Goal: Task Accomplishment & Management: Use online tool/utility

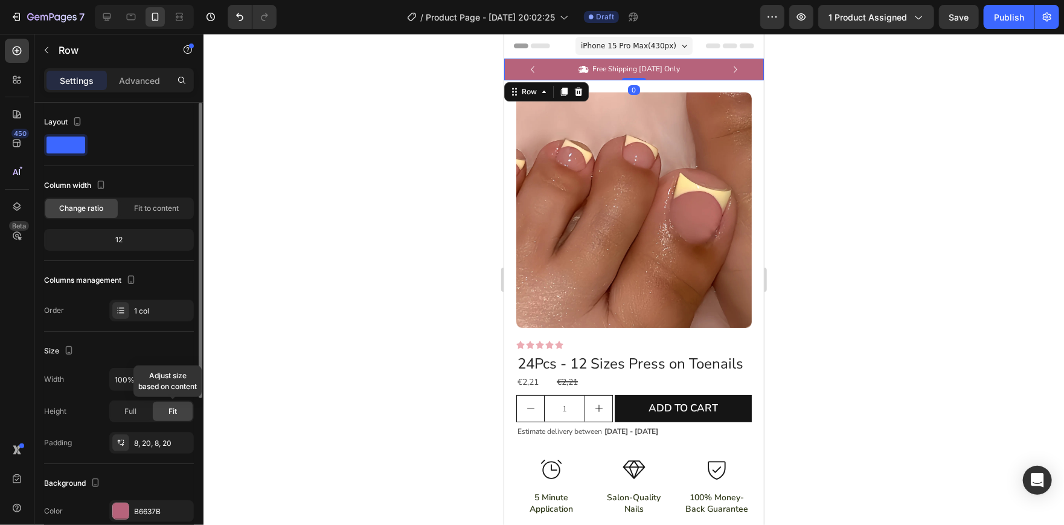
scroll to position [113, 0]
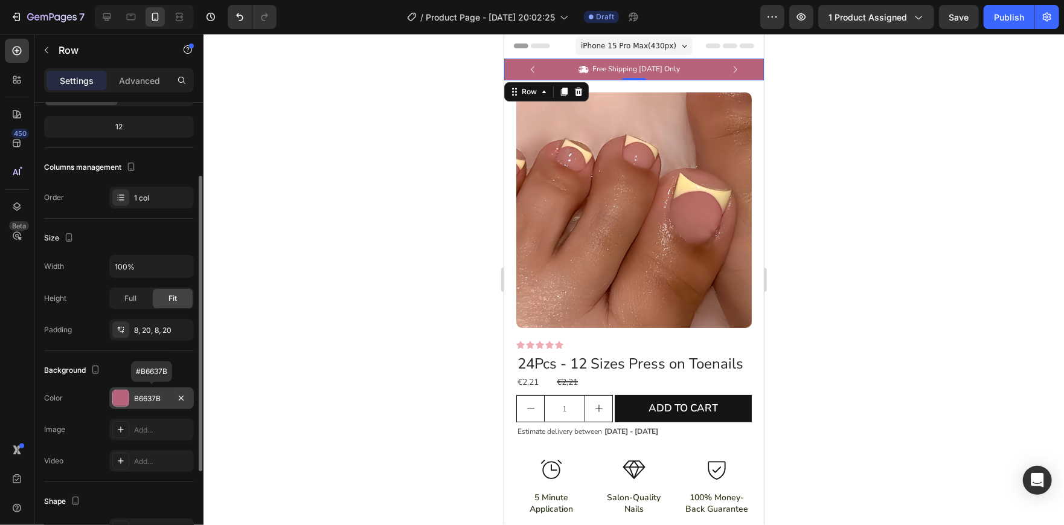
click at [141, 394] on div "B6637B" at bounding box center [151, 398] width 35 height 11
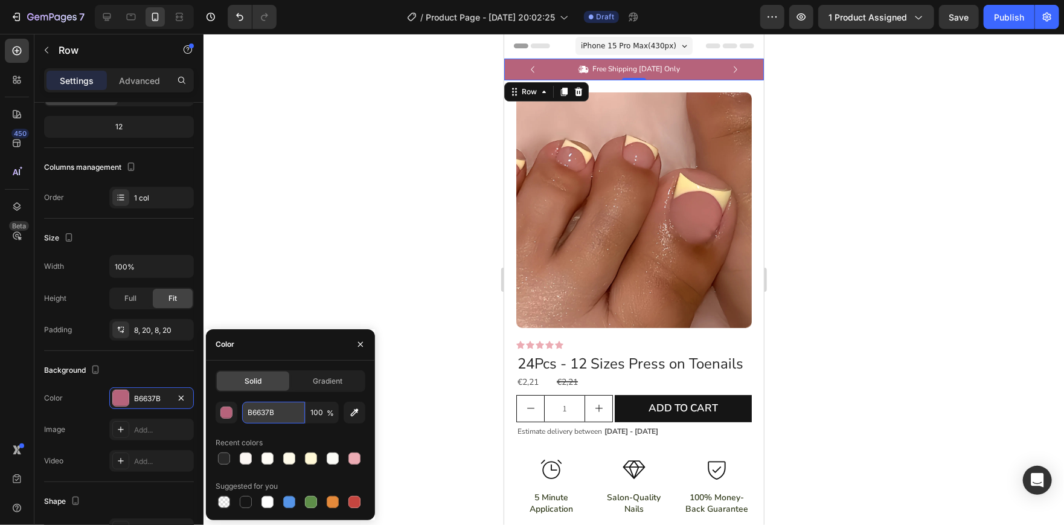
click at [272, 415] on input "B6637B" at bounding box center [273, 413] width 63 height 22
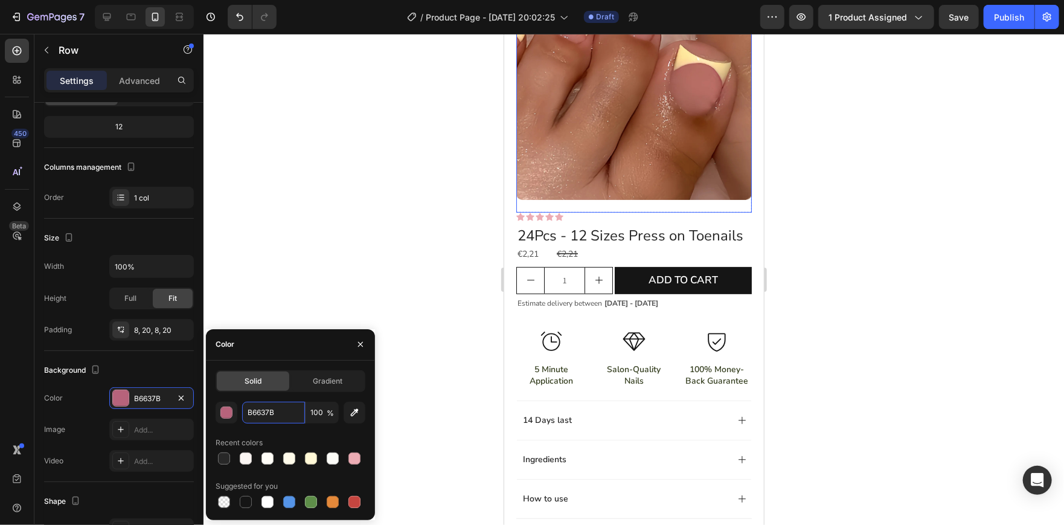
scroll to position [194, 0]
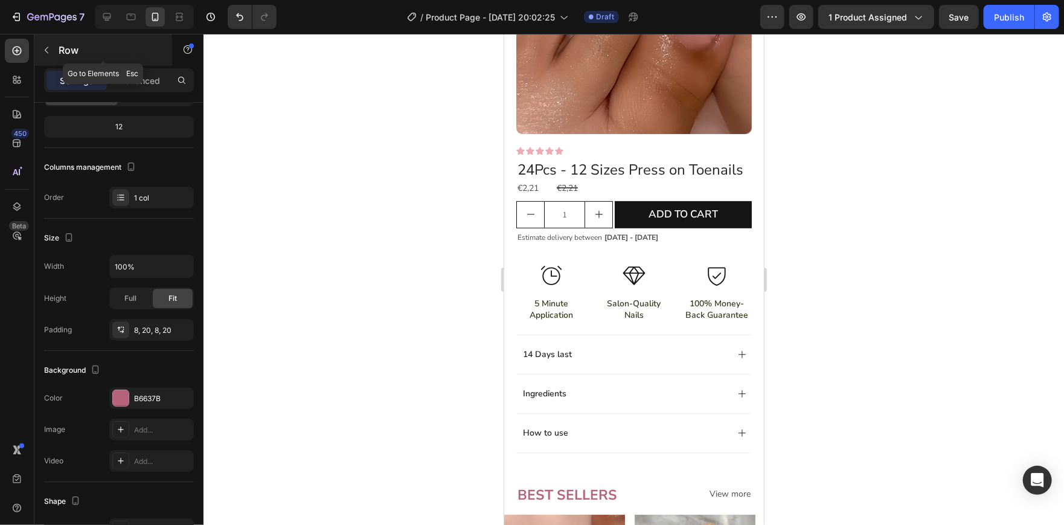
click at [52, 40] on div at bounding box center [46, 49] width 19 height 19
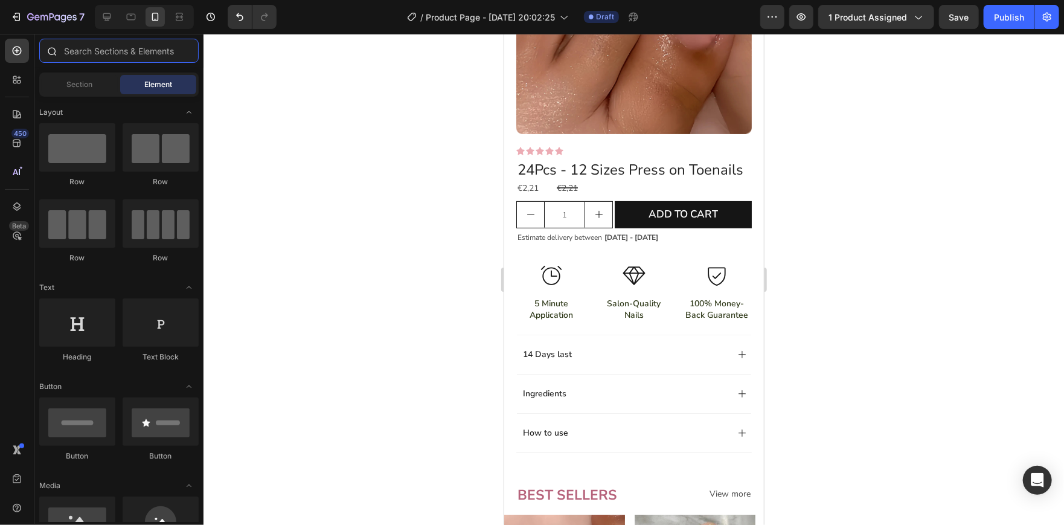
click at [114, 56] on input "text" at bounding box center [118, 51] width 159 height 24
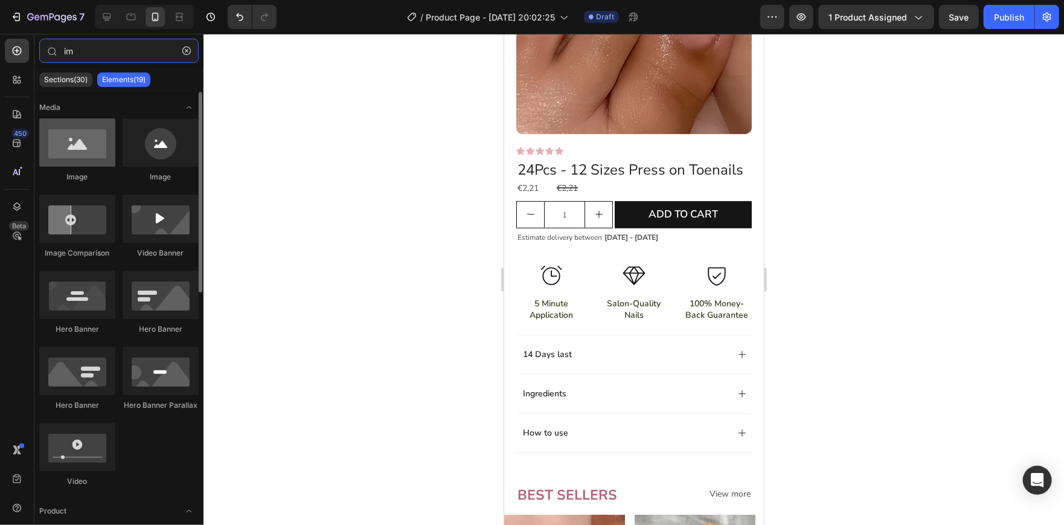
type input "im"
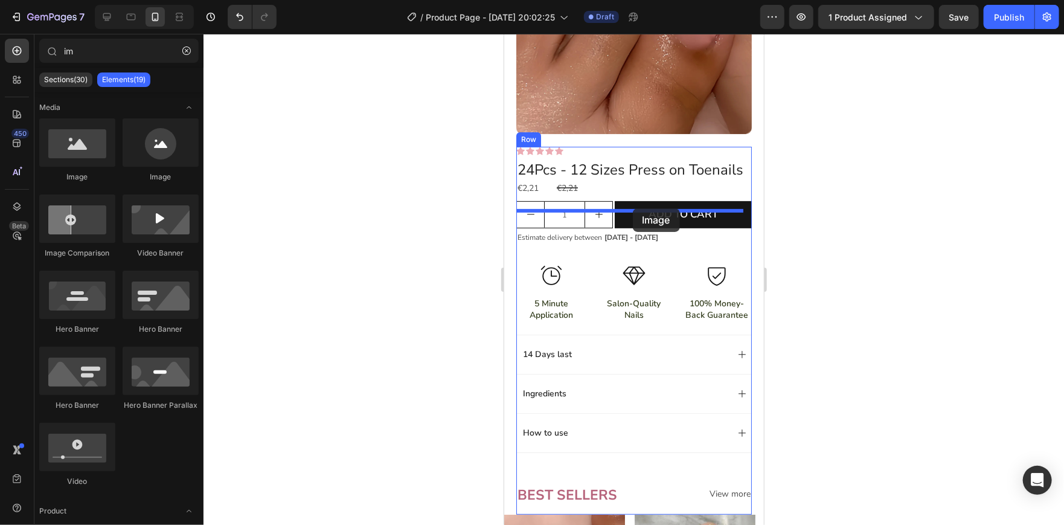
drag, startPoint x: 591, startPoint y: 168, endPoint x: 632, endPoint y: 208, distance: 57.2
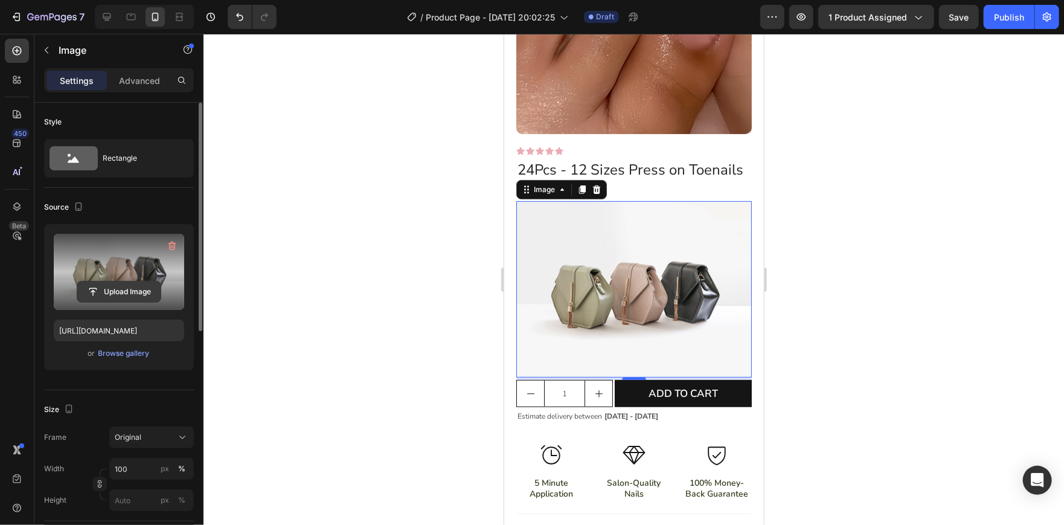
click at [125, 285] on input "file" at bounding box center [118, 291] width 83 height 21
click at [135, 288] on input "file" at bounding box center [118, 291] width 83 height 21
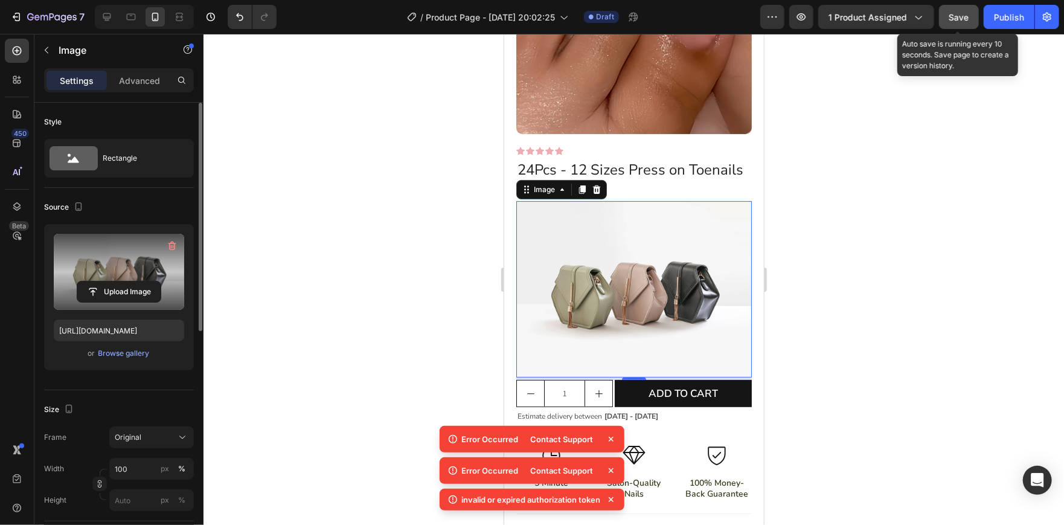
click at [950, 18] on span "Save" at bounding box center [959, 17] width 20 height 10
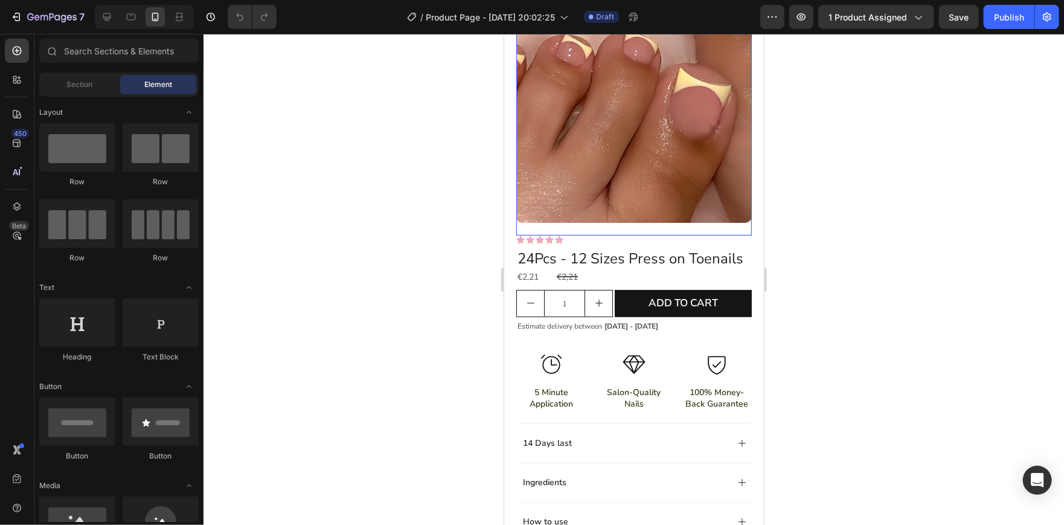
scroll to position [113, 0]
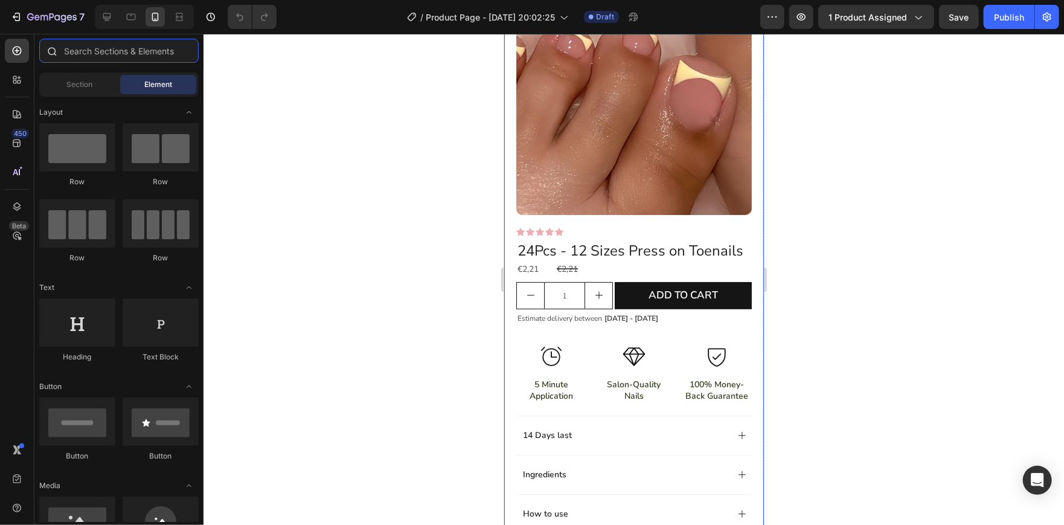
click at [96, 53] on input "text" at bounding box center [118, 51] width 159 height 24
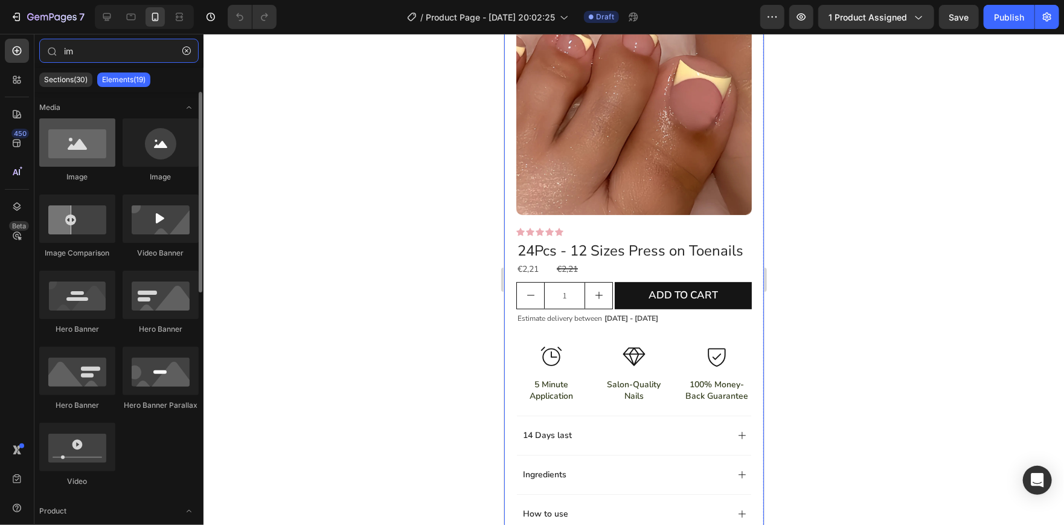
type input "im"
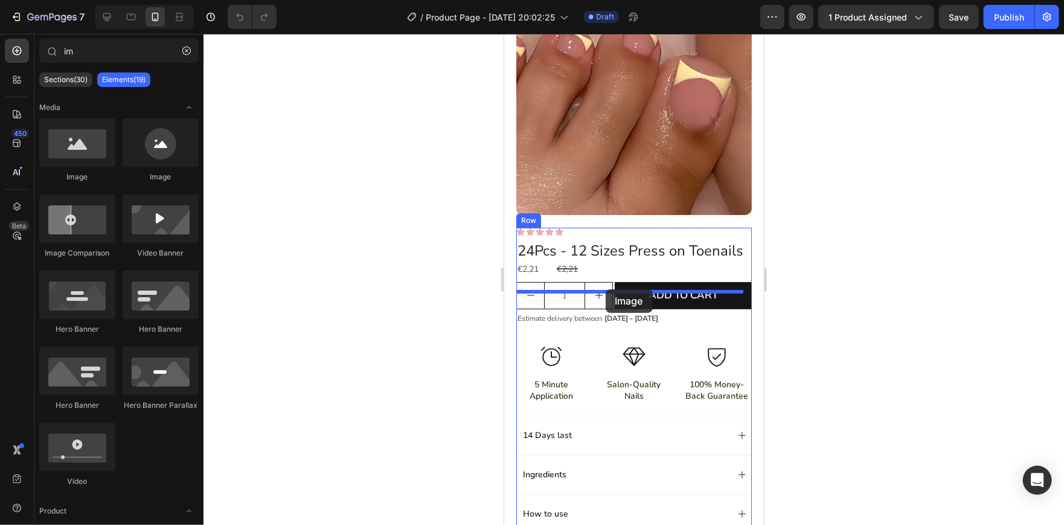
drag, startPoint x: 581, startPoint y: 188, endPoint x: 605, endPoint y: 289, distance: 103.0
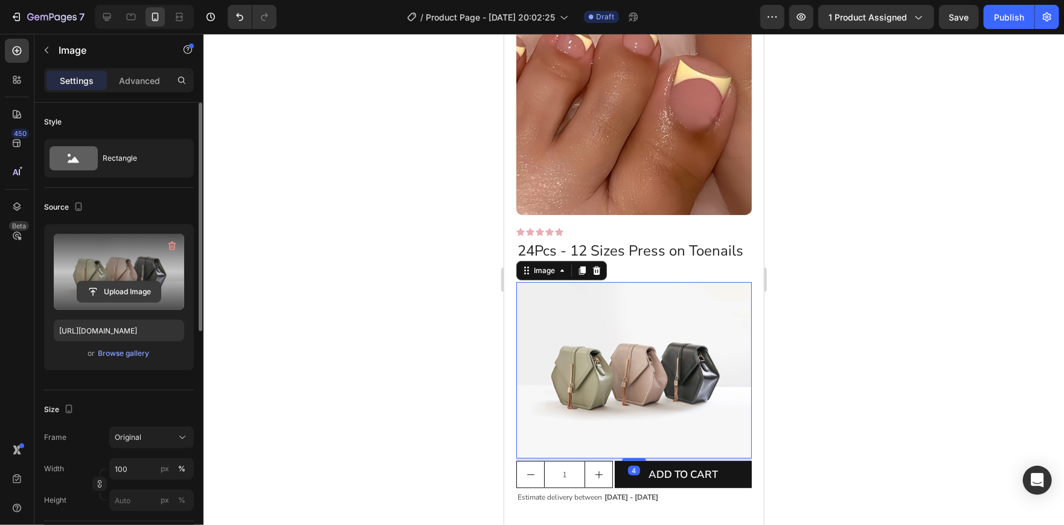
click at [115, 293] on input "file" at bounding box center [118, 291] width 83 height 21
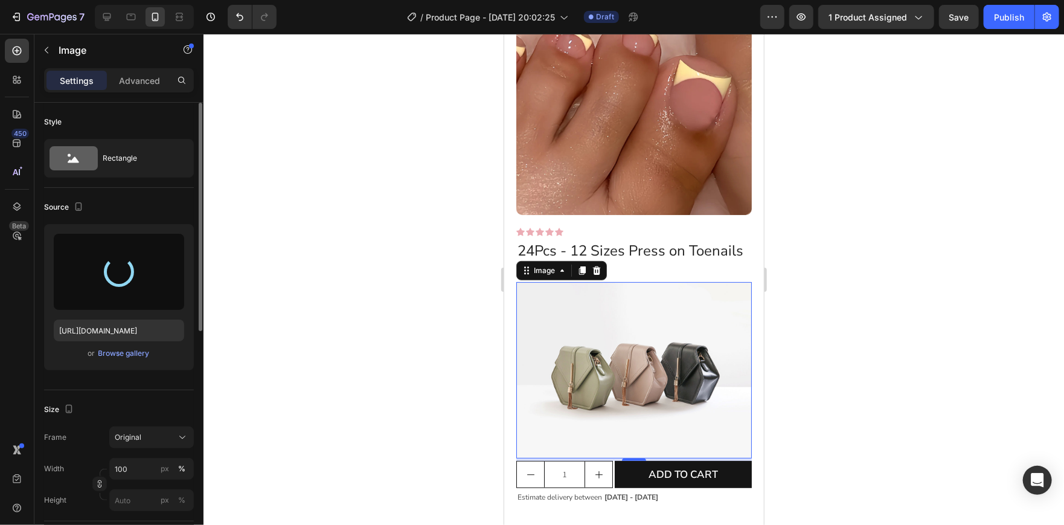
type input "https://cdn.shopify.com/s/files/1/0932/0359/5641/files/gempages_580236150443082…"
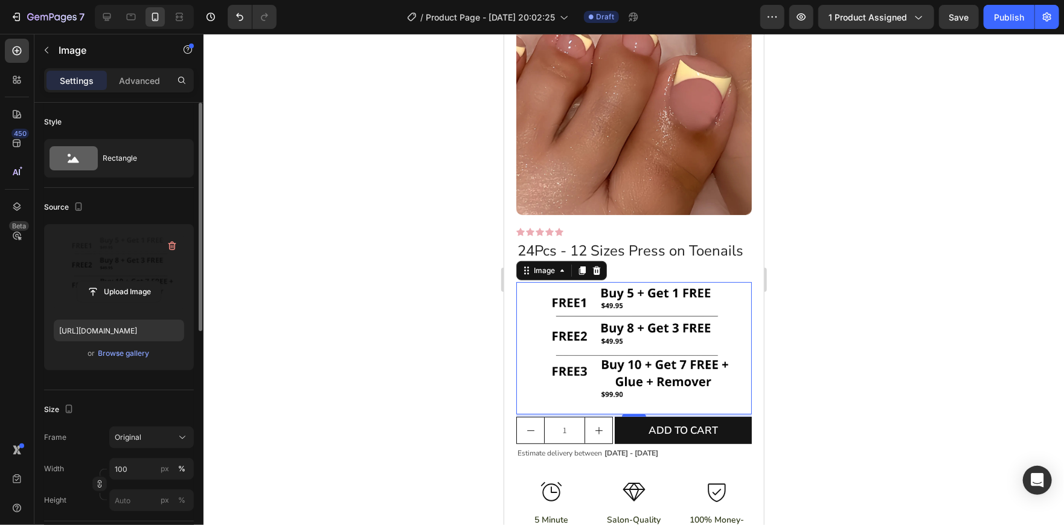
click at [371, 278] on div at bounding box center [633, 279] width 860 height 491
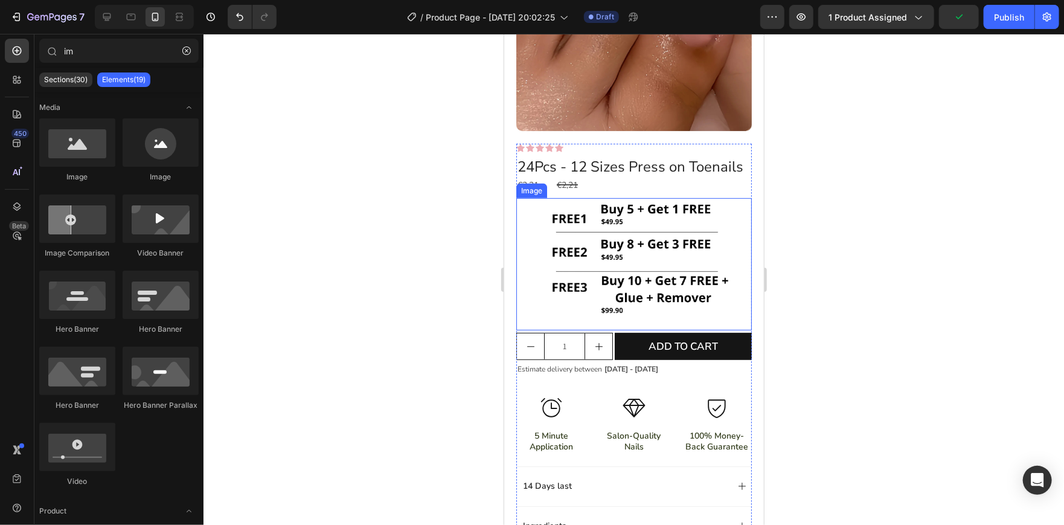
scroll to position [198, 0]
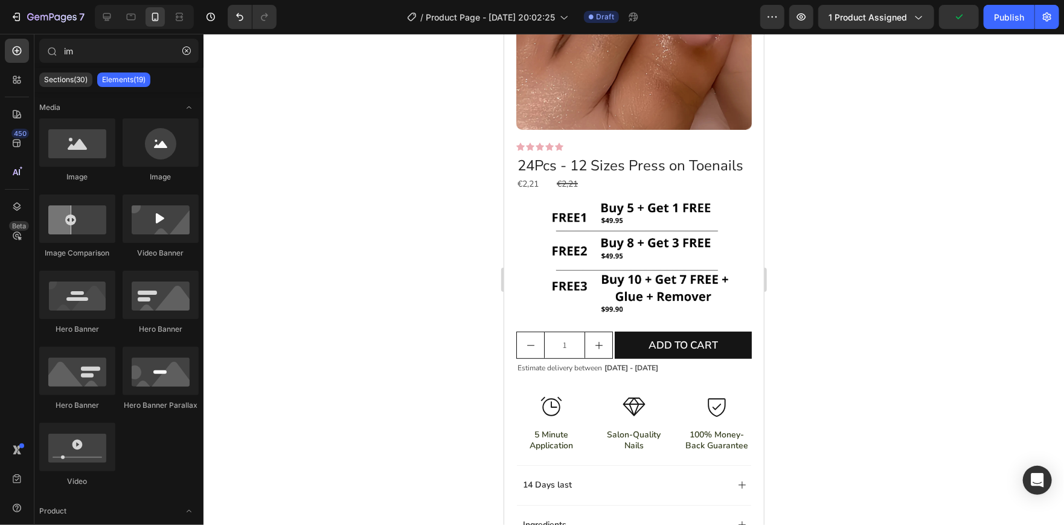
click at [871, 263] on div at bounding box center [633, 279] width 860 height 491
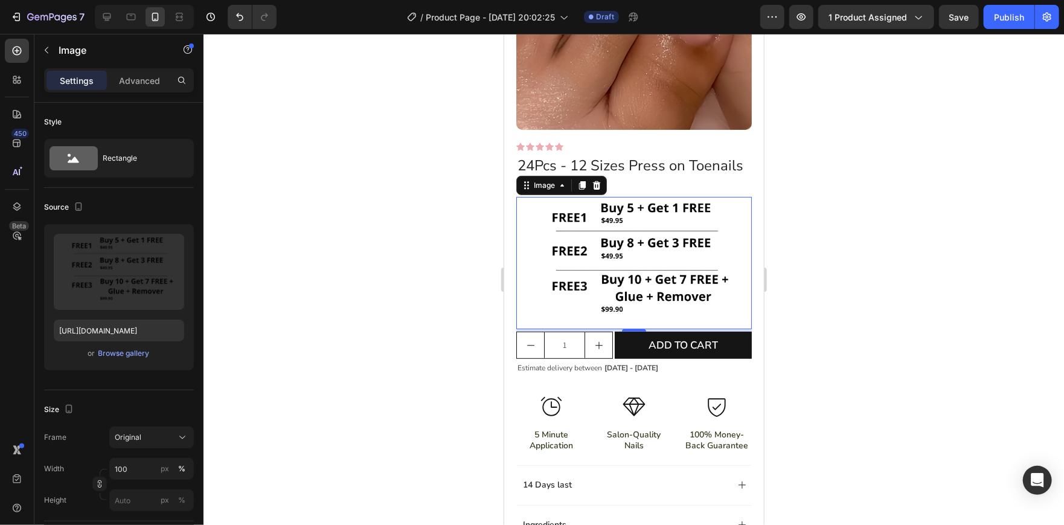
click at [382, 311] on div at bounding box center [633, 279] width 860 height 491
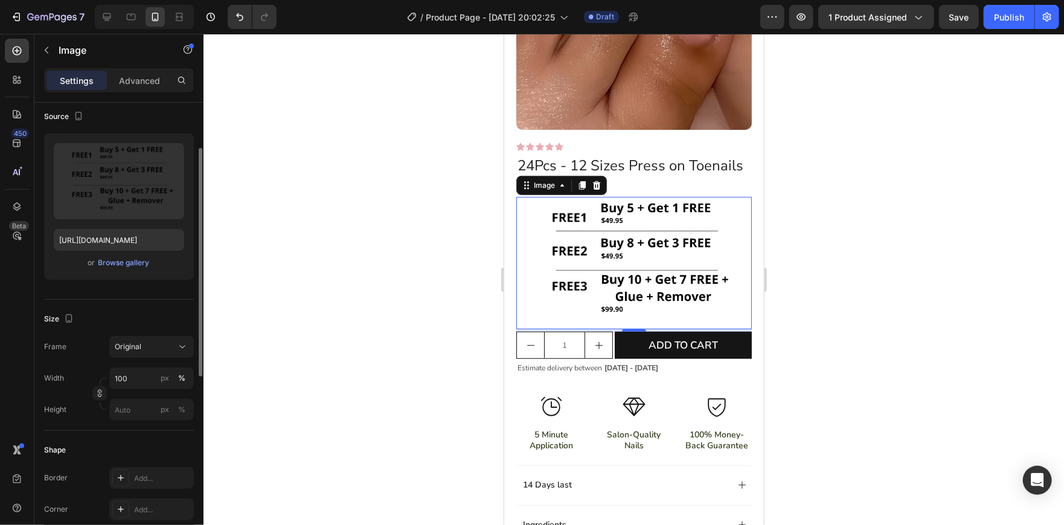
scroll to position [92, 0]
click at [159, 350] on div "Original" at bounding box center [144, 345] width 59 height 11
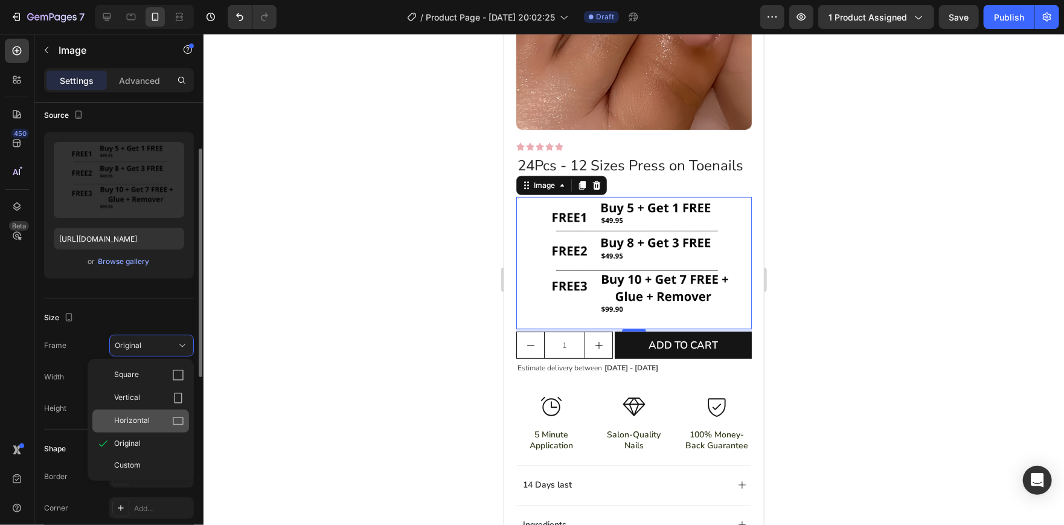
click at [181, 415] on icon at bounding box center [178, 421] width 12 height 12
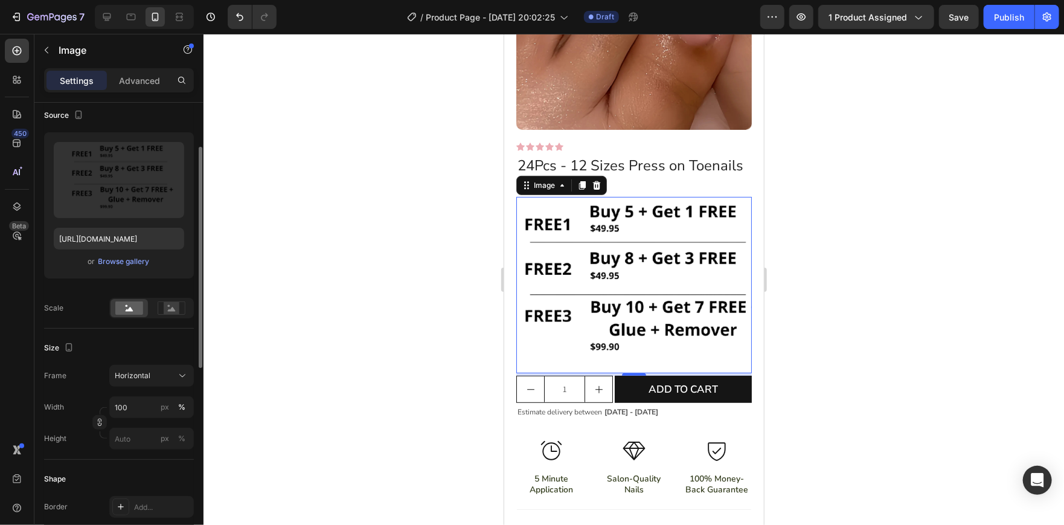
click at [304, 315] on div at bounding box center [633, 279] width 860 height 491
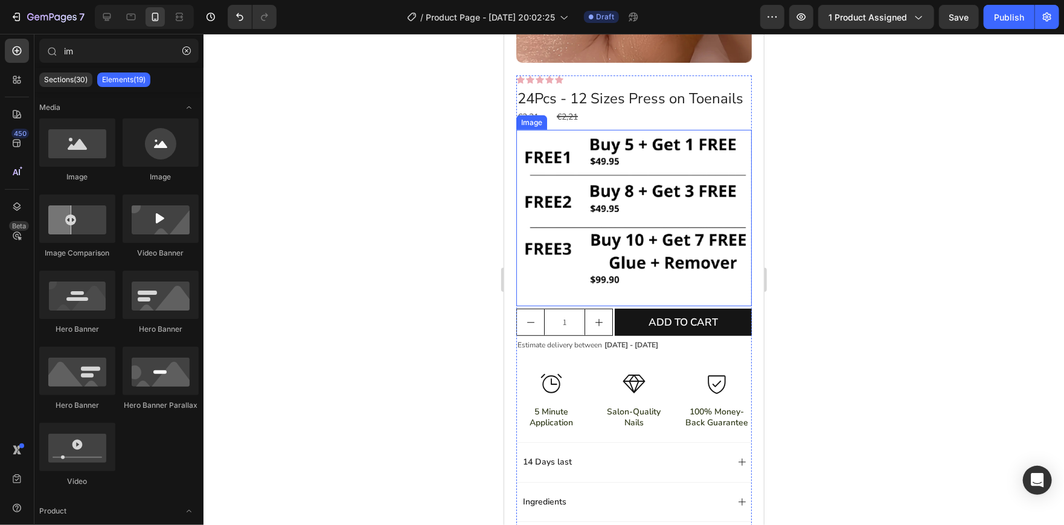
scroll to position [267, 0]
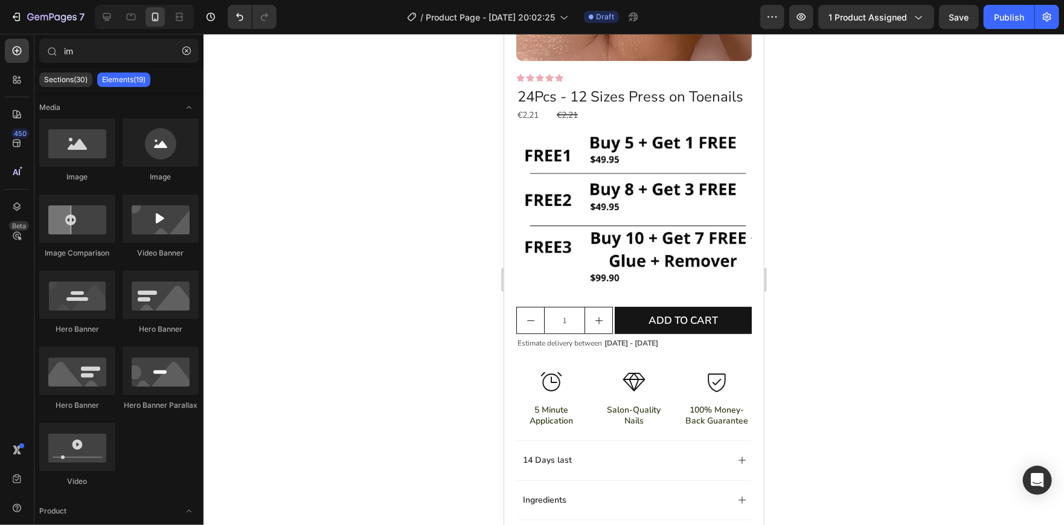
click at [877, 277] on div at bounding box center [633, 279] width 860 height 491
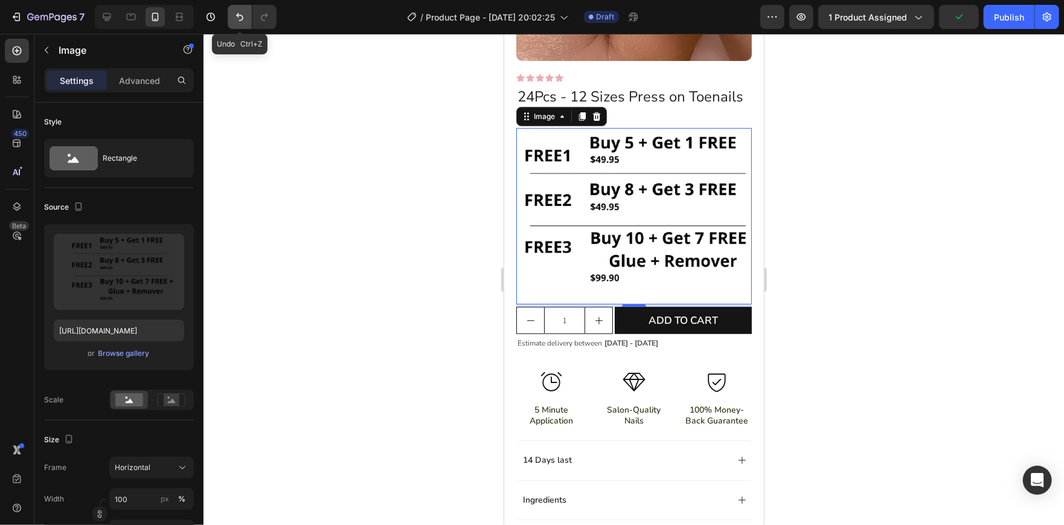
click at [240, 22] on icon "Undo/Redo" at bounding box center [240, 17] width 12 height 12
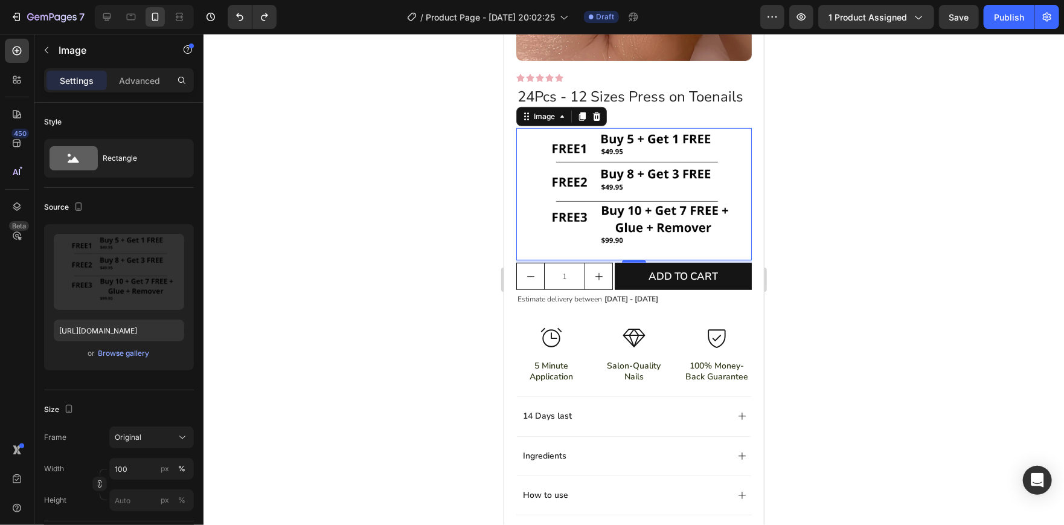
click at [370, 199] on div at bounding box center [633, 279] width 860 height 491
click at [146, 81] on p "Advanced" at bounding box center [139, 80] width 41 height 13
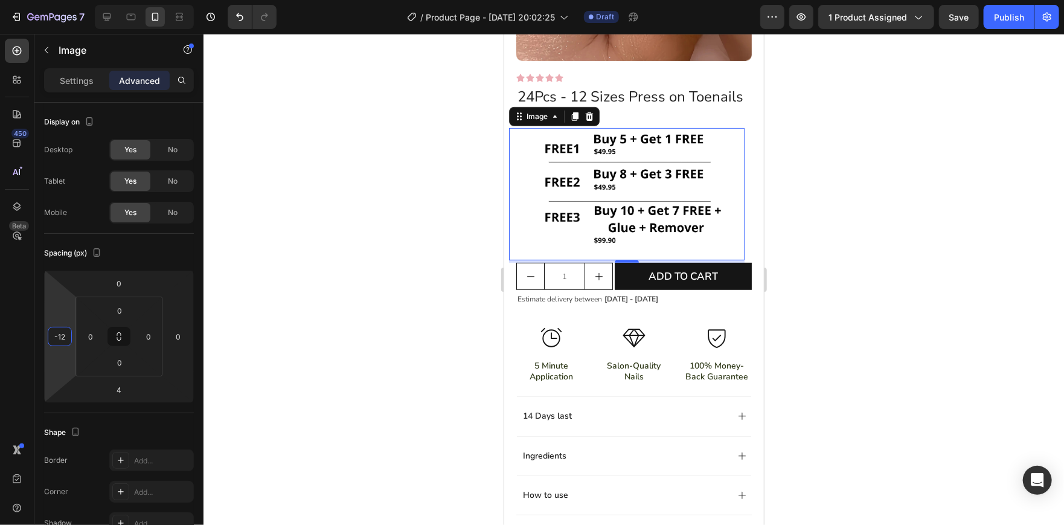
drag, startPoint x: 73, startPoint y: 331, endPoint x: 143, endPoint y: 335, distance: 70.1
click at [143, 0] on html "7 / Product Page - Aug 27, 20:02:25 Draft Preview 1 product assigned Save Publi…" at bounding box center [532, 0] width 1064 height 0
click at [234, 22] on icon "Undo/Redo" at bounding box center [240, 17] width 12 height 12
type input "0"
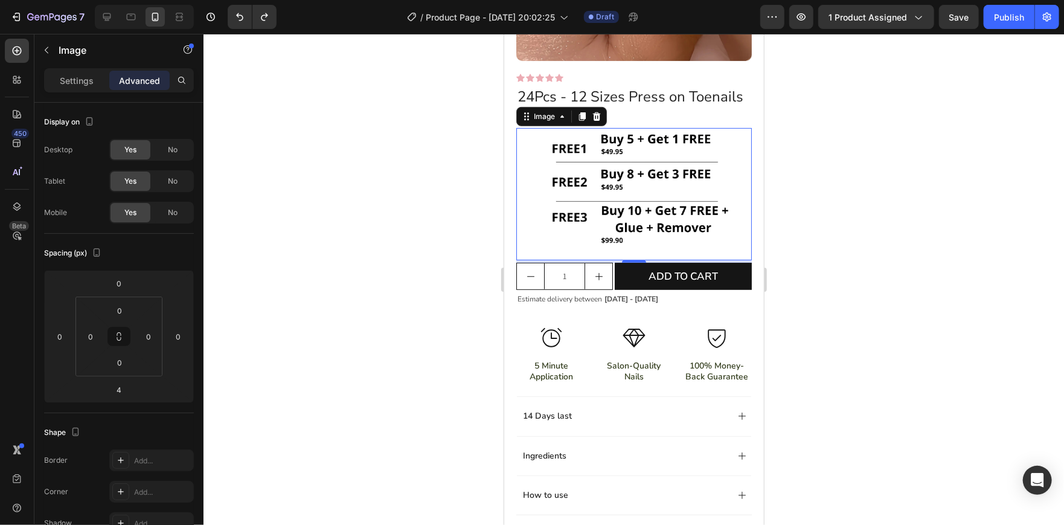
click at [341, 166] on div at bounding box center [633, 279] width 860 height 491
click at [82, 80] on p "Settings" at bounding box center [77, 80] width 34 height 13
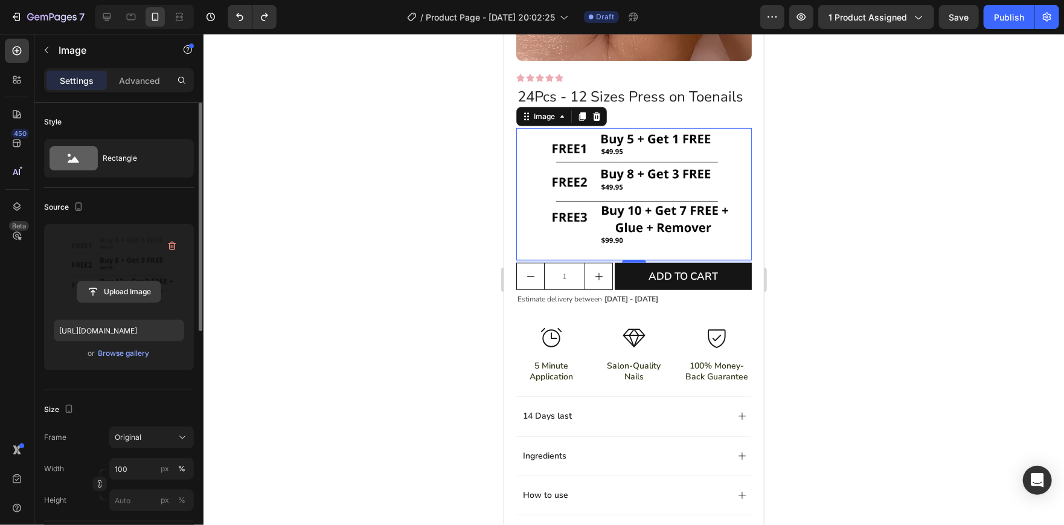
click at [114, 287] on input "file" at bounding box center [118, 291] width 83 height 21
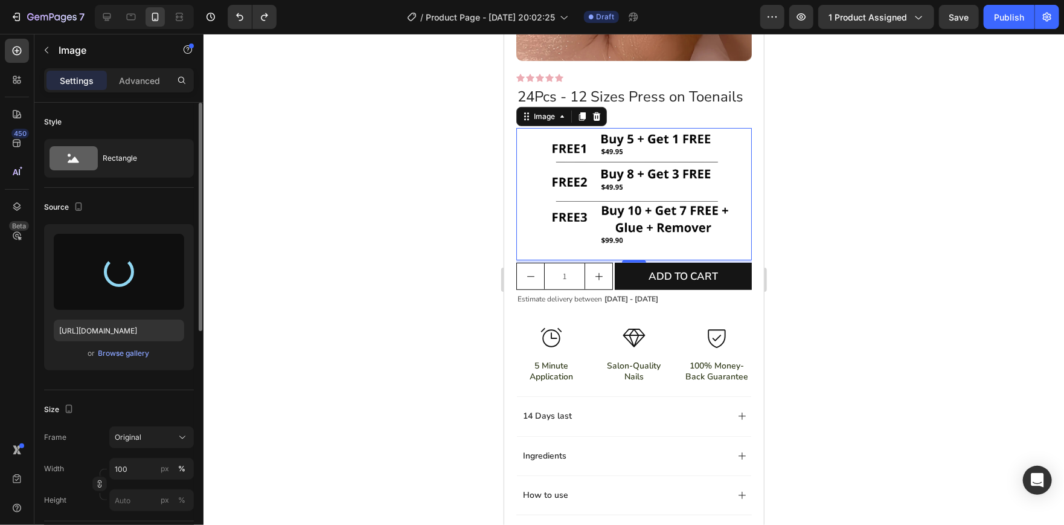
type input "https://cdn.shopify.com/s/files/1/0932/0359/5641/files/gempages_580236150443082…"
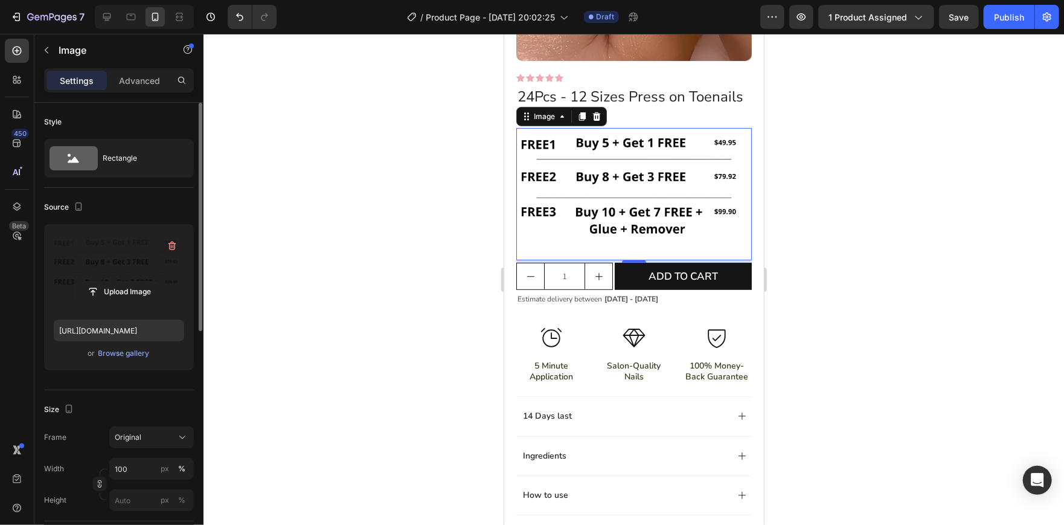
click at [438, 194] on div at bounding box center [633, 279] width 860 height 491
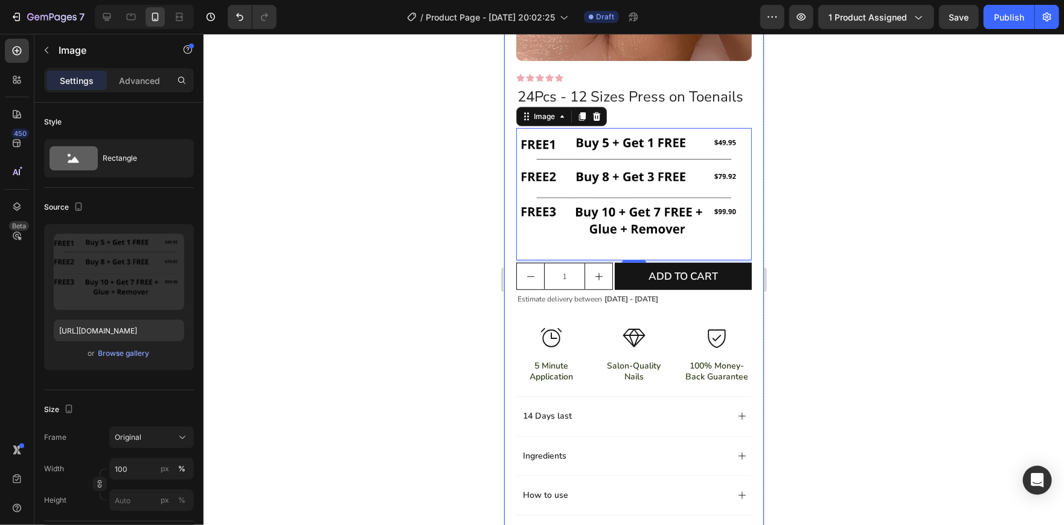
click at [420, 150] on div at bounding box center [633, 279] width 860 height 491
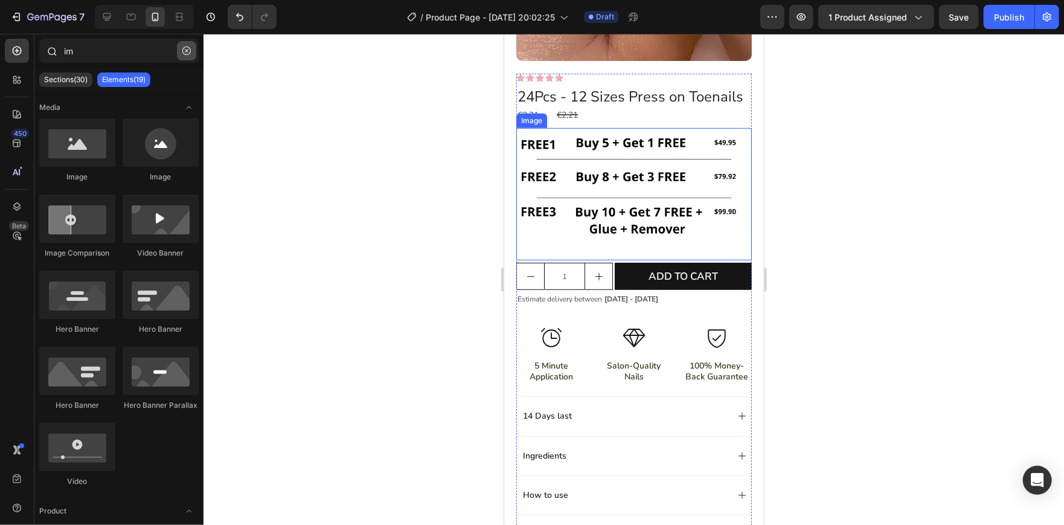
click at [190, 54] on icon "button" at bounding box center [186, 50] width 8 height 8
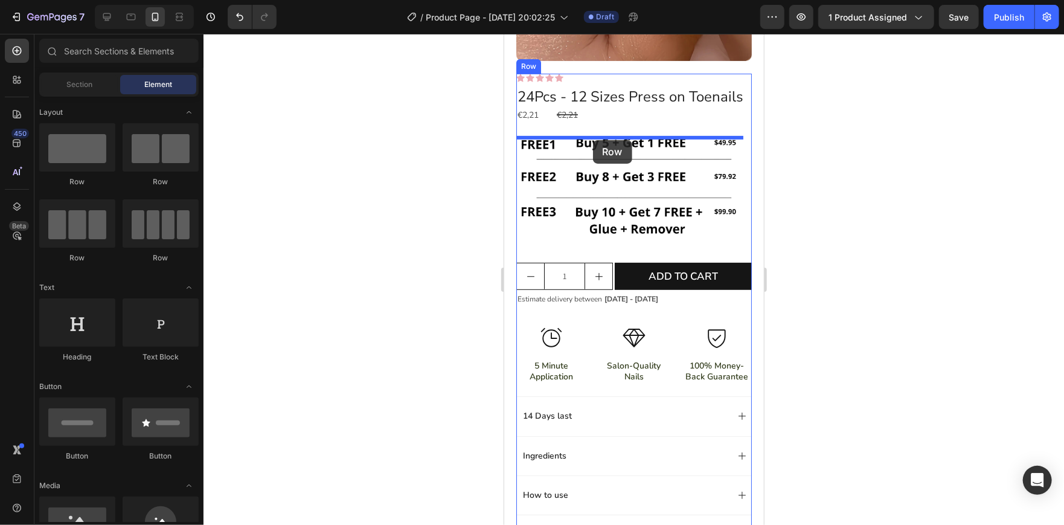
drag, startPoint x: 594, startPoint y: 251, endPoint x: 592, endPoint y: 139, distance: 111.1
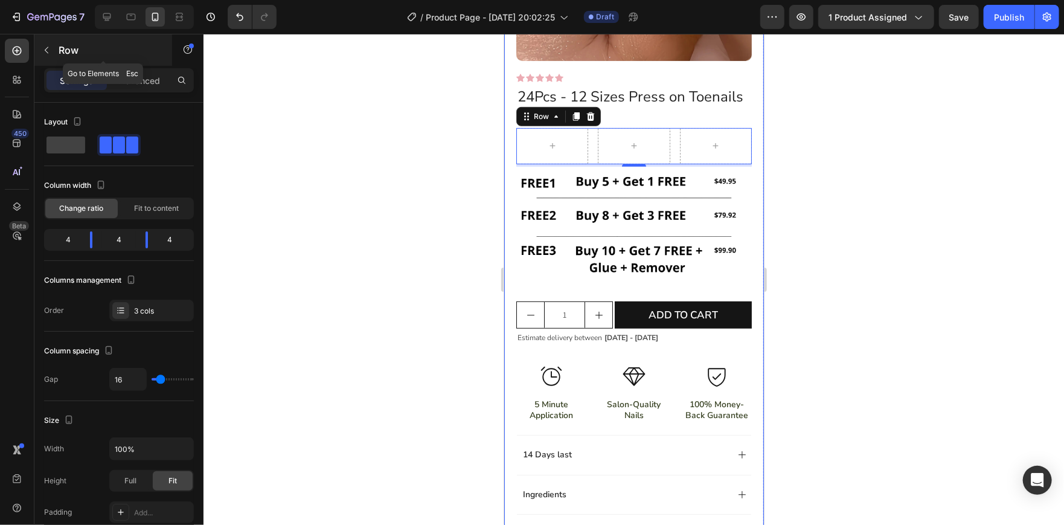
click at [54, 56] on button "button" at bounding box center [46, 49] width 19 height 19
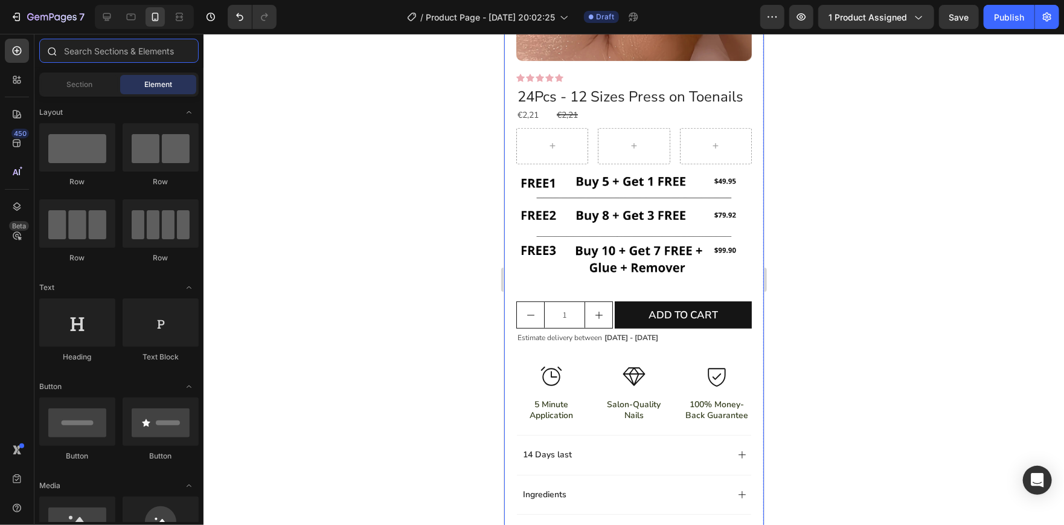
click at [114, 55] on input "text" at bounding box center [118, 51] width 159 height 24
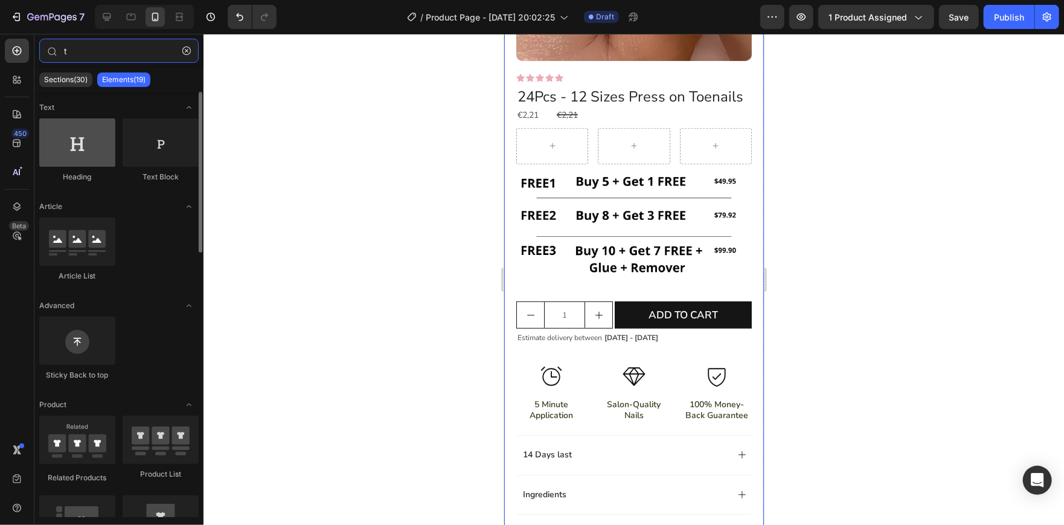
type input "t"
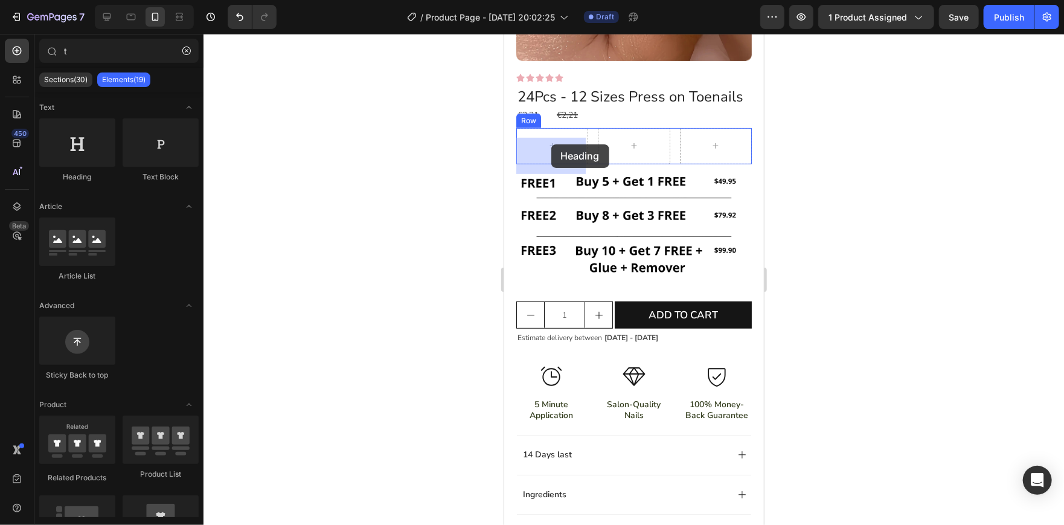
drag, startPoint x: 588, startPoint y: 179, endPoint x: 548, endPoint y: 148, distance: 50.3
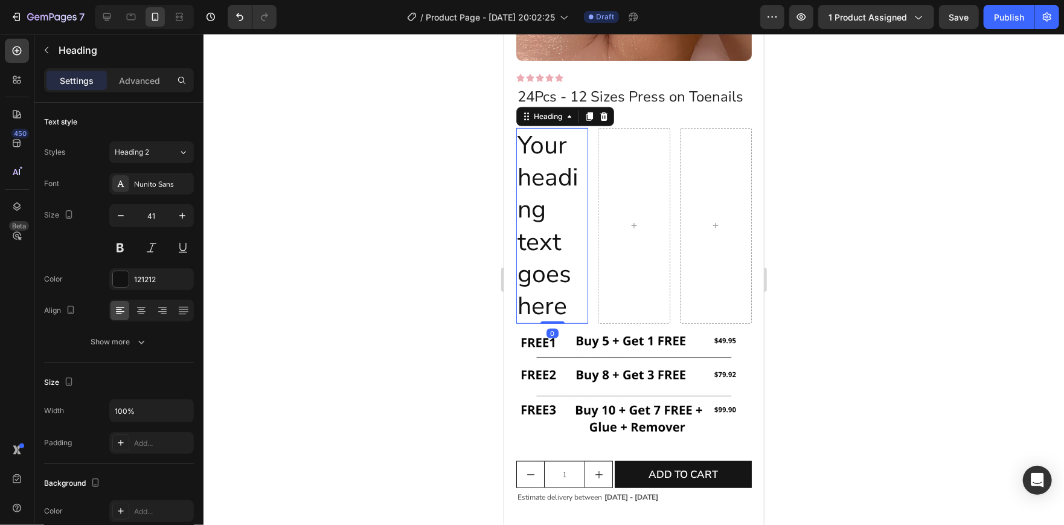
click at [534, 228] on h2 "Your heading text goes here" at bounding box center [552, 225] width 72 height 196
click at [534, 228] on p "Your heading text goes here" at bounding box center [551, 225] width 69 height 193
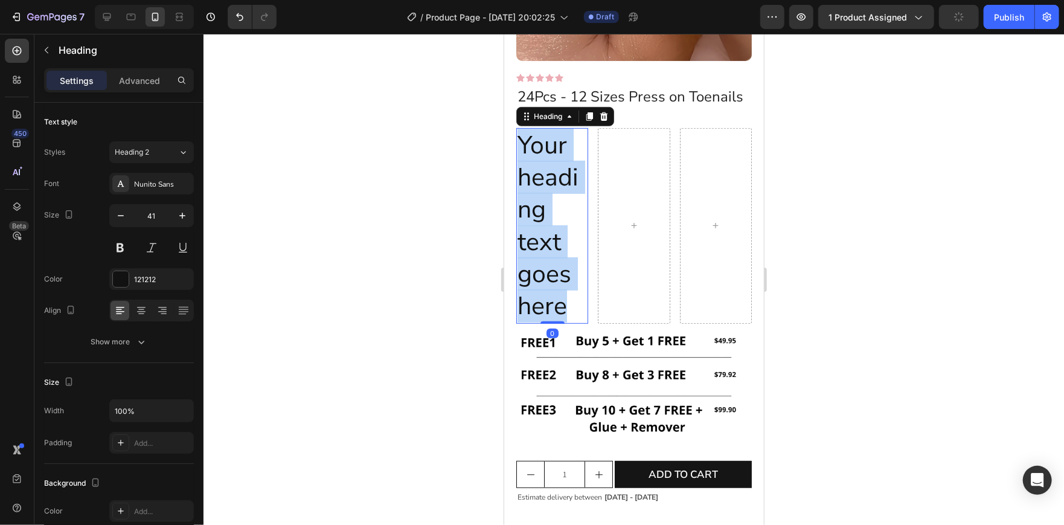
click at [534, 228] on p "Your heading text goes here" at bounding box center [551, 225] width 69 height 193
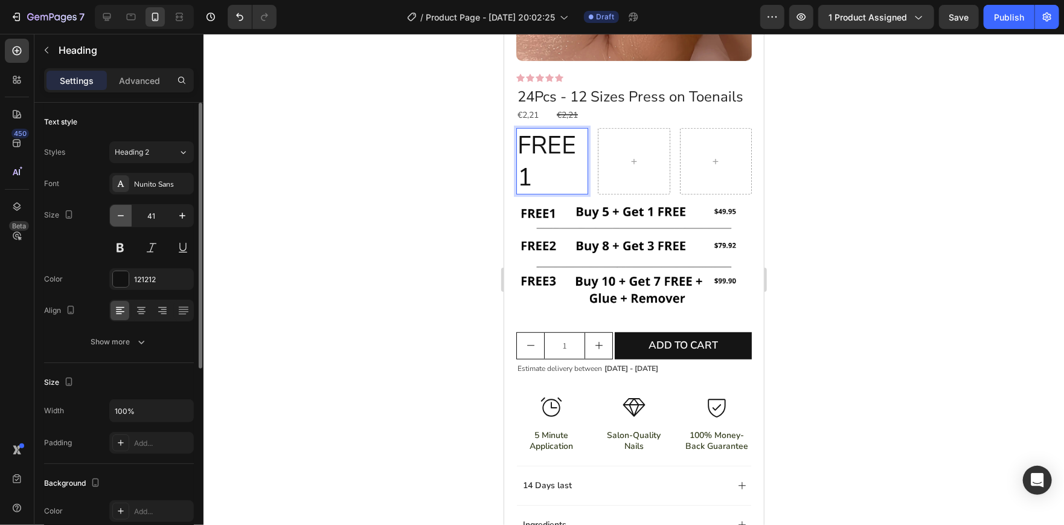
click at [127, 217] on button "button" at bounding box center [121, 216] width 22 height 22
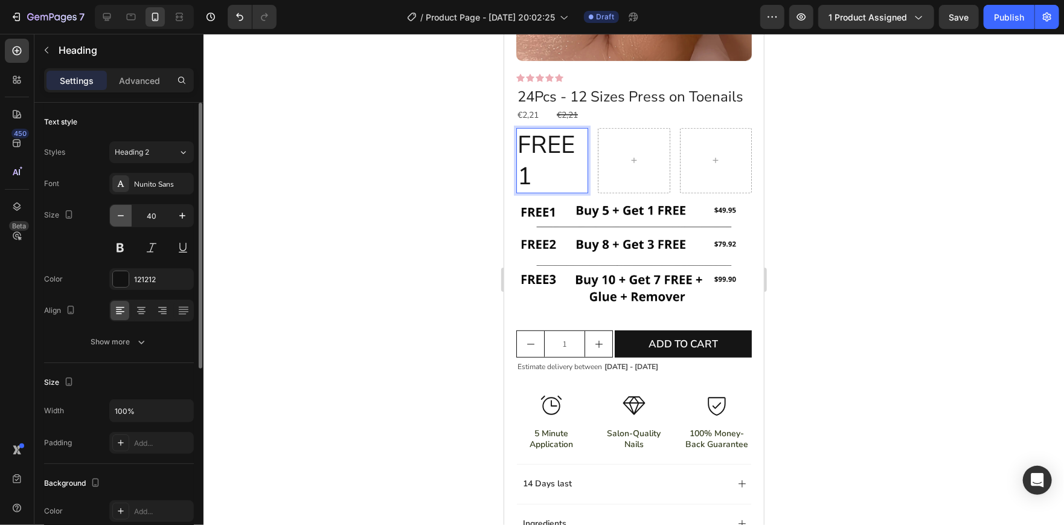
click at [127, 217] on button "button" at bounding box center [121, 216] width 22 height 22
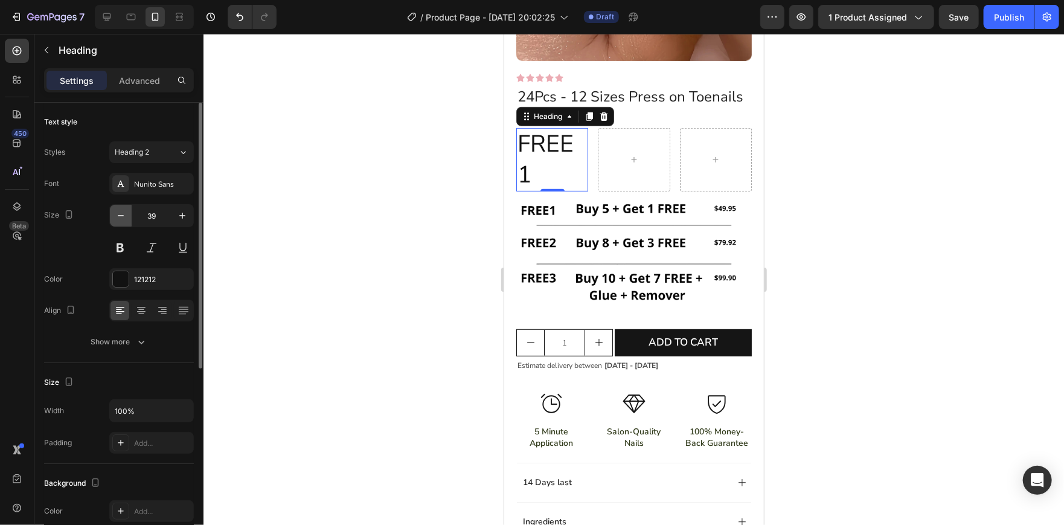
click at [127, 217] on button "button" at bounding box center [121, 216] width 22 height 22
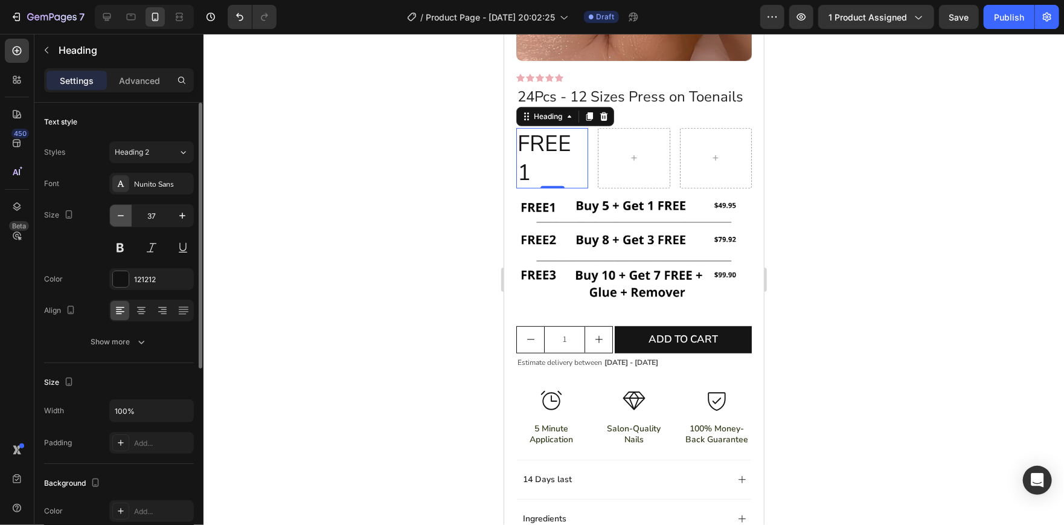
click at [127, 217] on button "button" at bounding box center [121, 216] width 22 height 22
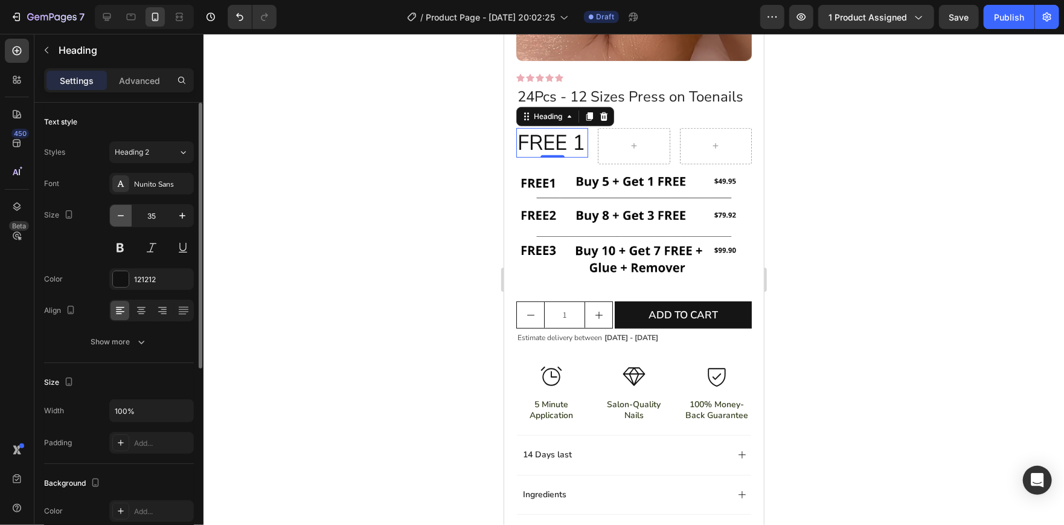
click at [127, 217] on button "button" at bounding box center [121, 216] width 22 height 22
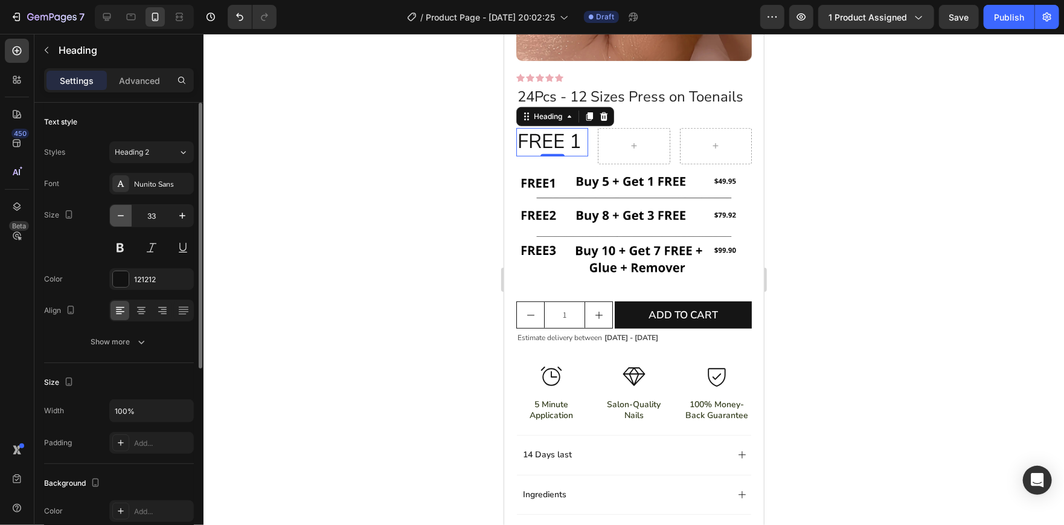
click at [127, 217] on button "button" at bounding box center [121, 216] width 22 height 22
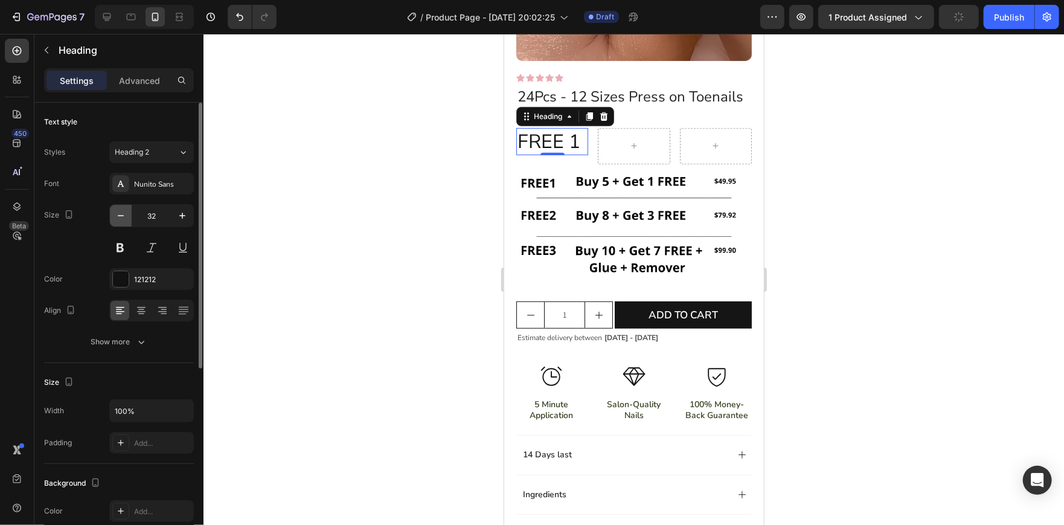
click at [127, 217] on button "button" at bounding box center [121, 216] width 22 height 22
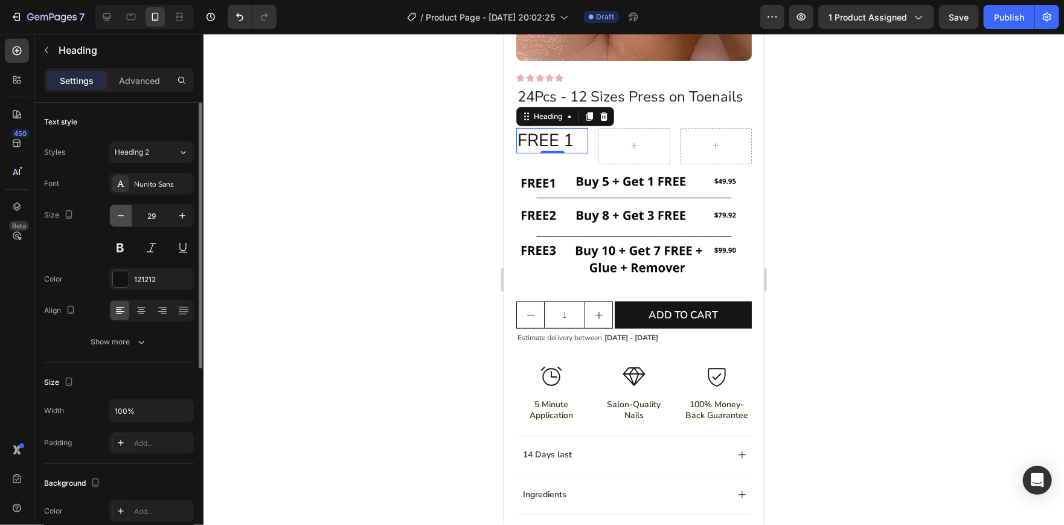
click at [127, 217] on button "button" at bounding box center [121, 216] width 22 height 22
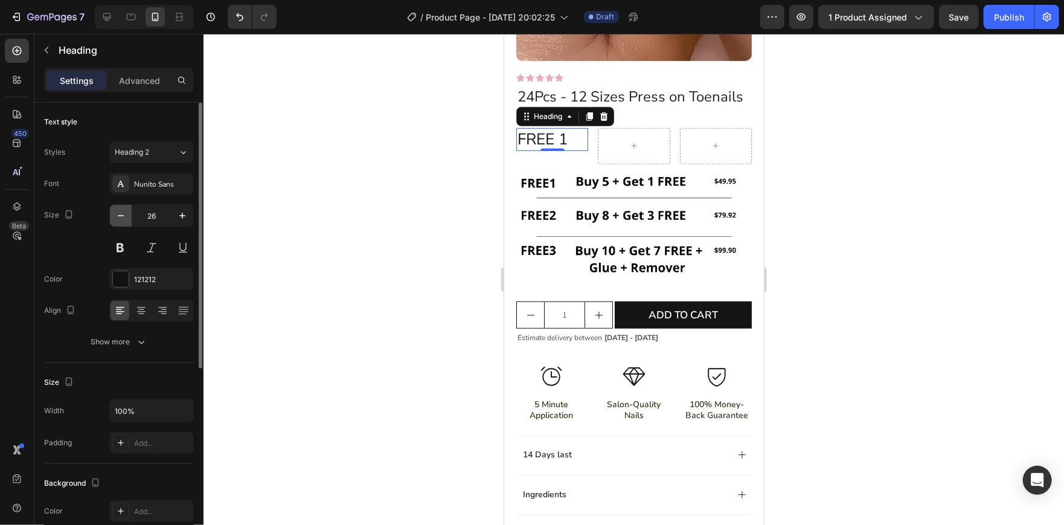
click at [127, 217] on button "button" at bounding box center [121, 216] width 22 height 22
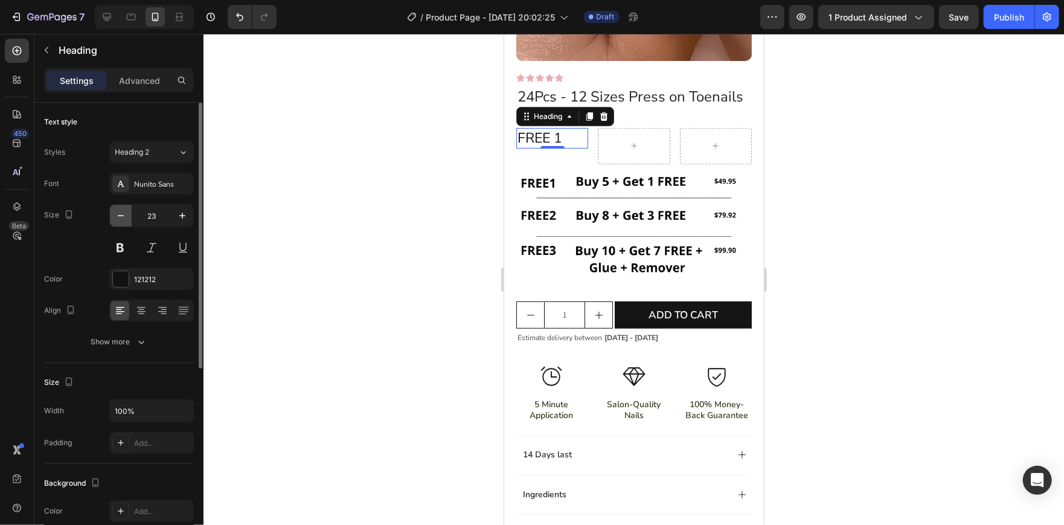
click at [127, 217] on button "button" at bounding box center [121, 216] width 22 height 22
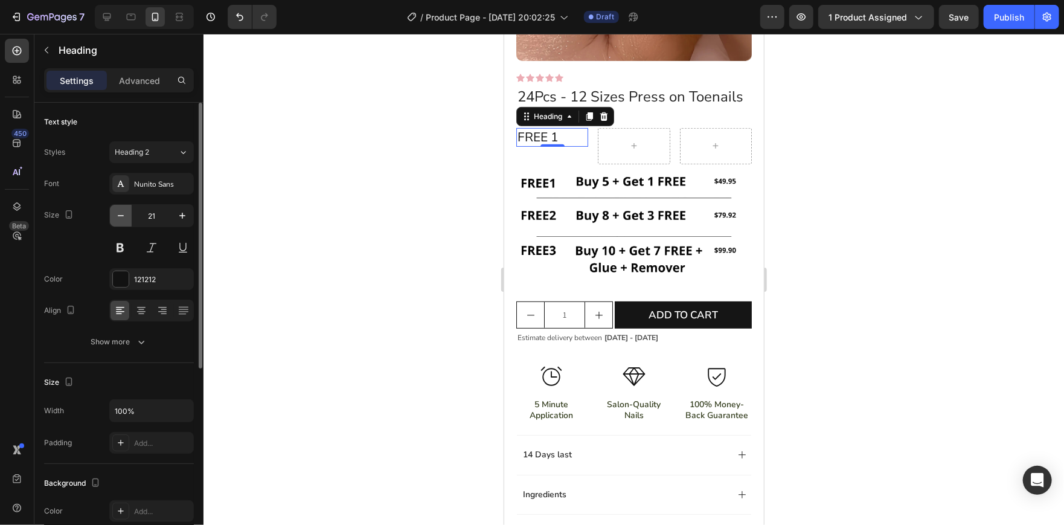
click at [127, 217] on button "button" at bounding box center [121, 216] width 22 height 22
click at [174, 215] on button "button" at bounding box center [182, 216] width 22 height 22
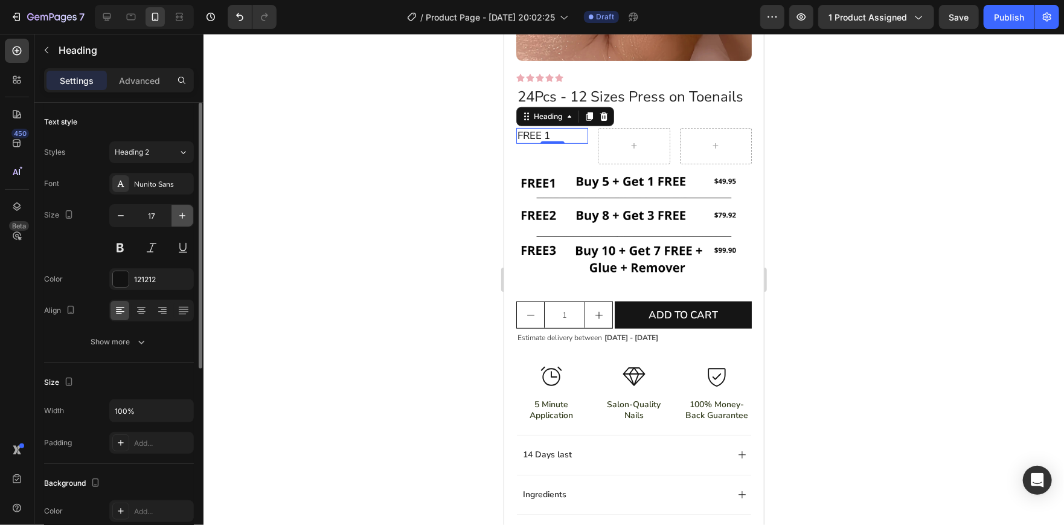
type input "18"
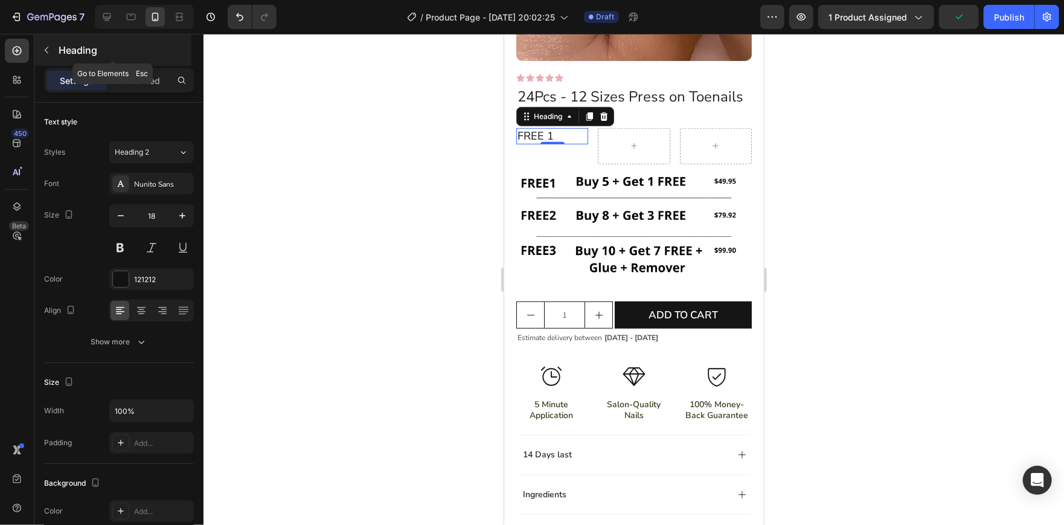
click at [45, 61] on div "Heading" at bounding box center [112, 49] width 157 height 31
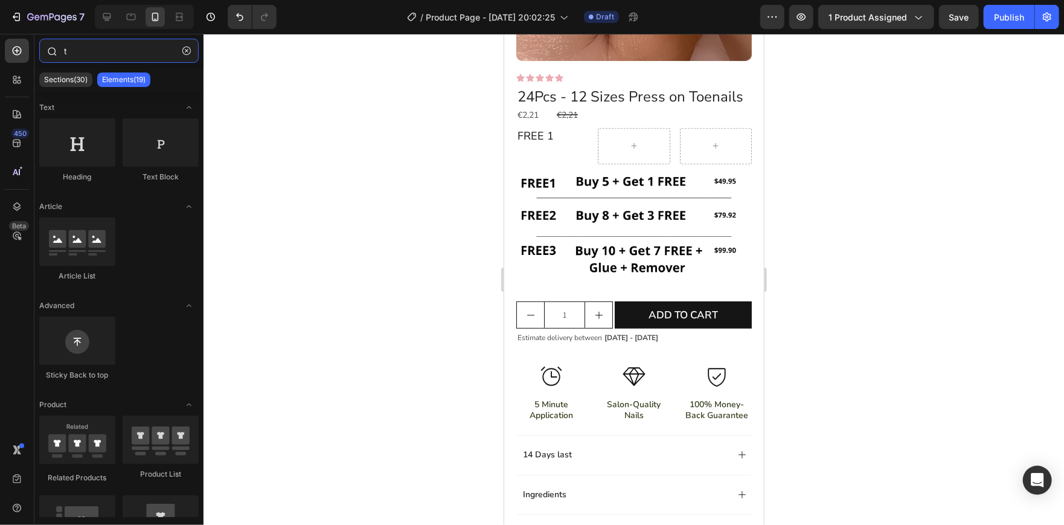
click at [89, 53] on input "t" at bounding box center [118, 51] width 159 height 24
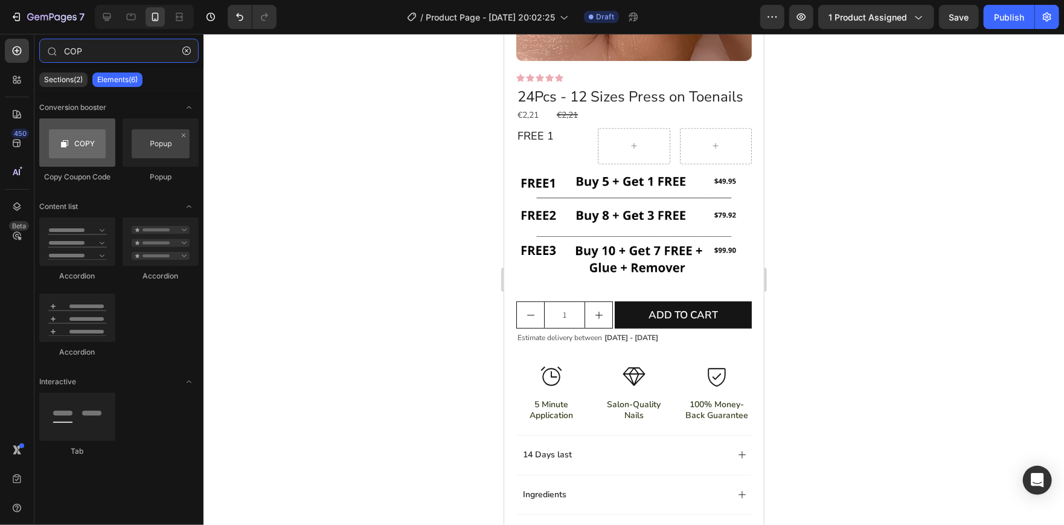
type input "COP"
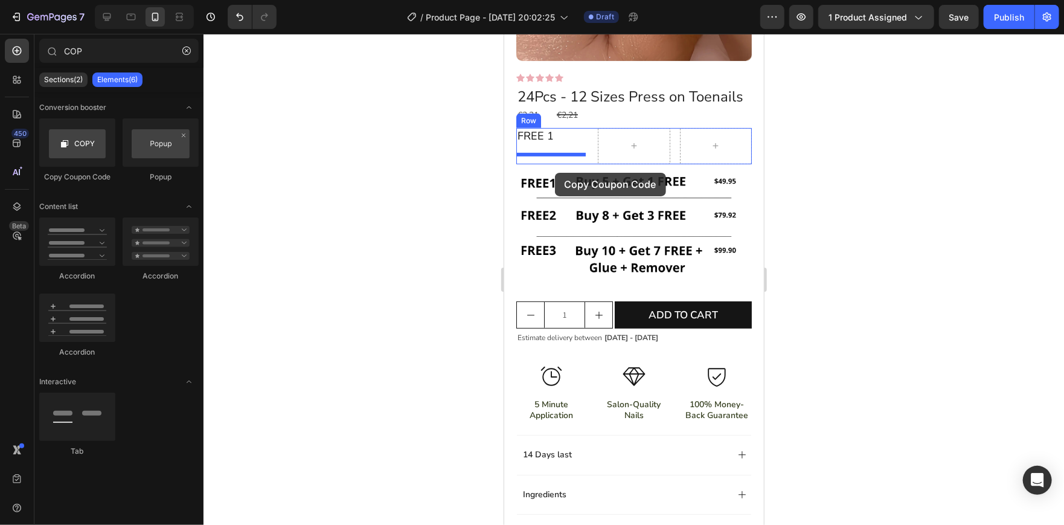
drag, startPoint x: 577, startPoint y: 196, endPoint x: 572, endPoint y: 172, distance: 24.8
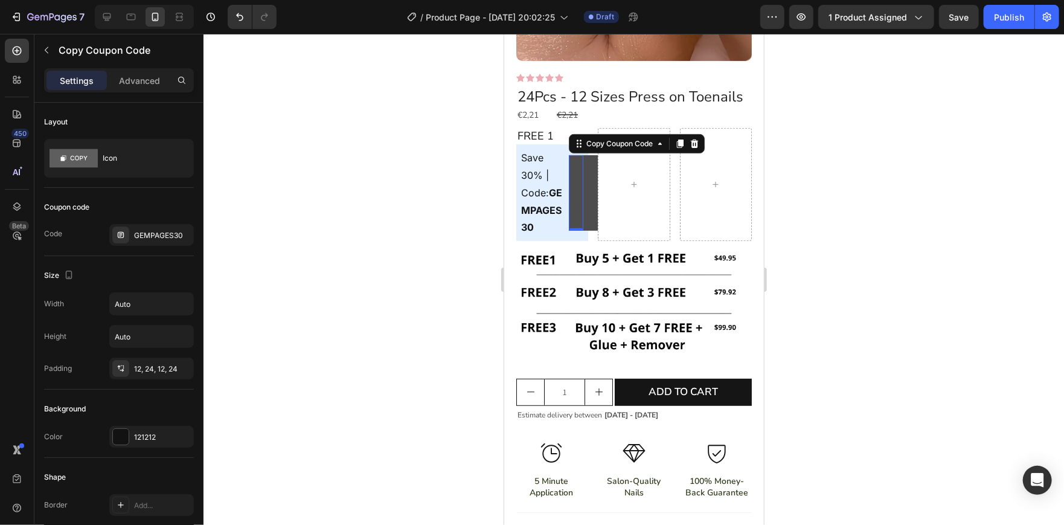
click at [574, 202] on button "Copy" at bounding box center [582, 192] width 29 height 75
click at [536, 222] on strong "GEMPAGES30" at bounding box center [540, 209] width 41 height 47
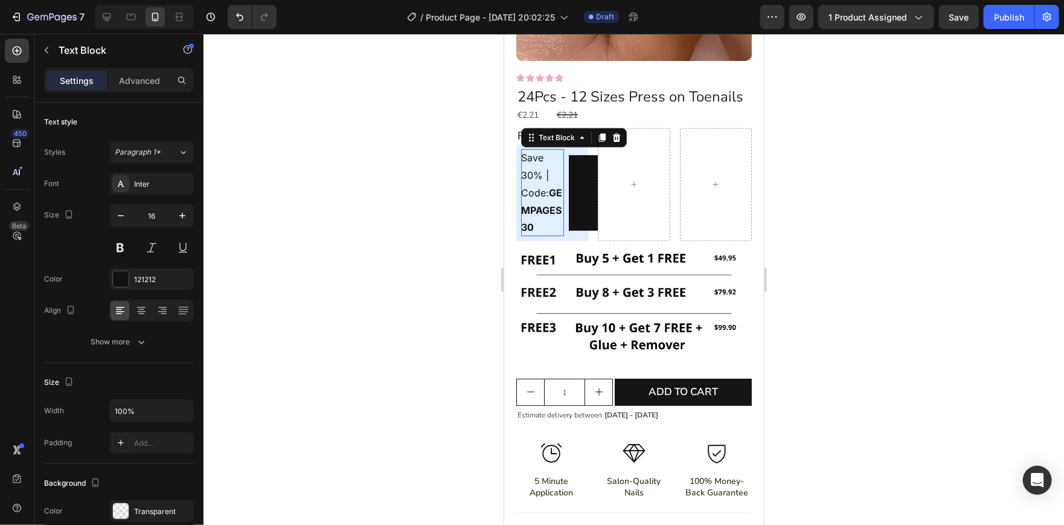
click at [536, 222] on strong "GEMPAGES30" at bounding box center [540, 209] width 41 height 47
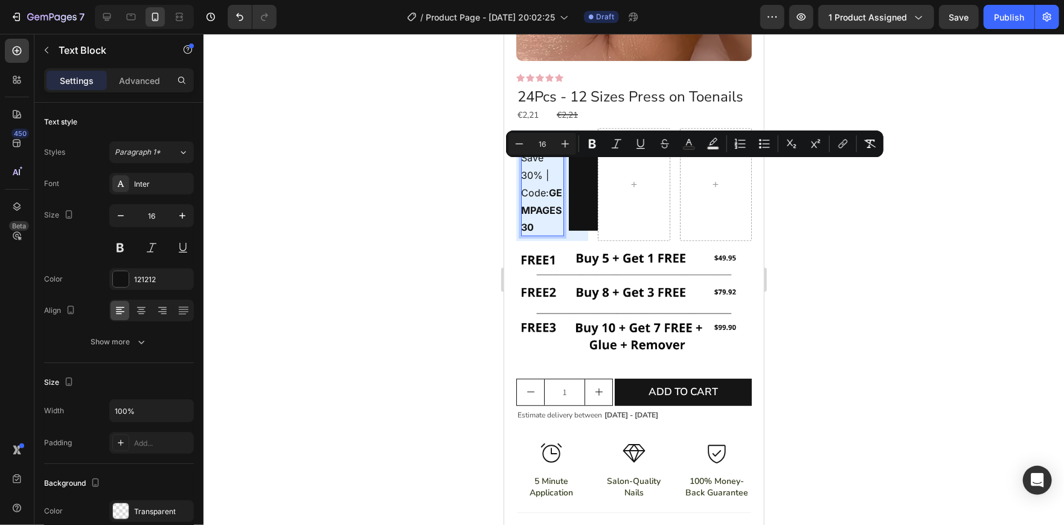
scroll to position [296, 0]
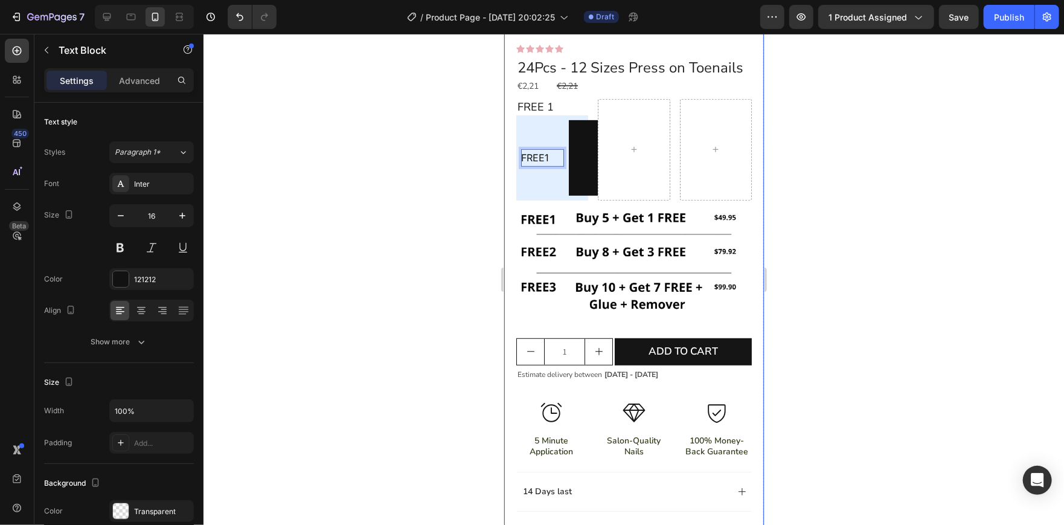
click at [428, 149] on div at bounding box center [633, 279] width 860 height 491
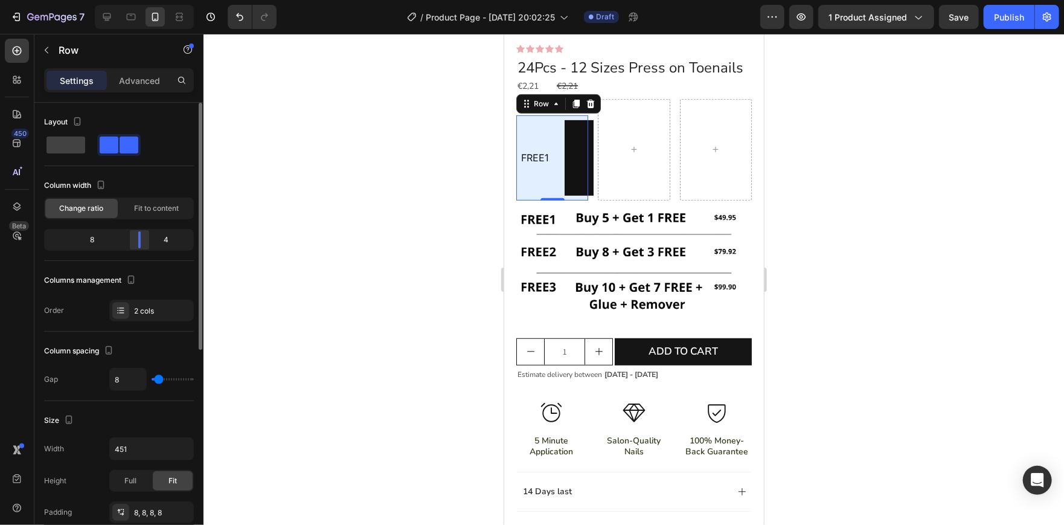
click at [142, 238] on div at bounding box center [140, 239] width 22 height 17
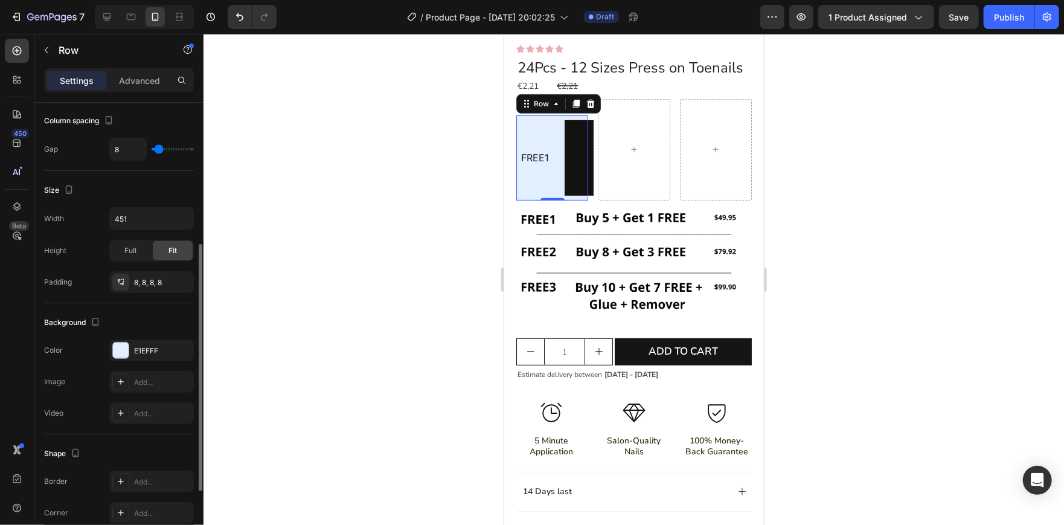
scroll to position [256, 0]
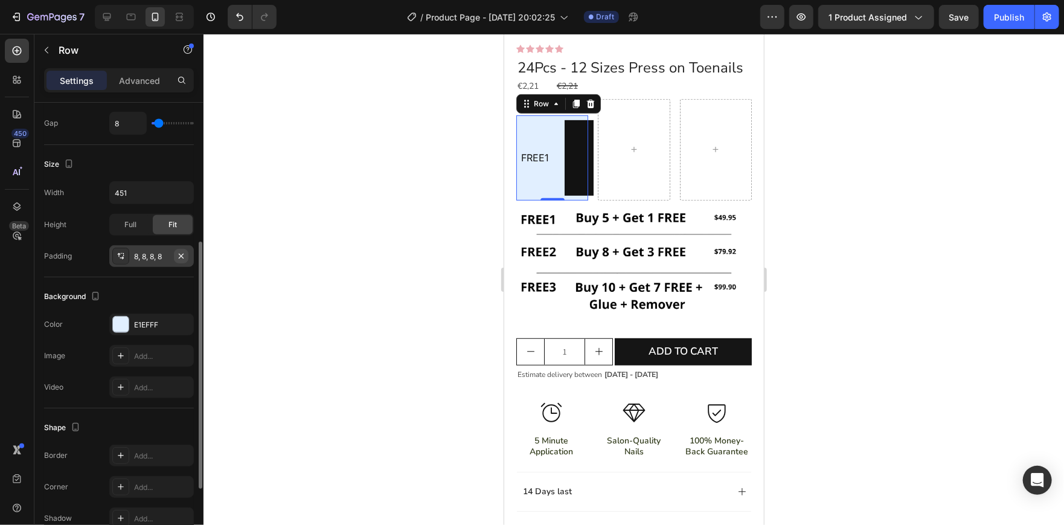
click at [182, 259] on icon "button" at bounding box center [181, 256] width 10 height 10
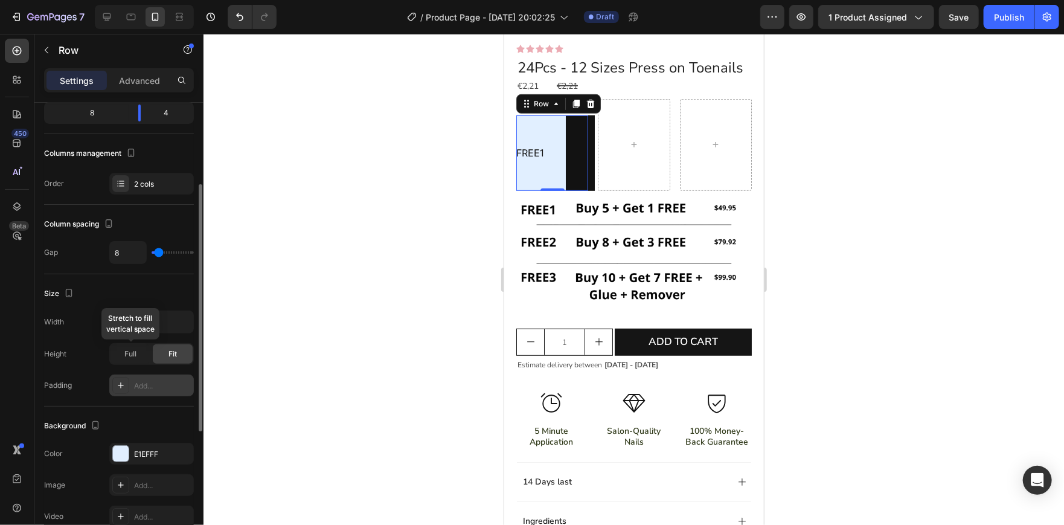
scroll to position [115, 0]
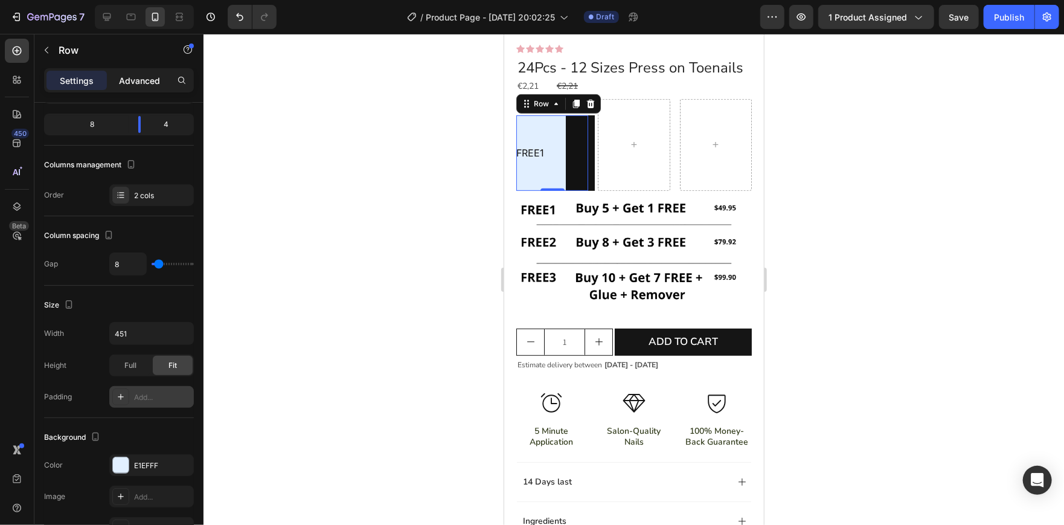
click at [121, 82] on p "Advanced" at bounding box center [139, 80] width 41 height 13
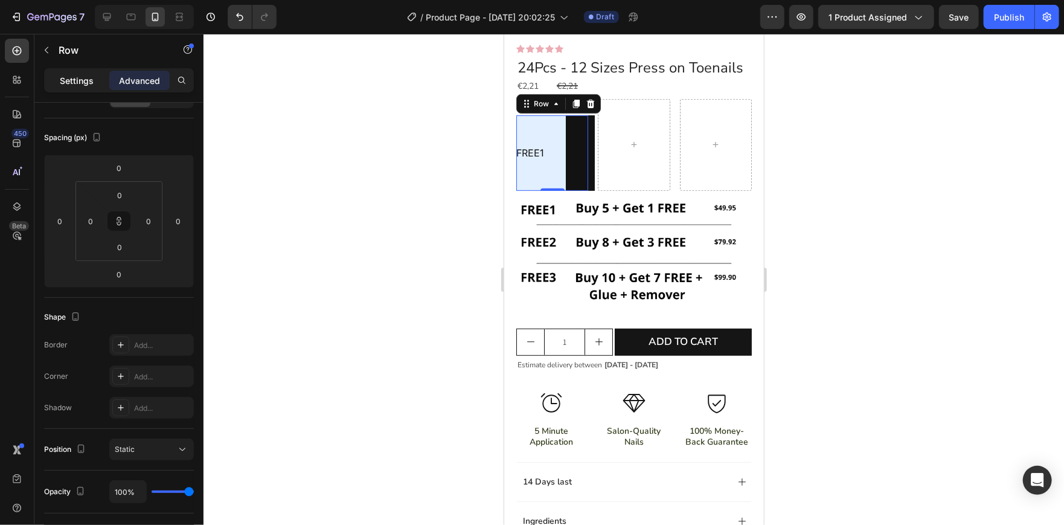
click at [75, 77] on p "Settings" at bounding box center [77, 80] width 34 height 13
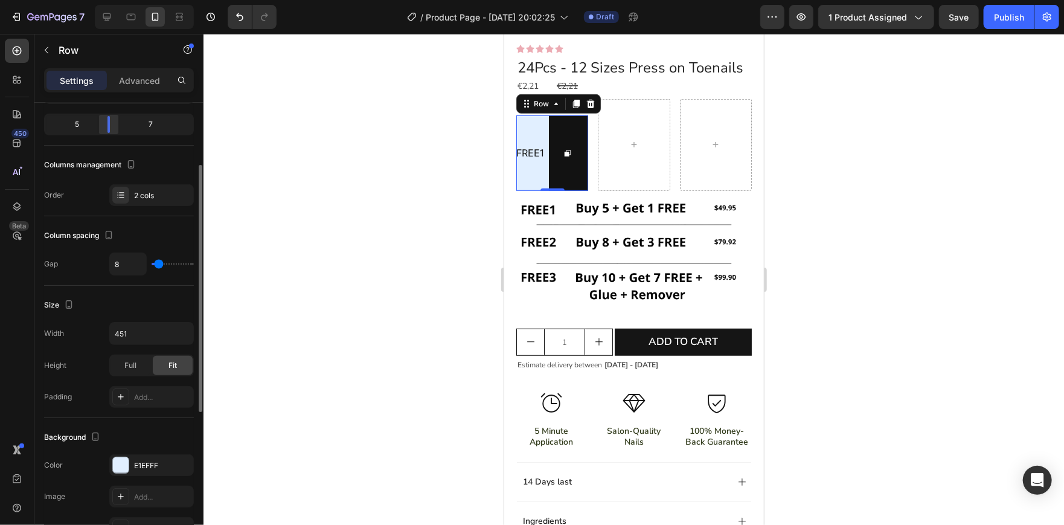
drag, startPoint x: 138, startPoint y: 128, endPoint x: 104, endPoint y: 123, distance: 34.2
click at [104, 123] on div at bounding box center [109, 124] width 22 height 17
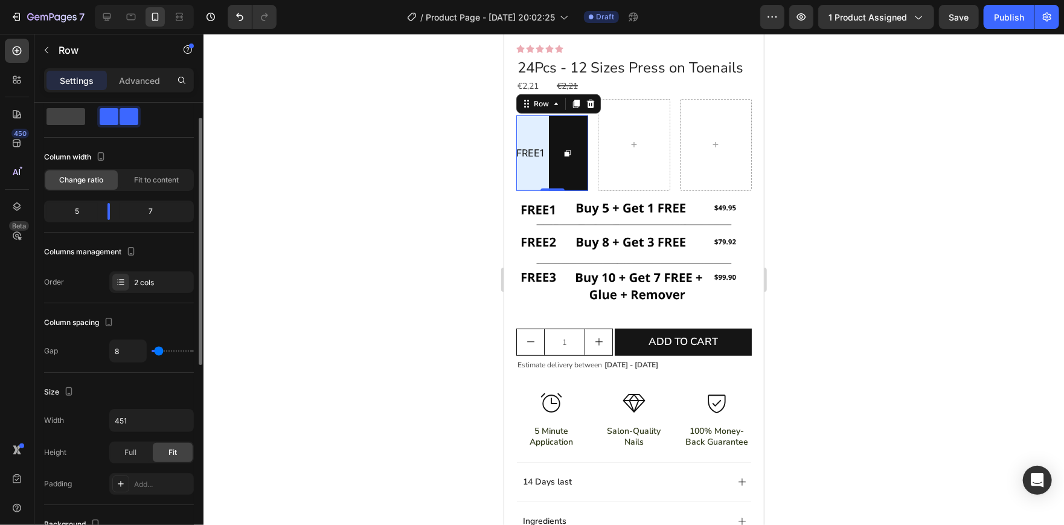
scroll to position [0, 0]
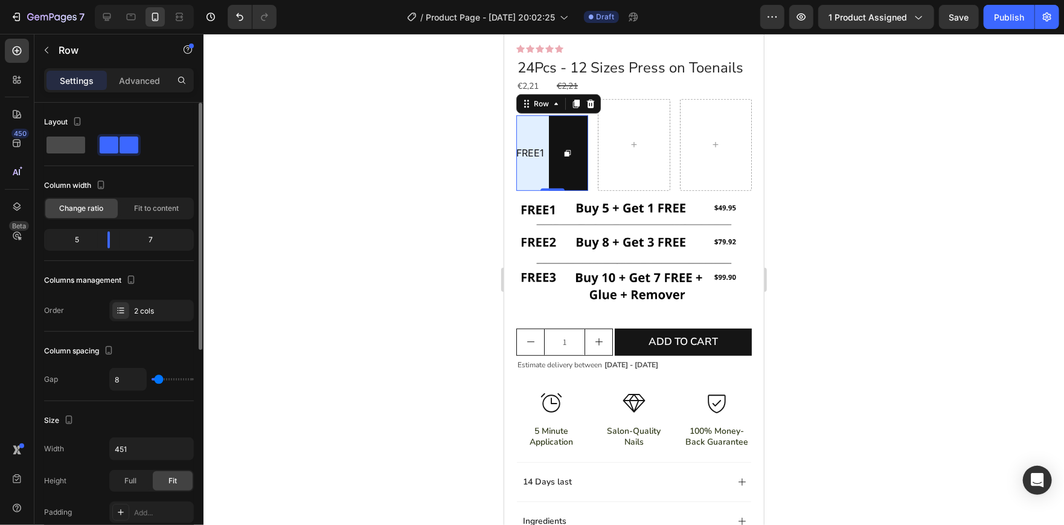
click at [68, 139] on span at bounding box center [65, 144] width 39 height 17
type input "0"
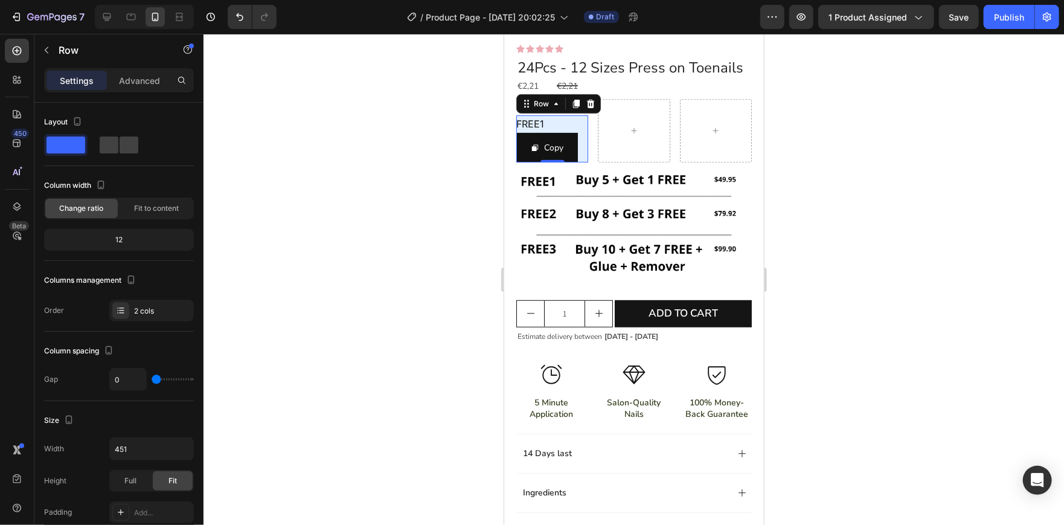
click at [307, 192] on div at bounding box center [633, 279] width 860 height 491
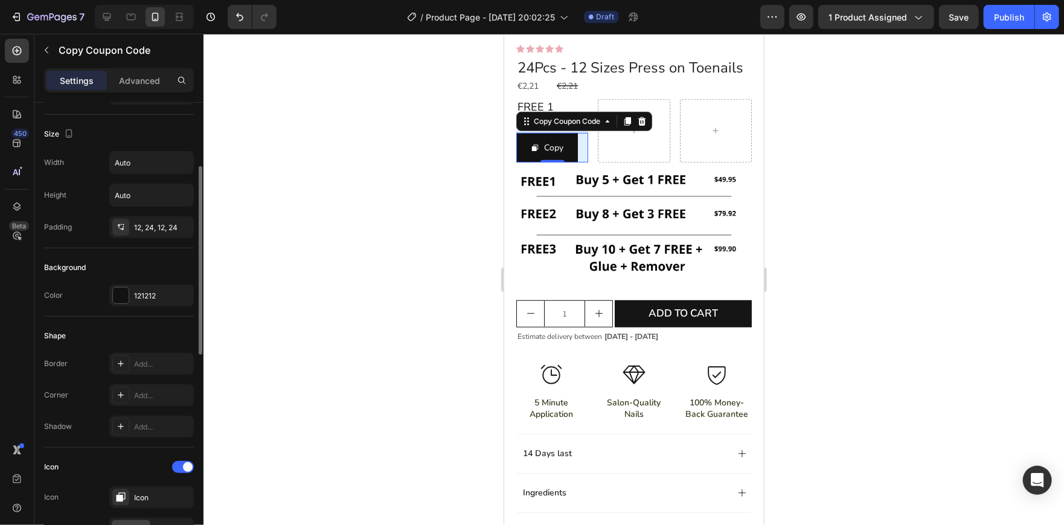
scroll to position [147, 0]
click at [108, 294] on div "Color 121212" at bounding box center [119, 290] width 150 height 22
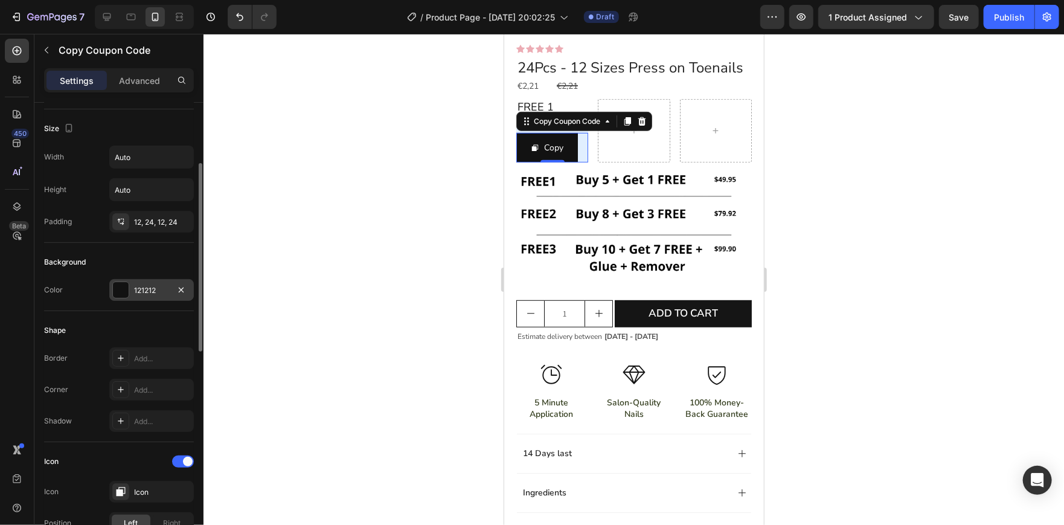
click at [117, 294] on div at bounding box center [121, 290] width 16 height 16
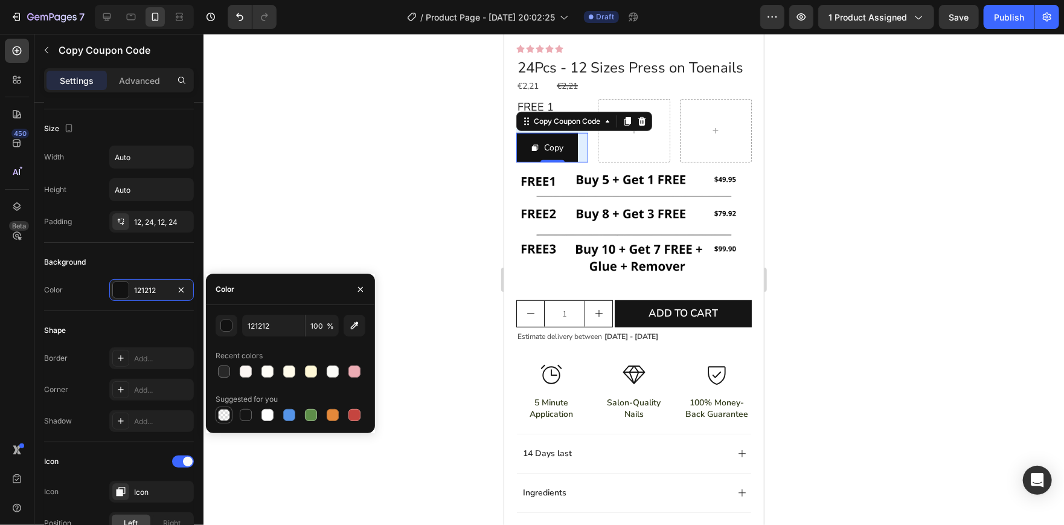
click at [223, 417] on div at bounding box center [224, 415] width 12 height 12
type input "000000"
type input "0"
click at [263, 414] on div at bounding box center [267, 415] width 12 height 12
type input "FFFFFF"
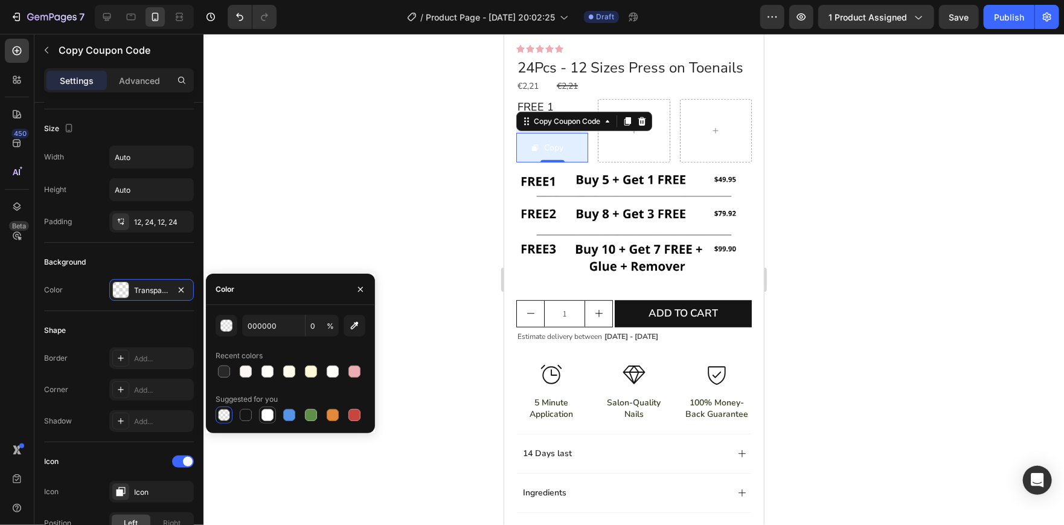
type input "100"
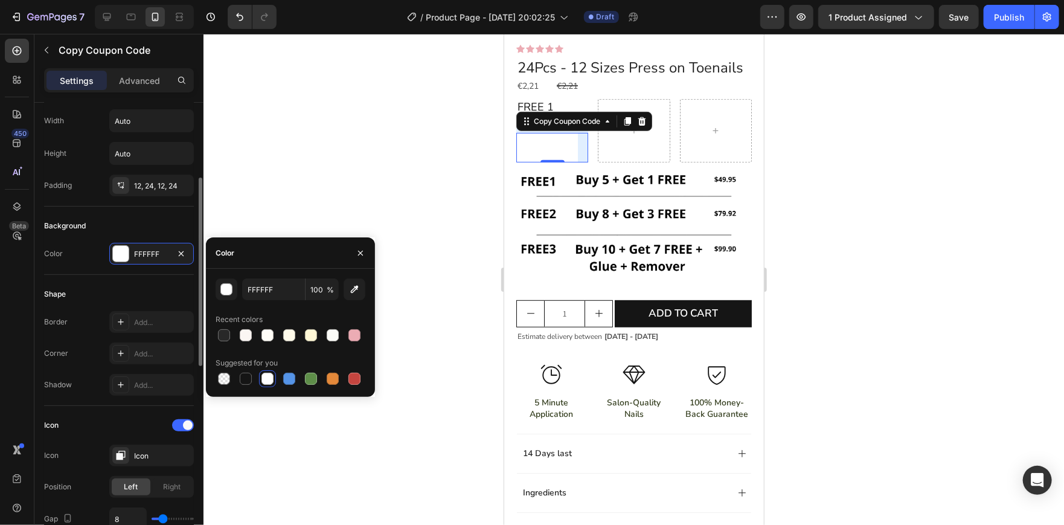
scroll to position [182, 0]
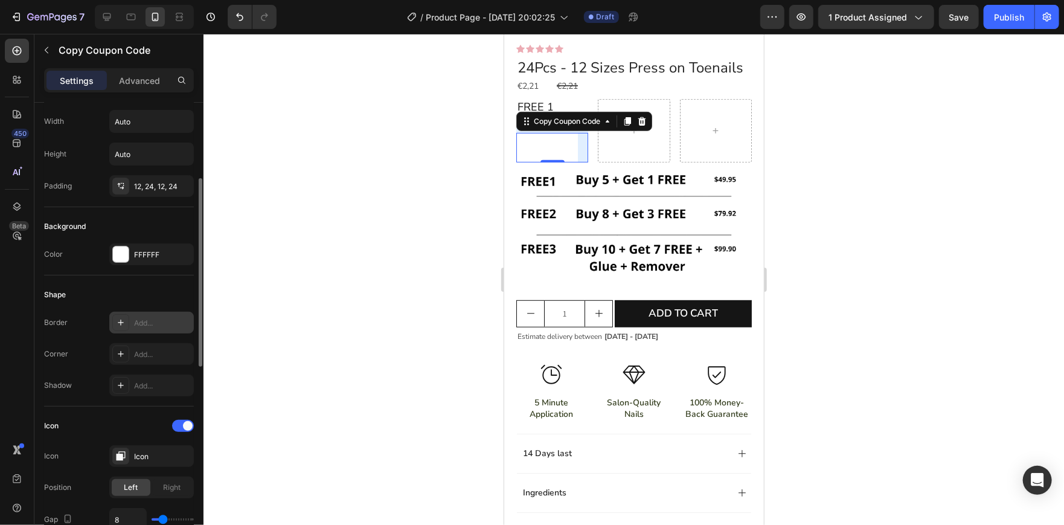
click at [135, 322] on div "Add..." at bounding box center [162, 323] width 57 height 11
click at [163, 287] on div "Shape" at bounding box center [119, 294] width 150 height 19
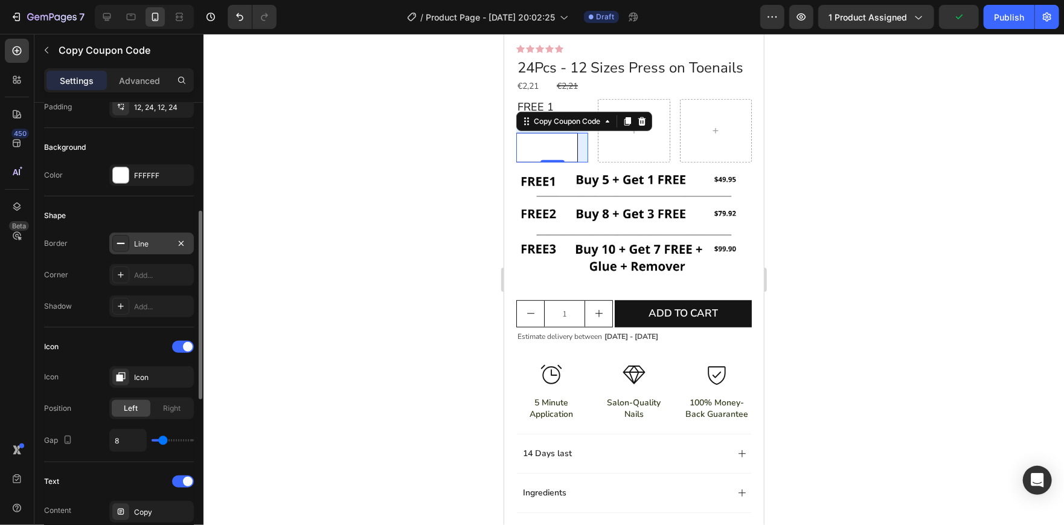
scroll to position [262, 0]
click at [142, 379] on div "Icon" at bounding box center [162, 376] width 57 height 11
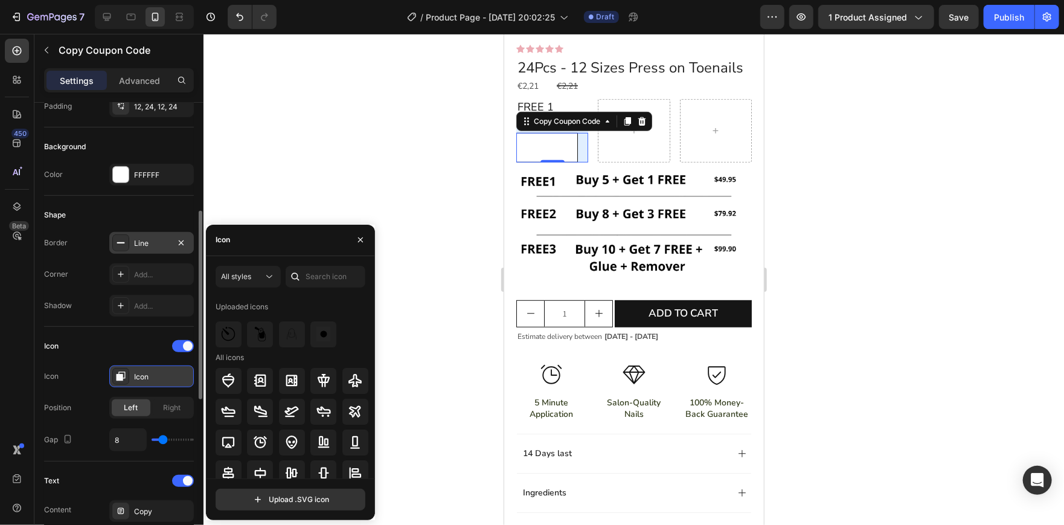
click at [142, 379] on div "Icon" at bounding box center [162, 376] width 57 height 11
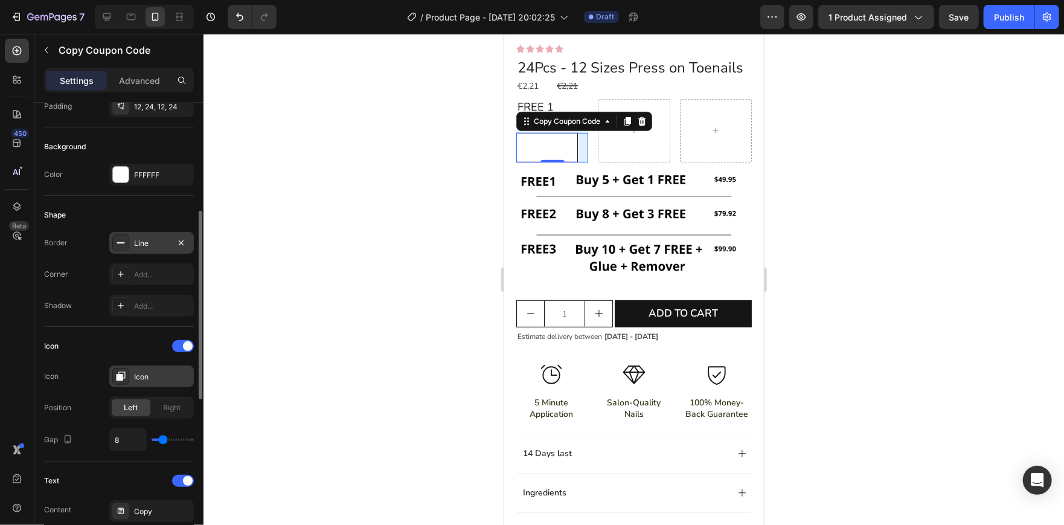
click at [142, 379] on div "Icon" at bounding box center [162, 376] width 57 height 11
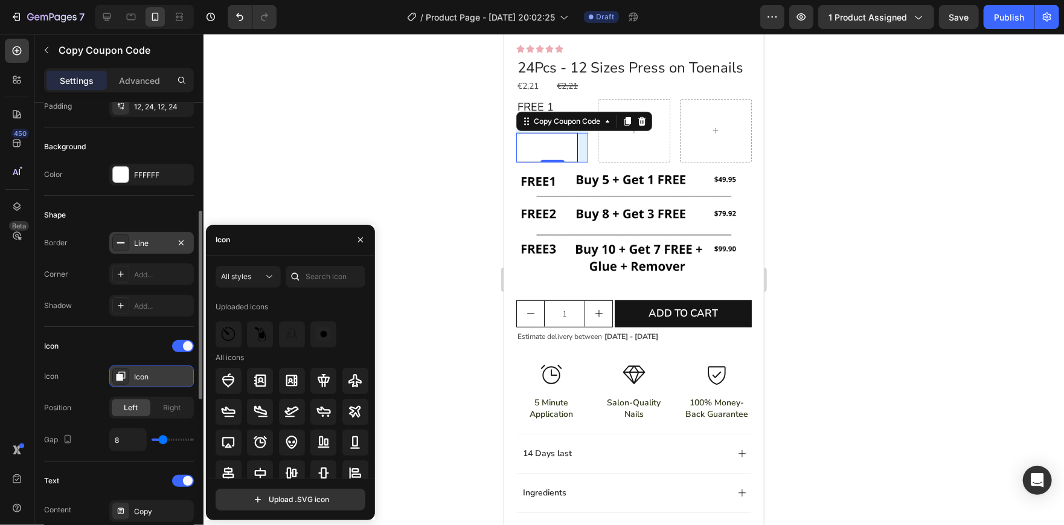
click at [142, 379] on div "Icon" at bounding box center [162, 376] width 57 height 11
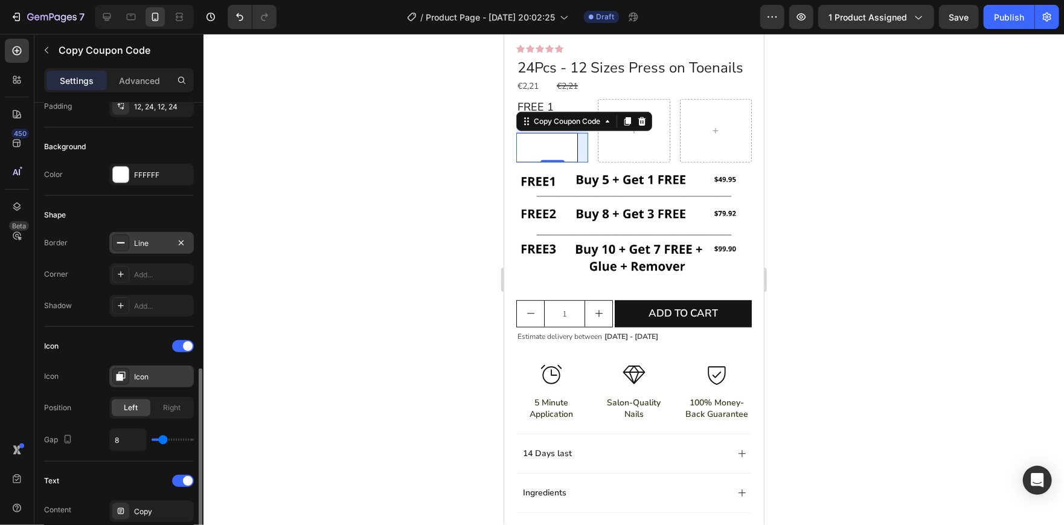
scroll to position [412, 0]
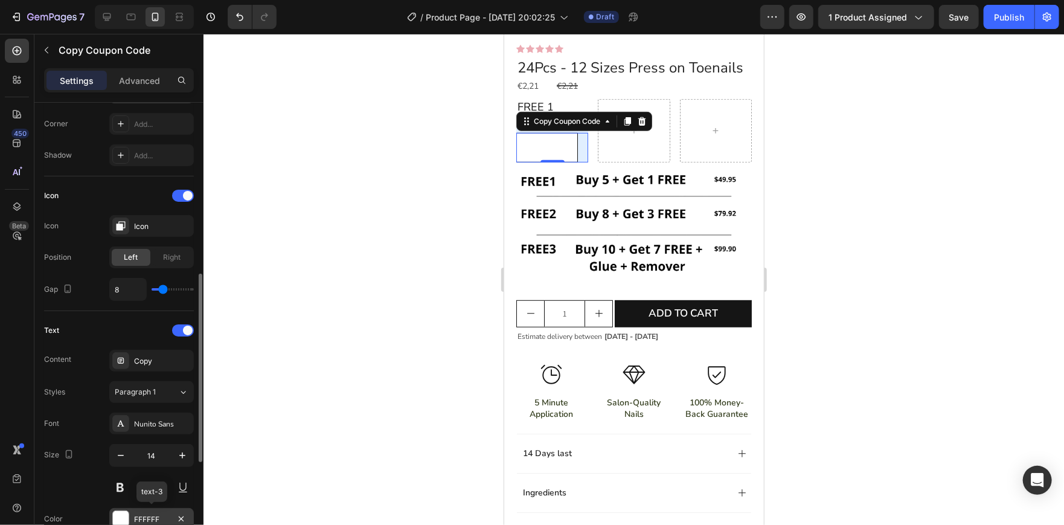
click at [123, 512] on div at bounding box center [121, 519] width 16 height 16
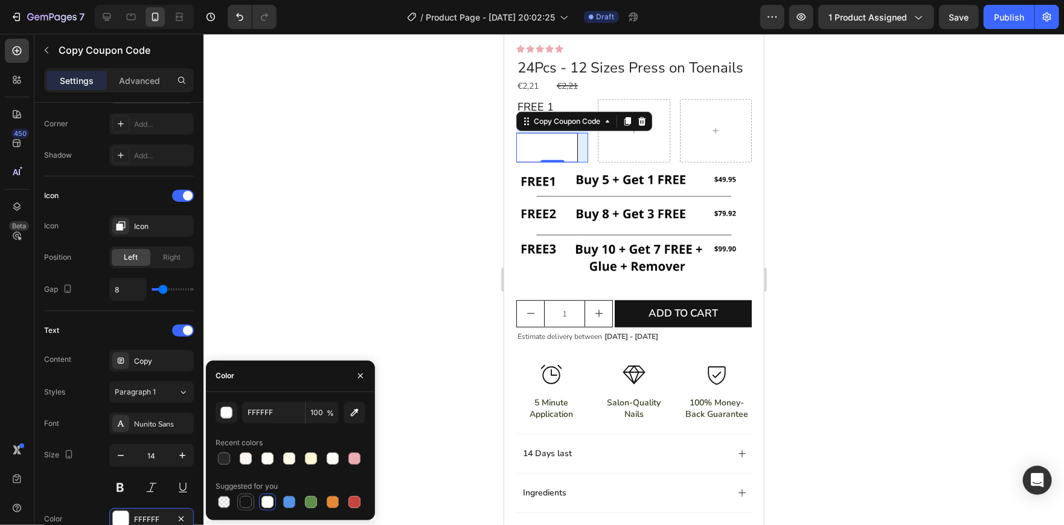
click at [240, 499] on div at bounding box center [246, 502] width 12 height 12
type input "151515"
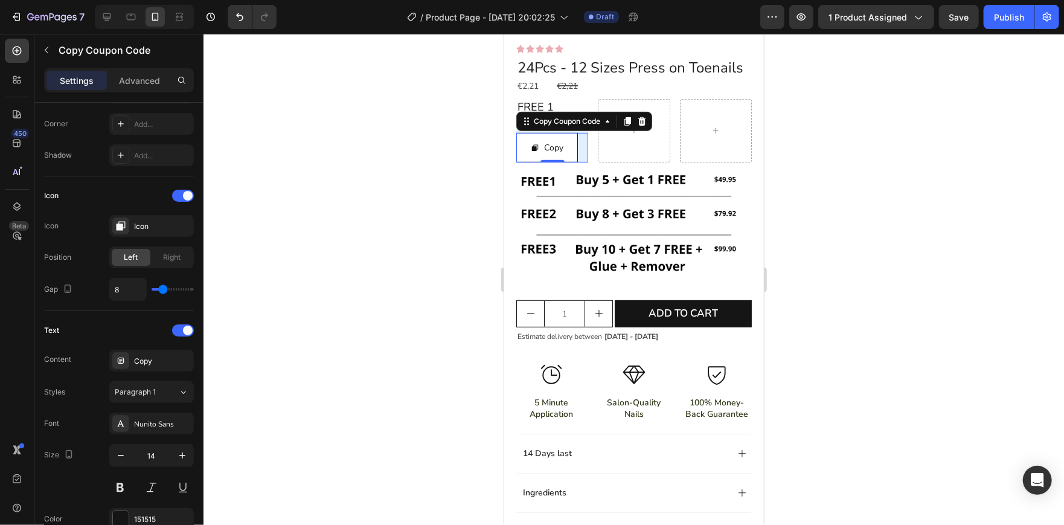
click at [247, 299] on div at bounding box center [633, 279] width 860 height 491
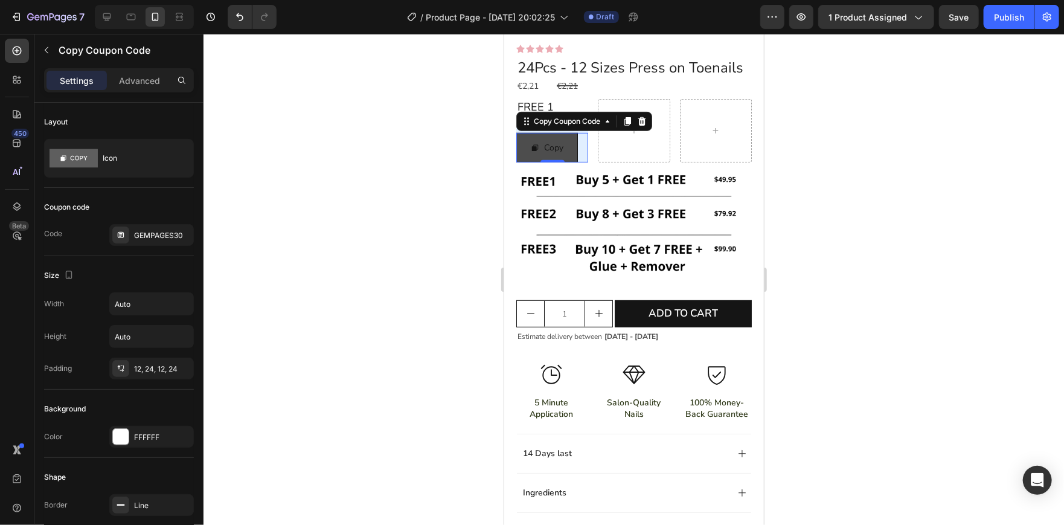
click at [568, 162] on button "Copy" at bounding box center [547, 147] width 62 height 30
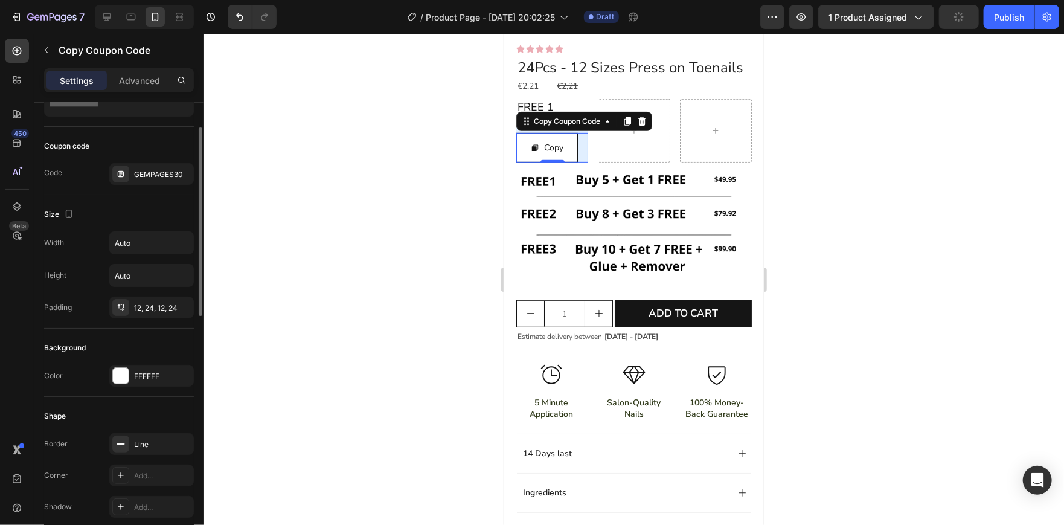
scroll to position [62, 0]
click at [162, 303] on div "12, 24, 12, 24" at bounding box center [151, 306] width 35 height 11
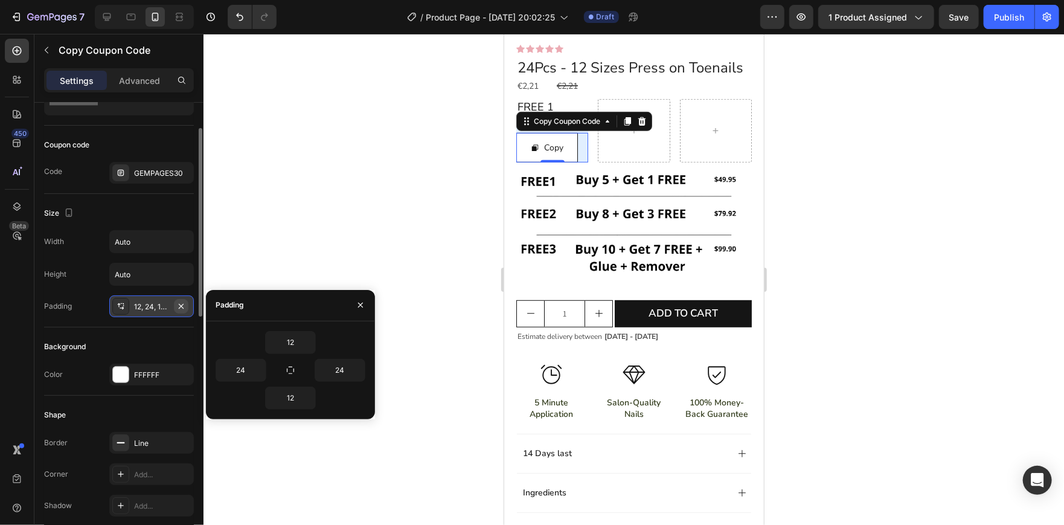
click at [179, 307] on icon "button" at bounding box center [181, 306] width 10 height 10
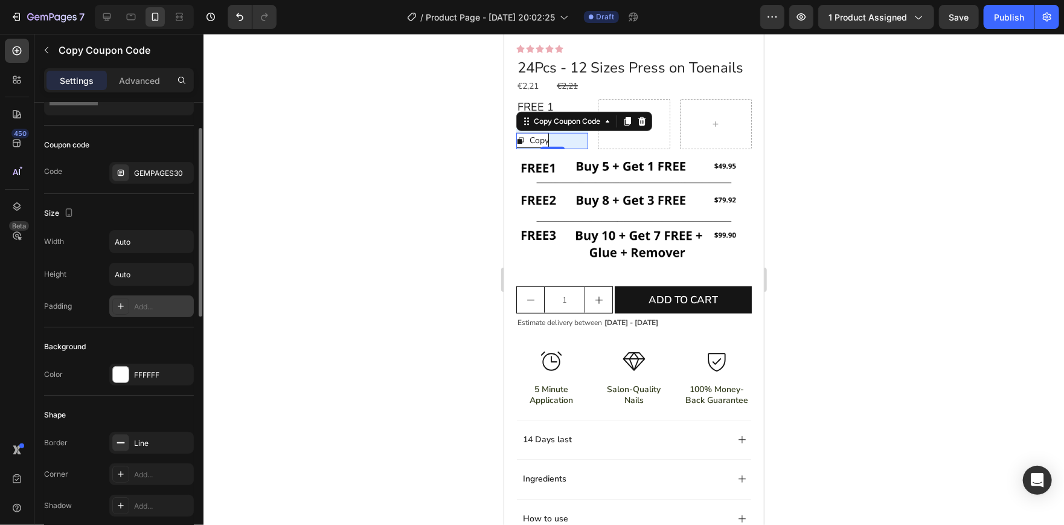
click at [309, 254] on div at bounding box center [633, 279] width 860 height 491
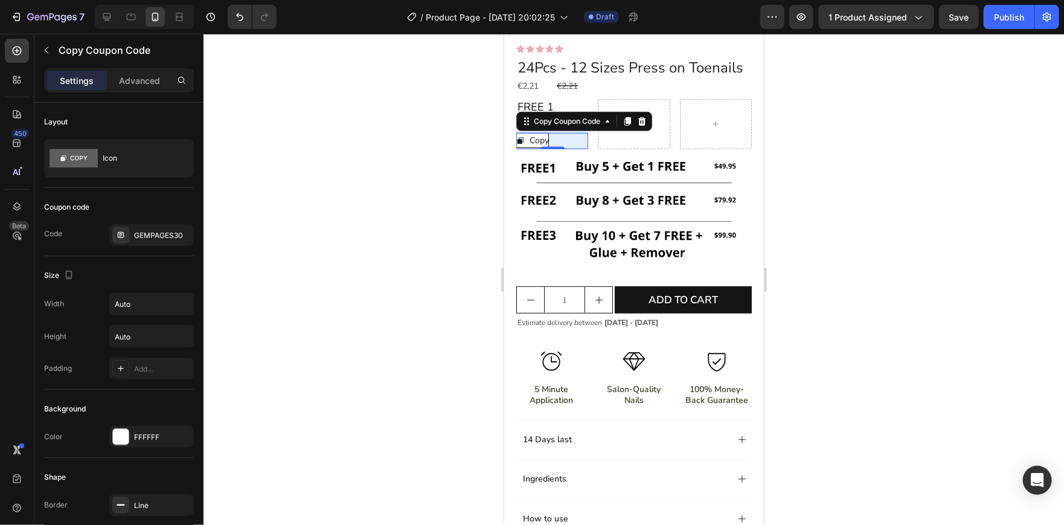
click at [424, 190] on div at bounding box center [633, 279] width 860 height 491
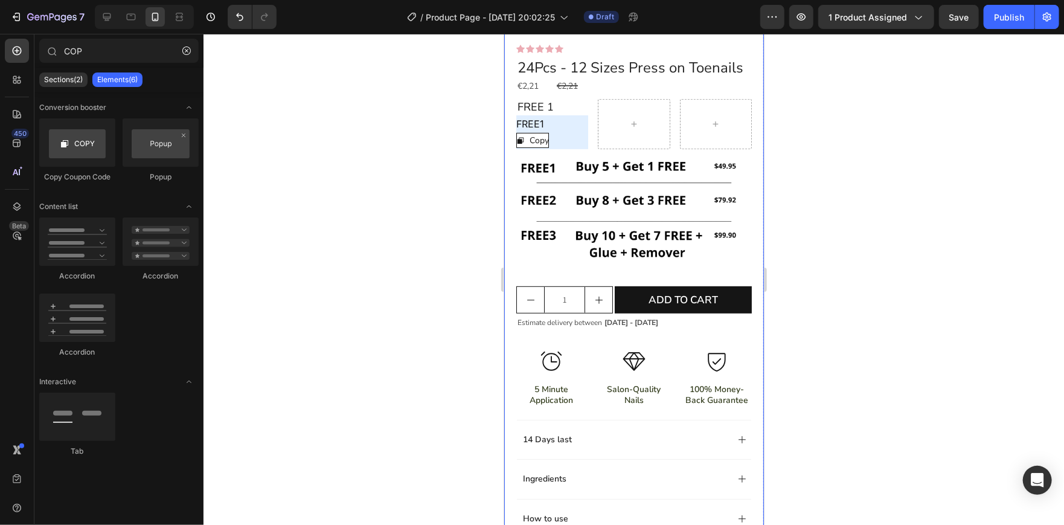
click at [434, 109] on div at bounding box center [633, 279] width 860 height 491
click at [237, 25] on button "Undo/Redo" at bounding box center [240, 17] width 24 height 24
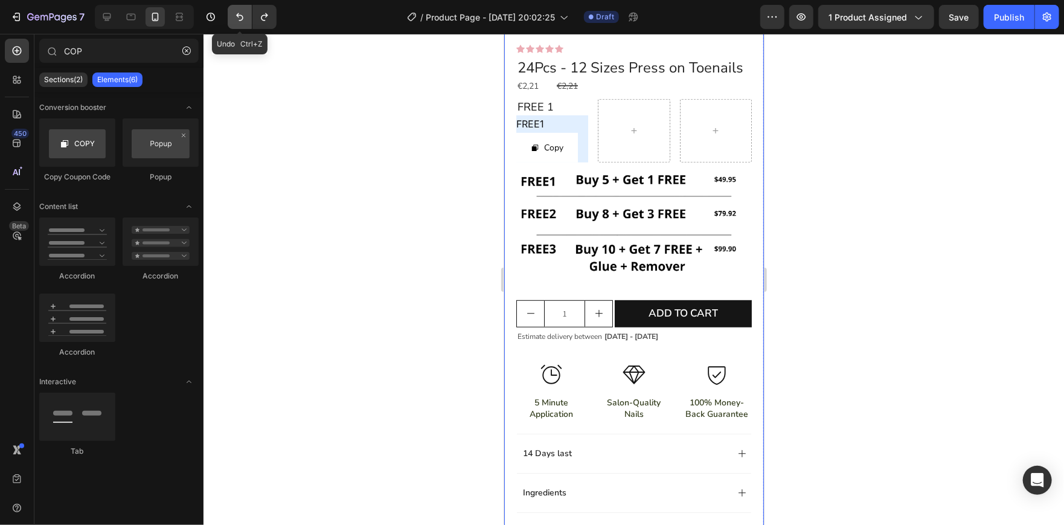
click at [237, 25] on button "Undo/Redo" at bounding box center [240, 17] width 24 height 24
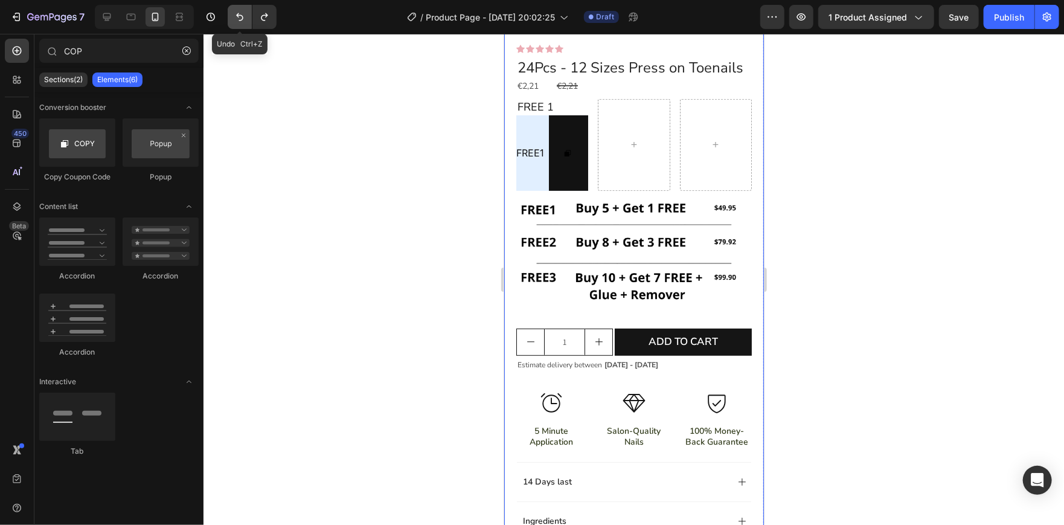
click at [237, 25] on button "Undo/Redo" at bounding box center [240, 17] width 24 height 24
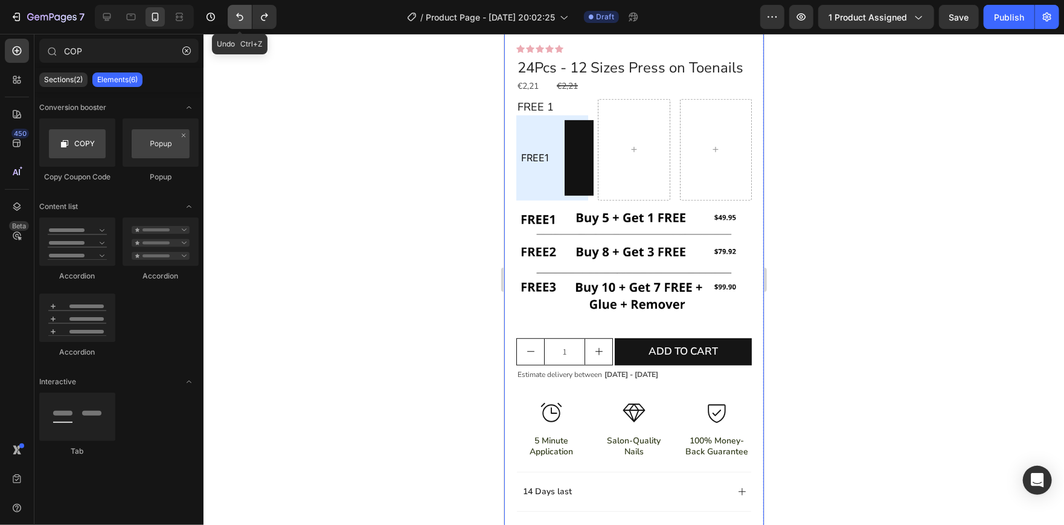
click at [237, 25] on button "Undo/Redo" at bounding box center [240, 17] width 24 height 24
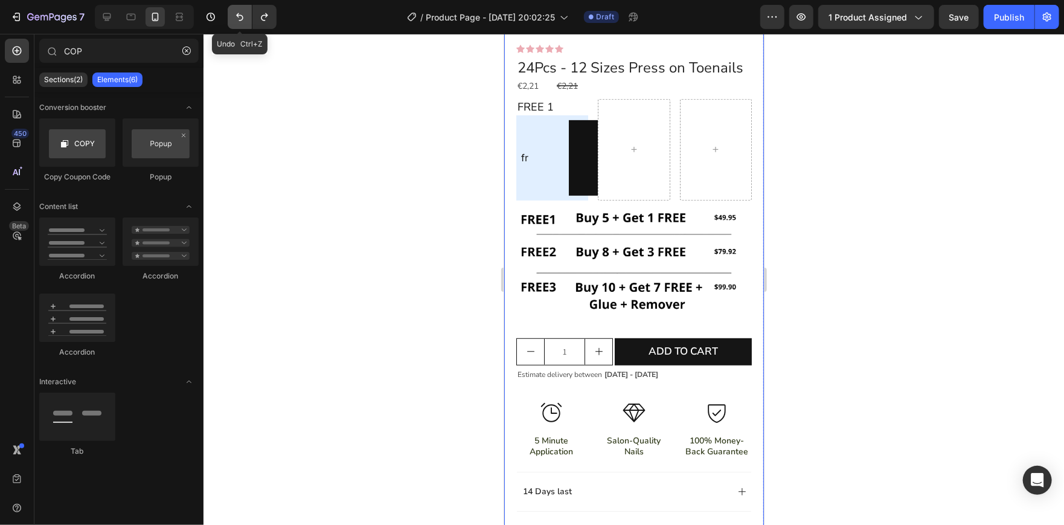
click at [237, 25] on button "Undo/Redo" at bounding box center [240, 17] width 24 height 24
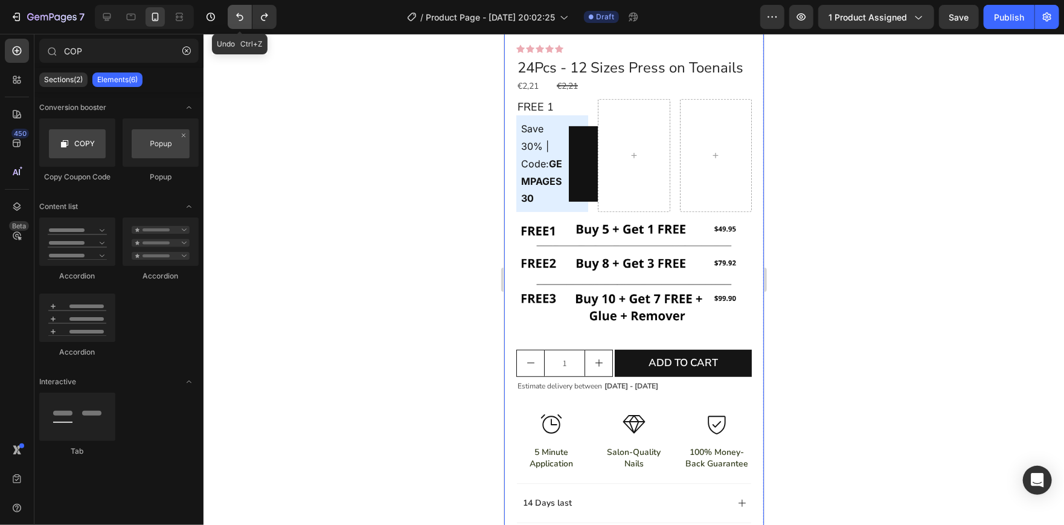
click at [237, 25] on button "Undo/Redo" at bounding box center [240, 17] width 24 height 24
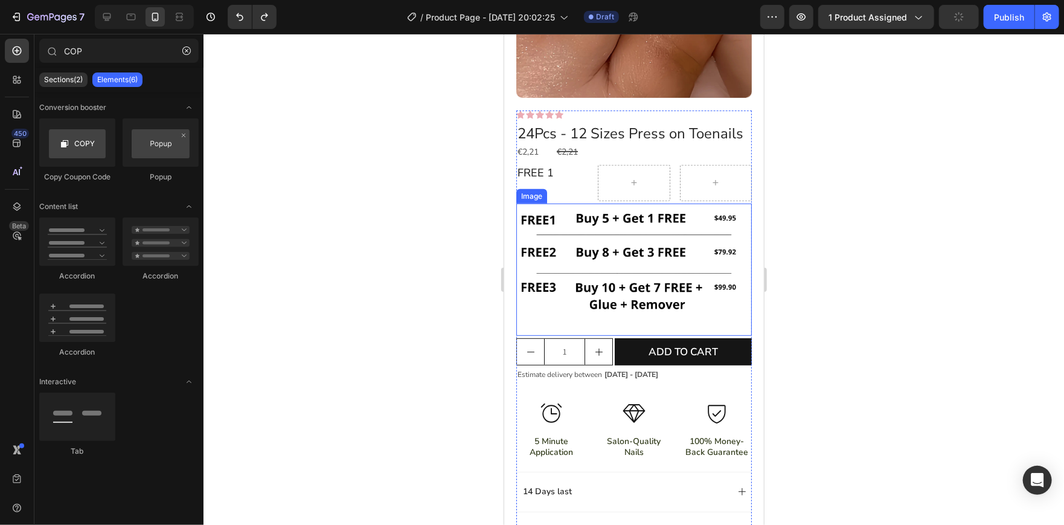
scroll to position [225, 0]
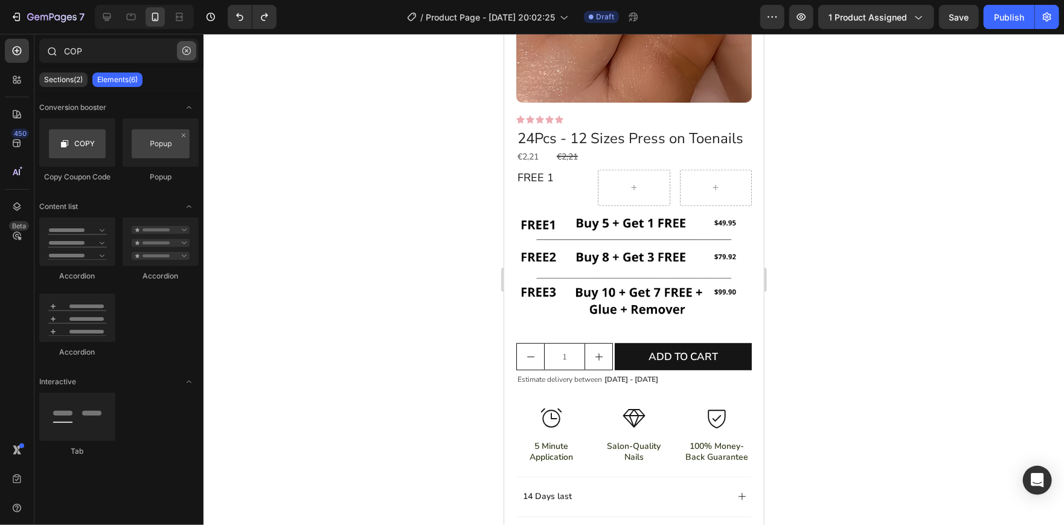
click at [193, 56] on button "button" at bounding box center [186, 50] width 19 height 19
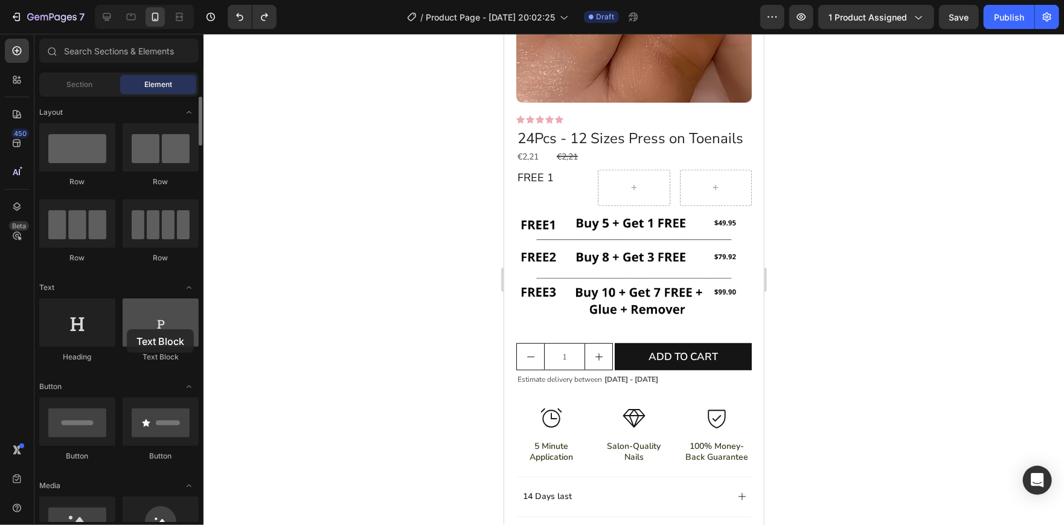
drag, startPoint x: 158, startPoint y: 326, endPoint x: 127, endPoint y: 329, distance: 30.9
click at [127, 329] on div at bounding box center [161, 322] width 76 height 48
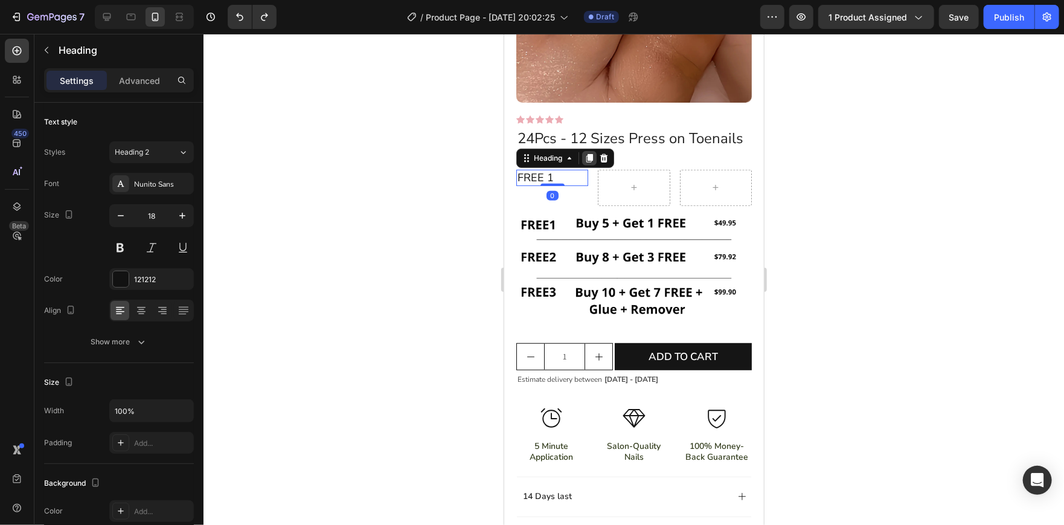
click at [591, 162] on icon at bounding box center [589, 157] width 7 height 8
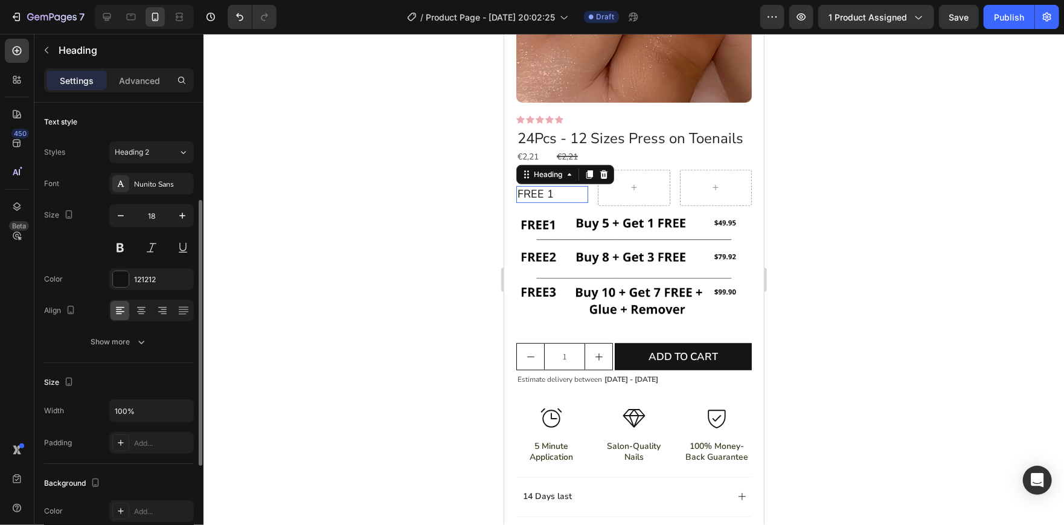
scroll to position [62, 0]
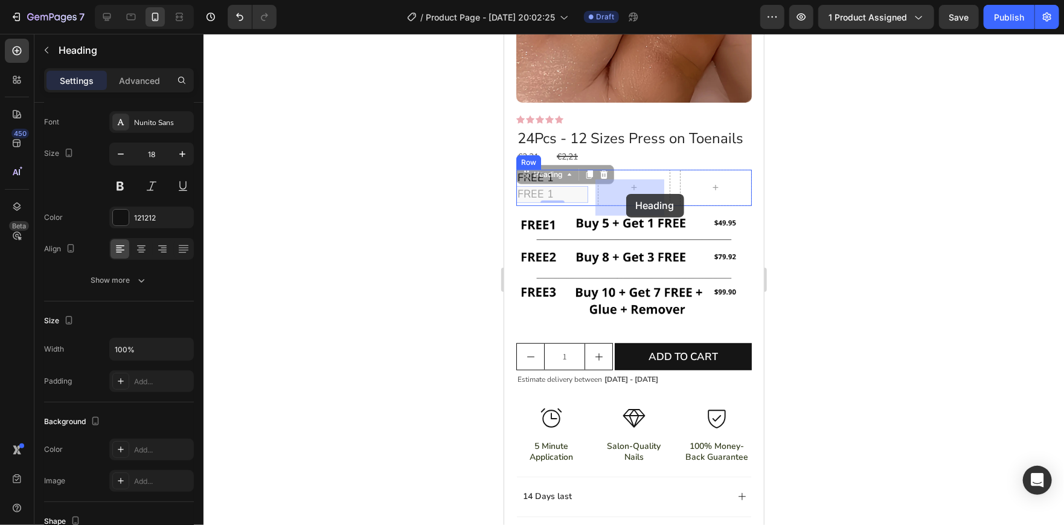
drag, startPoint x: 522, startPoint y: 183, endPoint x: 626, endPoint y: 193, distance: 103.8
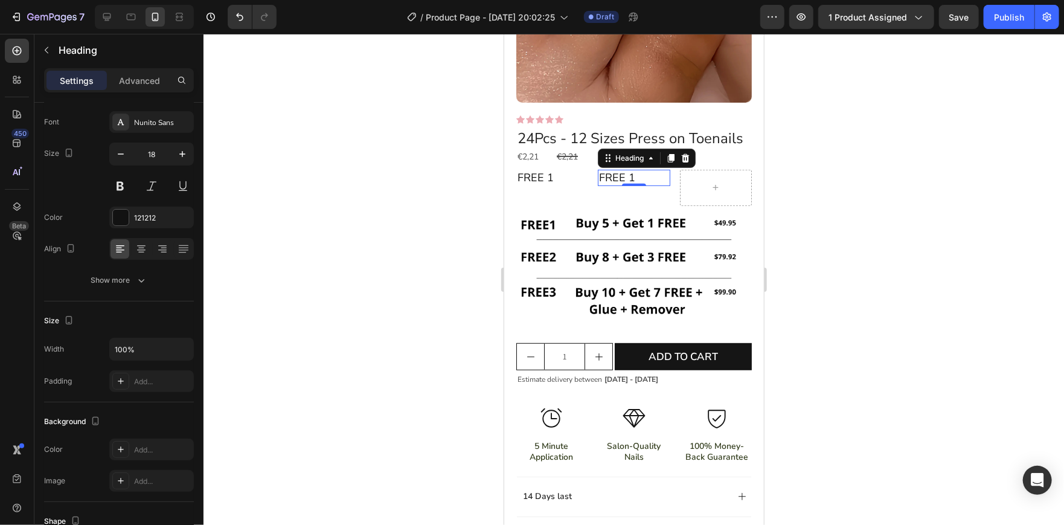
click at [632, 184] on h2 "FREE 1" at bounding box center [633, 177] width 72 height 16
click at [632, 184] on p "FREE 1" at bounding box center [632, 177] width 69 height 14
click at [908, 190] on div at bounding box center [633, 279] width 860 height 491
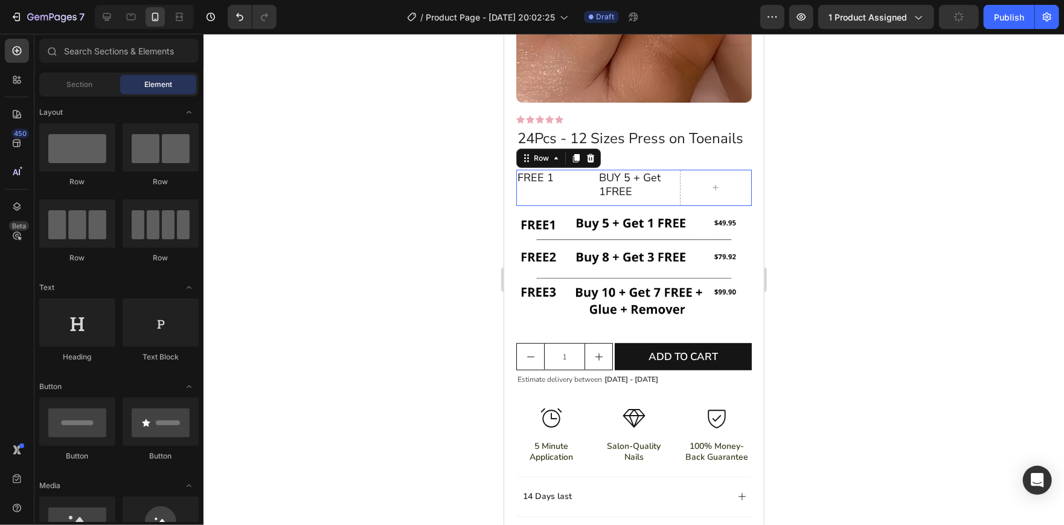
click at [597, 205] on div "BUY 5 + Get 1FREE Heading" at bounding box center [633, 187] width 72 height 36
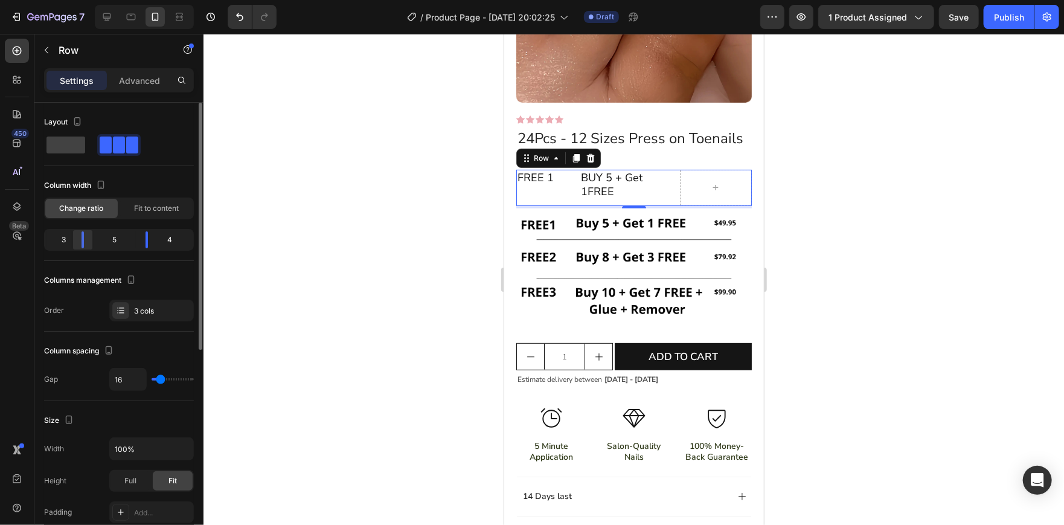
drag, startPoint x: 96, startPoint y: 241, endPoint x: 80, endPoint y: 240, distance: 16.3
click at [136, 240] on div at bounding box center [147, 239] width 22 height 17
drag, startPoint x: 147, startPoint y: 234, endPoint x: 156, endPoint y: 234, distance: 9.7
click at [156, 234] on div at bounding box center [155, 239] width 22 height 17
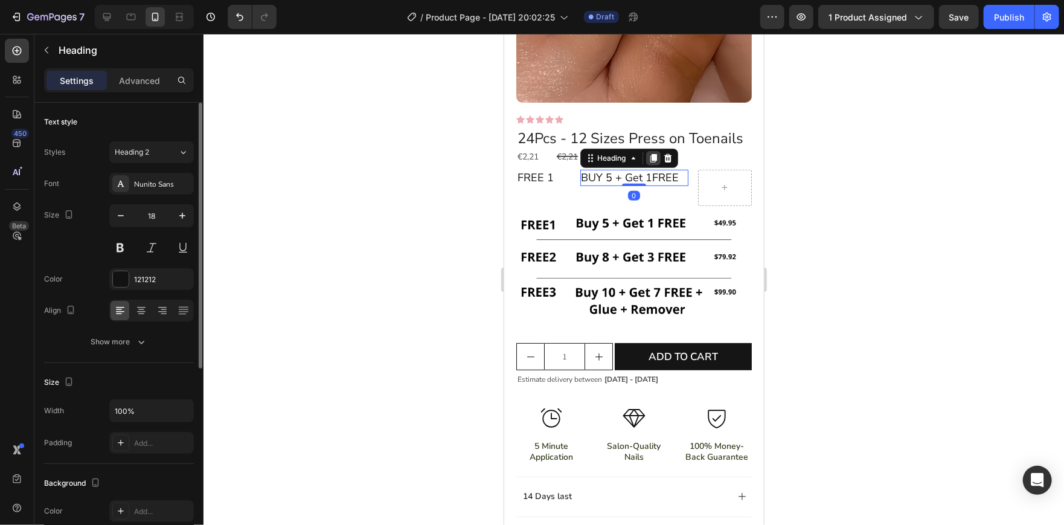
click at [651, 162] on icon at bounding box center [652, 157] width 7 height 8
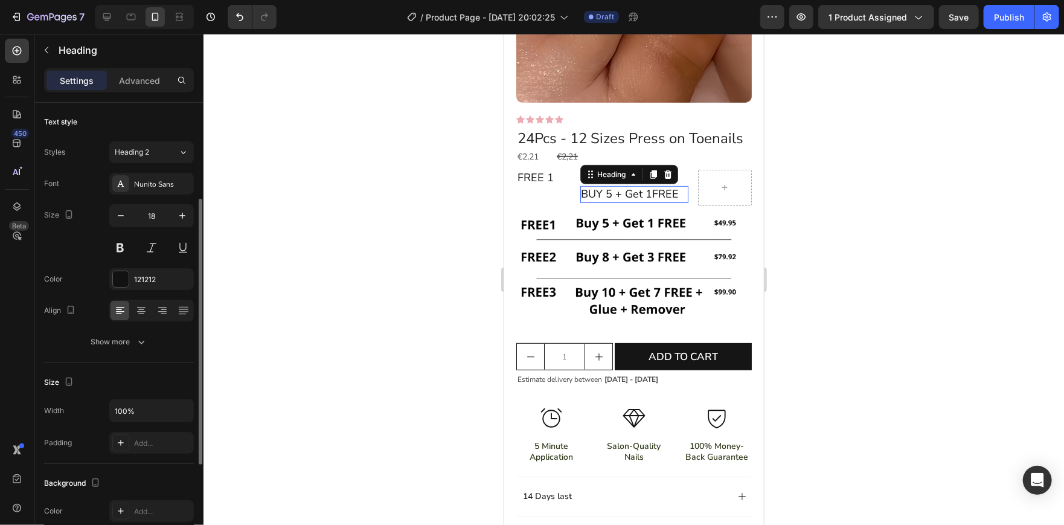
scroll to position [61, 0]
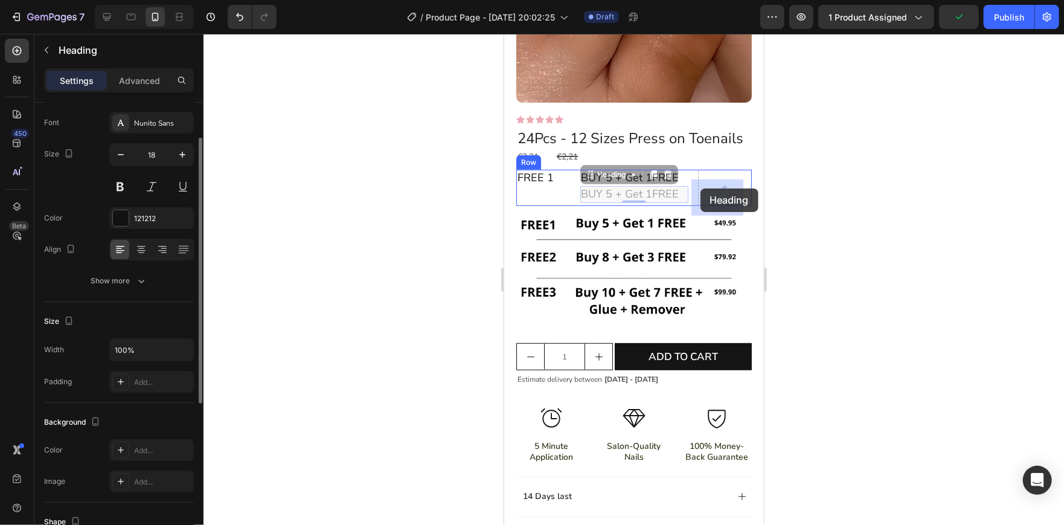
drag, startPoint x: 588, startPoint y: 185, endPoint x: 700, endPoint y: 188, distance: 112.3
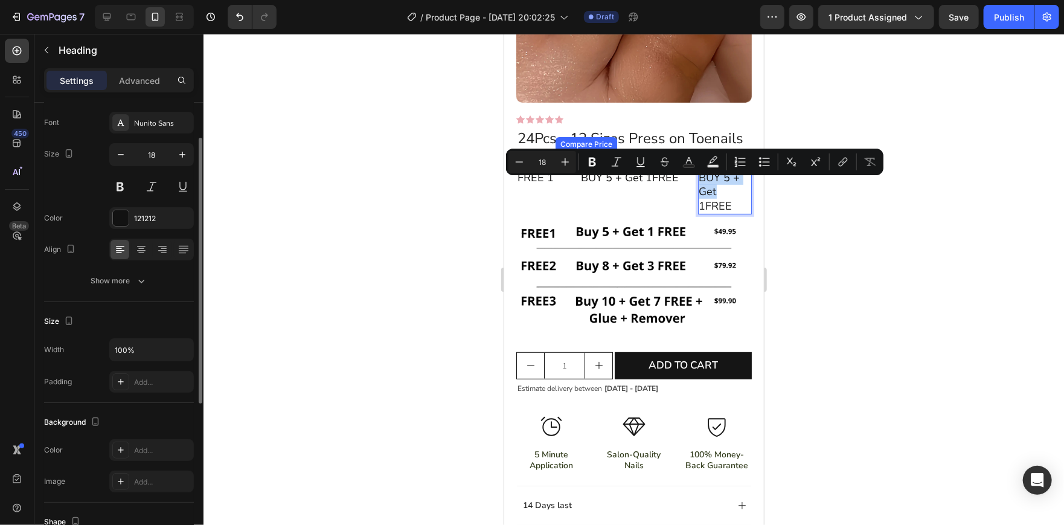
drag, startPoint x: 715, startPoint y: 205, endPoint x: 1170, endPoint y: 203, distance: 455.3
click at [666, 170] on div "Icon Icon Icon Icon Icon Icon List 24Pcs - 12 Sizes Press on Toenails Product T…" at bounding box center [633, 390] width 235 height 551
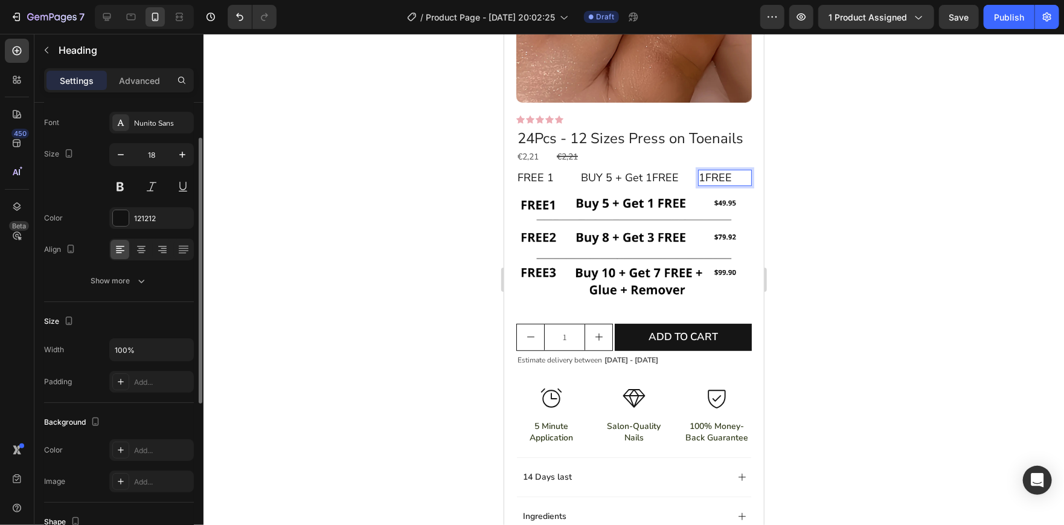
click at [719, 184] on p "1FREE" at bounding box center [725, 177] width 52 height 14
click at [840, 195] on div at bounding box center [633, 279] width 860 height 491
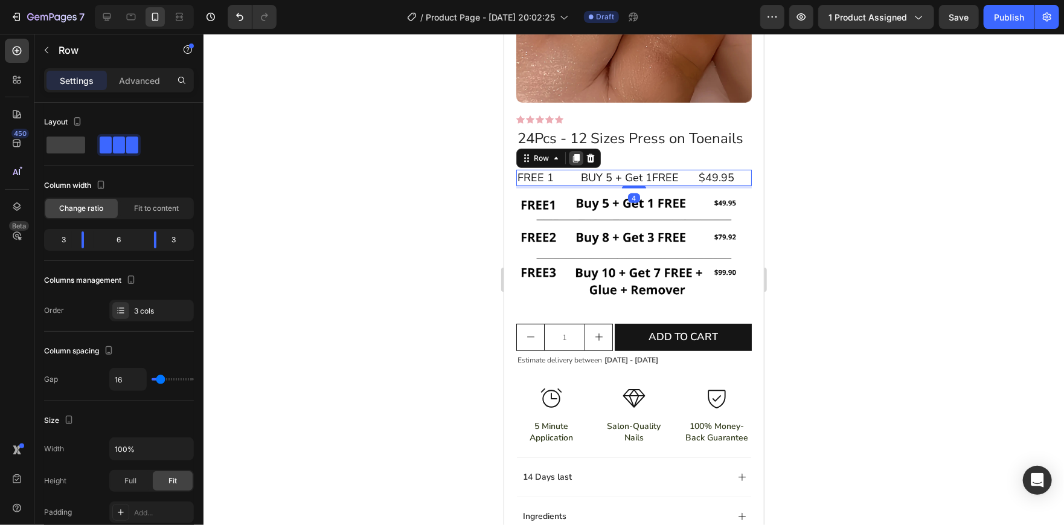
click at [574, 162] on icon at bounding box center [576, 158] width 10 height 10
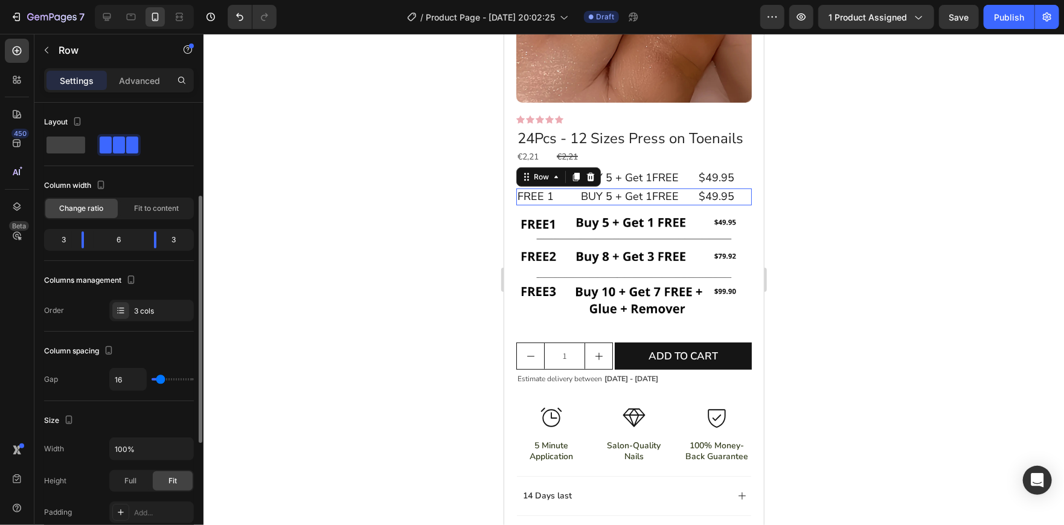
scroll to position [60, 0]
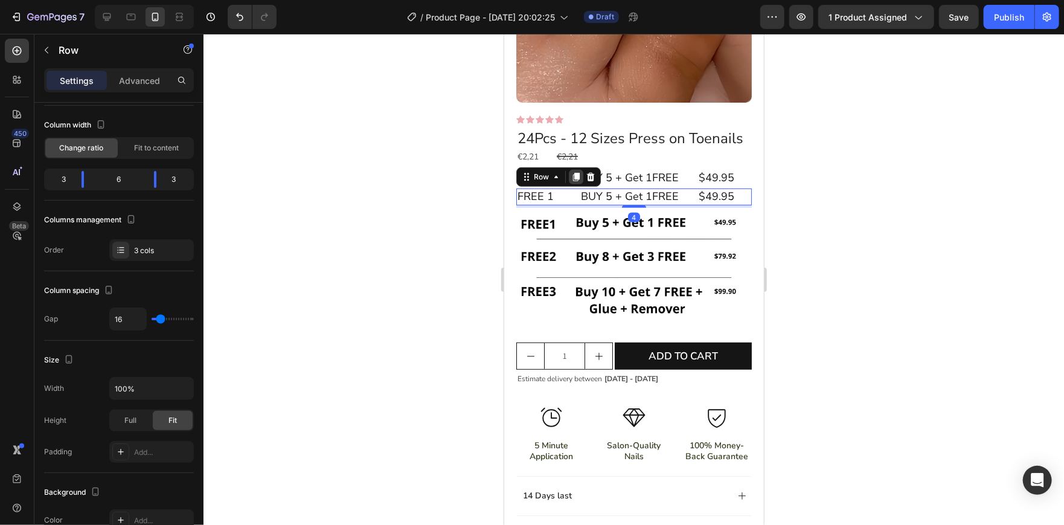
click at [578, 181] on icon at bounding box center [575, 176] width 7 height 8
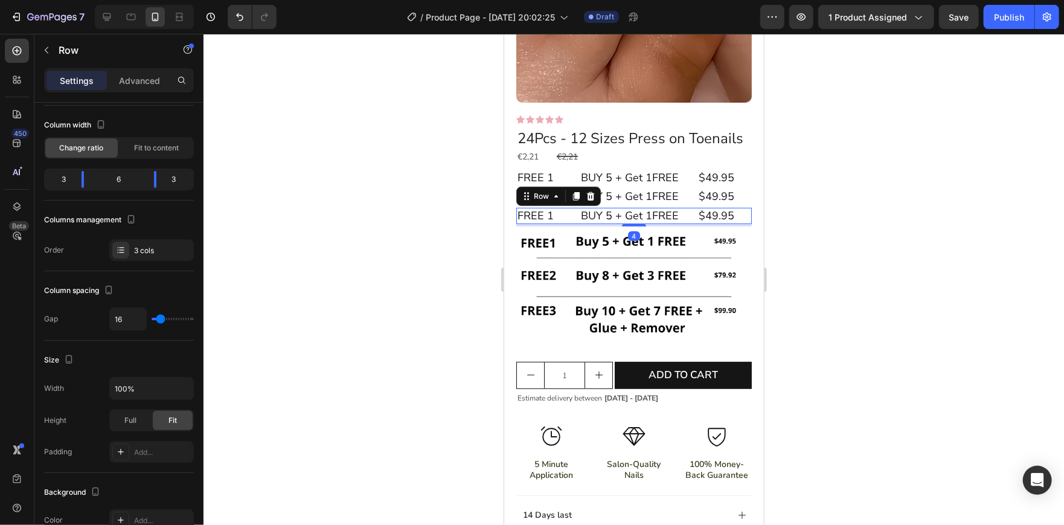
click at [833, 246] on div at bounding box center [633, 279] width 860 height 491
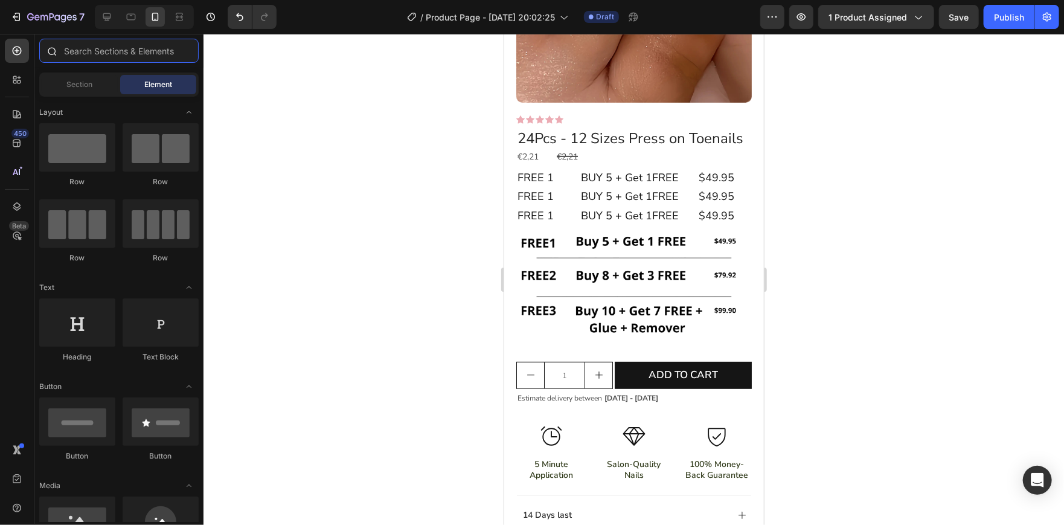
click at [120, 46] on input "text" at bounding box center [118, 51] width 159 height 24
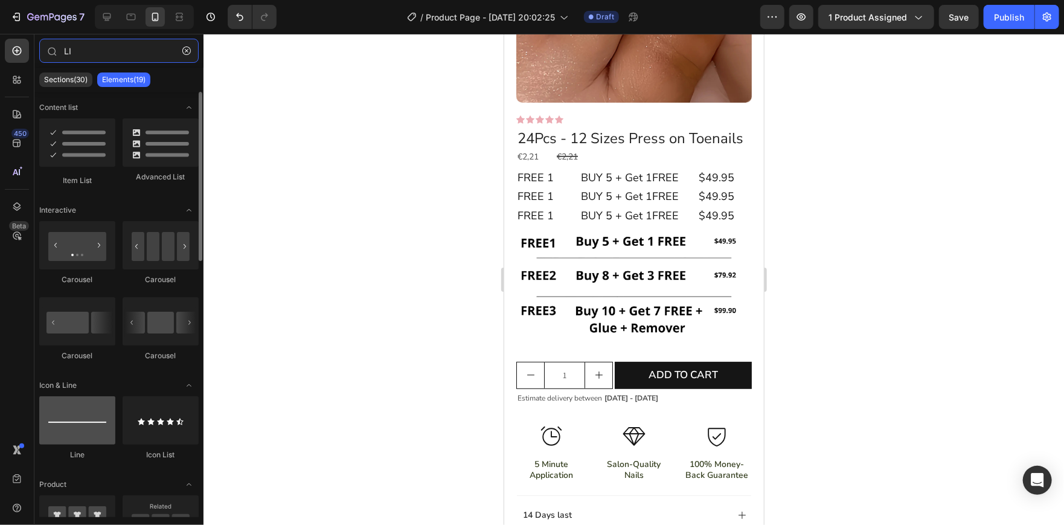
type input "LI"
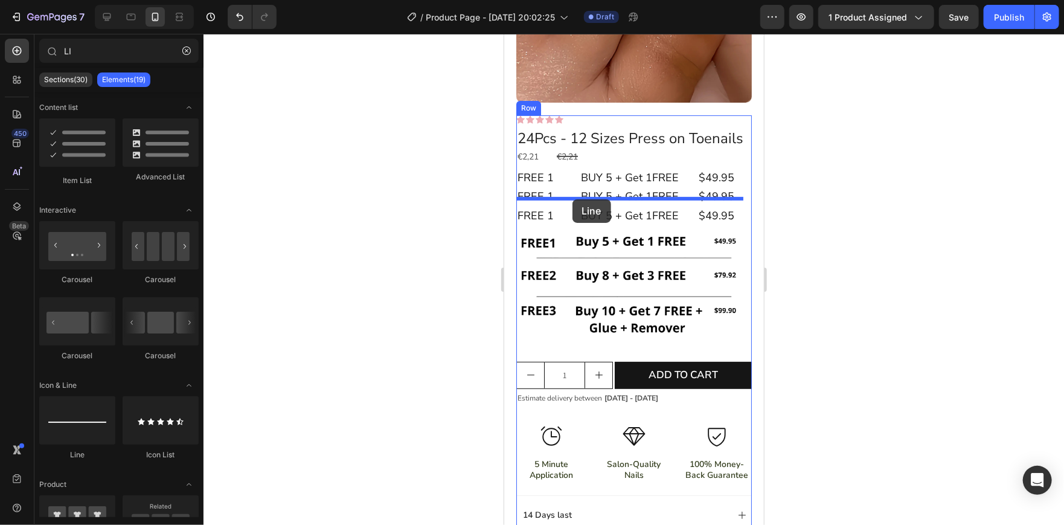
drag, startPoint x: 588, startPoint y: 473, endPoint x: 572, endPoint y: 199, distance: 275.2
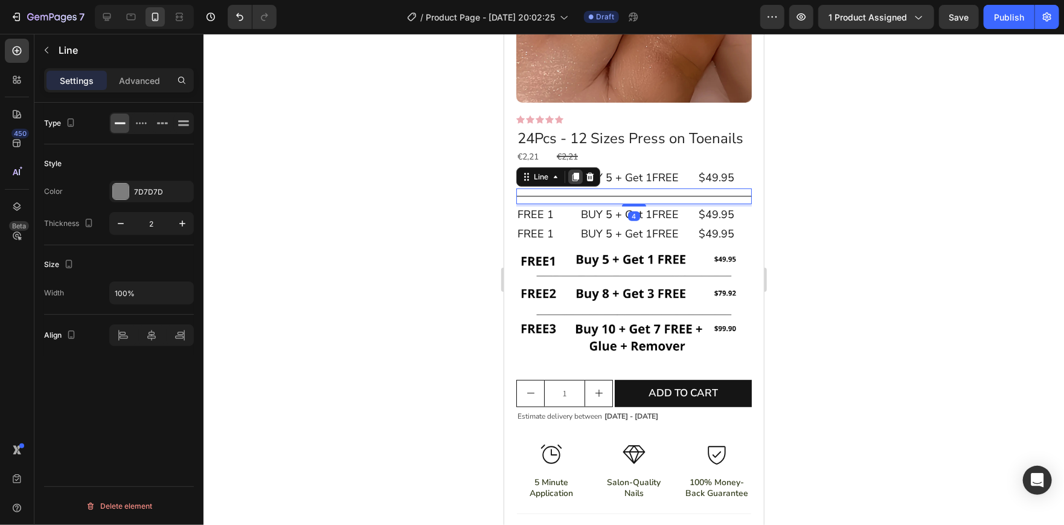
click at [577, 181] on icon at bounding box center [575, 176] width 10 height 10
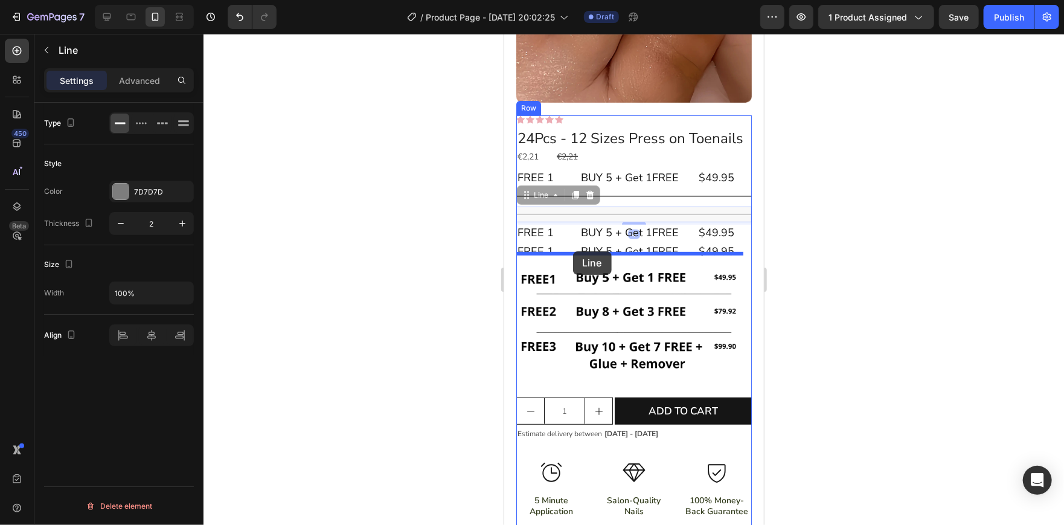
drag, startPoint x: 524, startPoint y: 208, endPoint x: 573, endPoint y: 251, distance: 65.0
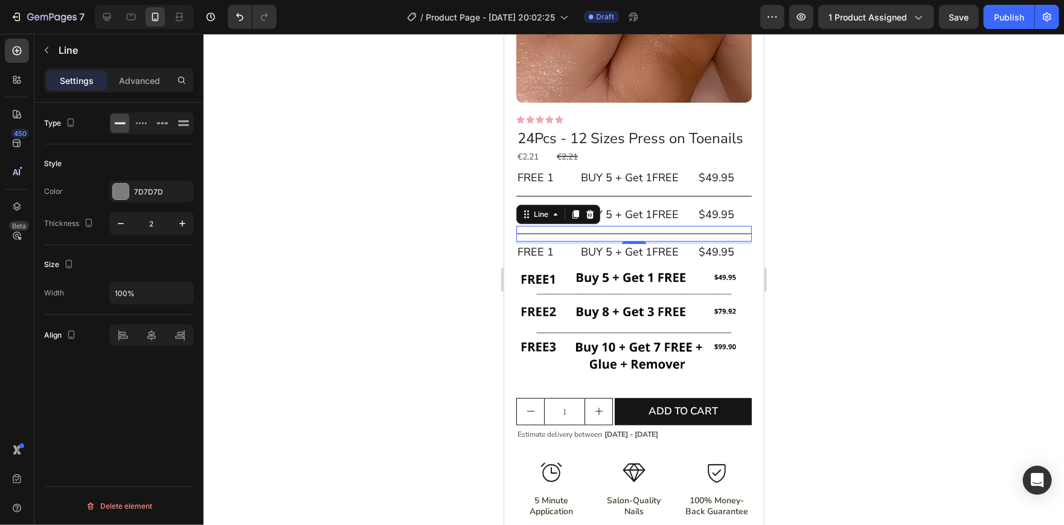
click at [838, 243] on div at bounding box center [633, 279] width 860 height 491
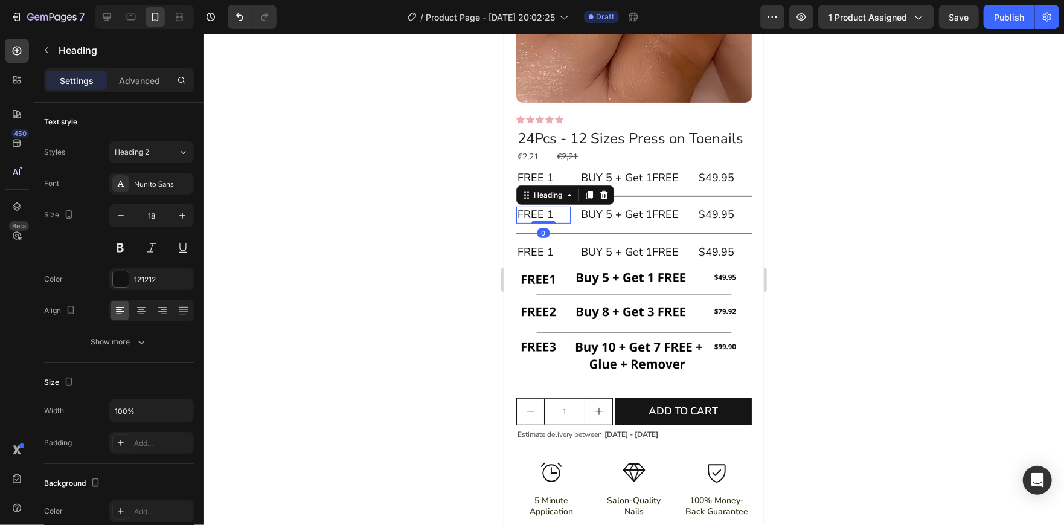
click at [549, 222] on h2 "FREE 1" at bounding box center [543, 214] width 54 height 16
click at [549, 221] on p "FREE 1" at bounding box center [543, 214] width 52 height 14
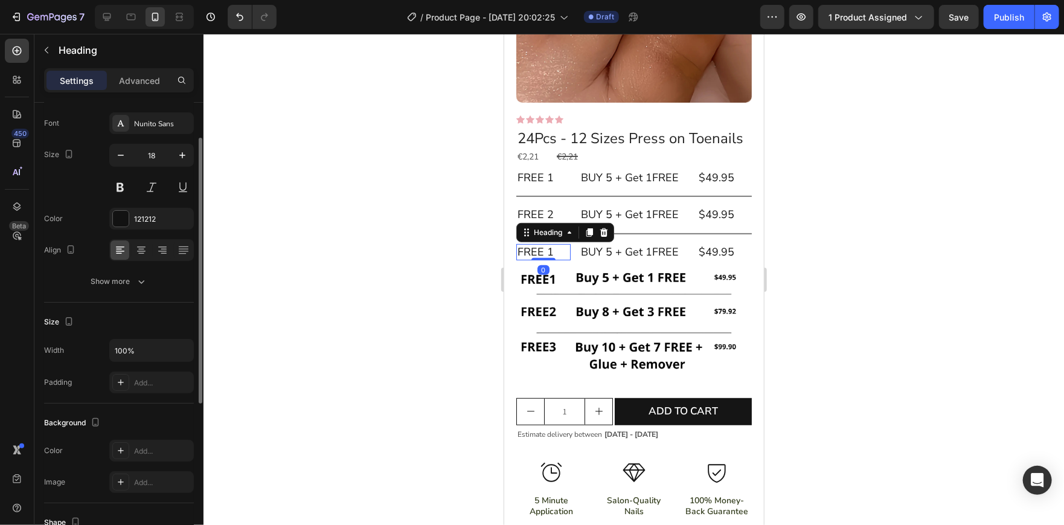
click at [551, 260] on h2 "FREE 1" at bounding box center [543, 251] width 54 height 16
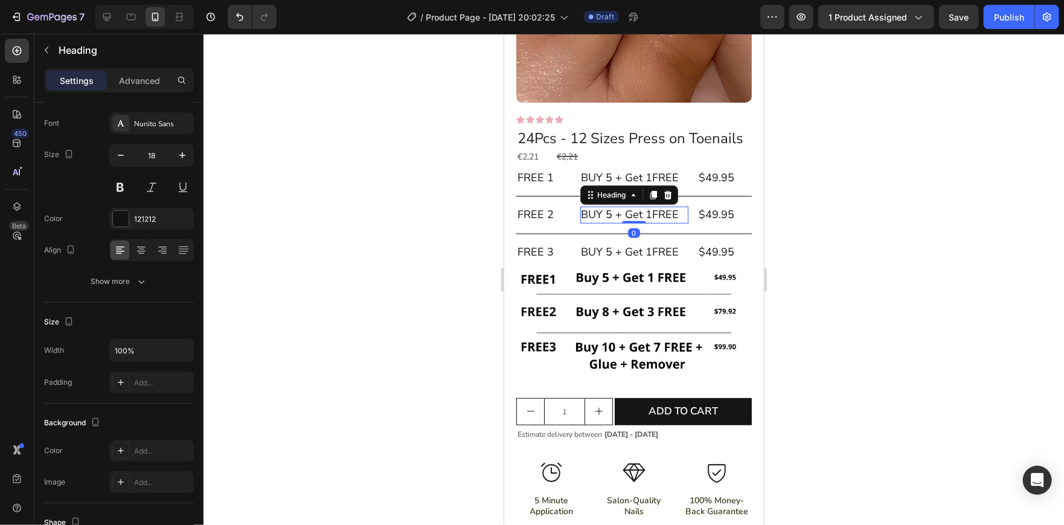
click at [609, 222] on h2 "BUY 5 + Get 1FREE" at bounding box center [634, 214] width 108 height 16
click at [651, 221] on p "BUY 8 + Get 1FREE" at bounding box center [634, 214] width 106 height 14
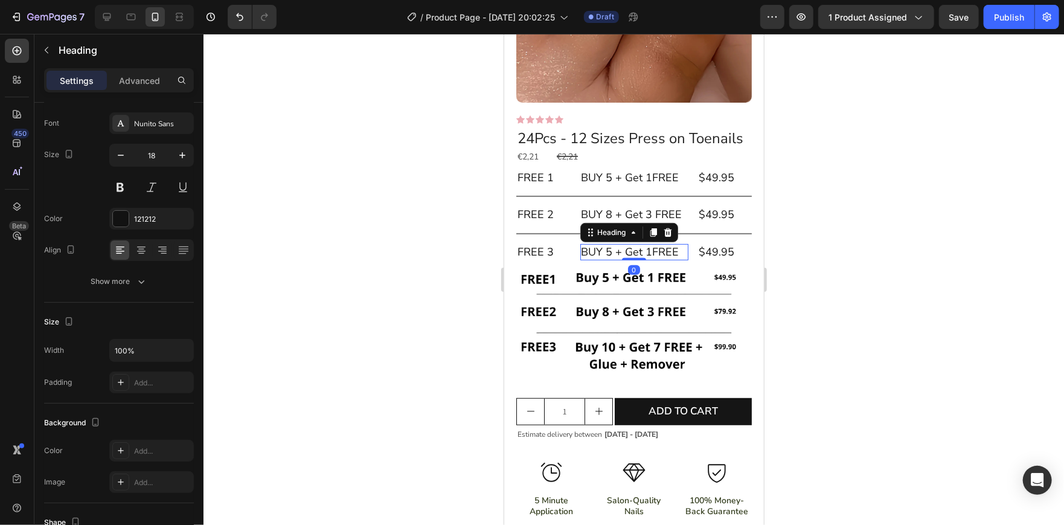
click at [609, 260] on h2 "BUY 5 + Get 1FREE" at bounding box center [634, 251] width 108 height 16
click at [583, 258] on p "BUY 10 + Get 1FREE" at bounding box center [634, 252] width 106 height 14
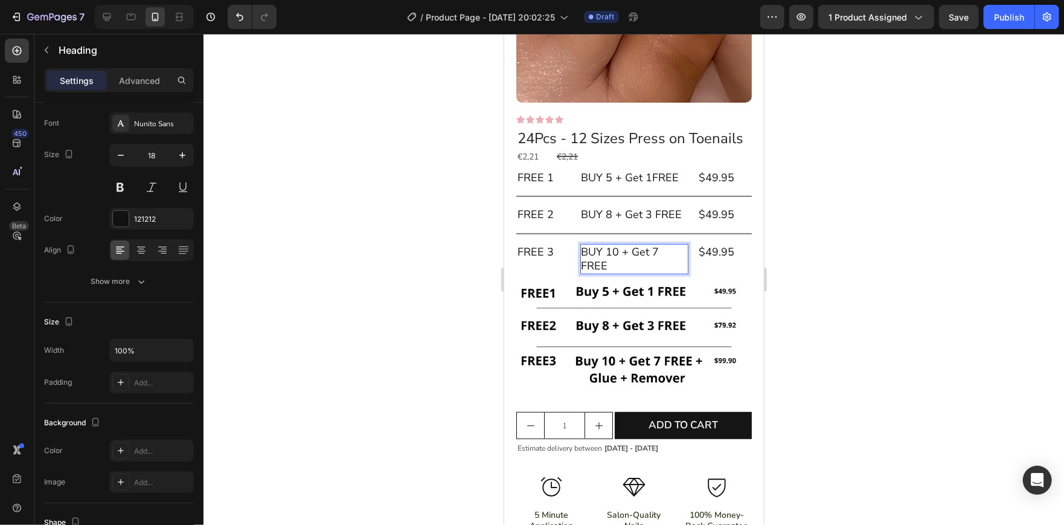
click at [612, 272] on p "BUY 10 + Get 7 FREE" at bounding box center [634, 259] width 106 height 28
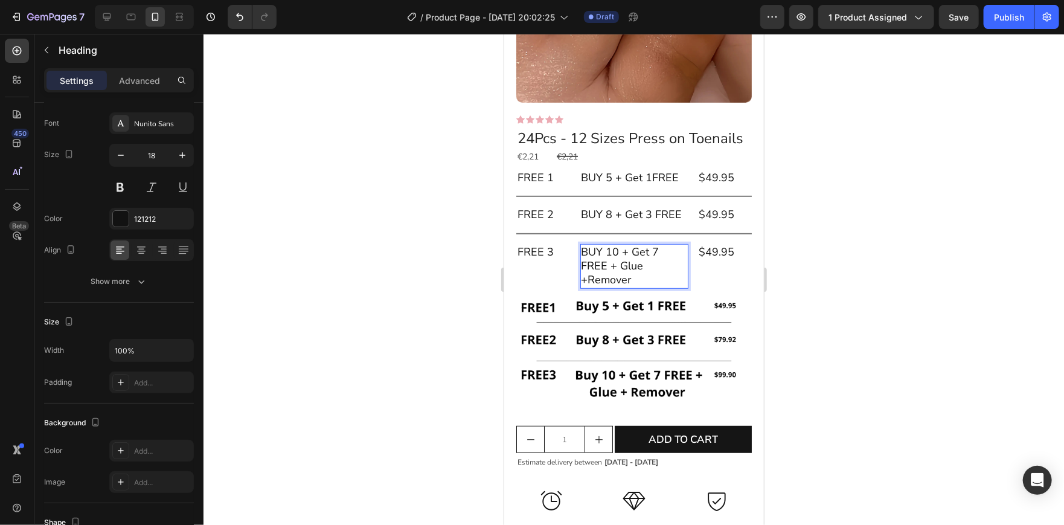
click at [848, 285] on div at bounding box center [633, 279] width 860 height 491
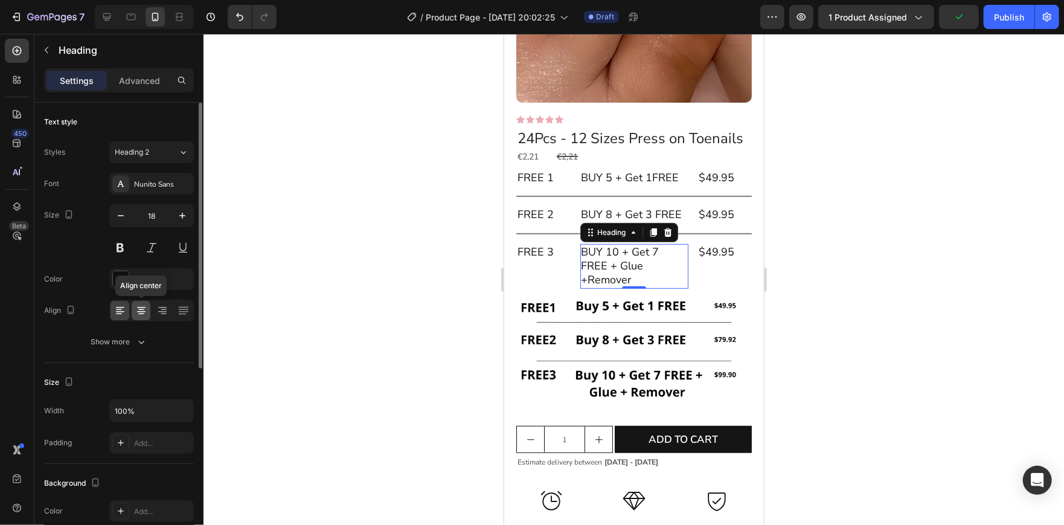
click at [142, 313] on icon at bounding box center [141, 313] width 6 height 1
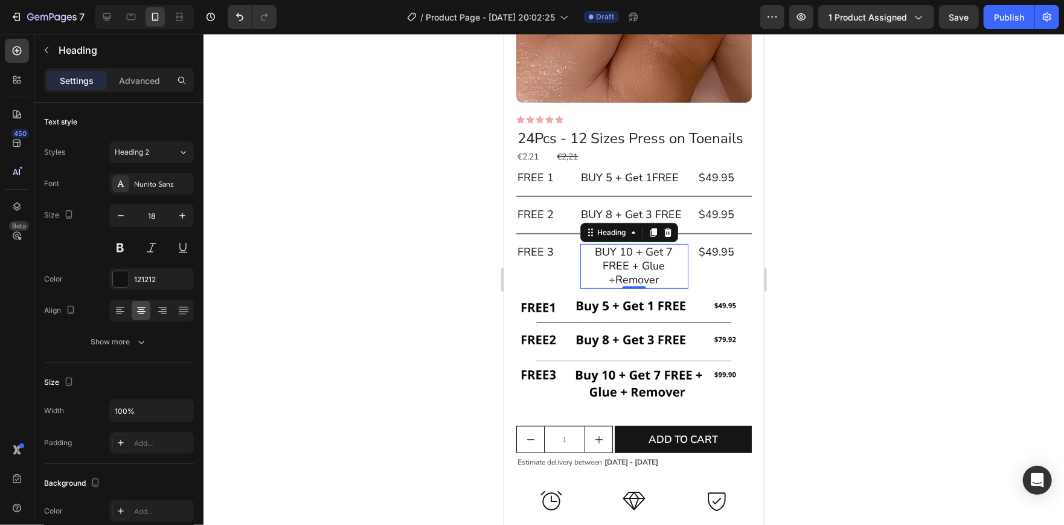
click at [332, 283] on div at bounding box center [633, 279] width 860 height 491
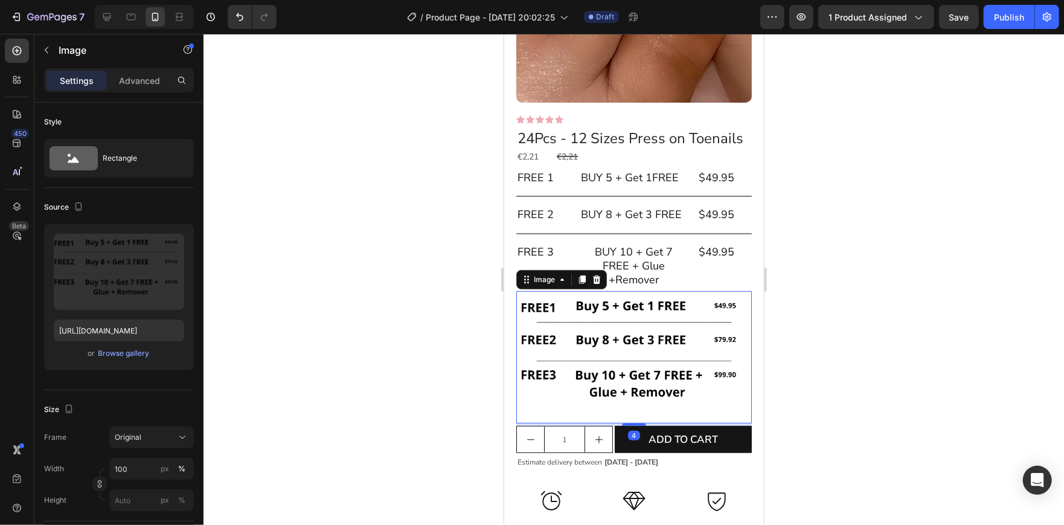
scroll to position [280, 0]
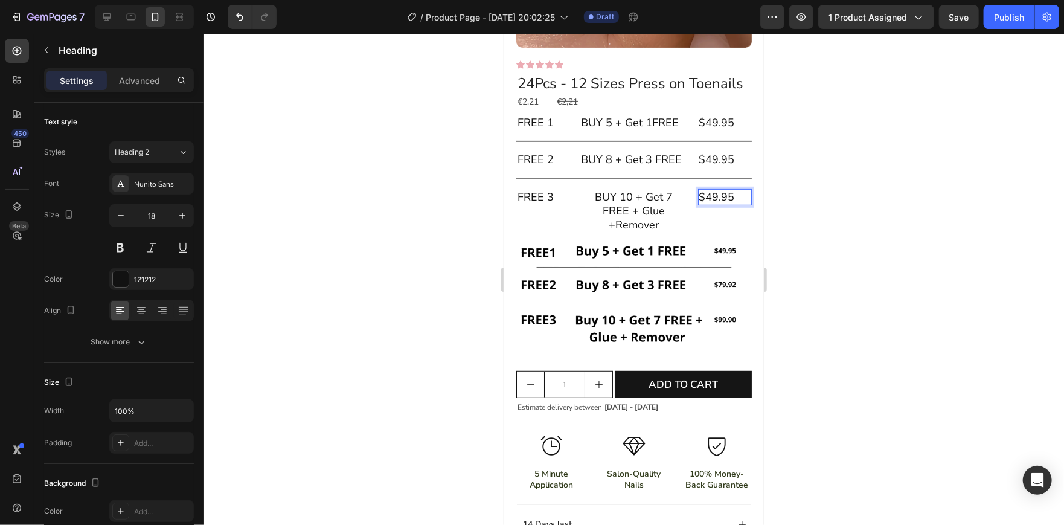
click at [728, 203] on p "$49.95" at bounding box center [725, 197] width 52 height 14
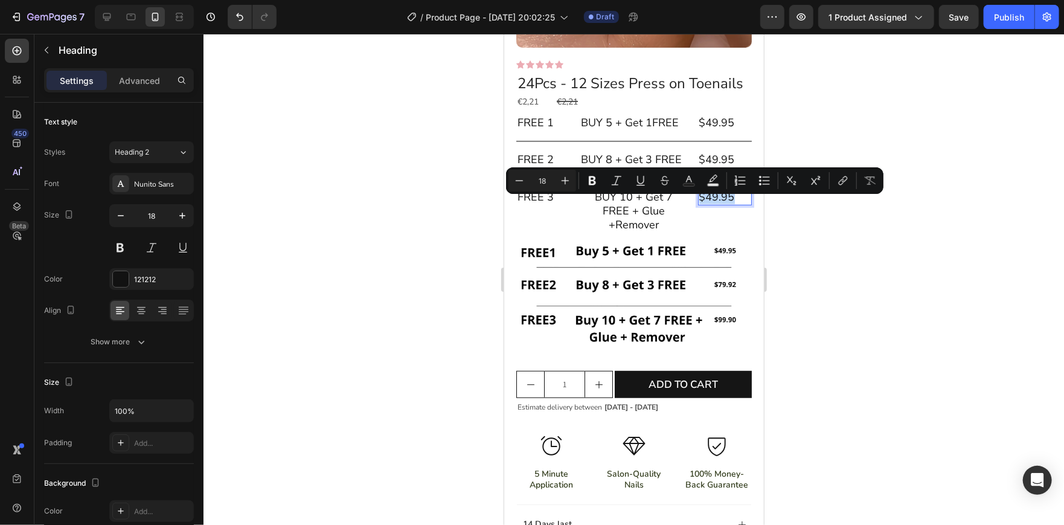
click at [727, 203] on p "$49.95" at bounding box center [725, 197] width 52 height 14
drag, startPoint x: 727, startPoint y: 207, endPoint x: 701, endPoint y: 208, distance: 26.0
click at [701, 203] on p "$49.95" at bounding box center [725, 197] width 52 height 14
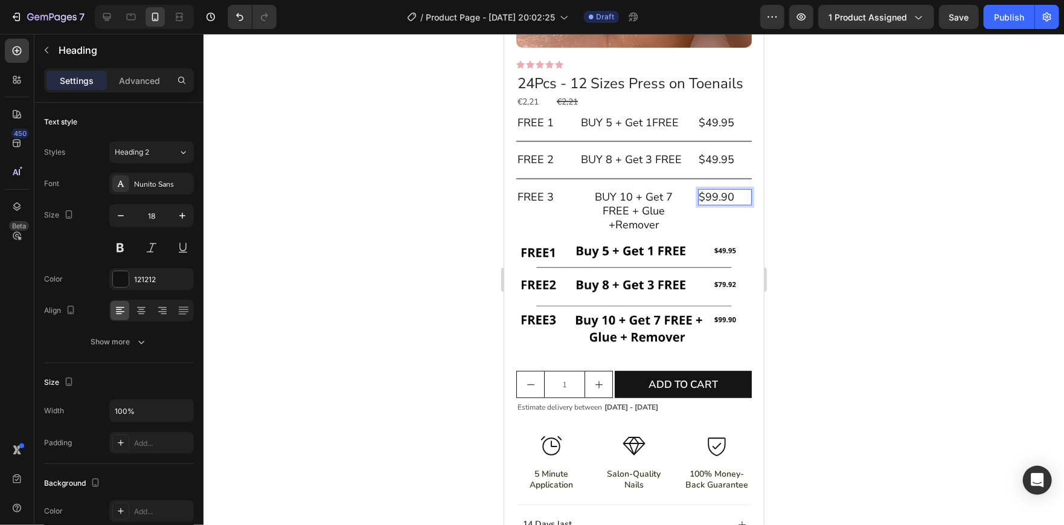
click at [817, 192] on div at bounding box center [633, 279] width 860 height 491
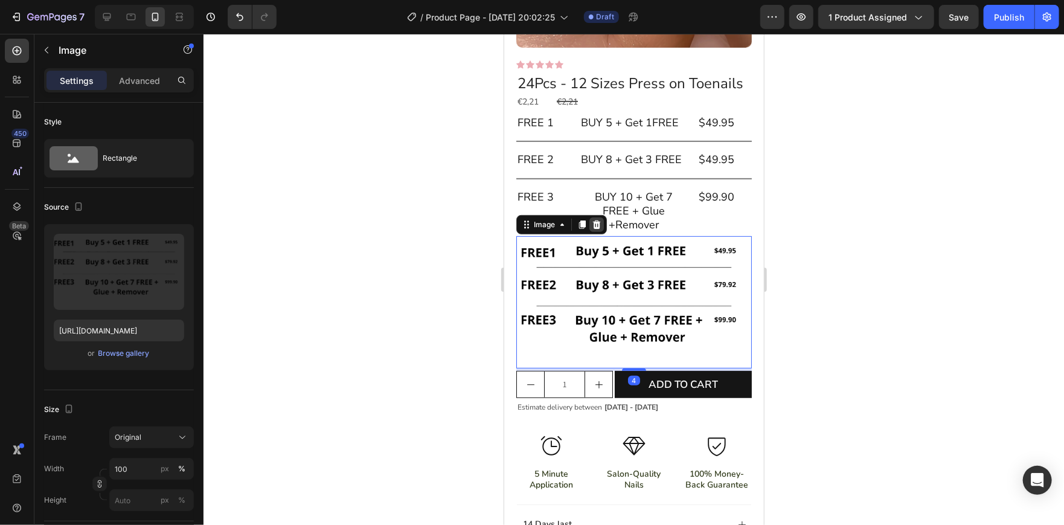
click at [595, 228] on icon at bounding box center [596, 224] width 8 height 8
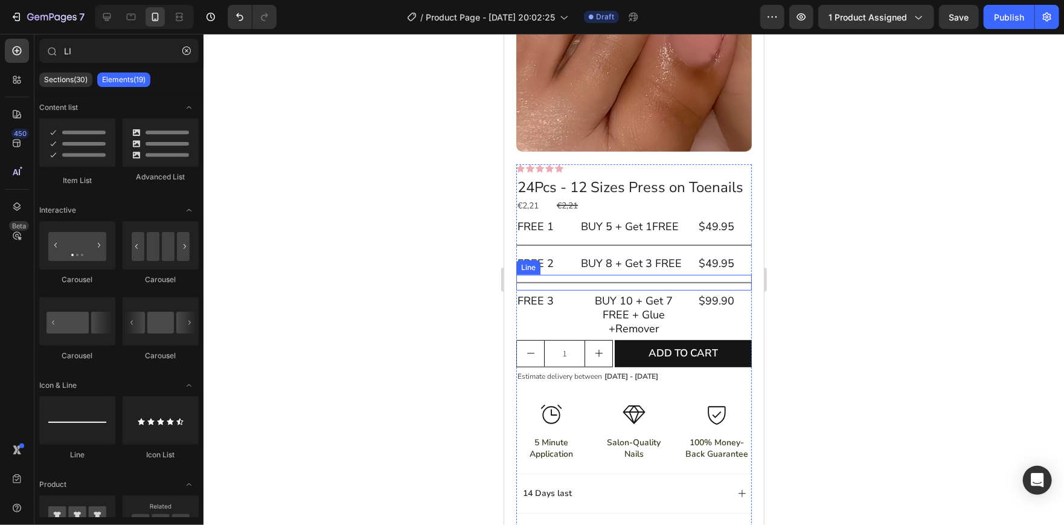
scroll to position [173, 0]
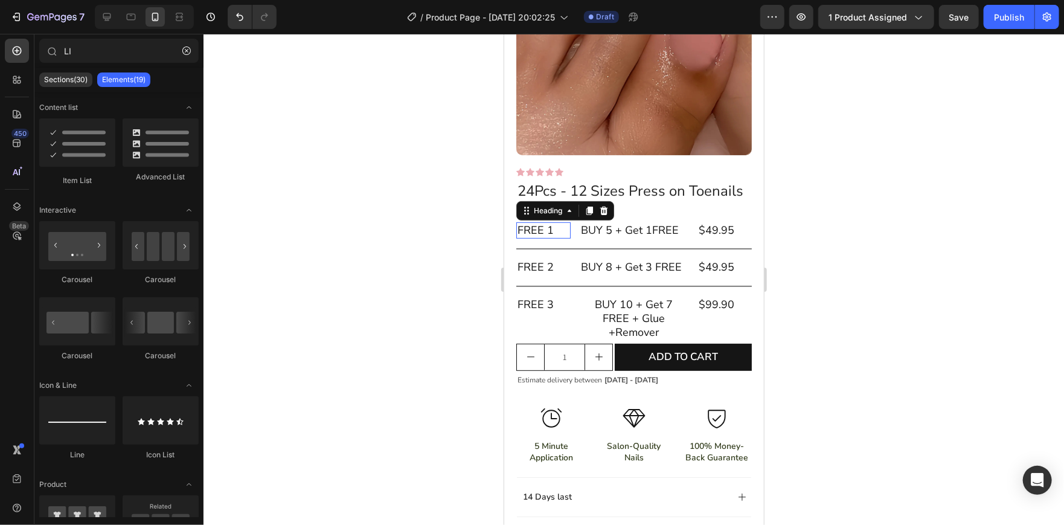
click at [542, 237] on p "FREE 1" at bounding box center [543, 230] width 52 height 14
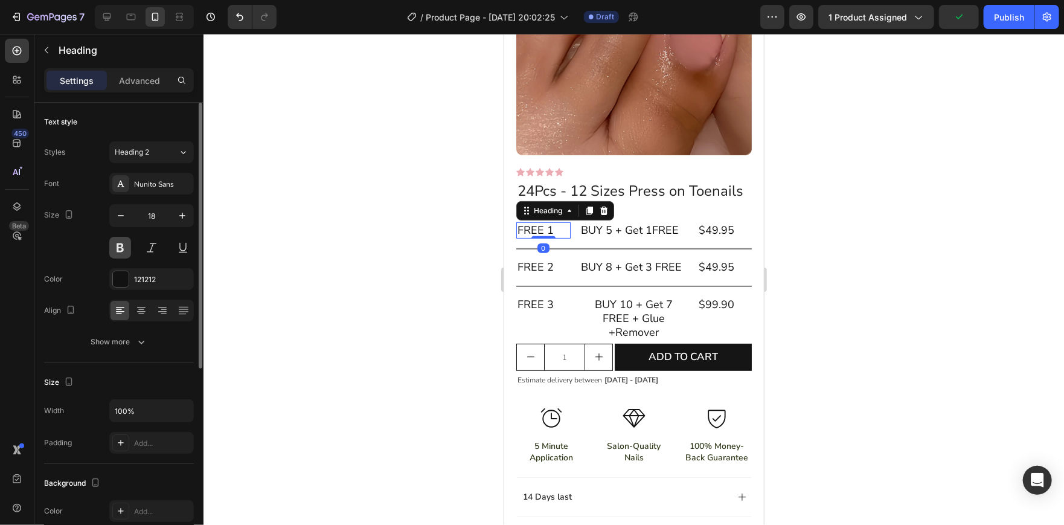
click at [121, 248] on button at bounding box center [120, 248] width 22 height 22
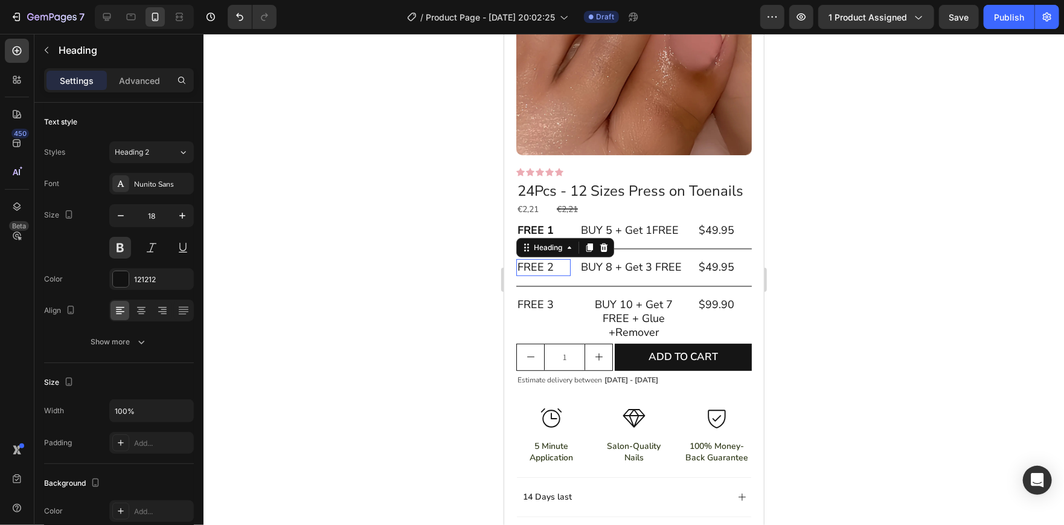
scroll to position [60, 0]
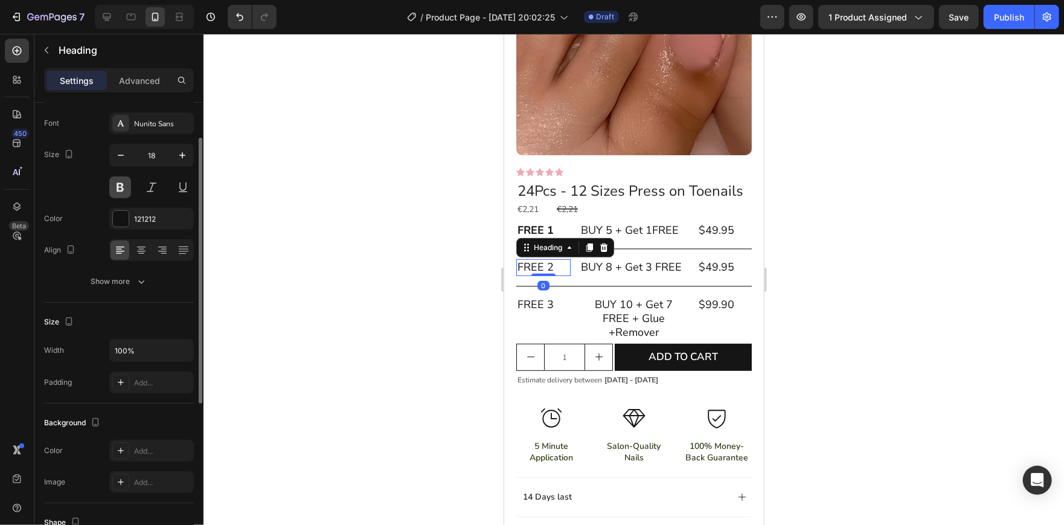
click at [117, 190] on button at bounding box center [120, 187] width 22 height 22
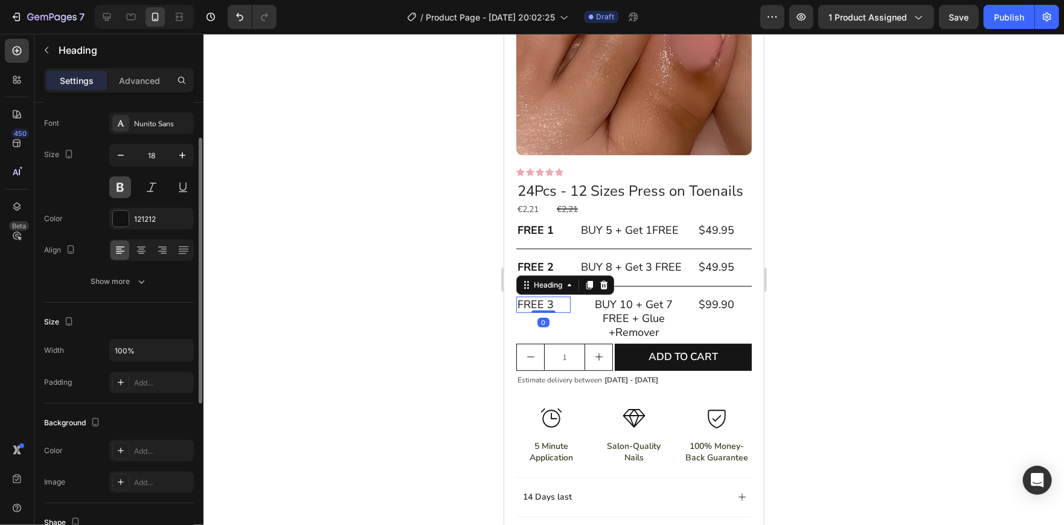
click at [117, 194] on button at bounding box center [120, 187] width 22 height 22
click at [388, 283] on div at bounding box center [633, 279] width 860 height 491
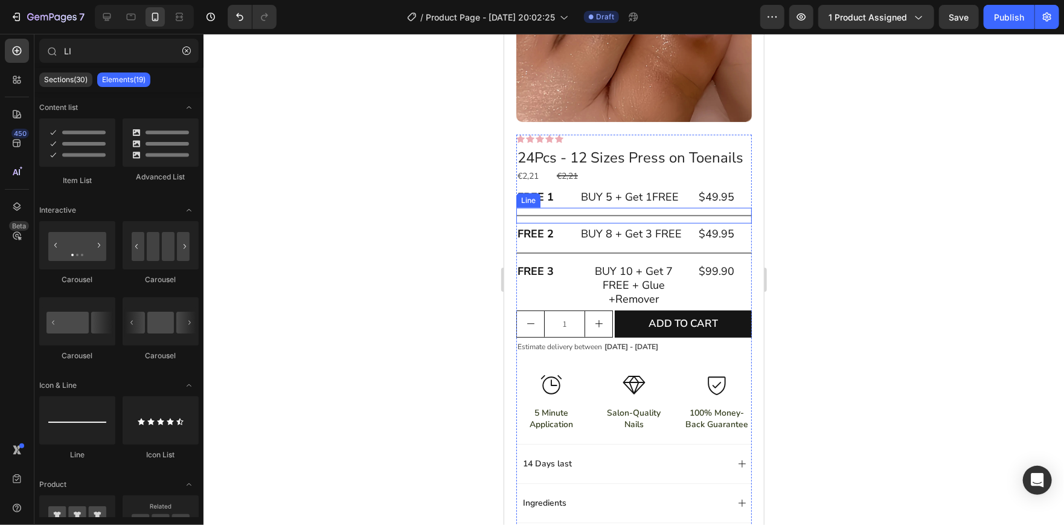
scroll to position [218, 0]
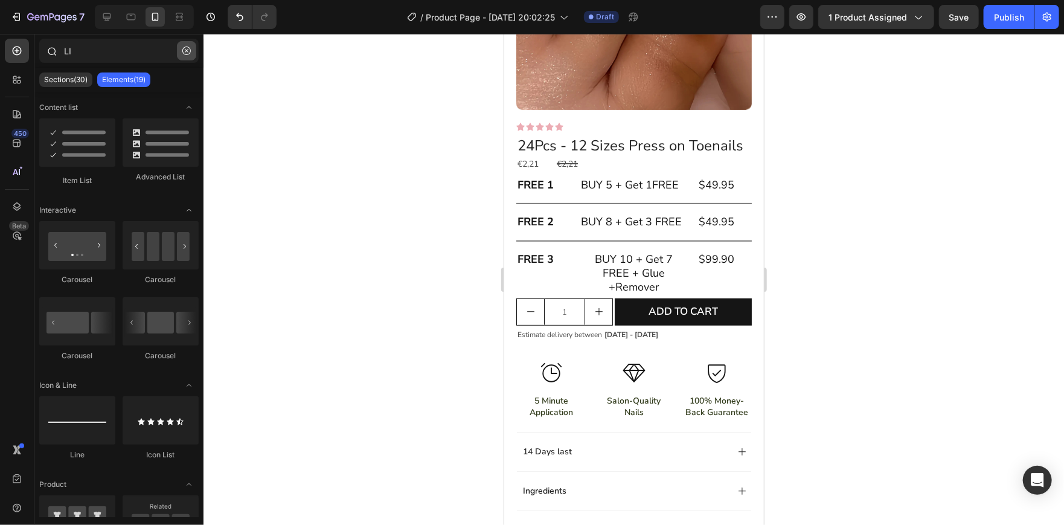
click at [187, 48] on icon "button" at bounding box center [186, 50] width 8 height 8
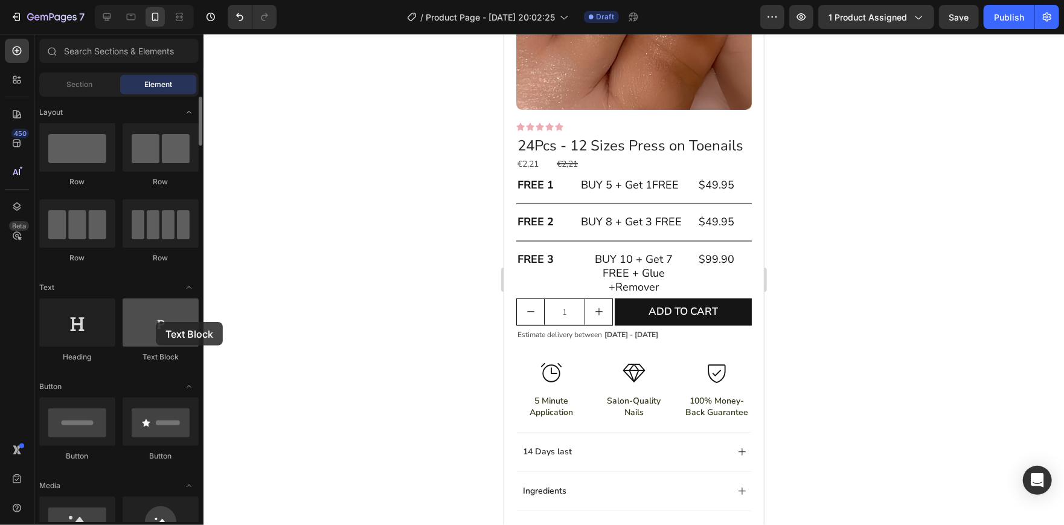
click at [156, 322] on div at bounding box center [161, 322] width 76 height 48
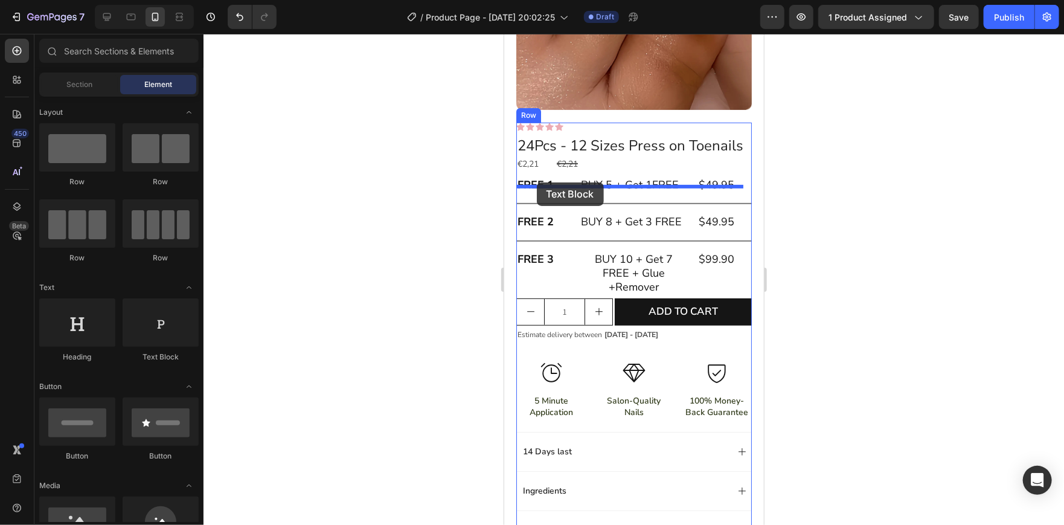
drag, startPoint x: 652, startPoint y: 360, endPoint x: 536, endPoint y: 182, distance: 213.0
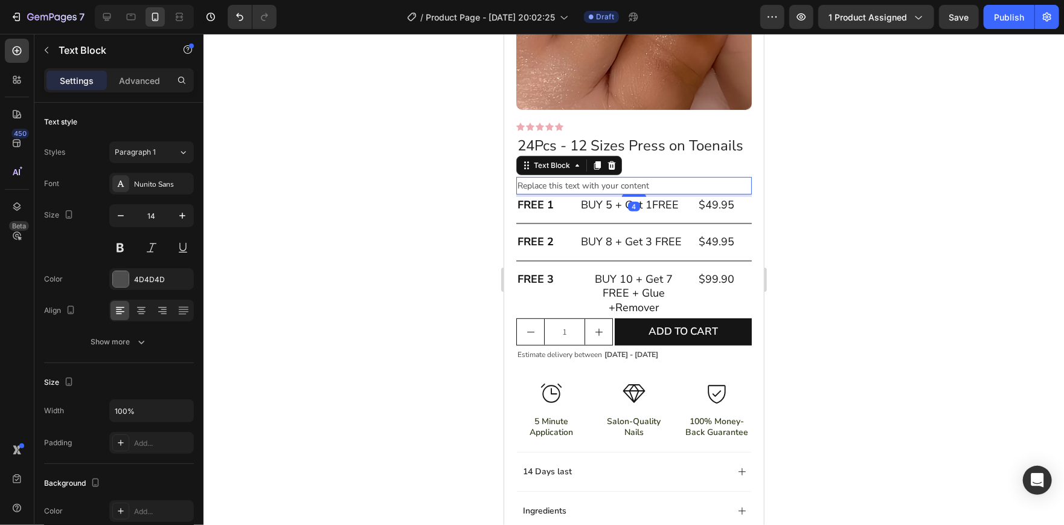
click at [620, 194] on div "Replace this text with your content" at bounding box center [633, 185] width 235 height 18
click at [620, 193] on p "Replace this text with your content" at bounding box center [633, 185] width 233 height 15
drag, startPoint x: 603, startPoint y: 195, endPoint x: 1003, endPoint y: 239, distance: 402.8
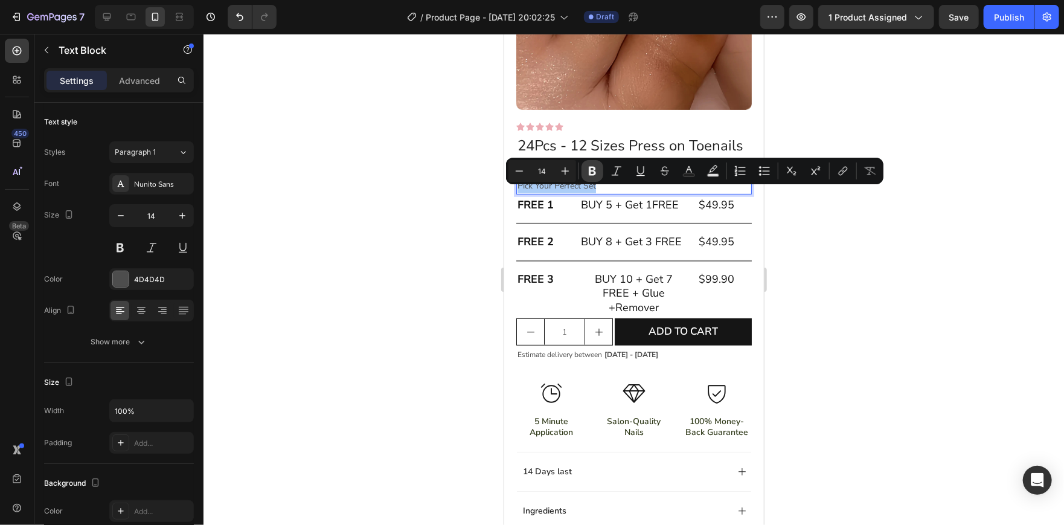
click at [591, 171] on icon "Editor contextual toolbar" at bounding box center [592, 171] width 7 height 9
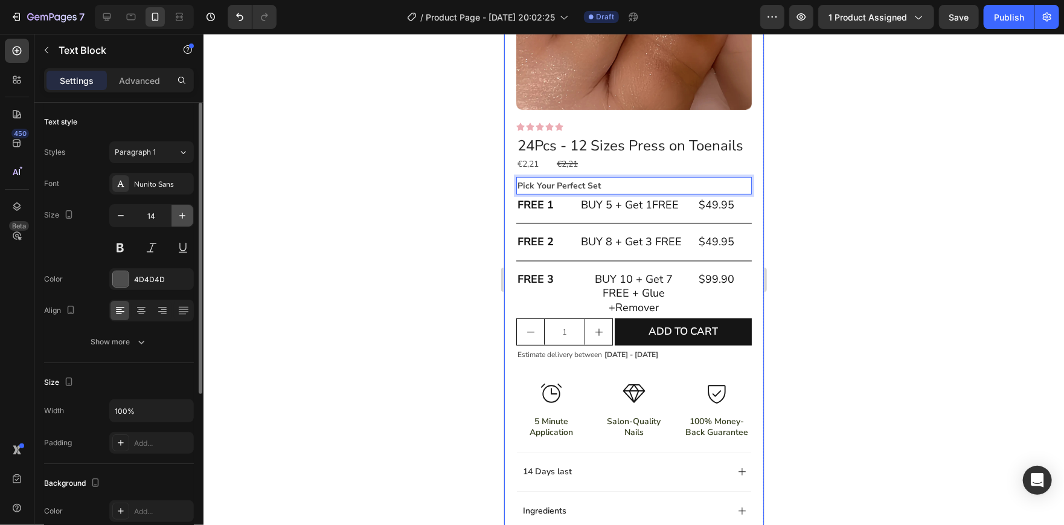
click at [184, 214] on icon "button" at bounding box center [182, 216] width 12 height 12
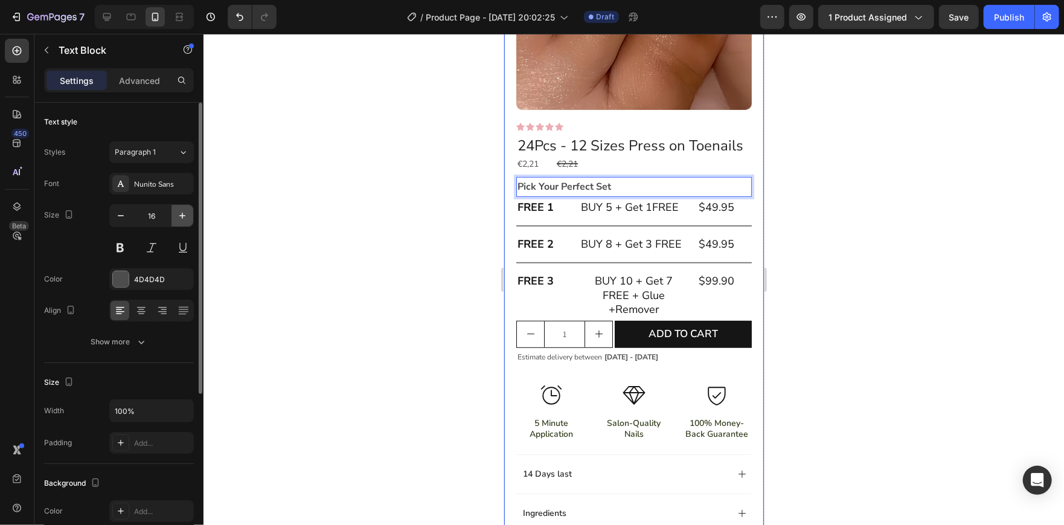
click at [184, 214] on icon "button" at bounding box center [182, 216] width 12 height 12
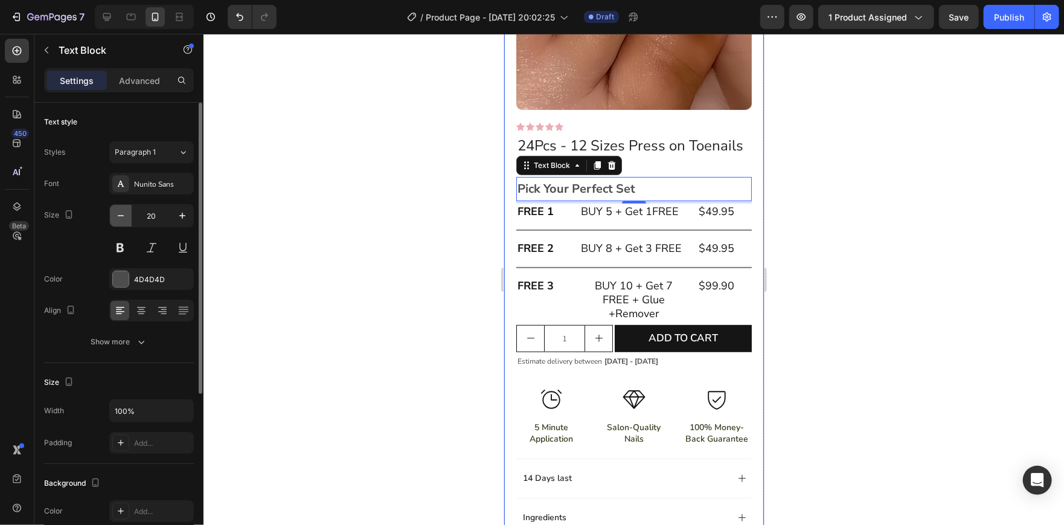
click at [127, 213] on button "button" at bounding box center [121, 216] width 22 height 22
type input "18"
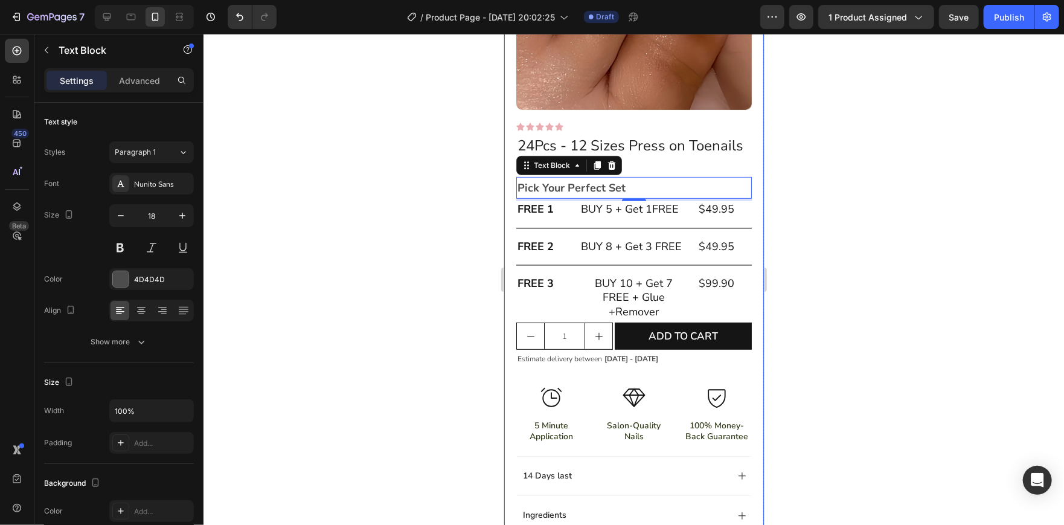
click at [360, 215] on div at bounding box center [633, 279] width 860 height 491
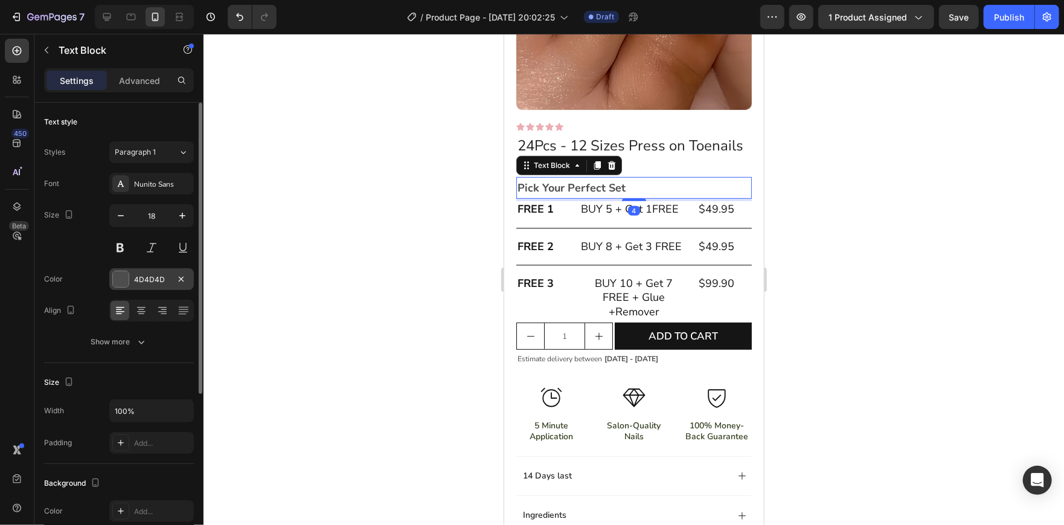
click at [124, 277] on div at bounding box center [121, 279] width 16 height 16
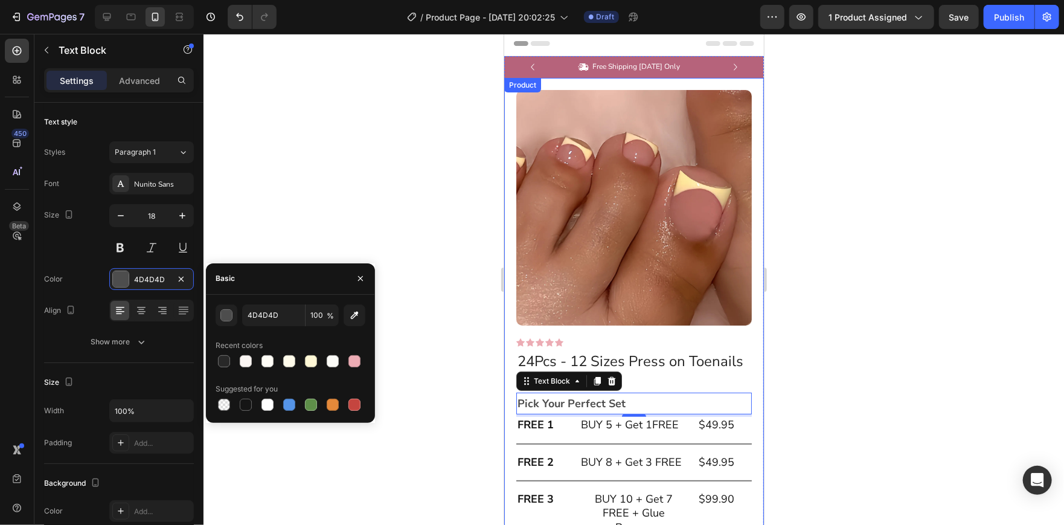
scroll to position [0, 0]
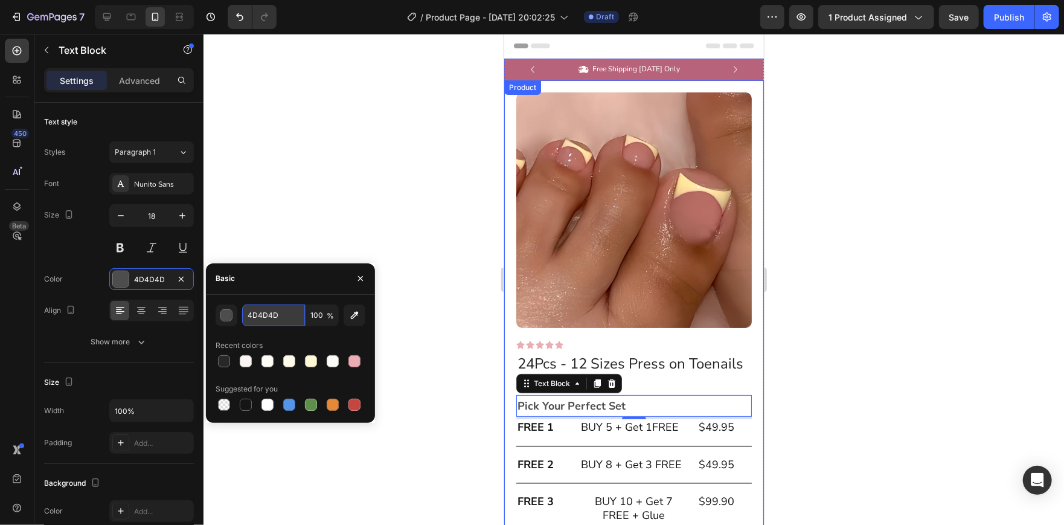
click at [281, 310] on input "4D4D4D" at bounding box center [273, 315] width 63 height 22
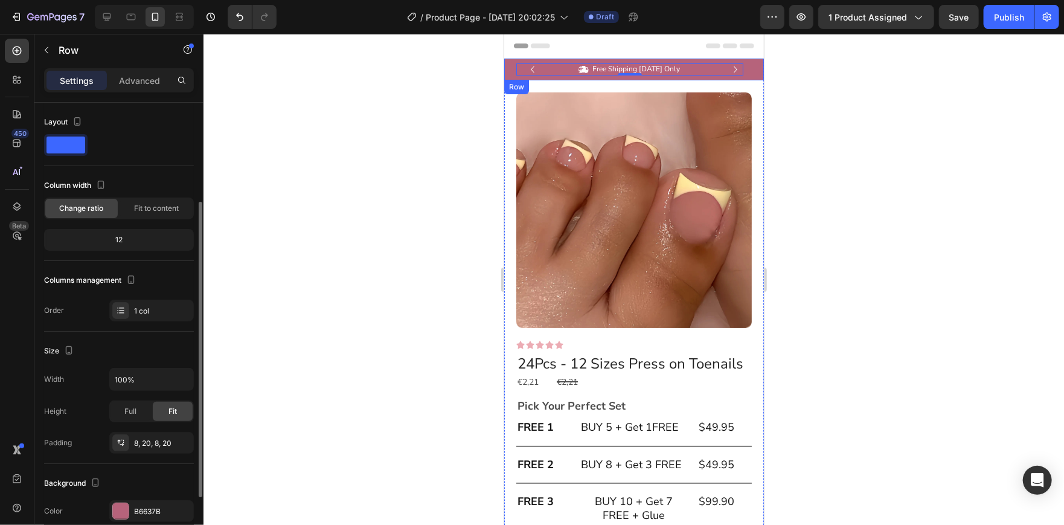
scroll to position [60, 0]
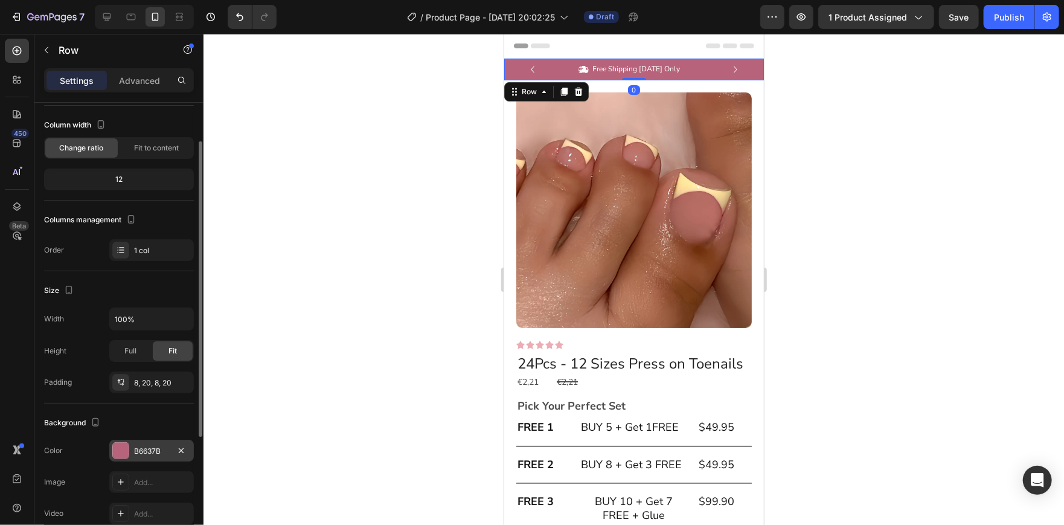
click at [146, 453] on div "B6637B" at bounding box center [151, 451] width 35 height 11
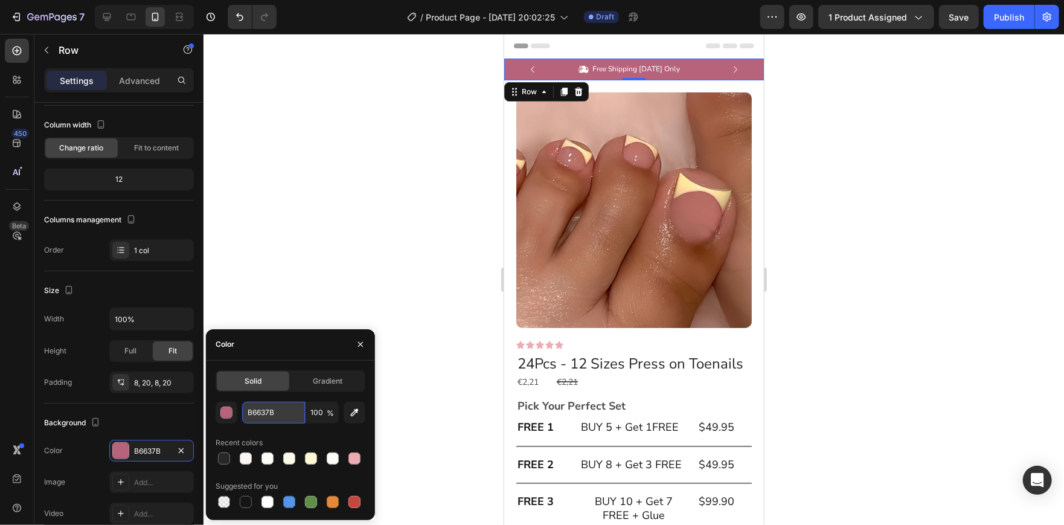
click at [261, 407] on input "B6637B" at bounding box center [273, 413] width 63 height 22
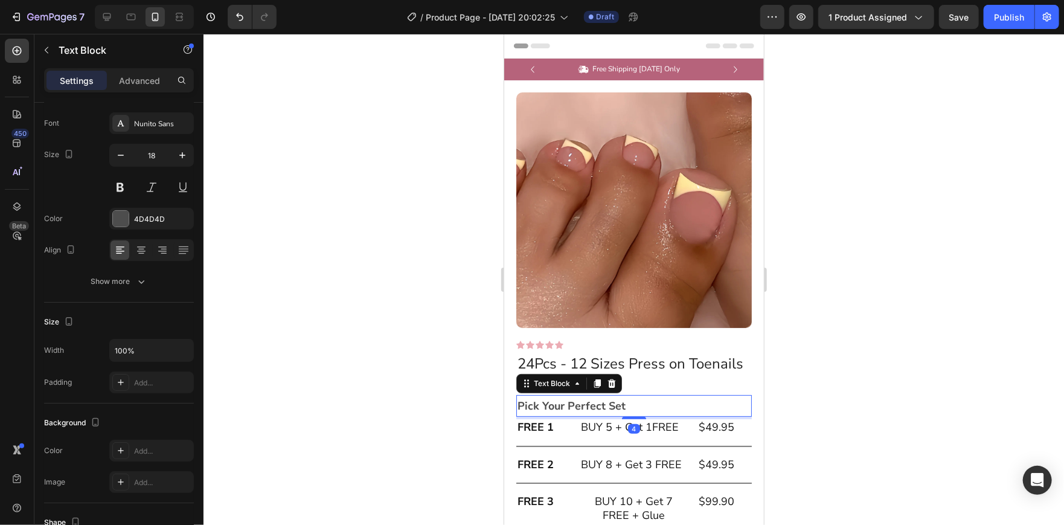
scroll to position [0, 0]
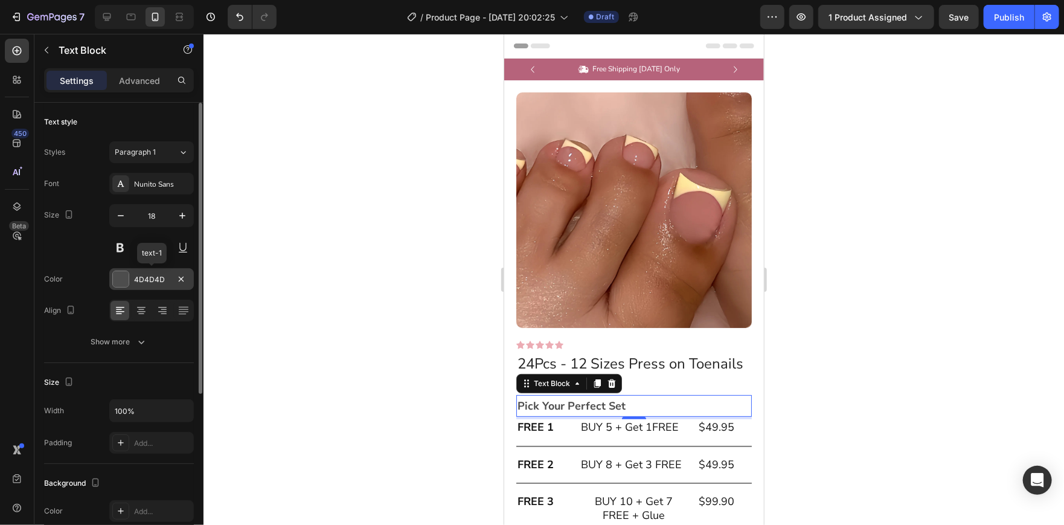
click at [123, 284] on div at bounding box center [121, 279] width 16 height 16
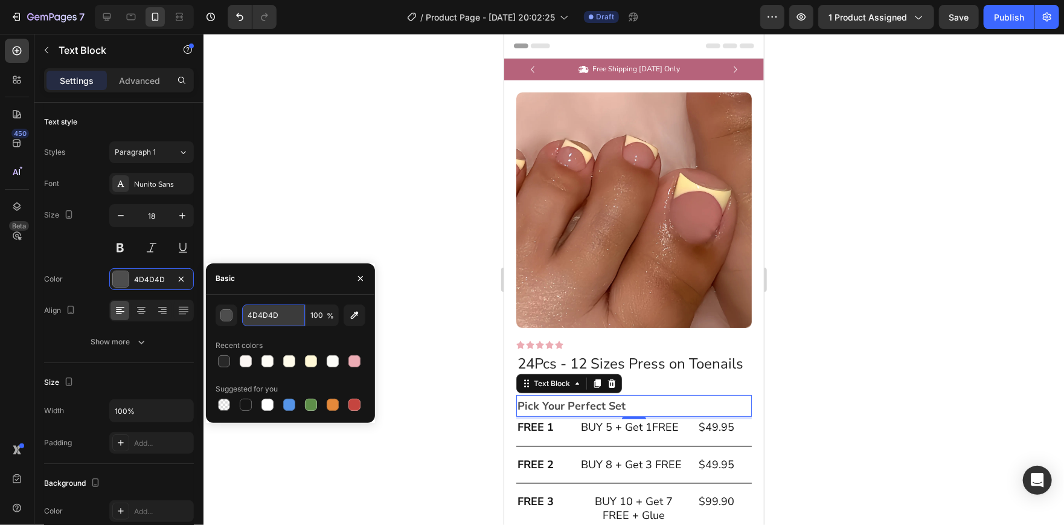
click at [290, 316] on input "4D4D4D" at bounding box center [273, 315] width 63 height 22
paste input "B6637B"
type input "B6637B"
click at [440, 205] on div at bounding box center [633, 279] width 860 height 491
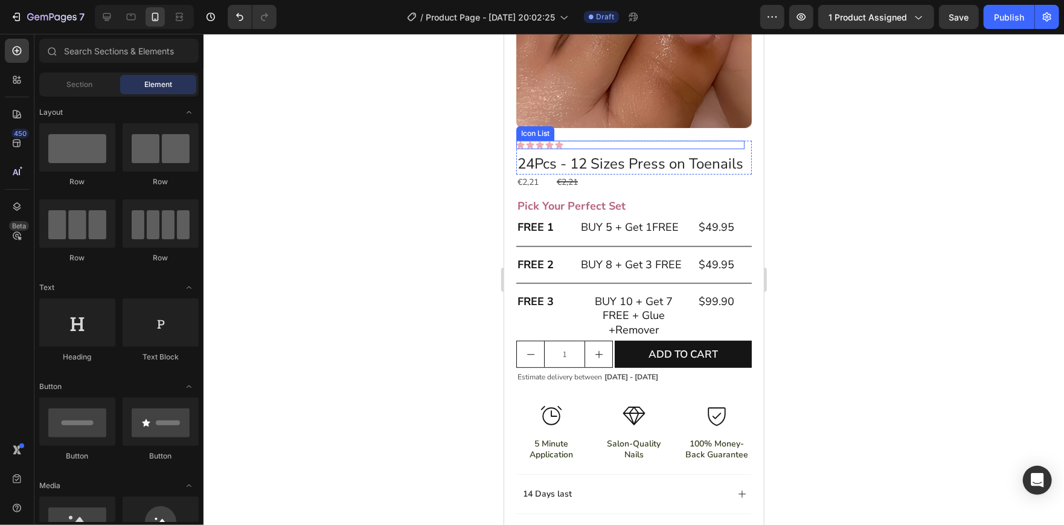
scroll to position [205, 0]
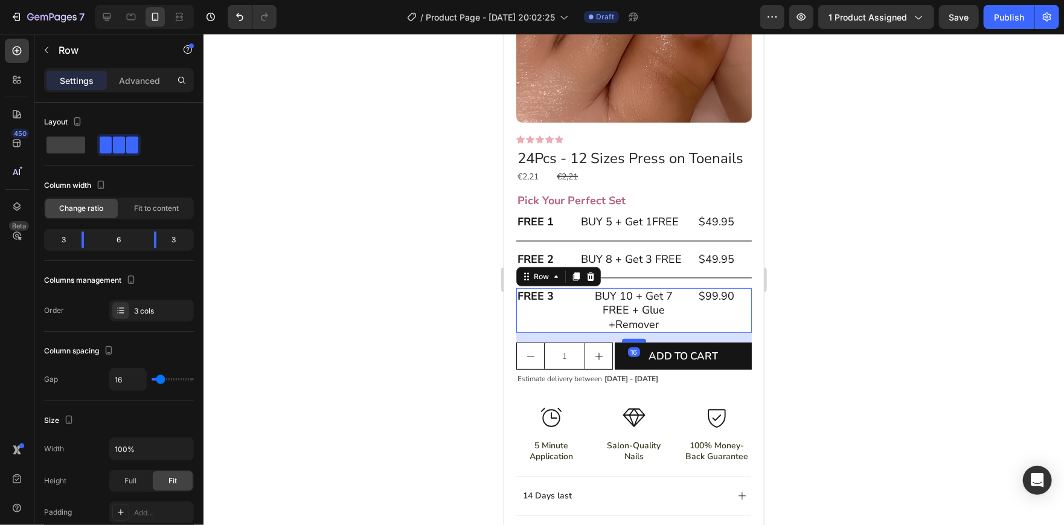
drag, startPoint x: 627, startPoint y: 342, endPoint x: 627, endPoint y: 349, distance: 7.2
click at [627, 342] on div at bounding box center [633, 340] width 24 height 4
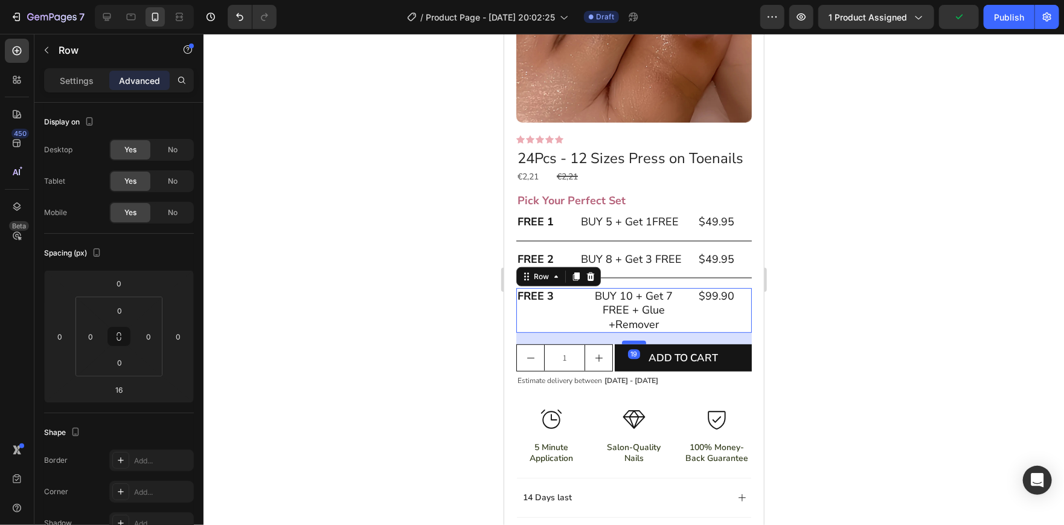
click at [627, 344] on div at bounding box center [633, 342] width 24 height 4
type input "19"
click at [879, 293] on div at bounding box center [633, 279] width 860 height 491
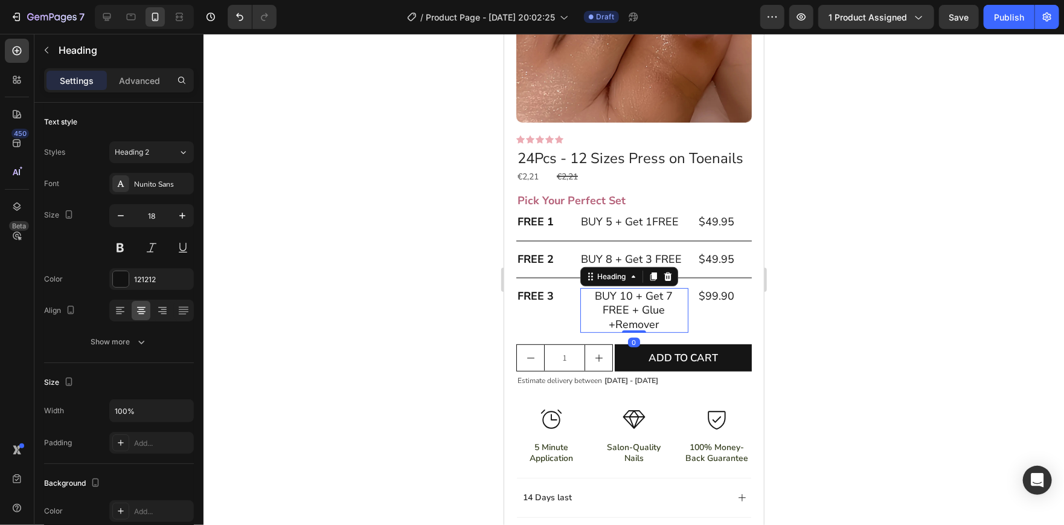
click at [813, 313] on div at bounding box center [633, 279] width 860 height 491
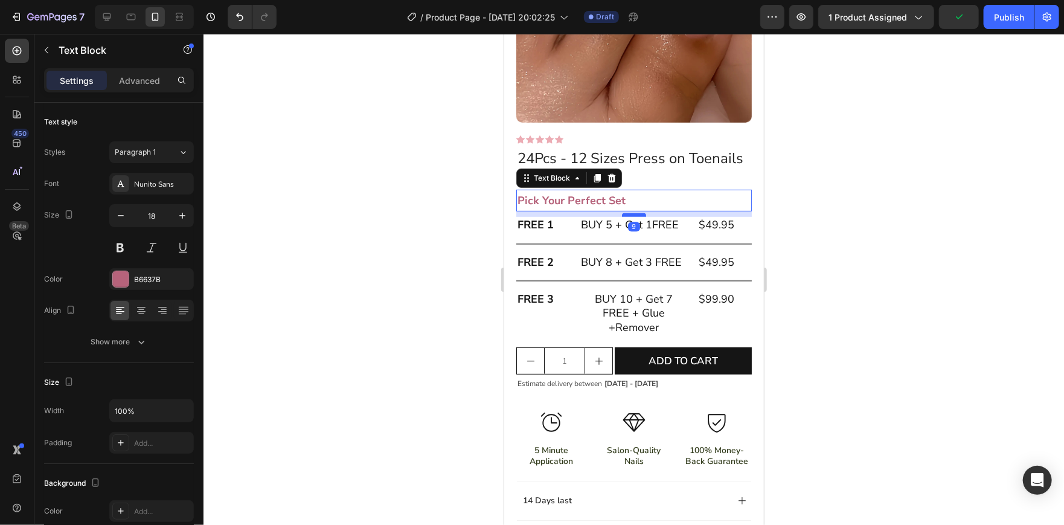
click at [630, 216] on div at bounding box center [633, 215] width 24 height 4
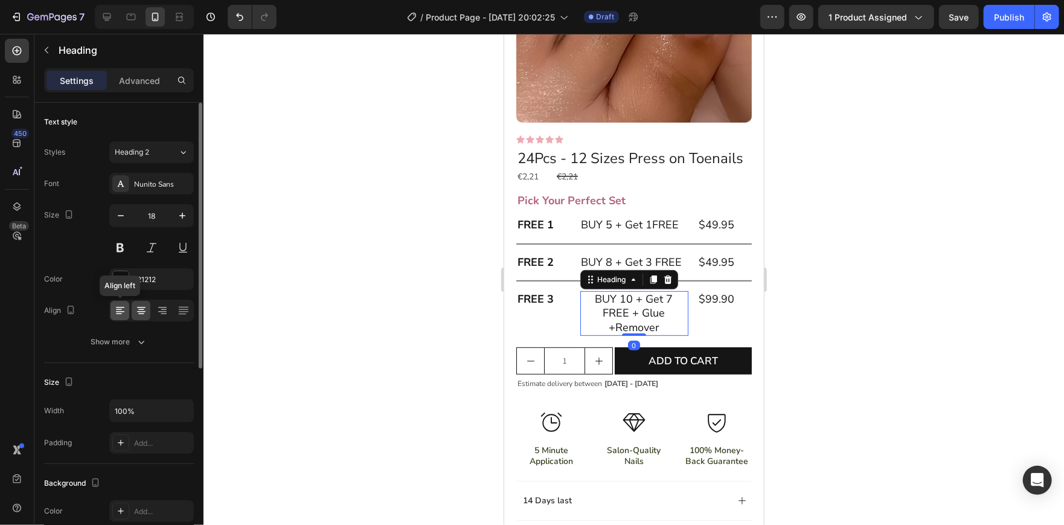
click at [117, 309] on icon at bounding box center [120, 310] width 12 height 12
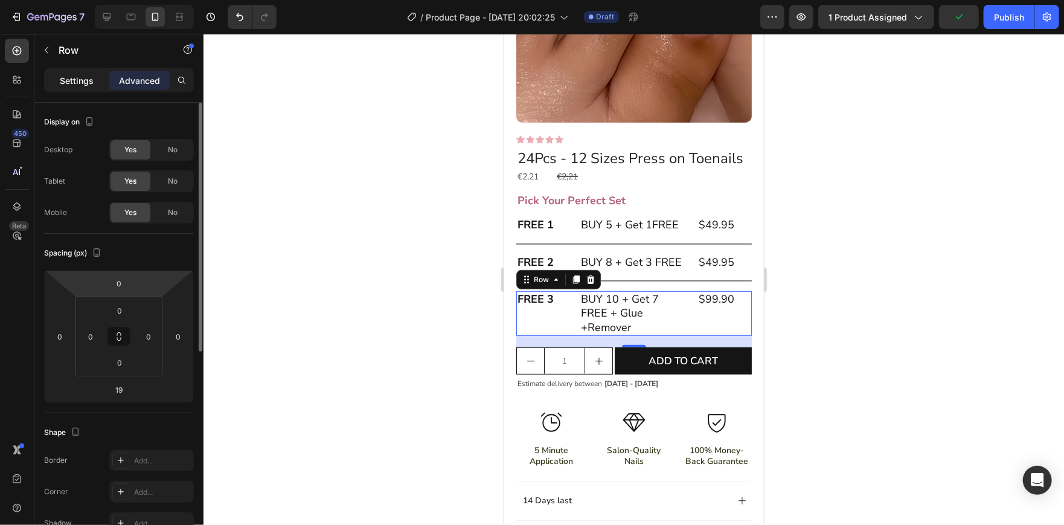
click at [85, 71] on div "Settings" at bounding box center [76, 80] width 60 height 19
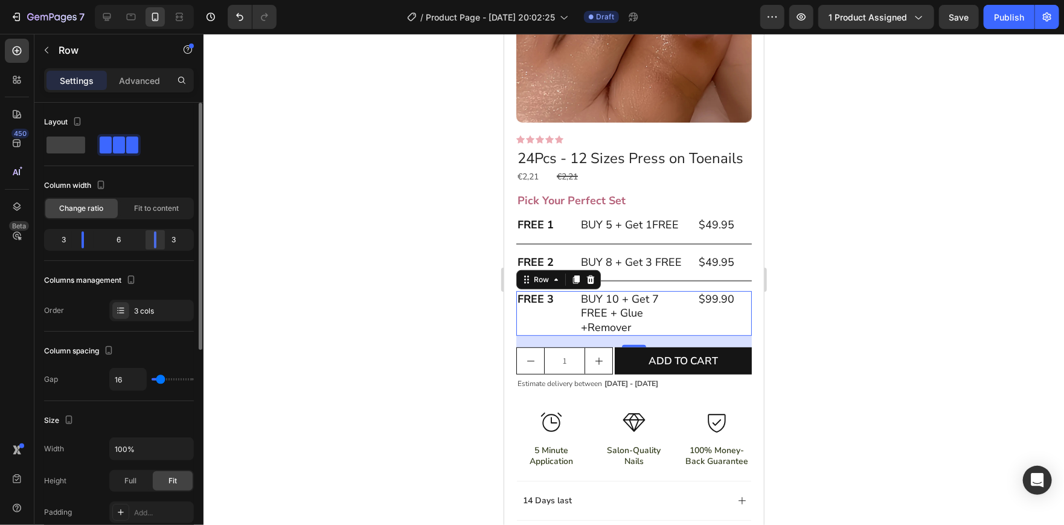
drag, startPoint x: 155, startPoint y: 231, endPoint x: 161, endPoint y: 231, distance: 6.7
click at [161, 231] on div at bounding box center [155, 239] width 22 height 17
click at [144, 237] on div at bounding box center [155, 239] width 22 height 17
click at [435, 225] on div at bounding box center [633, 279] width 860 height 491
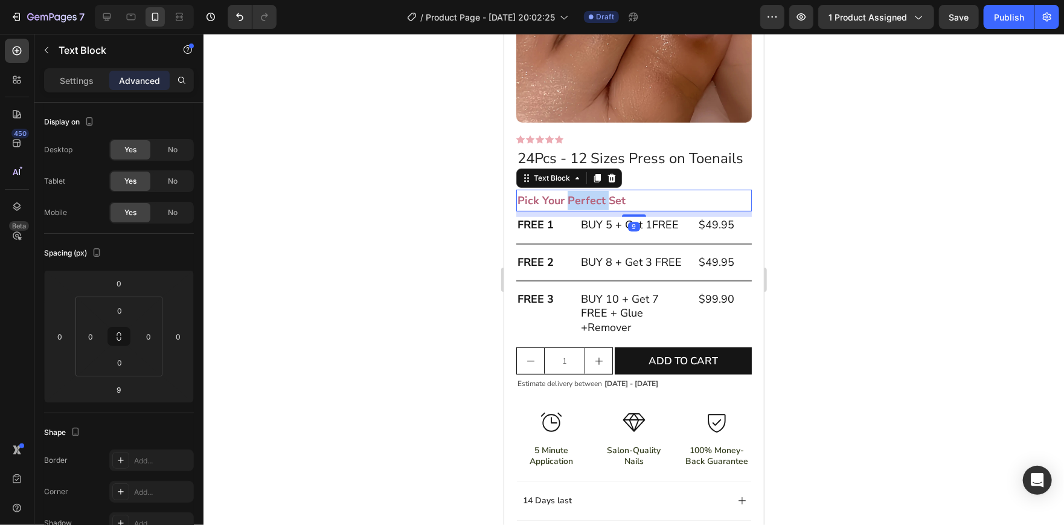
click at [592, 207] on strong "Pick Your Perfect Set" at bounding box center [571, 200] width 108 height 14
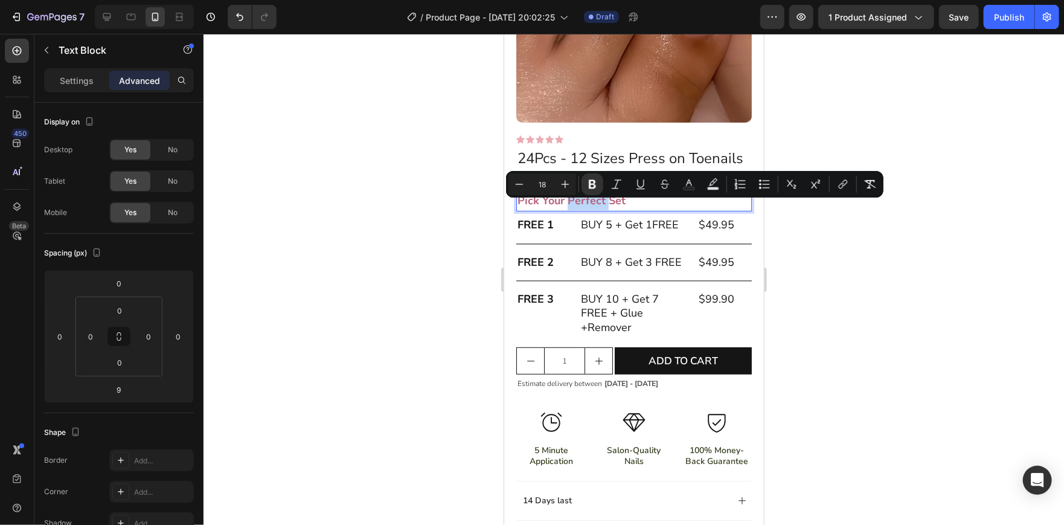
click at [626, 208] on p "Pick Your Perfect Set" at bounding box center [633, 199] width 233 height 19
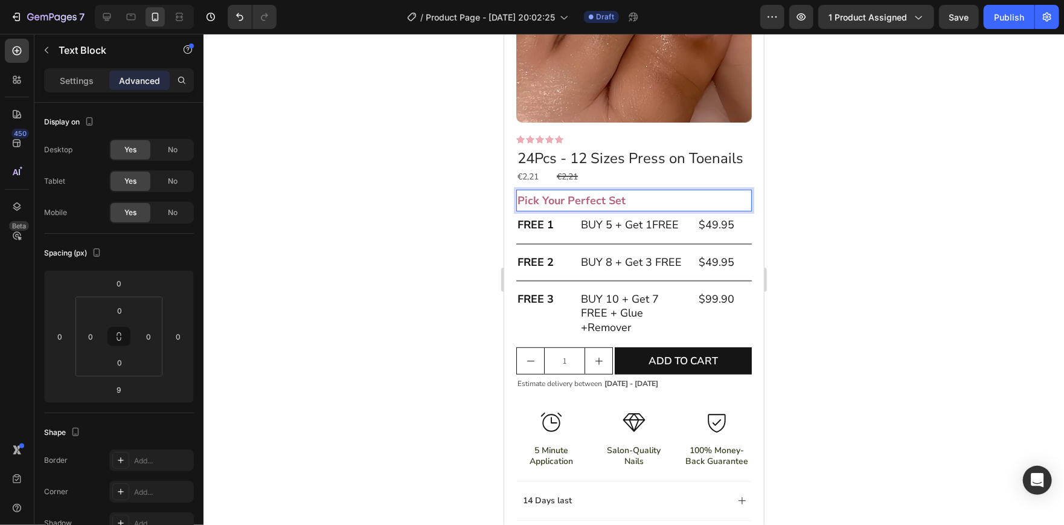
click at [626, 208] on p "Pick Your Perfect Set" at bounding box center [633, 199] width 233 height 19
drag, startPoint x: 626, startPoint y: 208, endPoint x: 519, endPoint y: 199, distance: 107.8
click at [519, 199] on p "Pick Your Perfect Set" at bounding box center [633, 199] width 233 height 19
click at [610, 210] on p "A" at bounding box center [633, 199] width 233 height 19
click at [610, 210] on p "eseht ylpAp" at bounding box center [633, 199] width 233 height 19
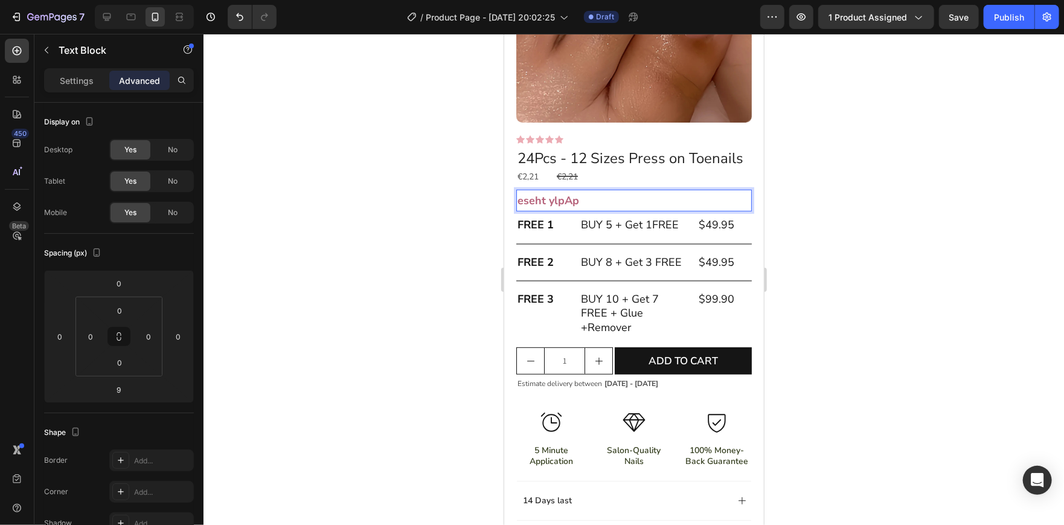
click at [610, 210] on p "eseht ylpAp" at bounding box center [633, 199] width 233 height 19
click at [530, 210] on p "A" at bounding box center [633, 199] width 233 height 19
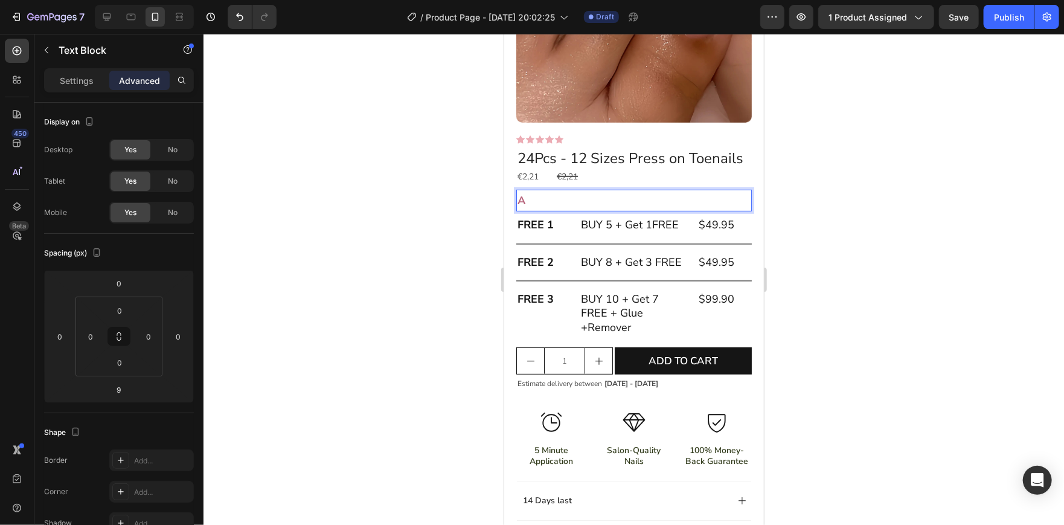
click at [530, 210] on p "A" at bounding box center [633, 199] width 233 height 19
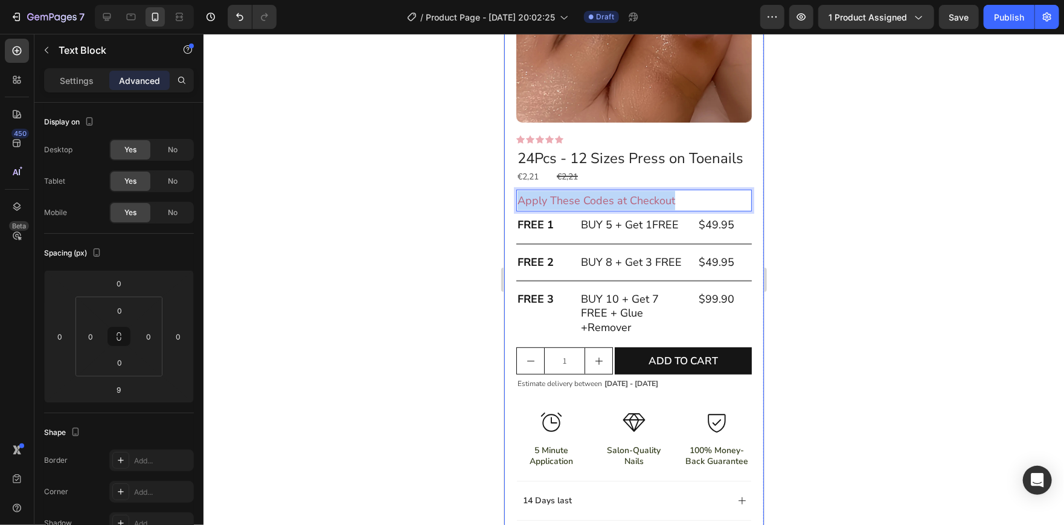
drag, startPoint x: 679, startPoint y: 208, endPoint x: 506, endPoint y: 223, distance: 173.4
click at [506, 223] on div "Product Images Image Icon Icon Icon Icon Icon Icon List “This skin cream is a g…" at bounding box center [634, 267] width 260 height 786
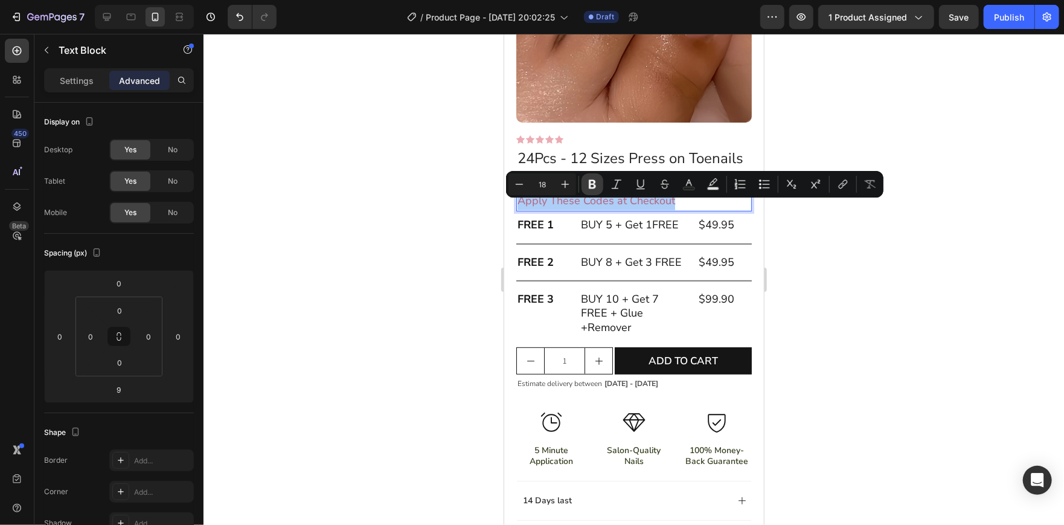
click at [590, 179] on icon "Editor contextual toolbar" at bounding box center [592, 184] width 12 height 12
click at [863, 274] on div at bounding box center [633, 279] width 860 height 491
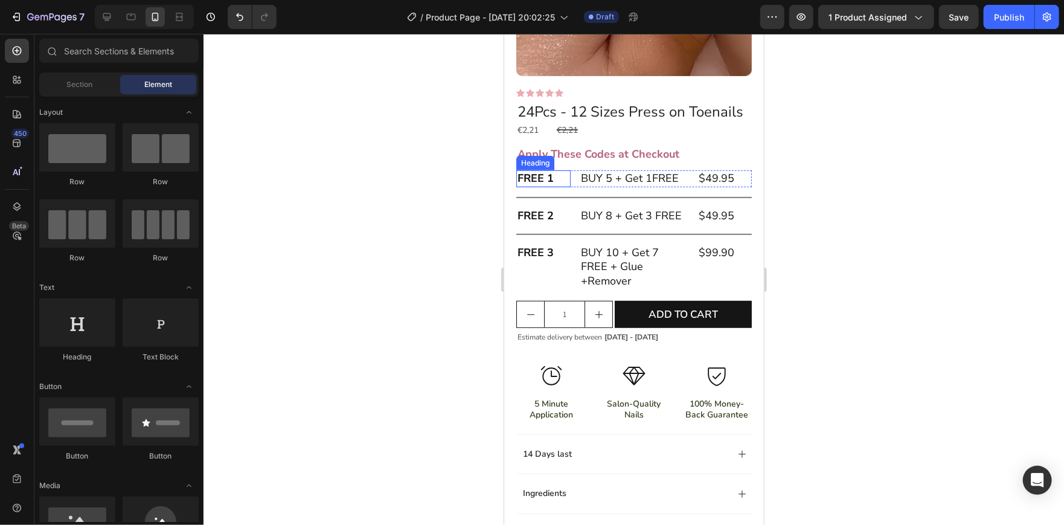
scroll to position [278, 0]
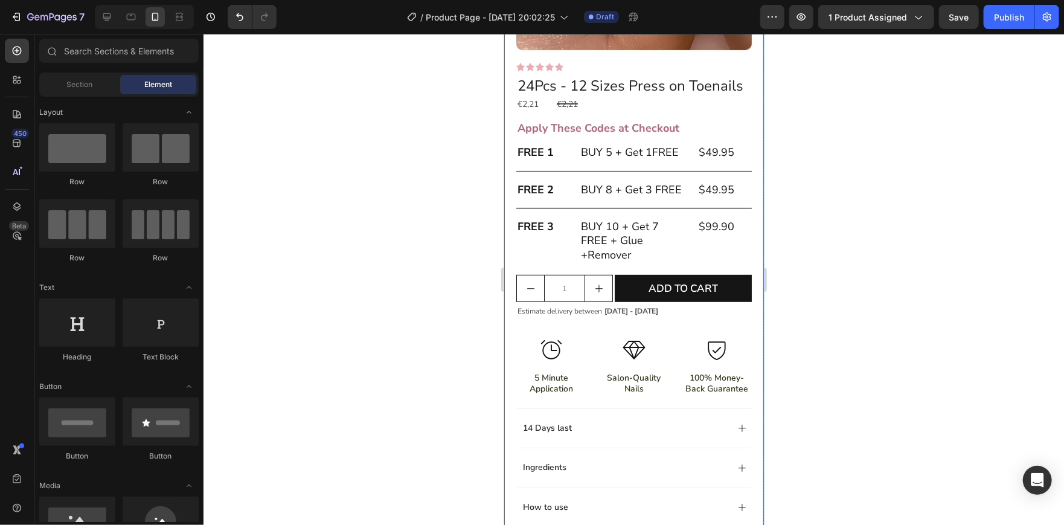
click at [817, 229] on div at bounding box center [633, 279] width 860 height 491
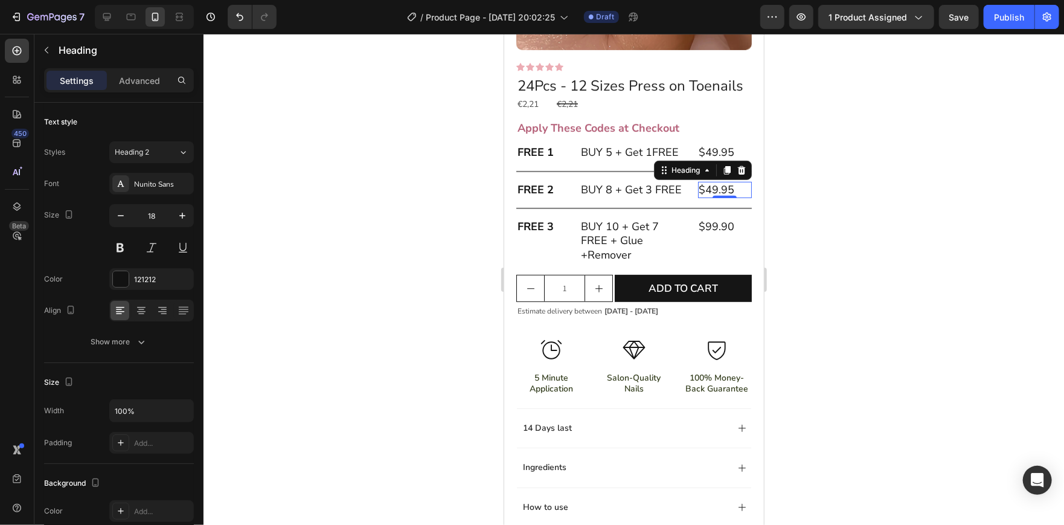
click at [705, 197] on h2 "$49.95" at bounding box center [724, 189] width 54 height 16
click at [705, 196] on p "$49.95" at bounding box center [725, 189] width 52 height 14
click at [854, 191] on div at bounding box center [633, 279] width 860 height 491
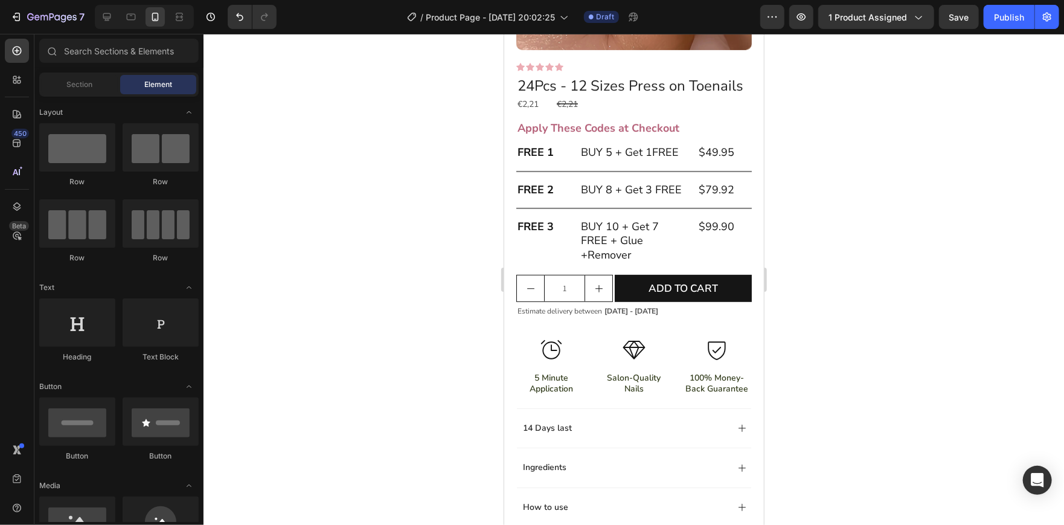
click at [797, 210] on div at bounding box center [633, 279] width 860 height 491
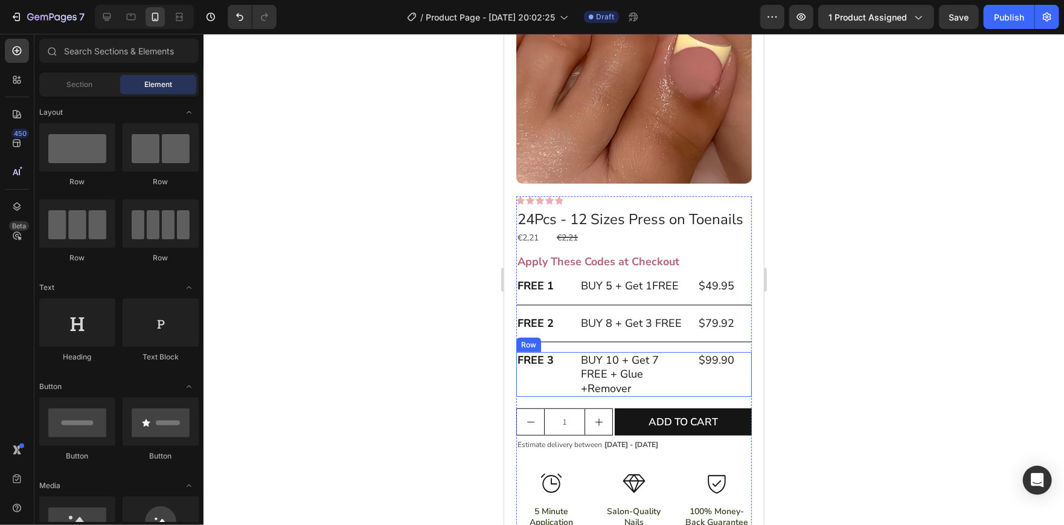
scroll to position [145, 0]
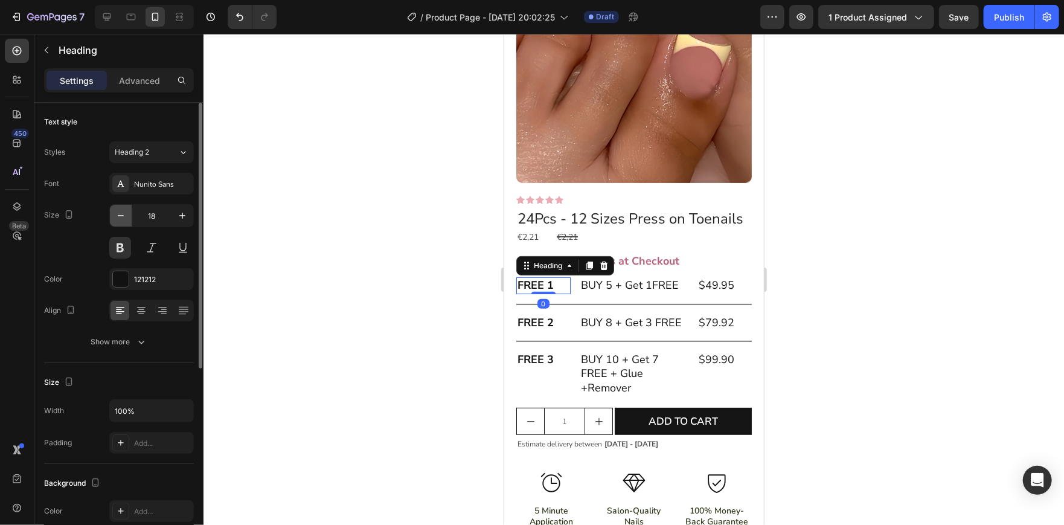
click at [126, 210] on icon "button" at bounding box center [121, 216] width 12 height 12
type input "17"
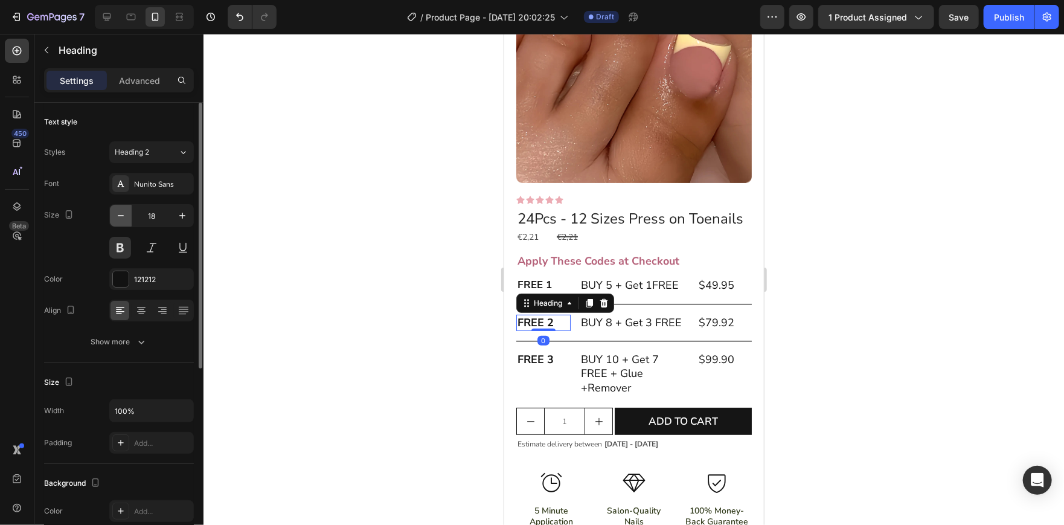
click at [125, 223] on button "button" at bounding box center [121, 216] width 22 height 22
type input "17"
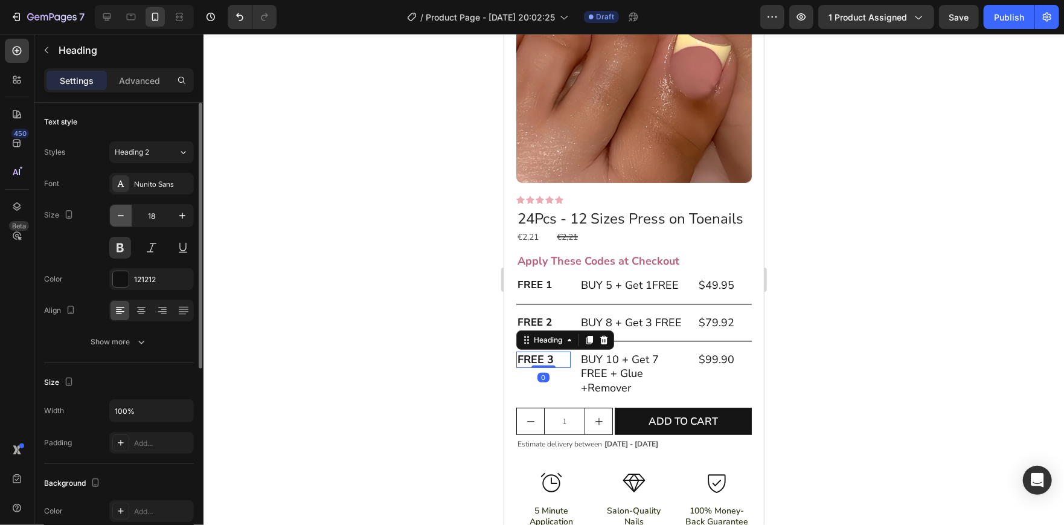
click at [122, 222] on button "button" at bounding box center [121, 216] width 22 height 22
type input "17"
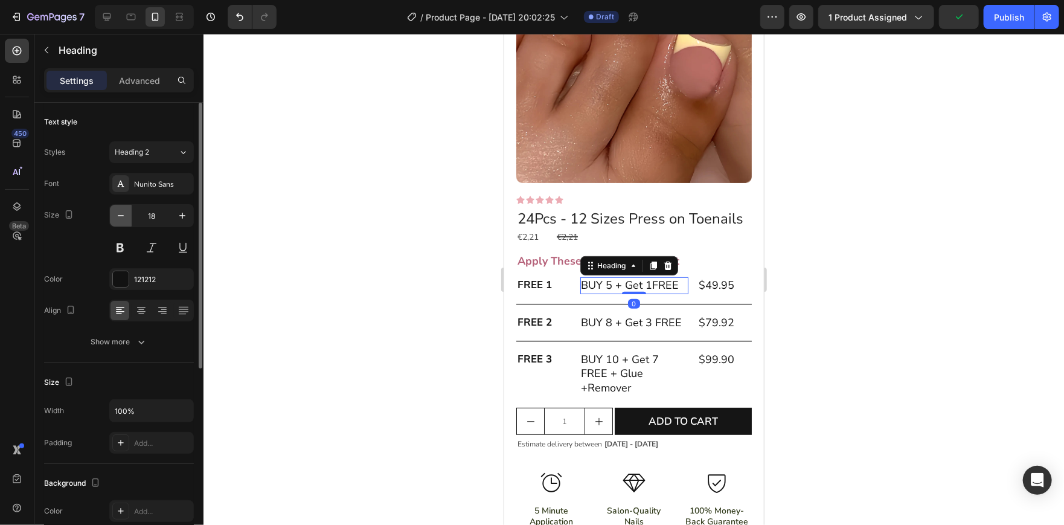
click at [121, 219] on icon "button" at bounding box center [121, 216] width 12 height 12
type input "17"
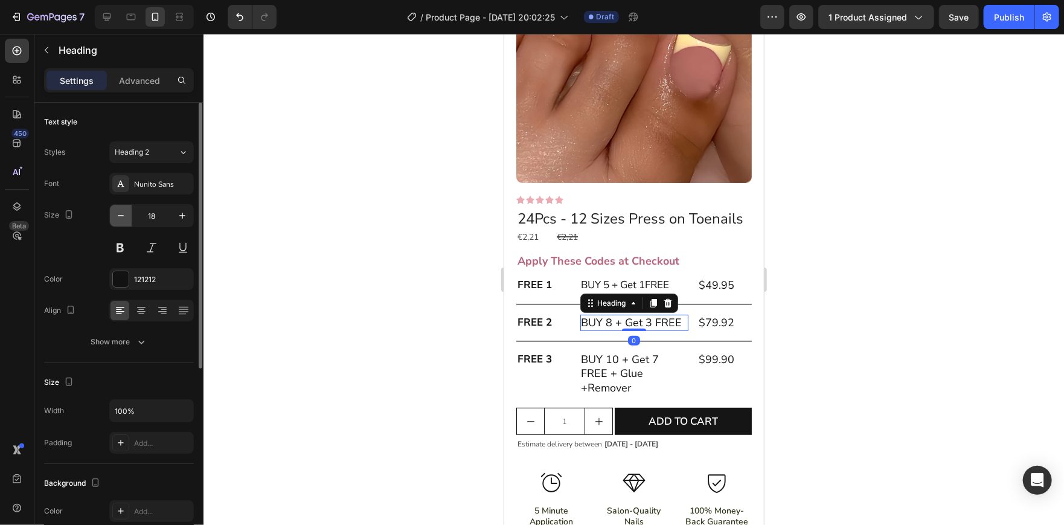
click at [130, 223] on button "button" at bounding box center [121, 216] width 22 height 22
type input "17"
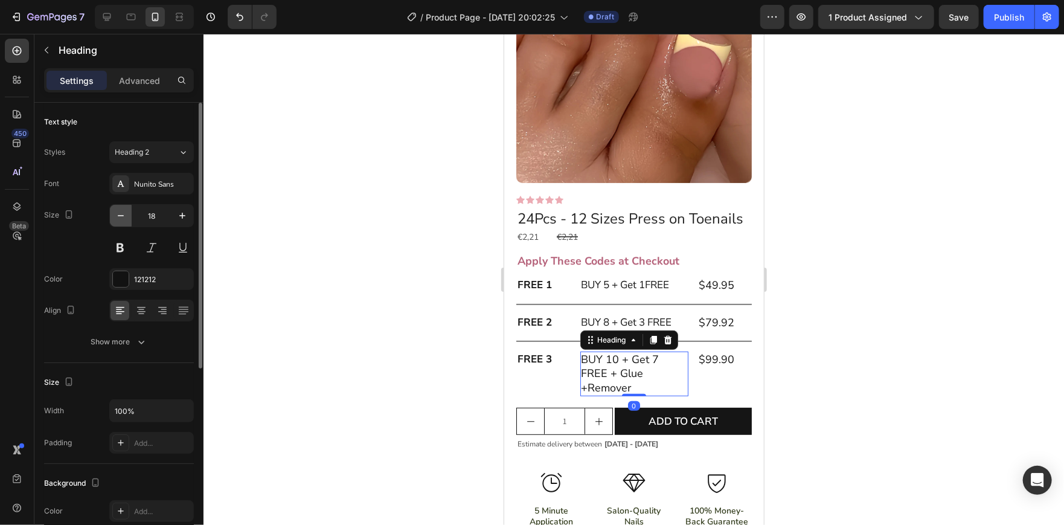
click at [116, 216] on icon "button" at bounding box center [121, 216] width 12 height 12
type input "17"
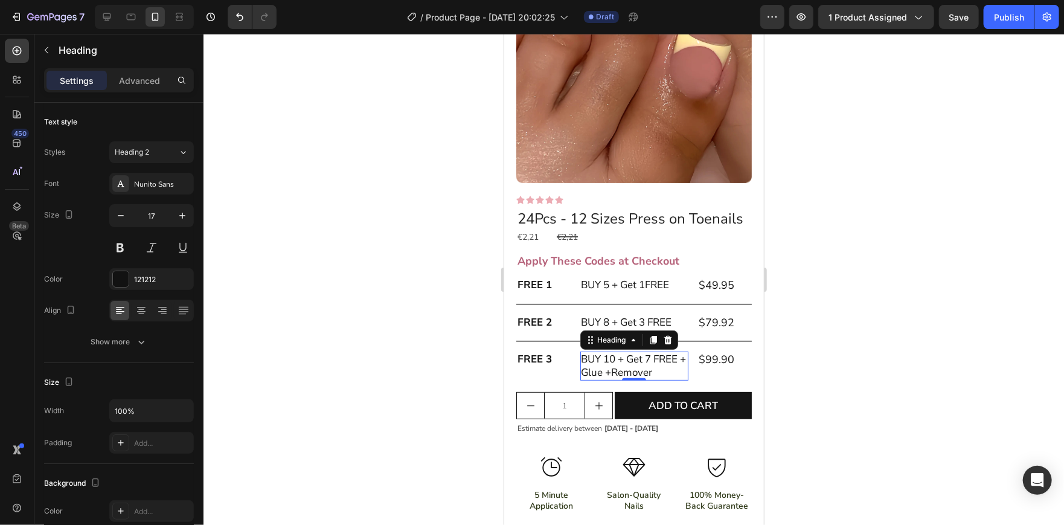
click at [362, 318] on div at bounding box center [633, 279] width 860 height 491
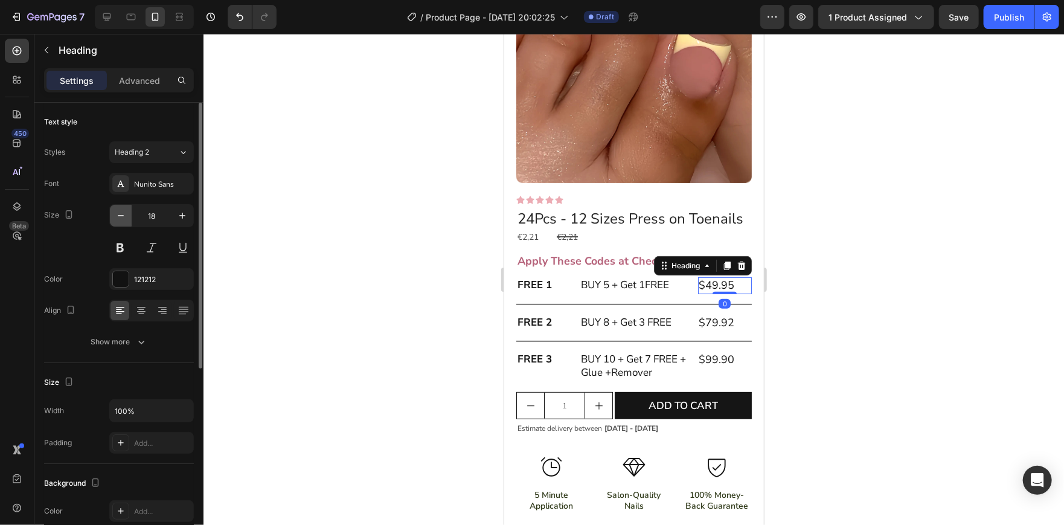
click at [122, 222] on button "button" at bounding box center [121, 216] width 22 height 22
type input "17"
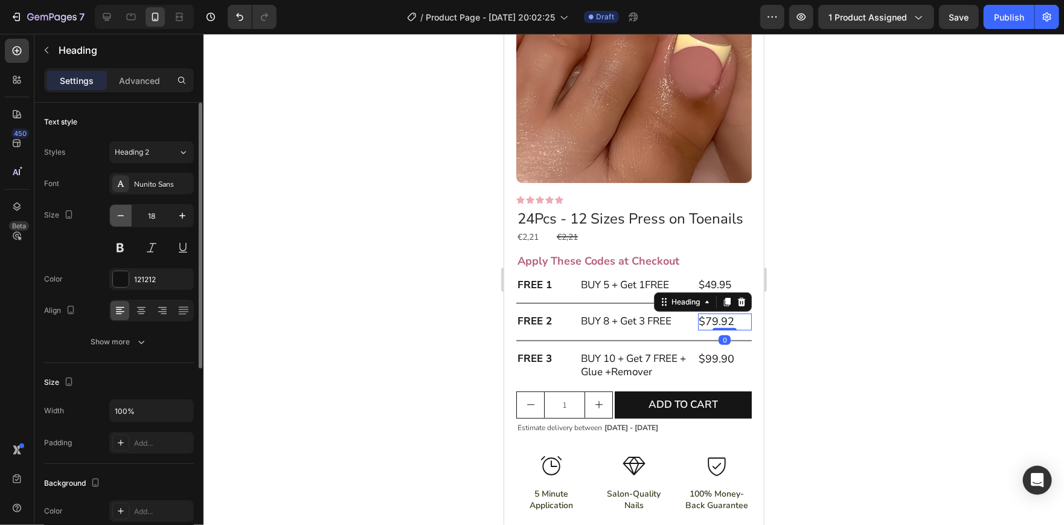
click at [111, 211] on button "button" at bounding box center [121, 216] width 22 height 22
type input "17"
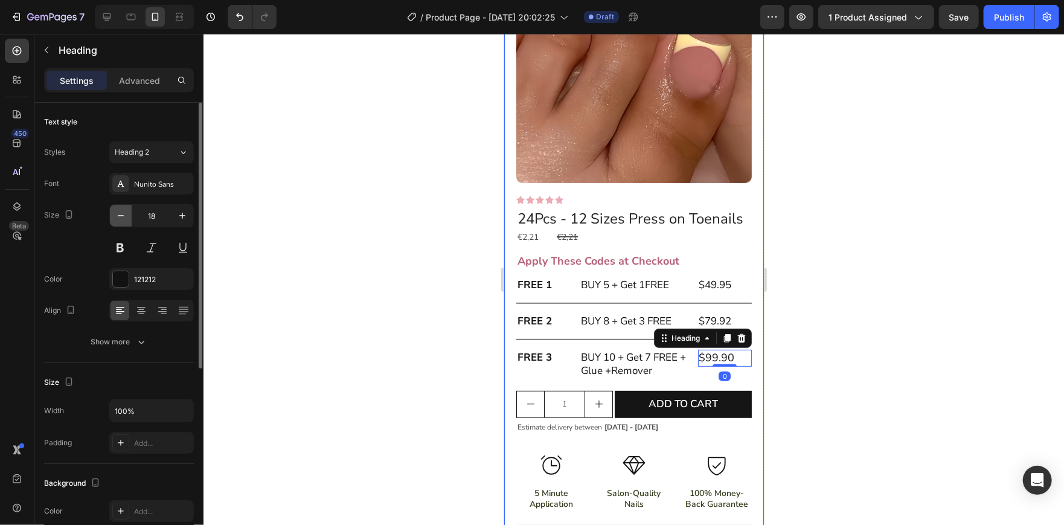
click at [115, 217] on icon "button" at bounding box center [121, 216] width 12 height 12
type input "17"
click at [384, 243] on div at bounding box center [633, 279] width 860 height 491
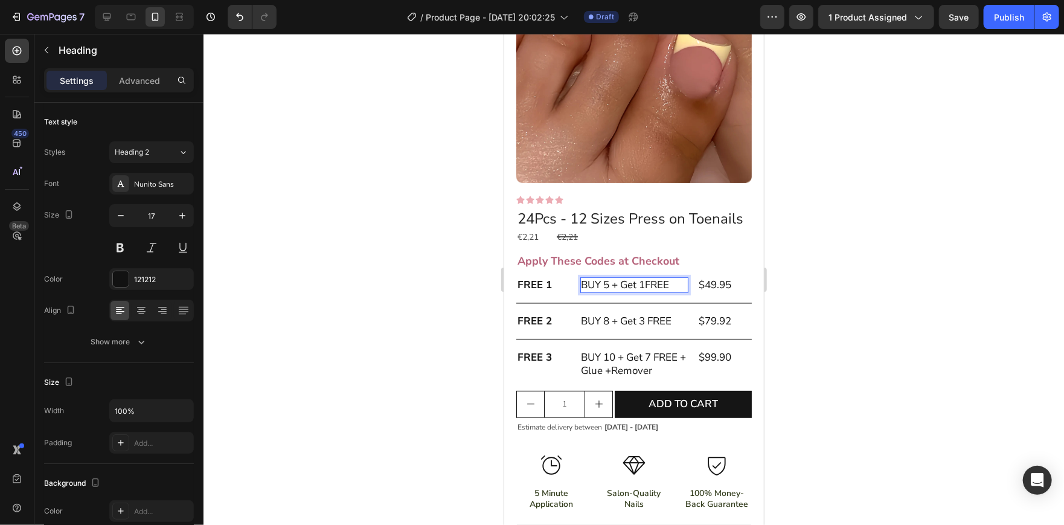
click at [644, 291] on p "BUY 5 + Get 1FREE" at bounding box center [634, 284] width 106 height 13
click at [846, 272] on div at bounding box center [633, 279] width 860 height 491
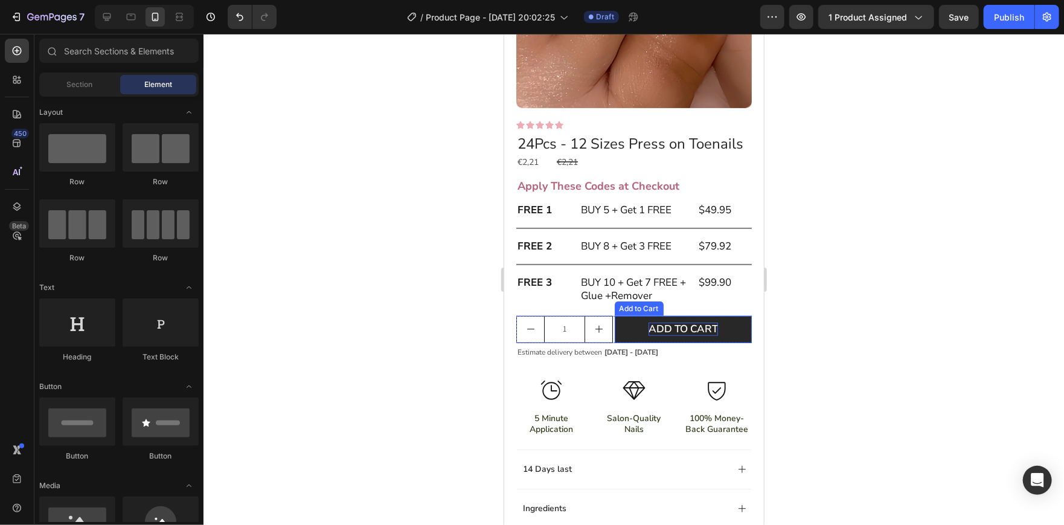
scroll to position [280, 0]
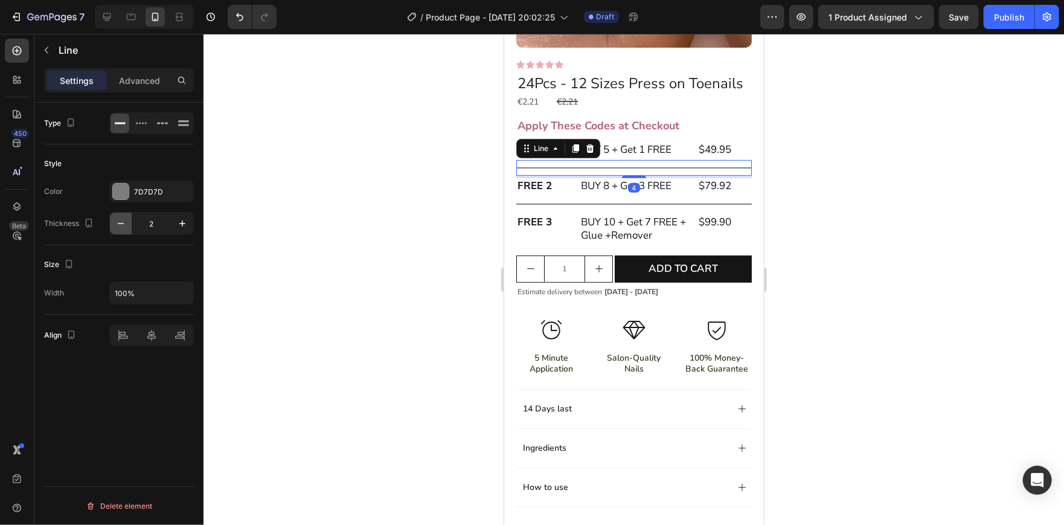
click at [126, 217] on icon "button" at bounding box center [121, 223] width 12 height 12
type input "1"
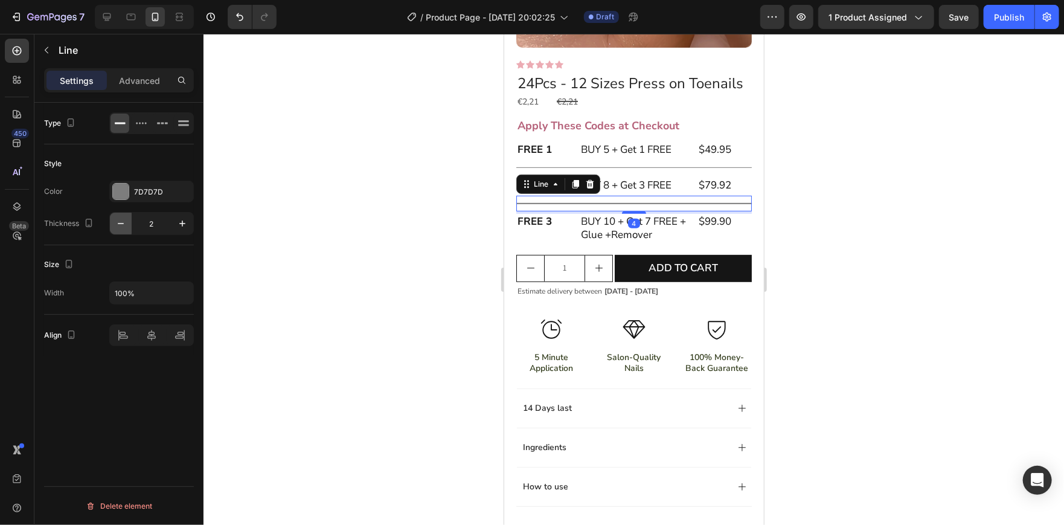
click at [122, 216] on button "button" at bounding box center [121, 224] width 22 height 22
type input "1"
click at [416, 175] on div at bounding box center [633, 279] width 860 height 491
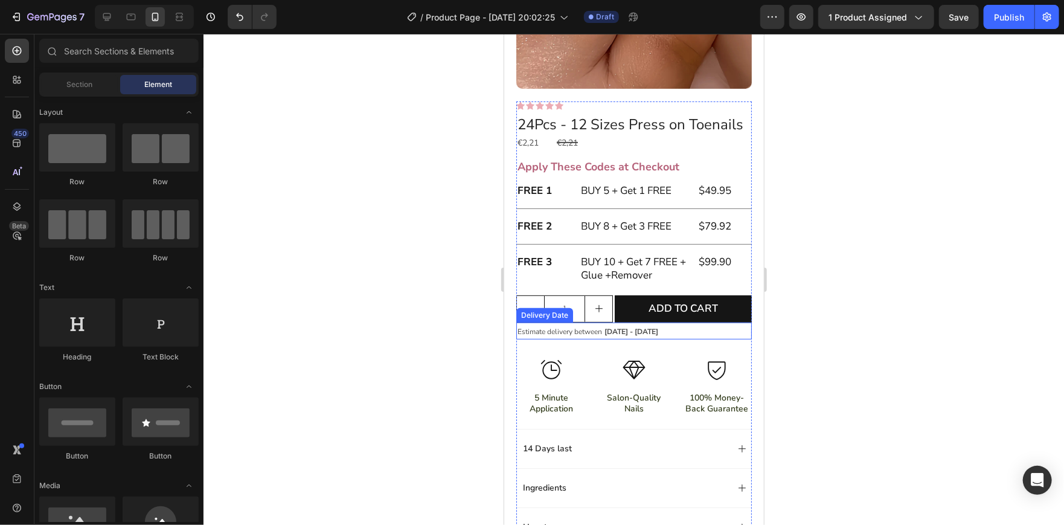
scroll to position [240, 0]
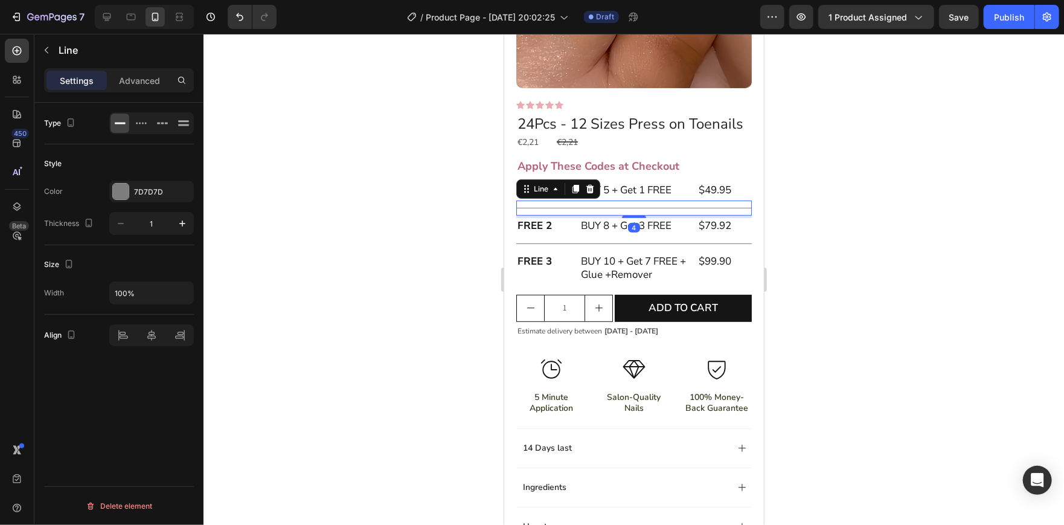
click at [310, 199] on div at bounding box center [633, 279] width 860 height 491
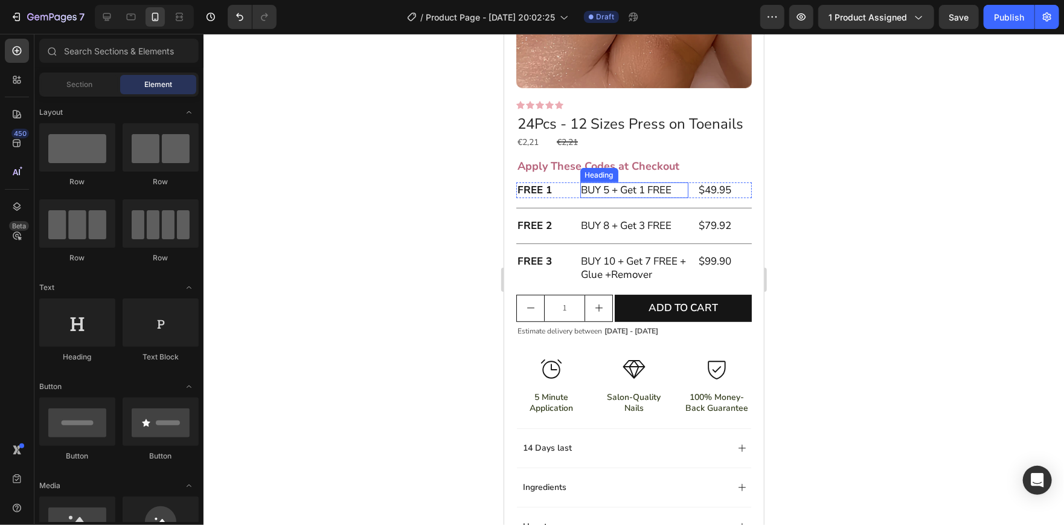
click at [607, 196] on p "BUY 5 + Get 1 FREE" at bounding box center [634, 189] width 106 height 13
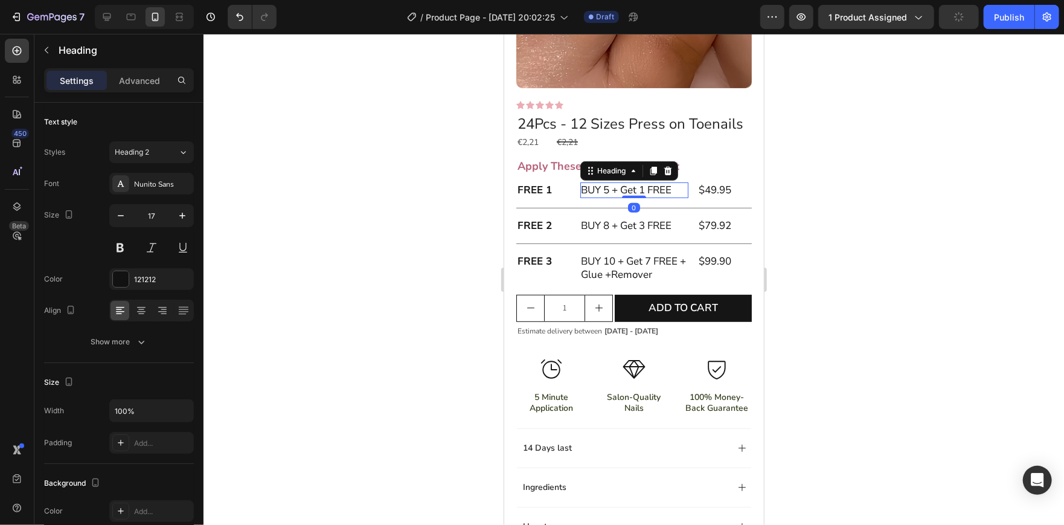
click at [447, 213] on div at bounding box center [633, 279] width 860 height 491
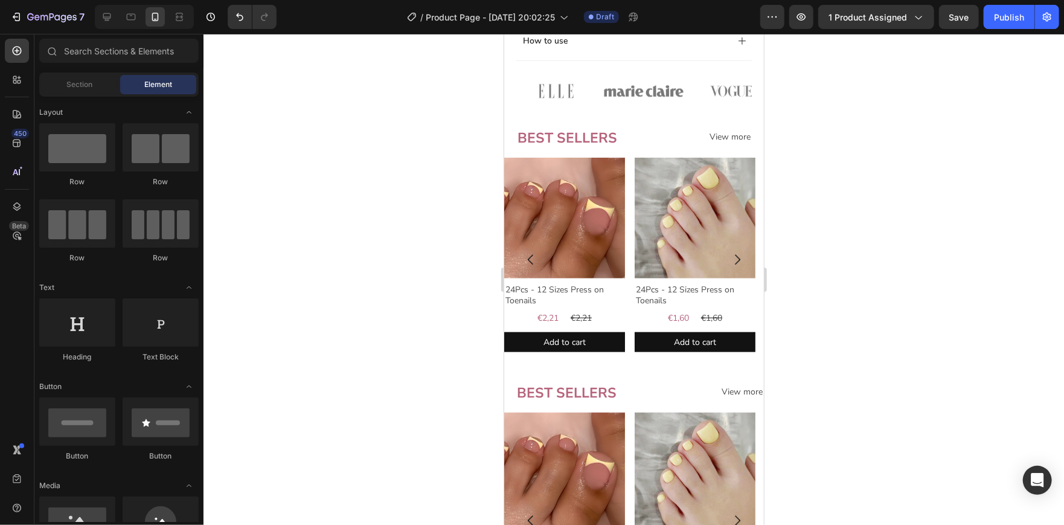
scroll to position [725, 0]
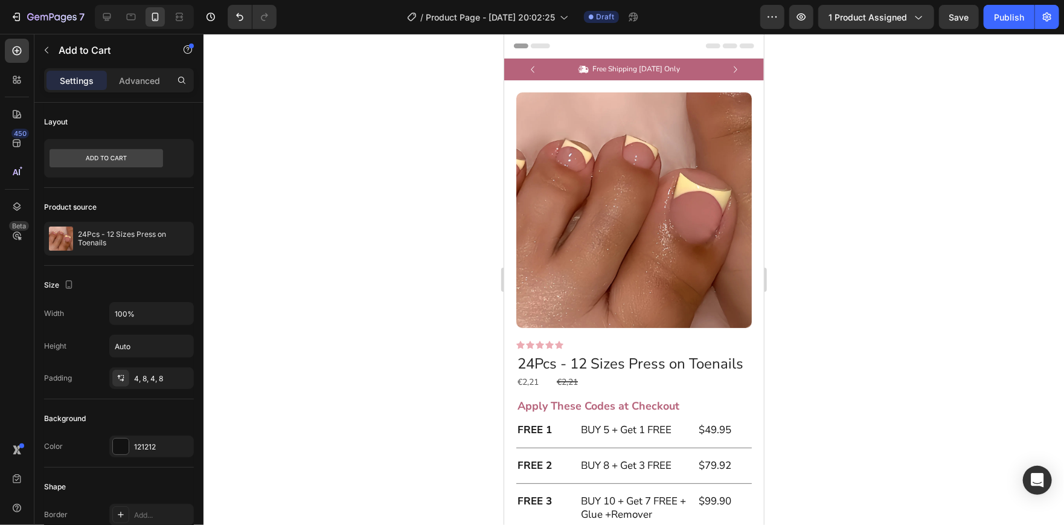
scroll to position [725, 0]
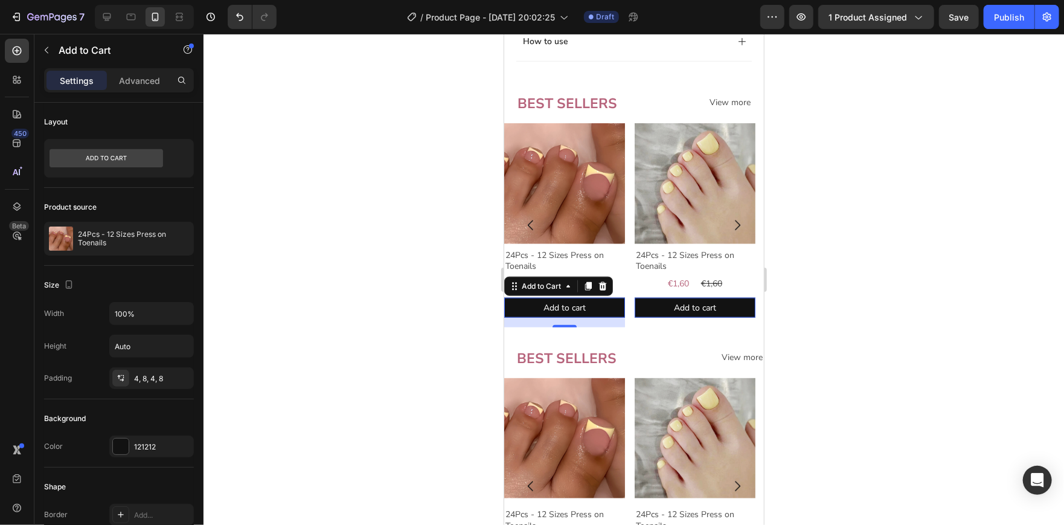
click at [605, 290] on icon at bounding box center [602, 286] width 10 height 10
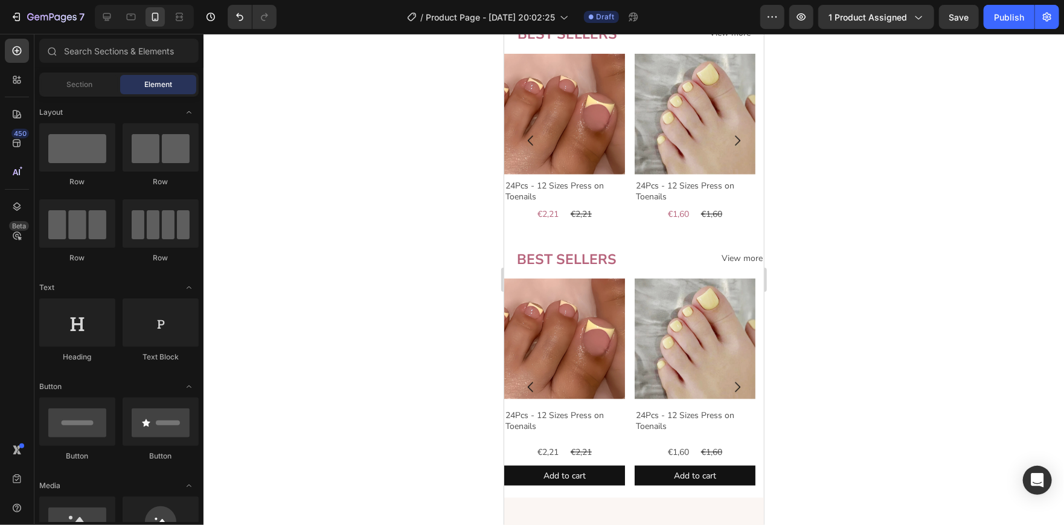
scroll to position [825, 0]
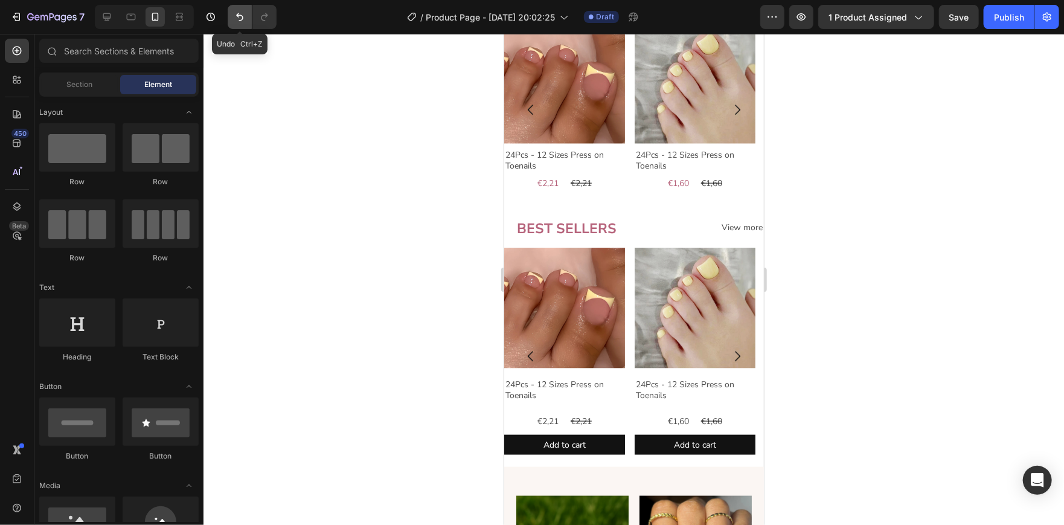
click at [234, 14] on icon "Undo/Redo" at bounding box center [240, 17] width 12 height 12
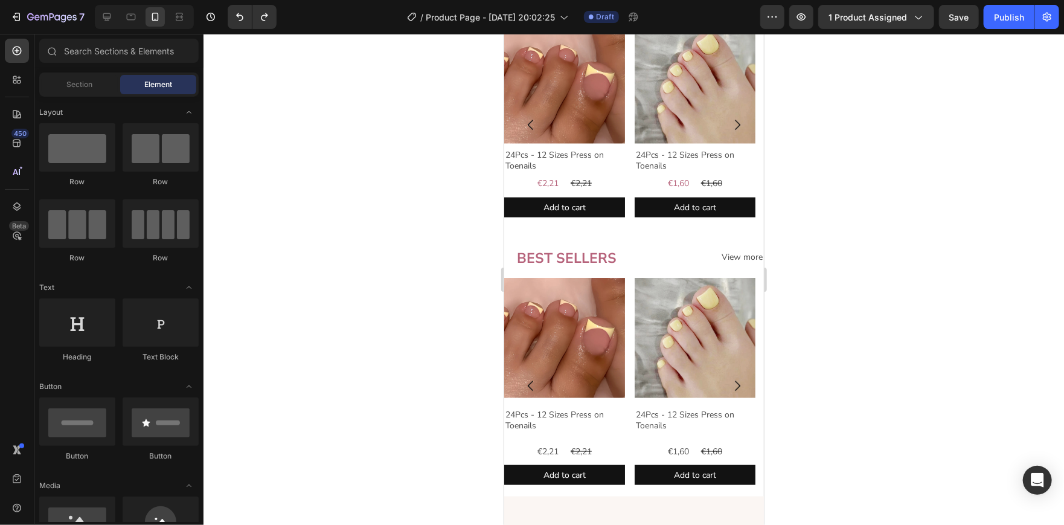
click at [387, 201] on div at bounding box center [633, 279] width 860 height 491
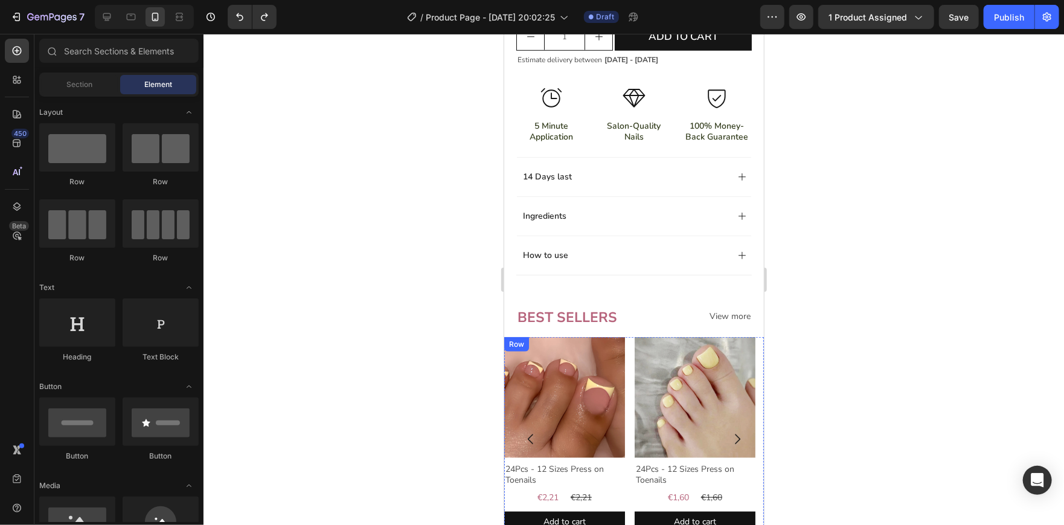
scroll to position [738, 0]
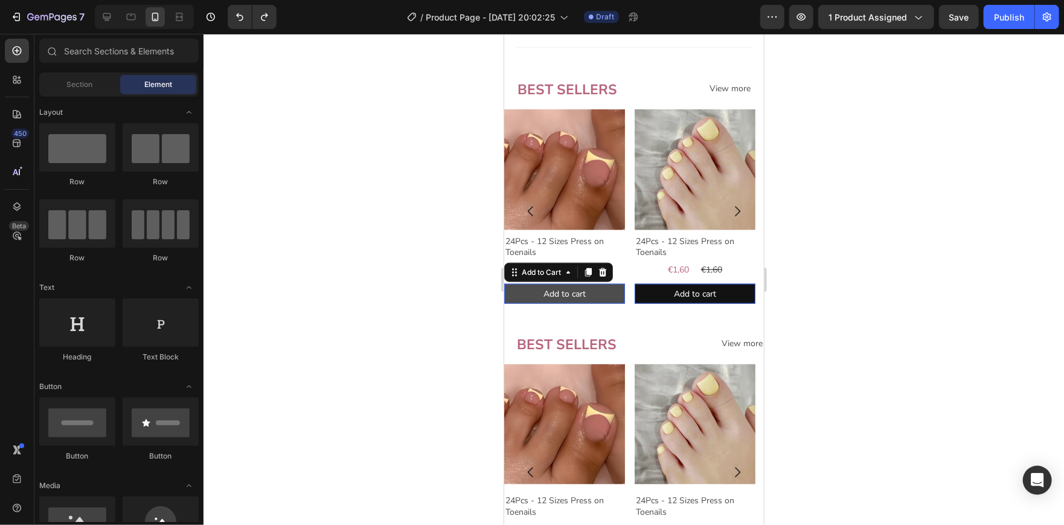
click at [612, 303] on button "Add to cart" at bounding box center [564, 293] width 121 height 20
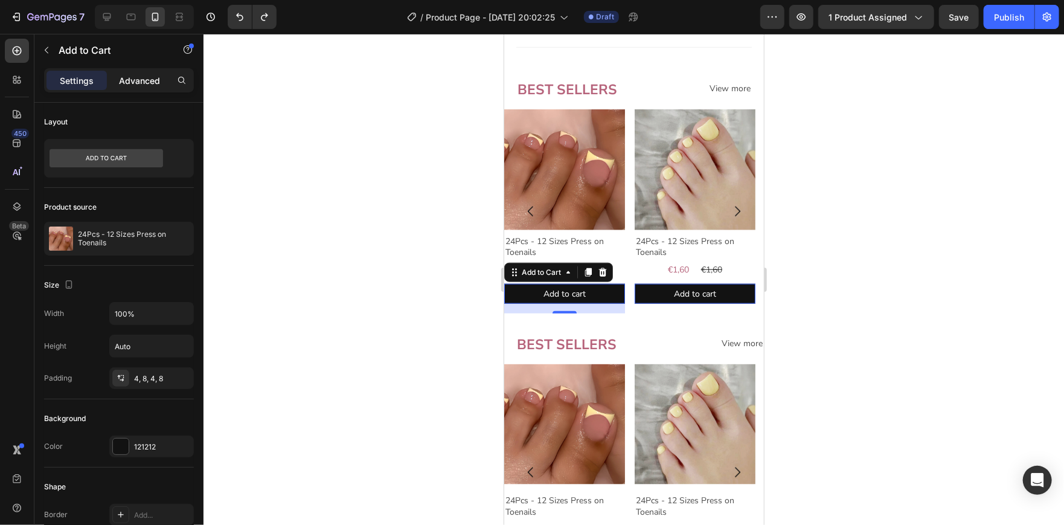
click at [122, 71] on div "Advanced" at bounding box center [139, 80] width 60 height 19
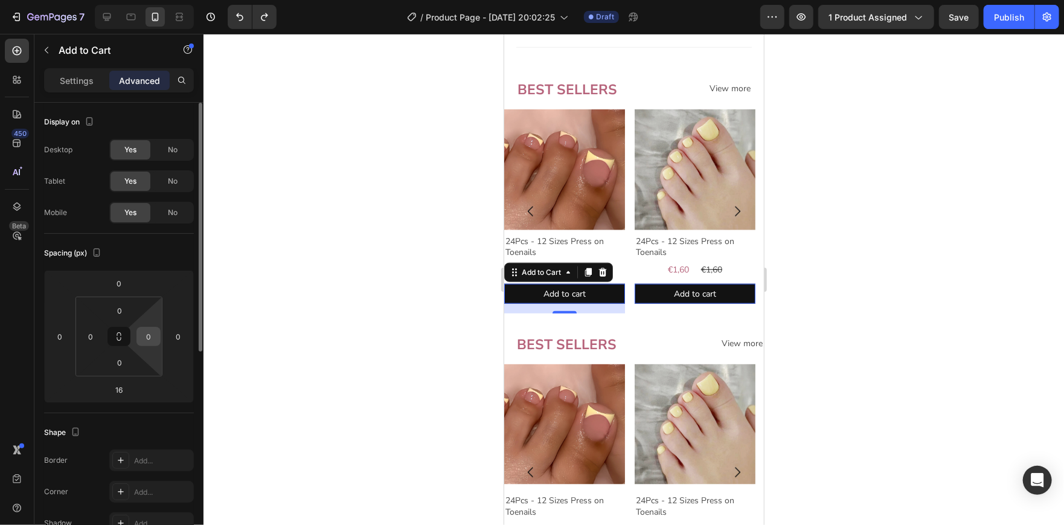
click at [154, 339] on input "0" at bounding box center [148, 336] width 18 height 18
type input "20"
click at [92, 335] on input "0" at bounding box center [91, 336] width 18 height 18
click at [94, 334] on input "20" at bounding box center [91, 336] width 18 height 18
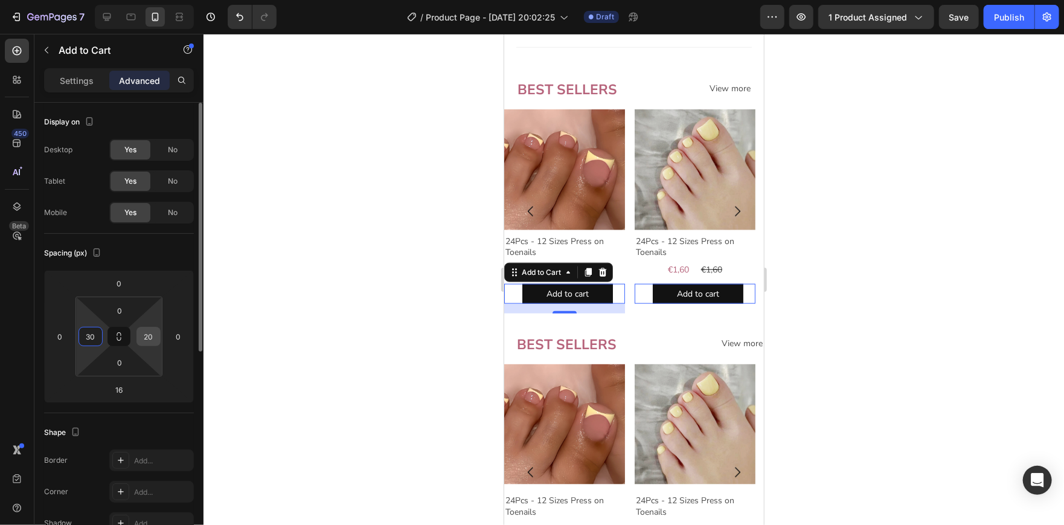
type input "30"
click at [154, 337] on input "20" at bounding box center [148, 336] width 18 height 18
type input "3"
type input "40"
click at [91, 329] on input "30" at bounding box center [91, 336] width 18 height 18
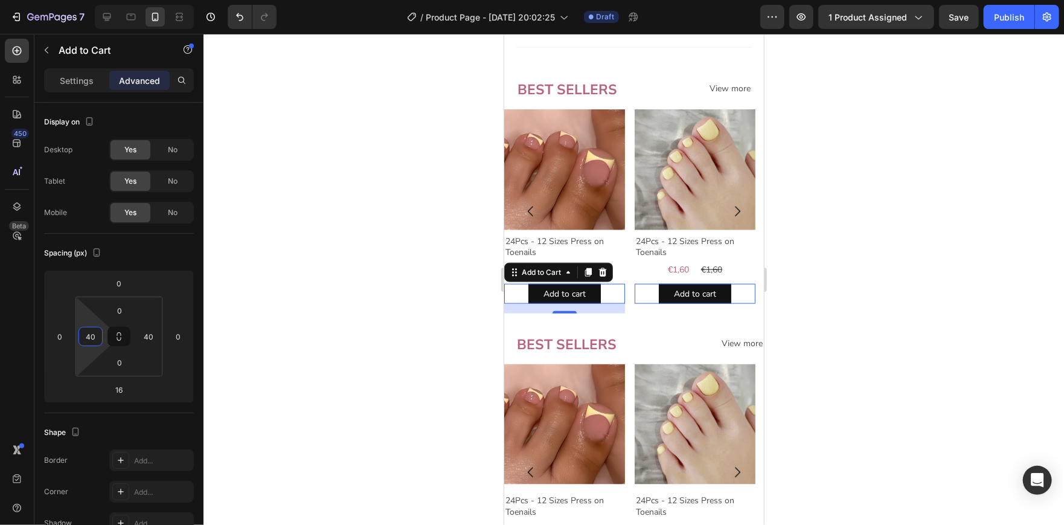
type input "40"
click at [340, 336] on div at bounding box center [633, 279] width 860 height 491
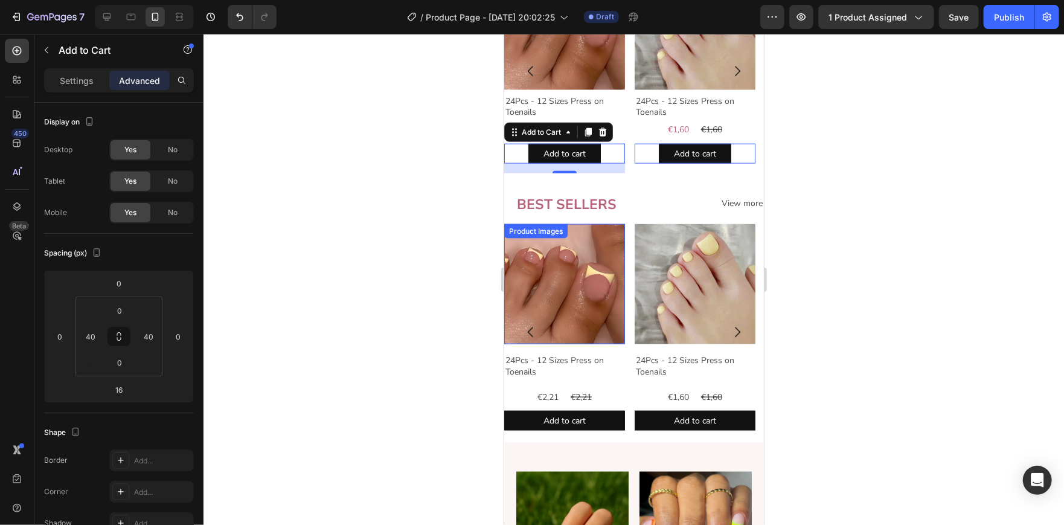
scroll to position [967, 0]
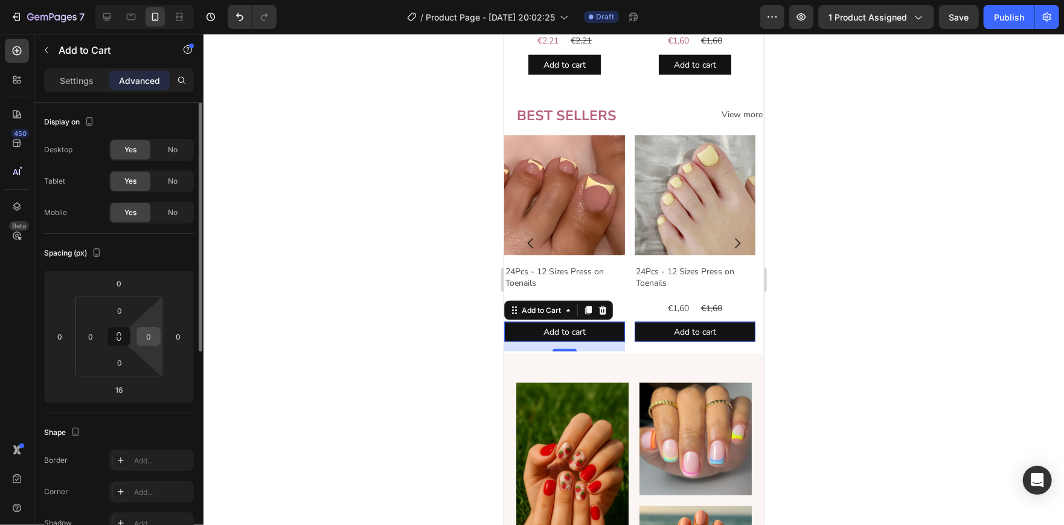
click at [155, 333] on input "0" at bounding box center [148, 336] width 18 height 18
type input "40"
click at [95, 335] on input "0" at bounding box center [91, 336] width 18 height 18
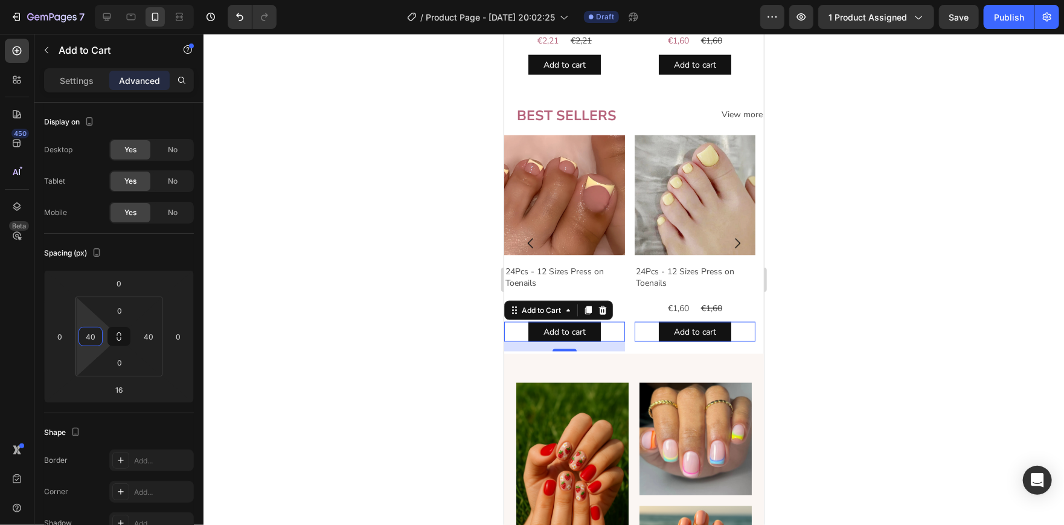
type input "40"
click at [348, 313] on div at bounding box center [633, 279] width 860 height 491
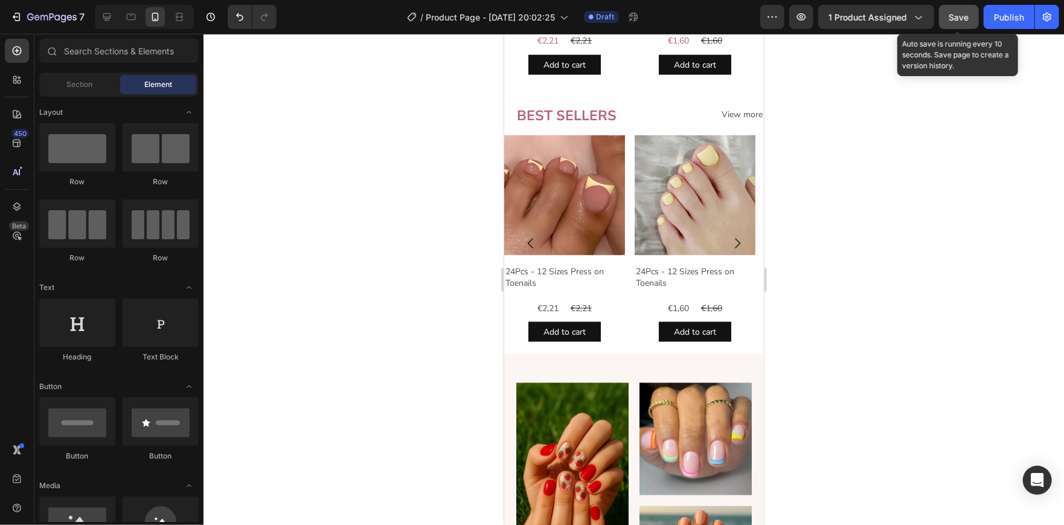
click at [952, 28] on button "Save" at bounding box center [959, 17] width 40 height 24
click at [952, 28] on button "button" at bounding box center [959, 17] width 40 height 24
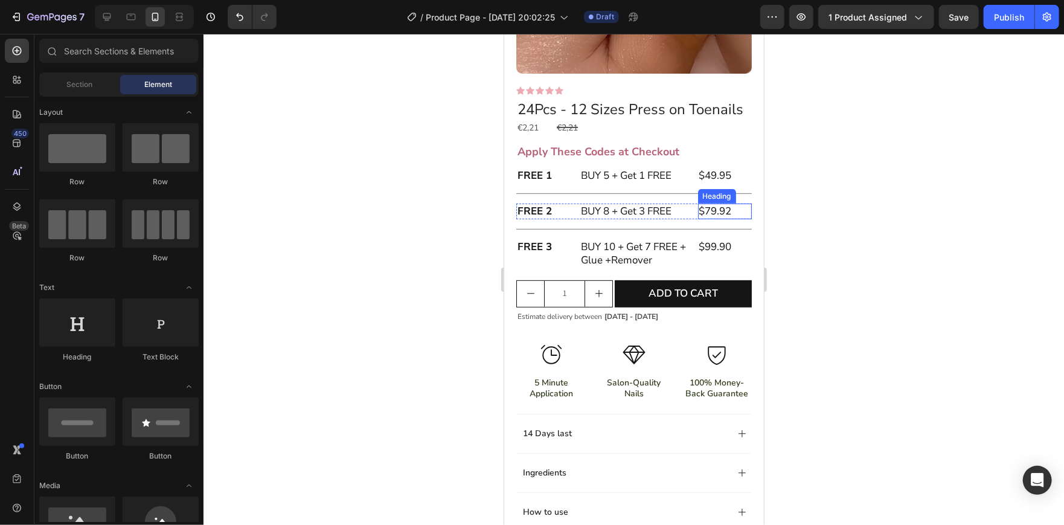
scroll to position [255, 0]
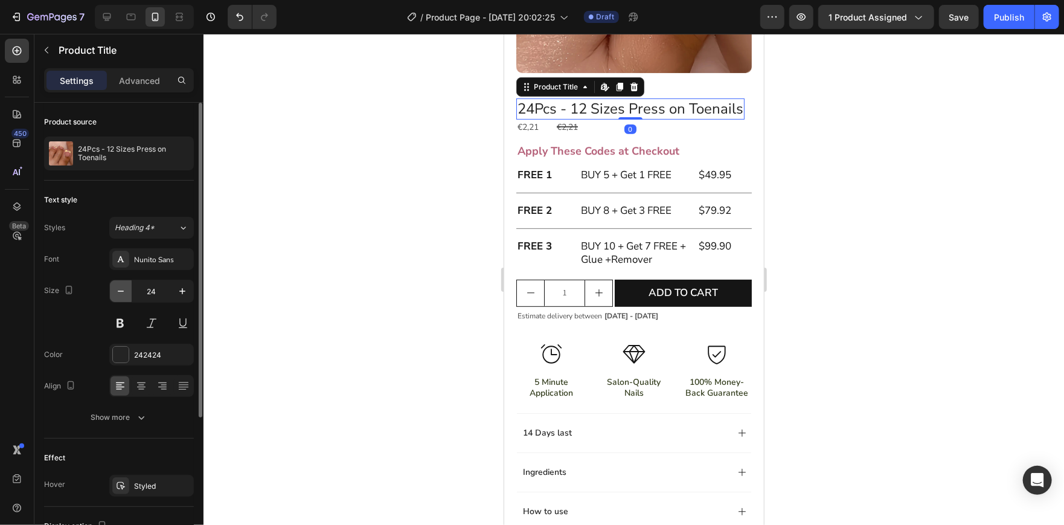
click at [124, 293] on icon "button" at bounding box center [121, 291] width 12 height 12
type input "23"
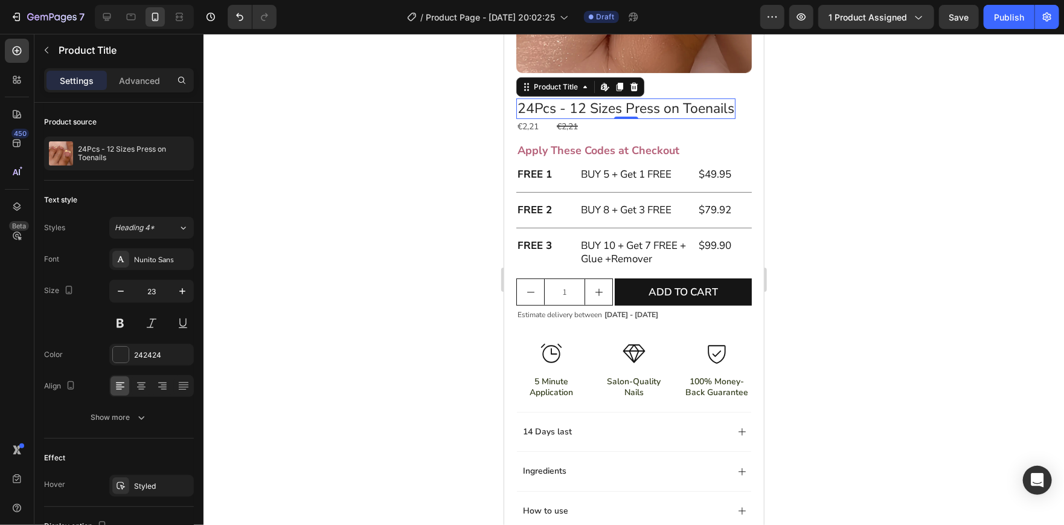
click at [306, 132] on div at bounding box center [633, 279] width 860 height 491
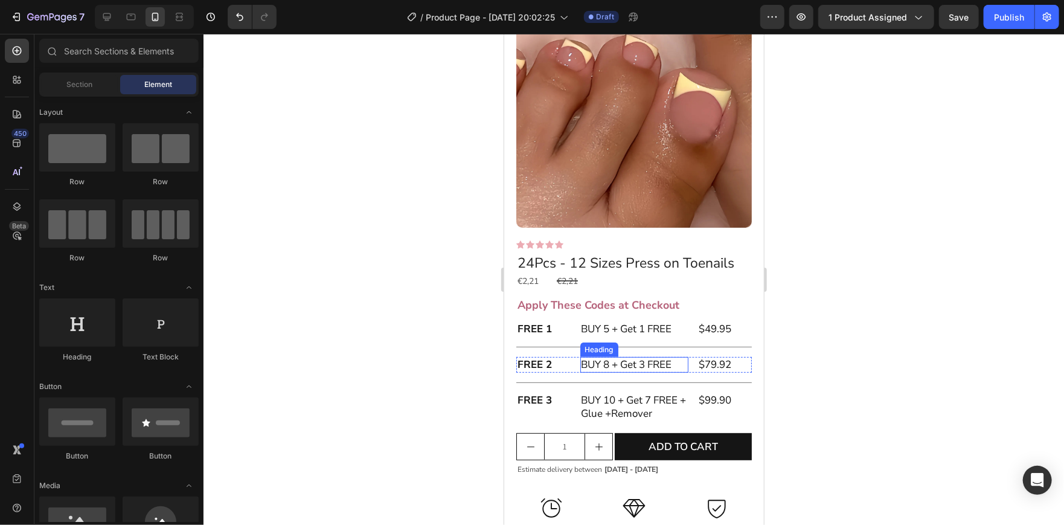
scroll to position [67, 0]
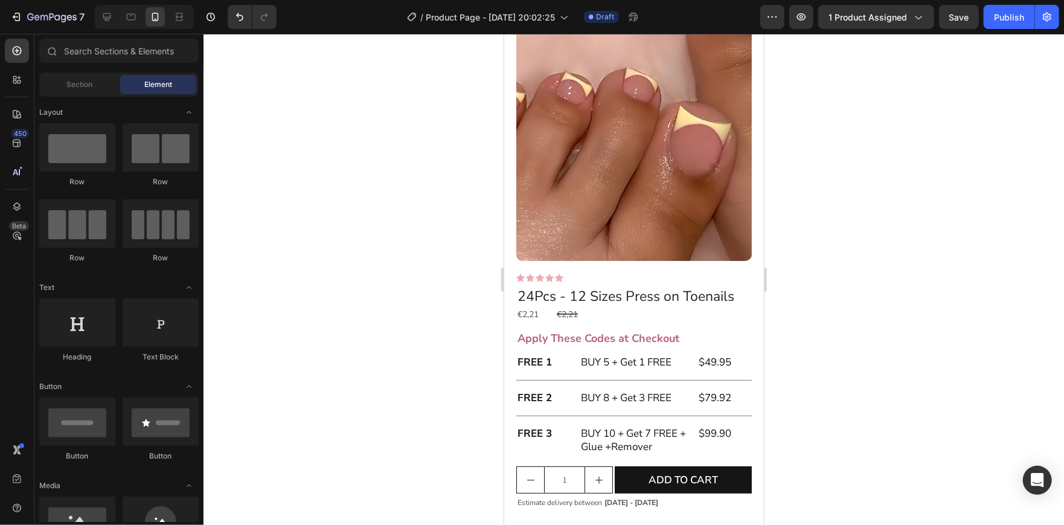
click at [884, 303] on div at bounding box center [633, 279] width 860 height 491
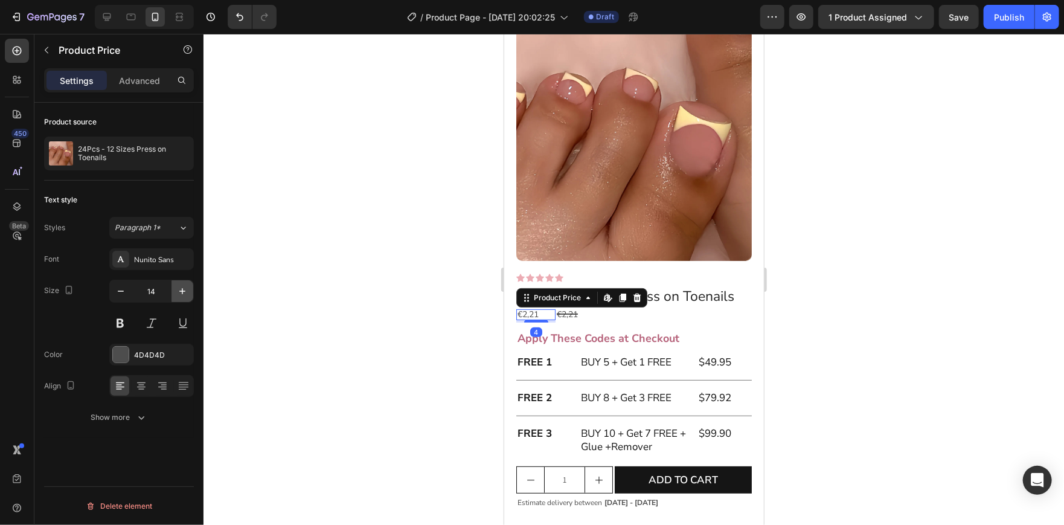
click at [179, 286] on icon "button" at bounding box center [182, 291] width 12 height 12
type input "17"
click at [335, 295] on div at bounding box center [633, 279] width 860 height 491
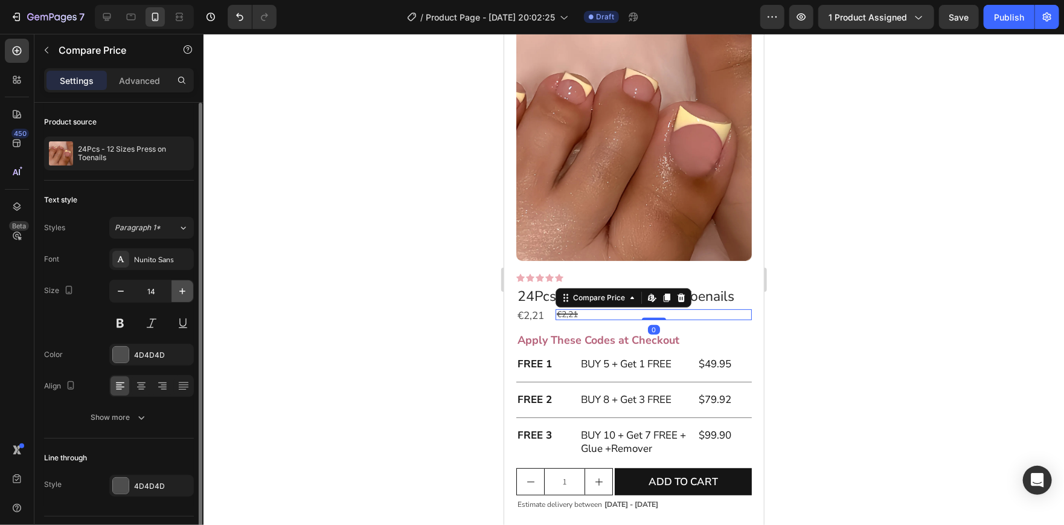
click at [179, 291] on icon "button" at bounding box center [182, 291] width 12 height 12
type input "17"
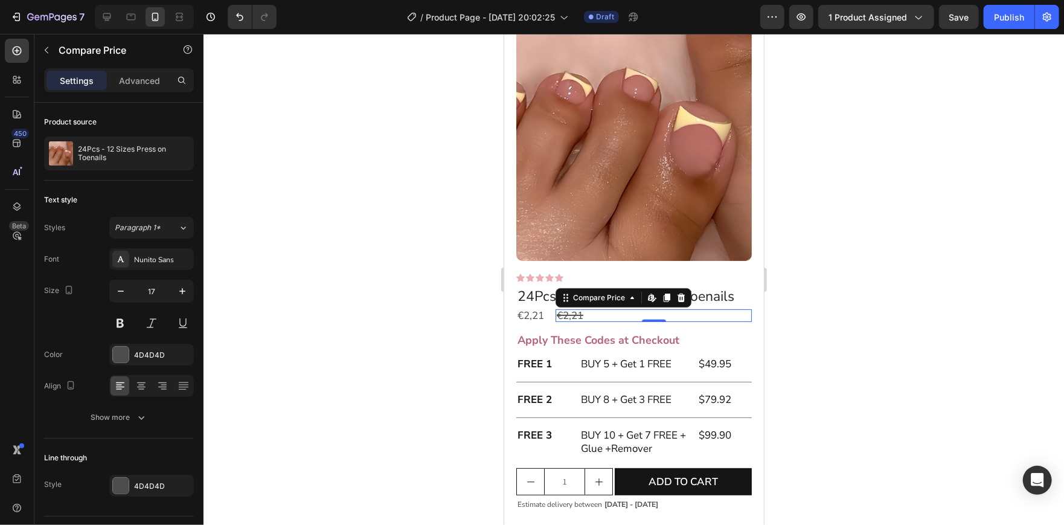
click at [333, 253] on div at bounding box center [633, 279] width 860 height 491
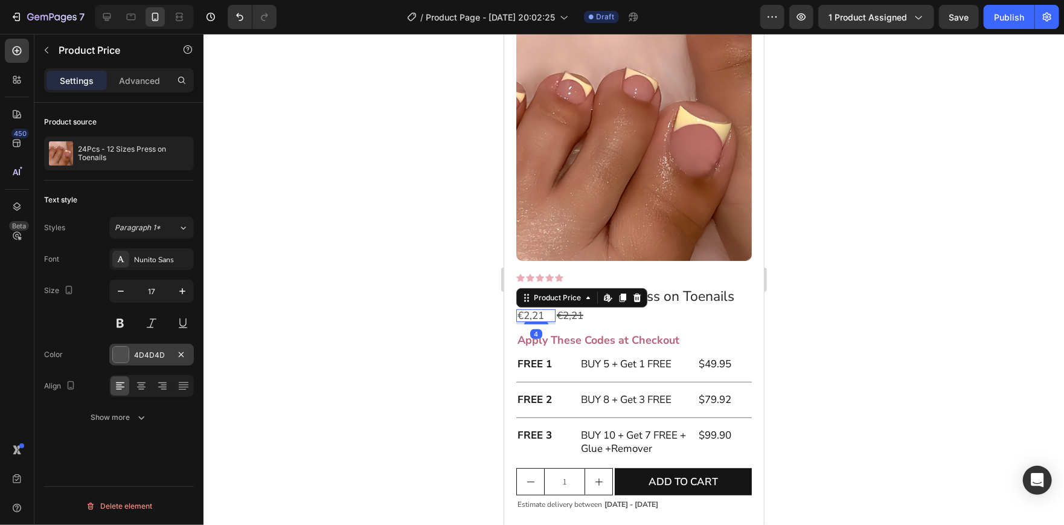
click at [129, 349] on div at bounding box center [120, 354] width 17 height 17
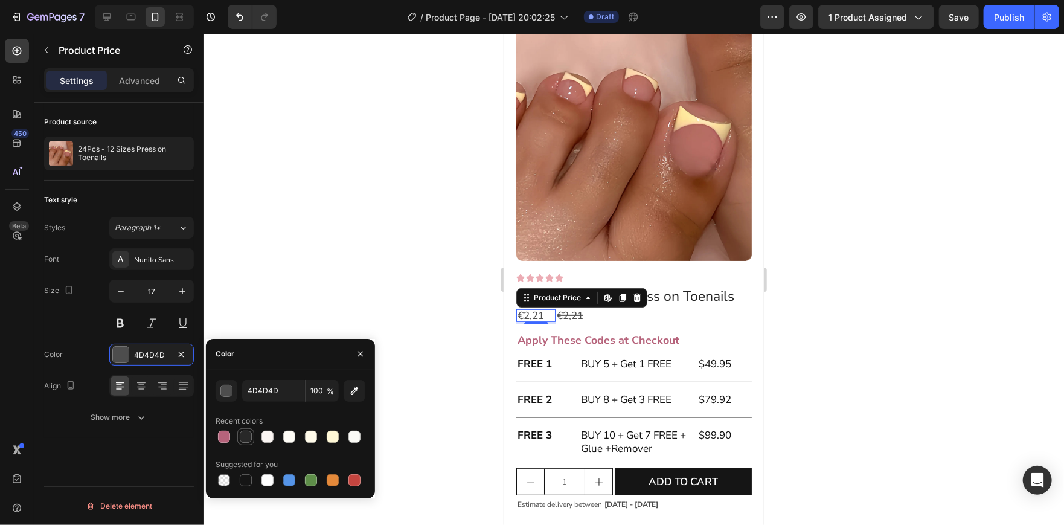
click at [249, 431] on div at bounding box center [246, 437] width 12 height 12
click at [249, 486] on div at bounding box center [246, 480] width 14 height 14
type input "151515"
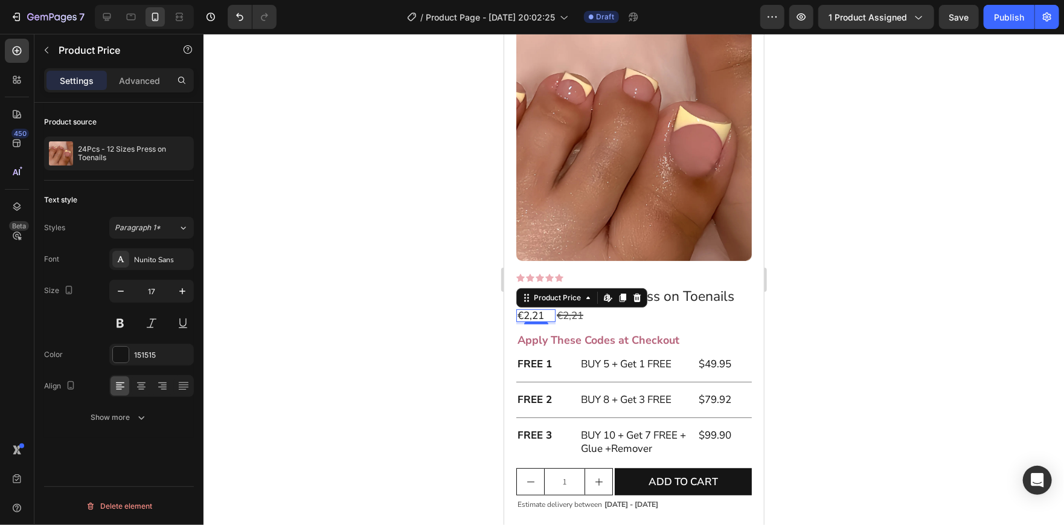
click at [332, 323] on div at bounding box center [633, 279] width 860 height 491
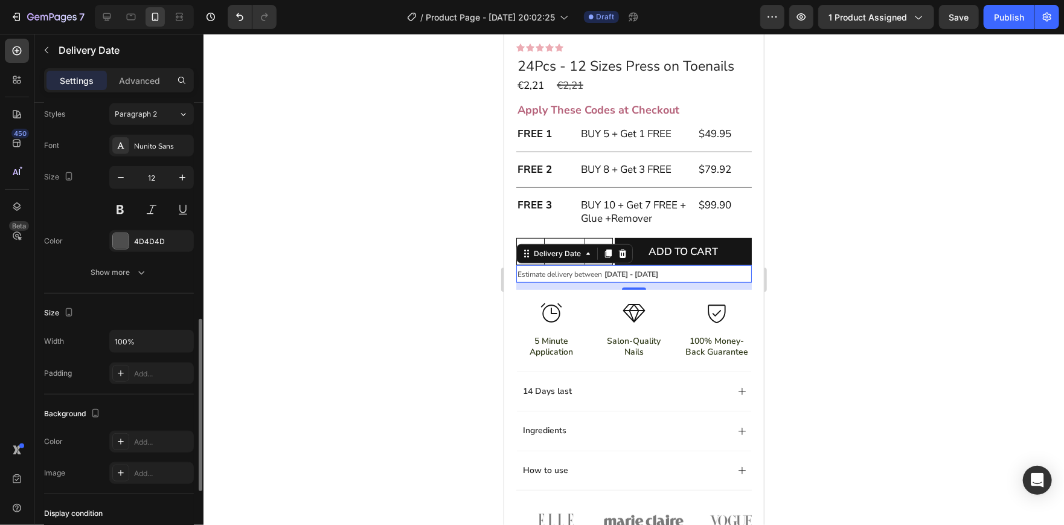
scroll to position [493, 0]
click at [372, 338] on div at bounding box center [633, 279] width 860 height 491
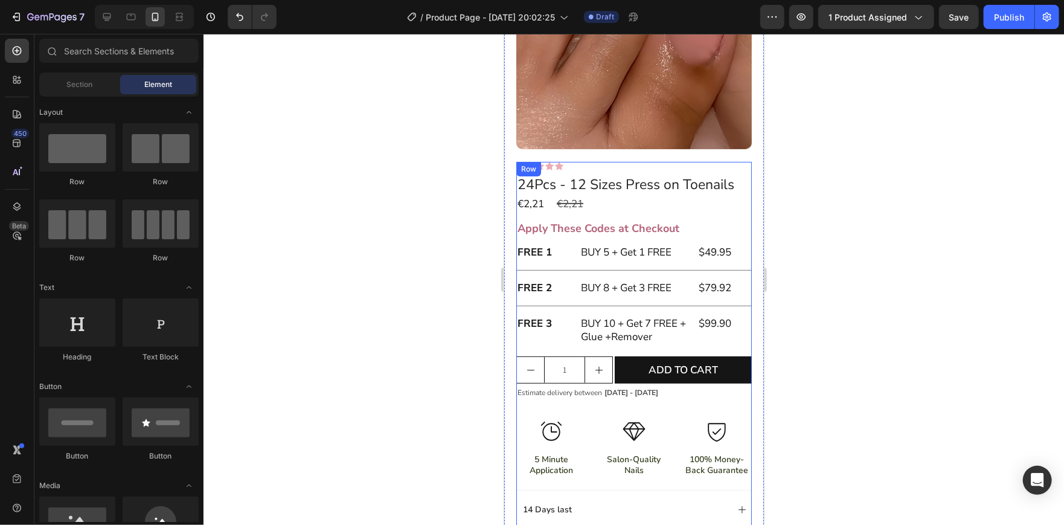
scroll to position [190, 0]
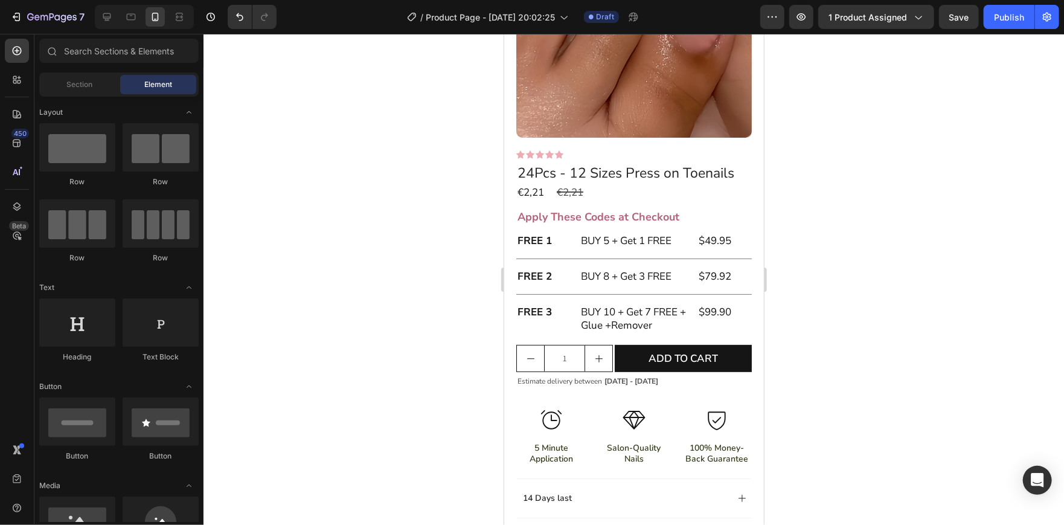
click at [843, 215] on div at bounding box center [633, 279] width 860 height 491
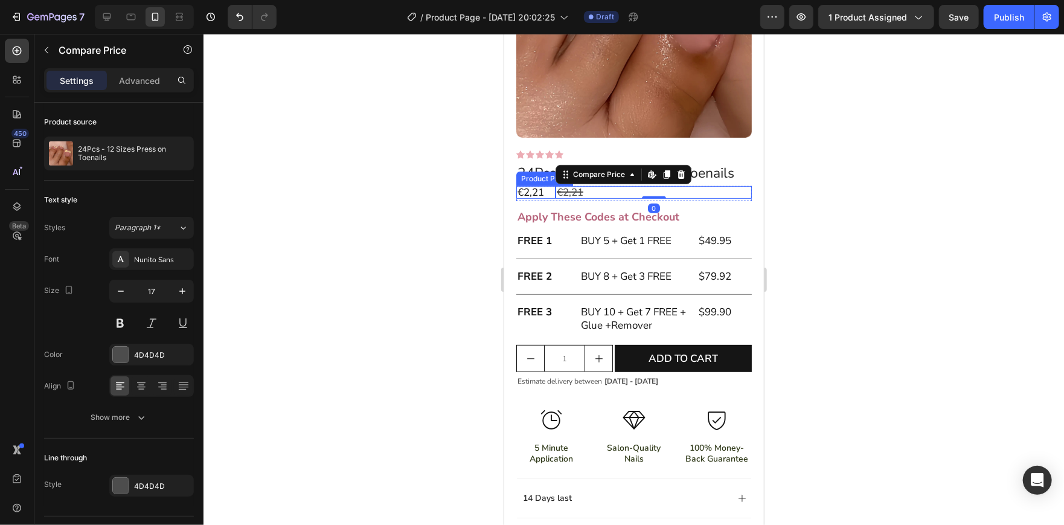
scroll to position [0, 0]
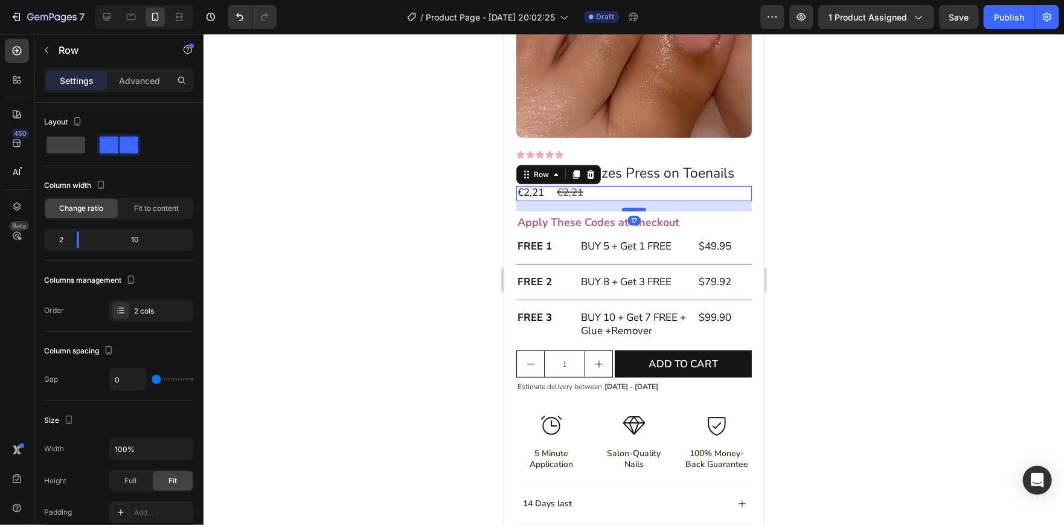
click at [628, 207] on div at bounding box center [633, 209] width 24 height 4
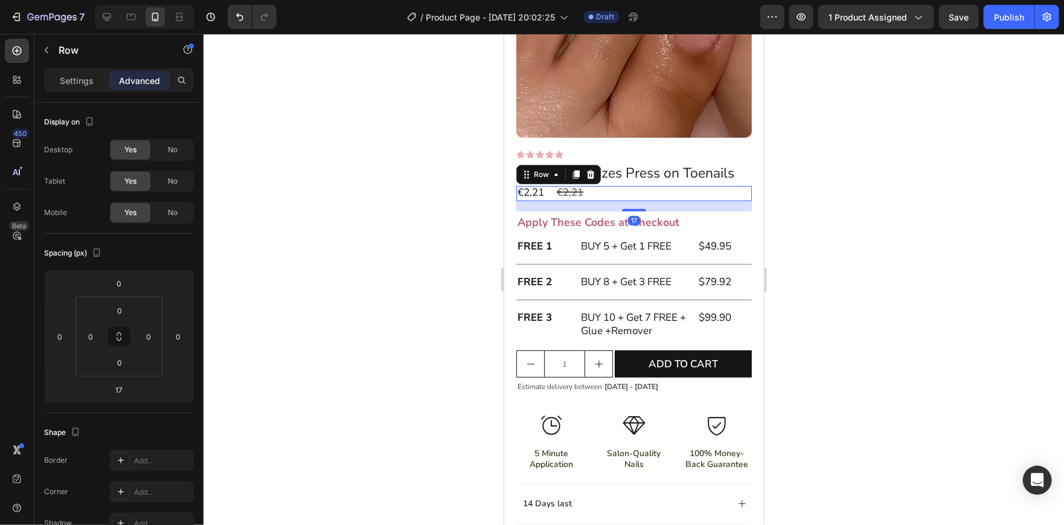
click at [822, 201] on div at bounding box center [633, 279] width 860 height 491
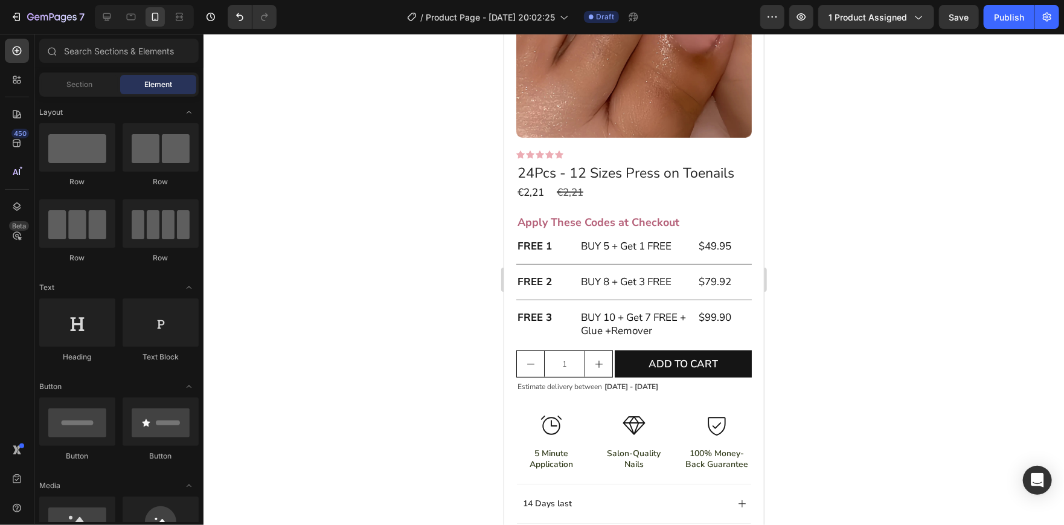
click at [853, 311] on div at bounding box center [633, 279] width 860 height 491
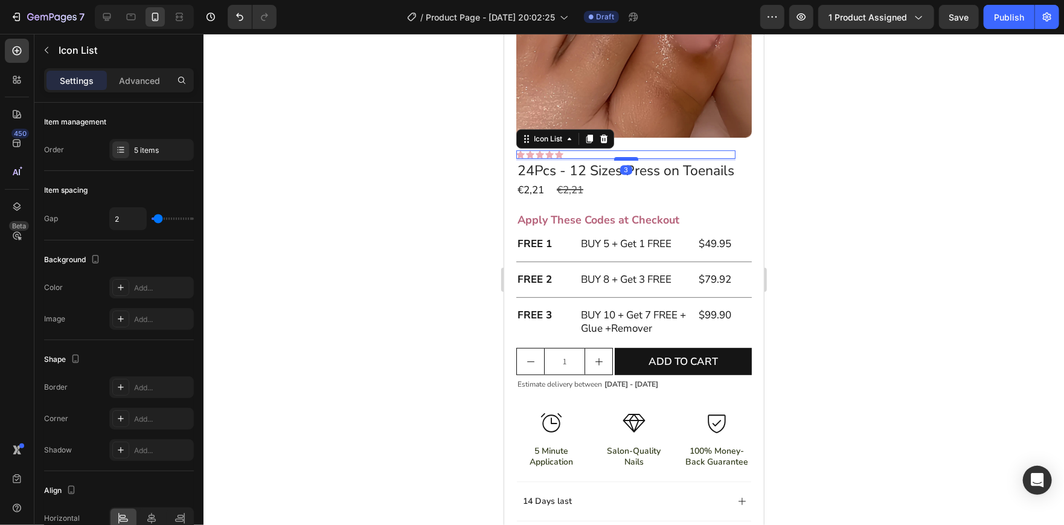
click at [629, 156] on div at bounding box center [625, 158] width 24 height 4
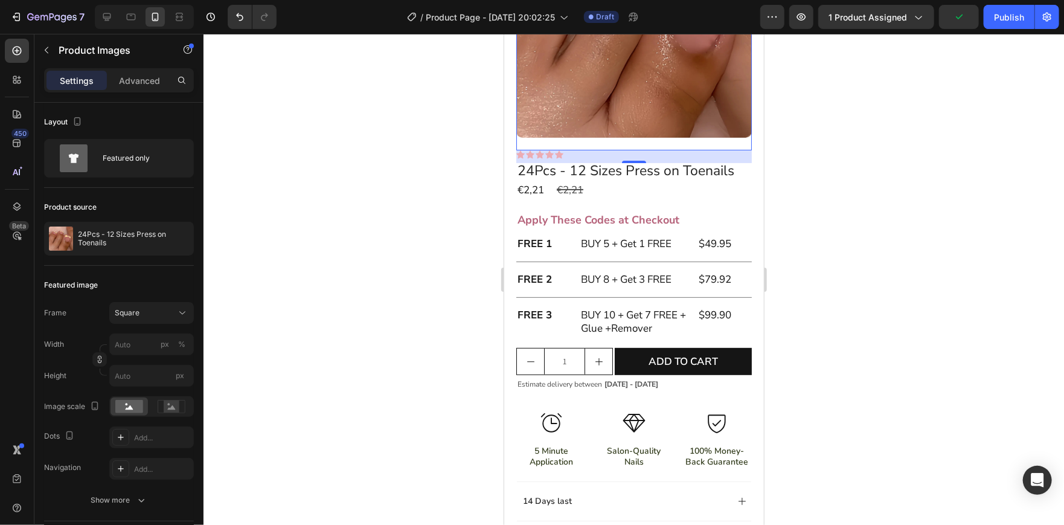
click at [852, 133] on div at bounding box center [633, 279] width 860 height 491
click at [133, 78] on p "Advanced" at bounding box center [139, 80] width 41 height 13
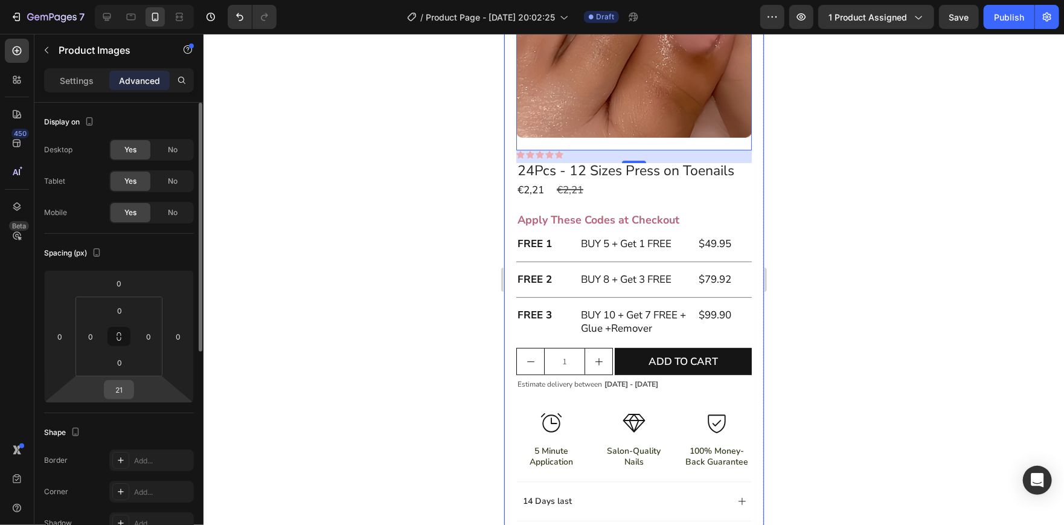
click at [118, 389] on input "21" at bounding box center [119, 389] width 24 height 18
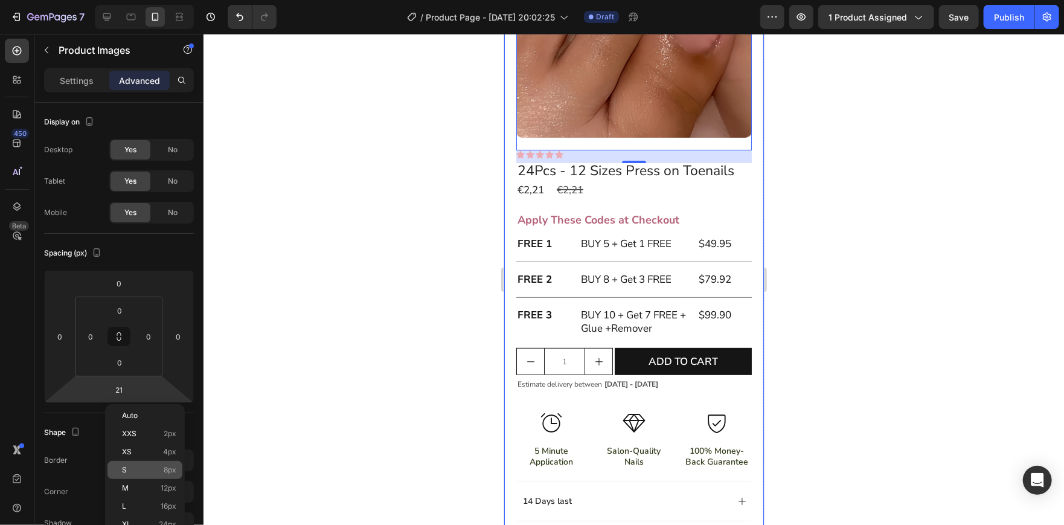
click at [156, 463] on div "S 8px" at bounding box center [144, 470] width 75 height 18
type input "8"
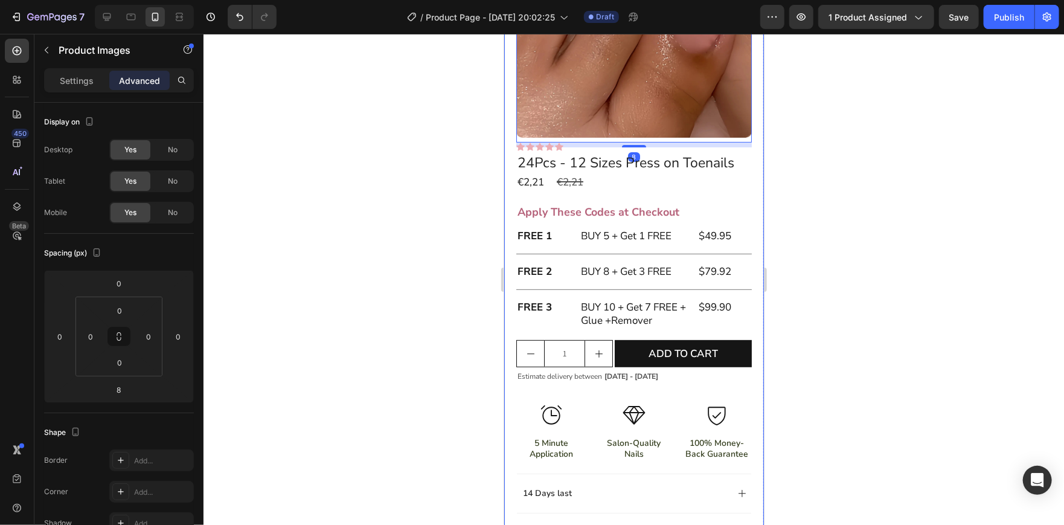
click at [315, 215] on div at bounding box center [633, 279] width 860 height 491
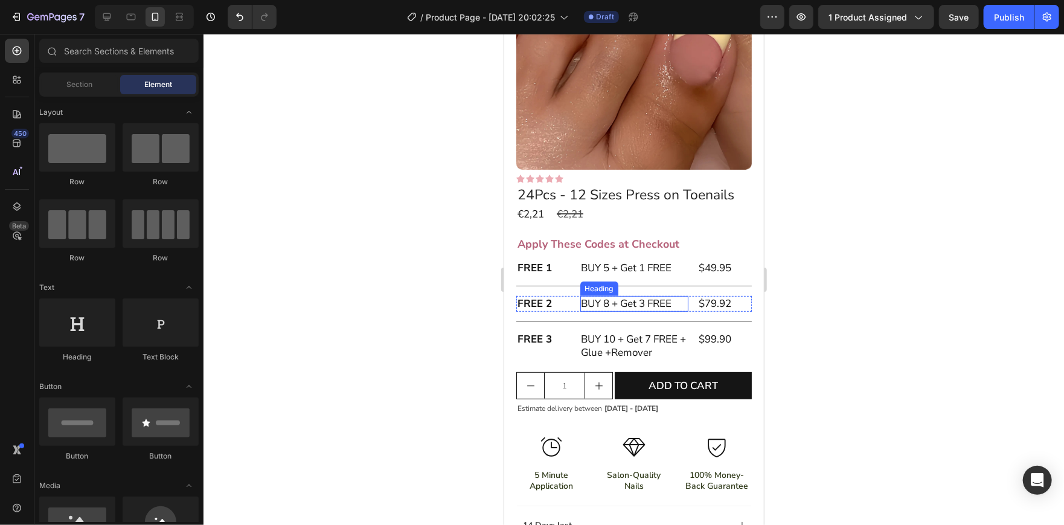
scroll to position [161, 0]
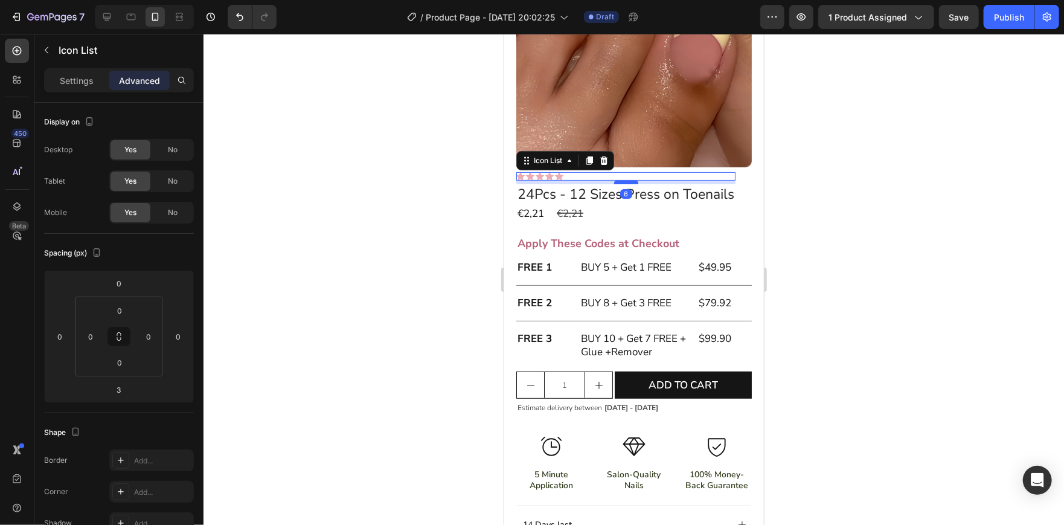
click at [630, 180] on div at bounding box center [625, 182] width 24 height 4
type input "6"
click at [882, 185] on div at bounding box center [633, 279] width 860 height 491
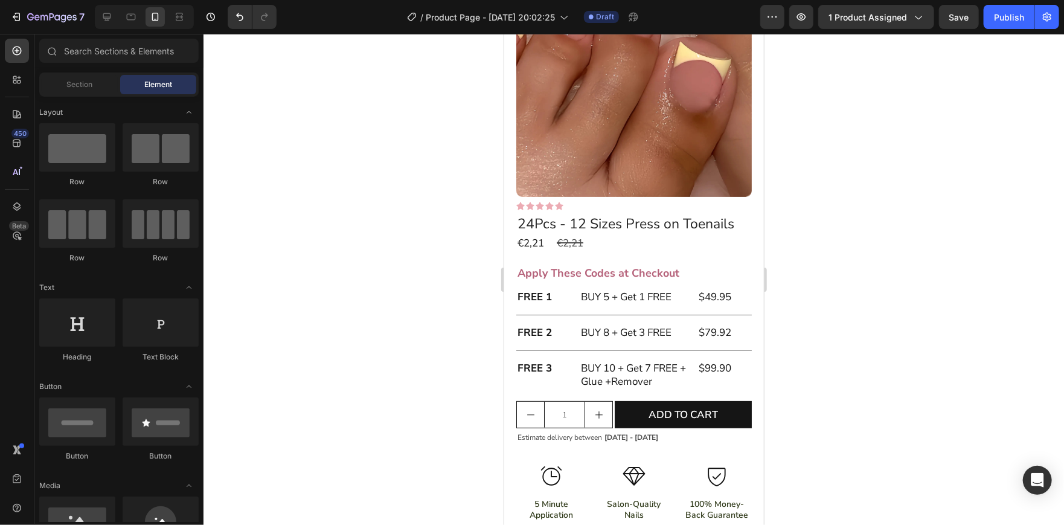
scroll to position [173, 0]
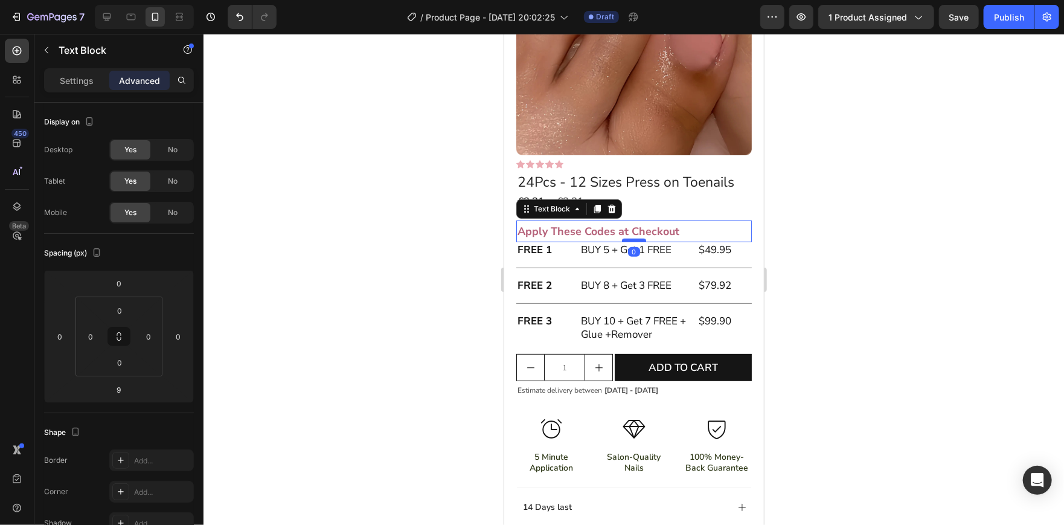
drag, startPoint x: 632, startPoint y: 237, endPoint x: 633, endPoint y: 231, distance: 6.1
click at [633, 238] on div at bounding box center [633, 240] width 24 height 4
type input "0"
click at [882, 230] on div at bounding box center [633, 279] width 860 height 491
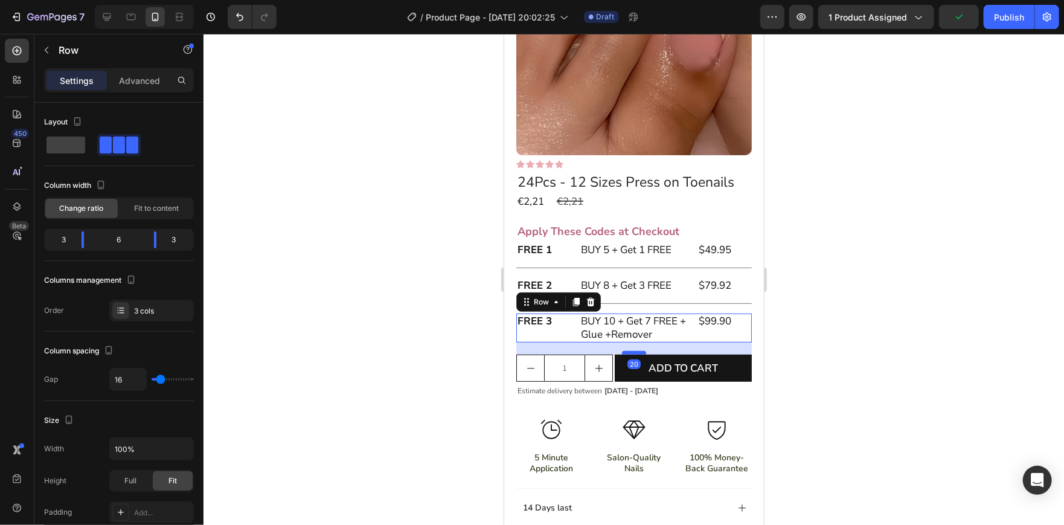
click at [632, 350] on div at bounding box center [633, 352] width 24 height 4
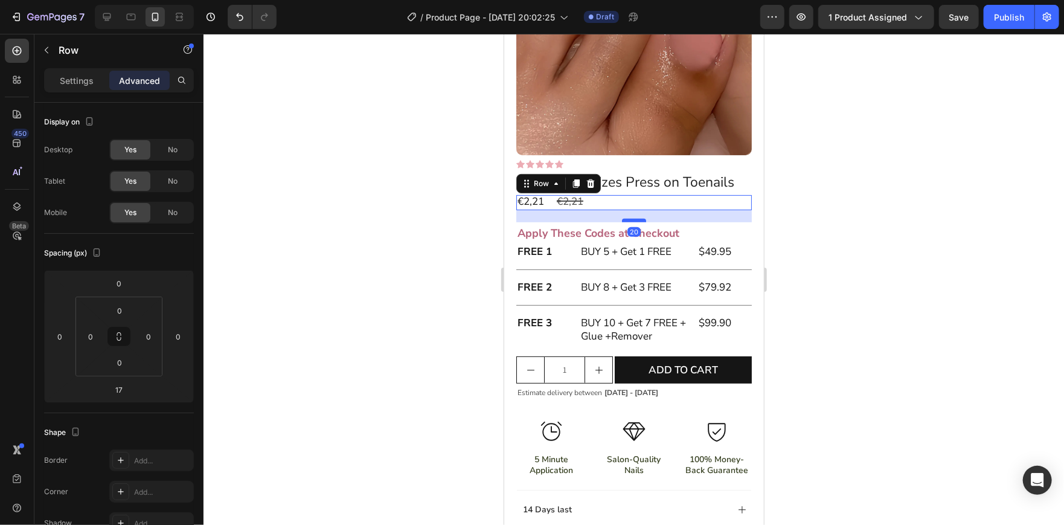
click at [633, 218] on div at bounding box center [633, 220] width 24 height 4
type input "20"
click at [888, 236] on div at bounding box center [633, 279] width 860 height 491
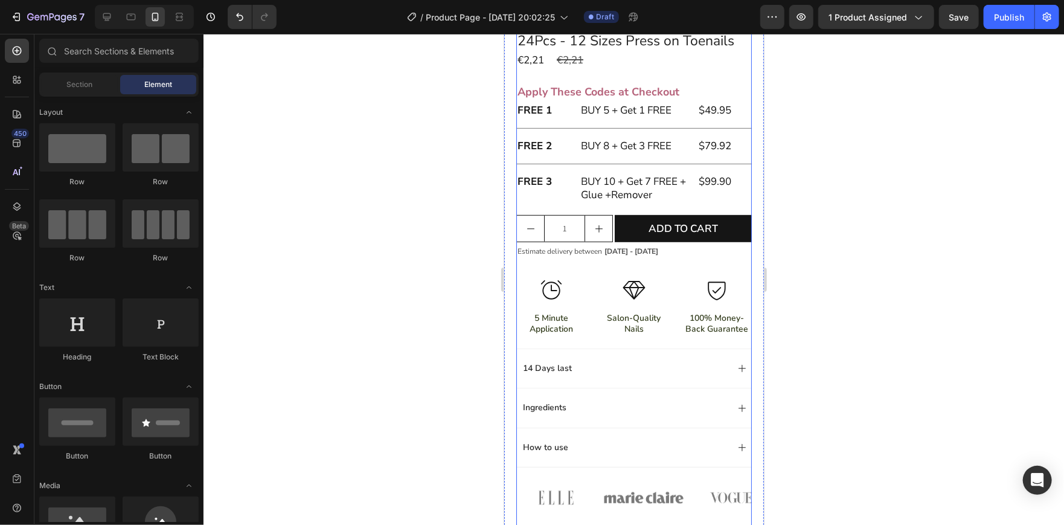
scroll to position [186, 0]
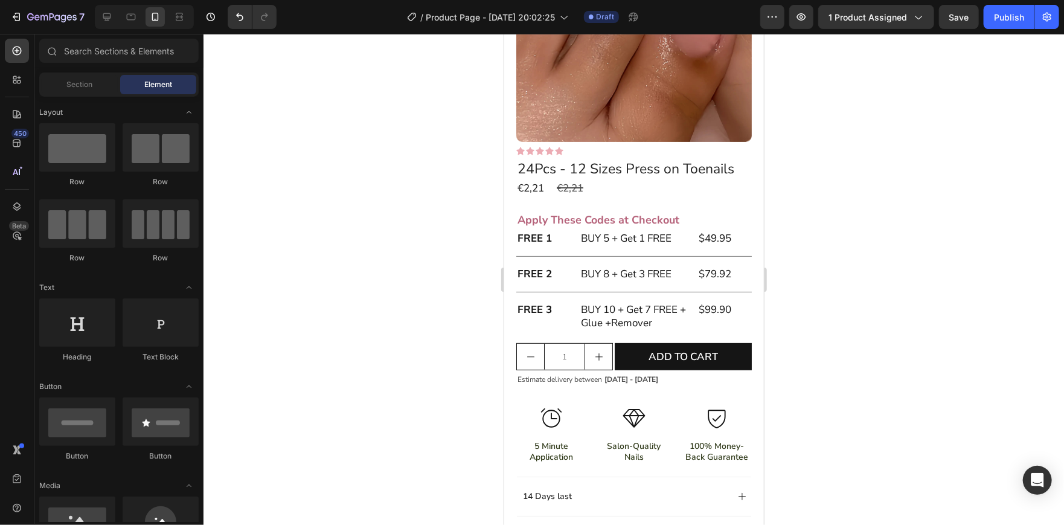
click at [898, 264] on div at bounding box center [633, 279] width 860 height 491
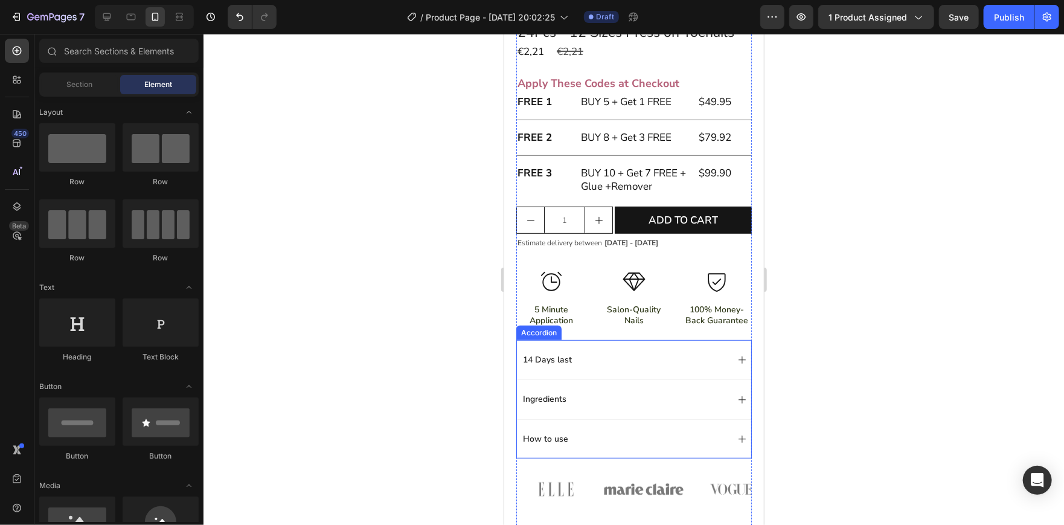
scroll to position [323, 0]
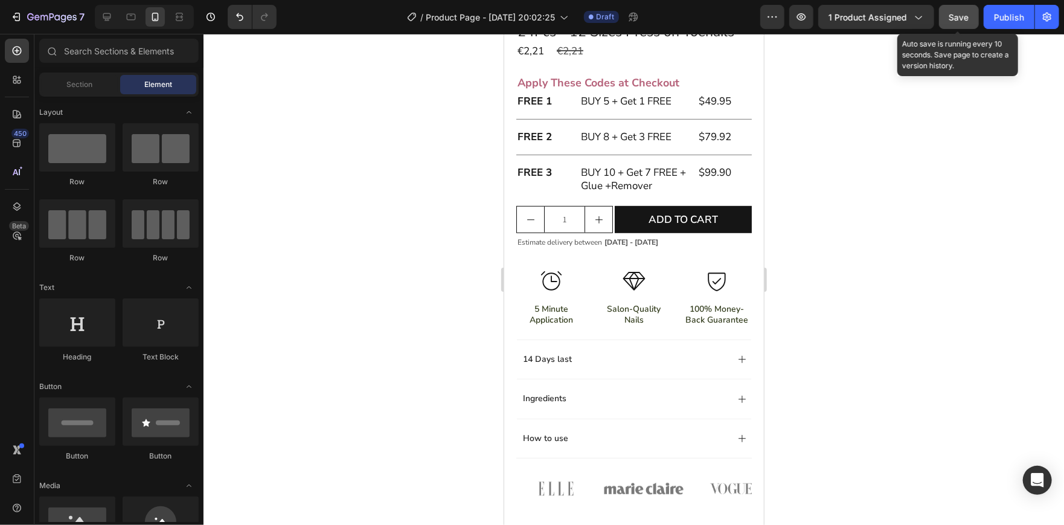
click at [949, 12] on span "Save" at bounding box center [959, 17] width 20 height 10
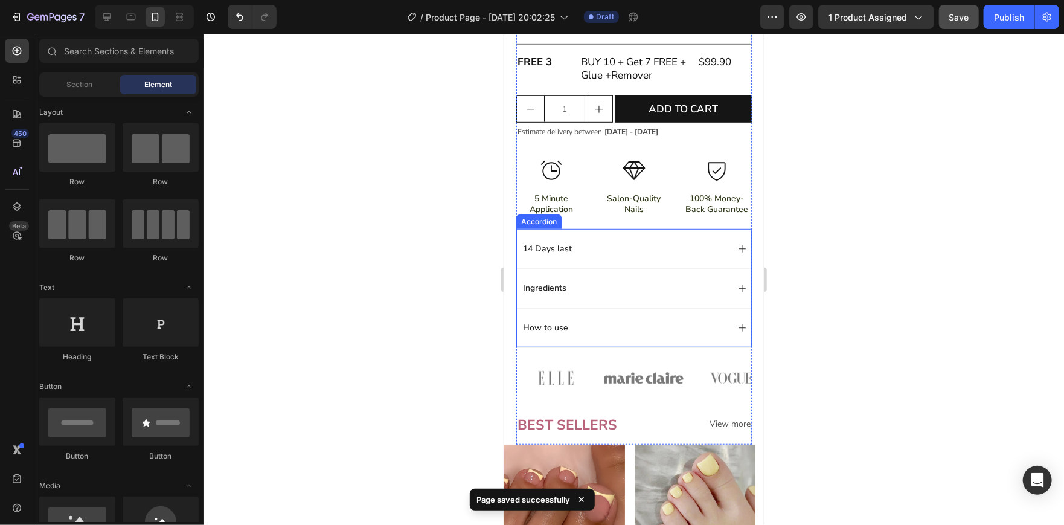
scroll to position [435, 0]
